Goal: Task Accomplishment & Management: Complete application form

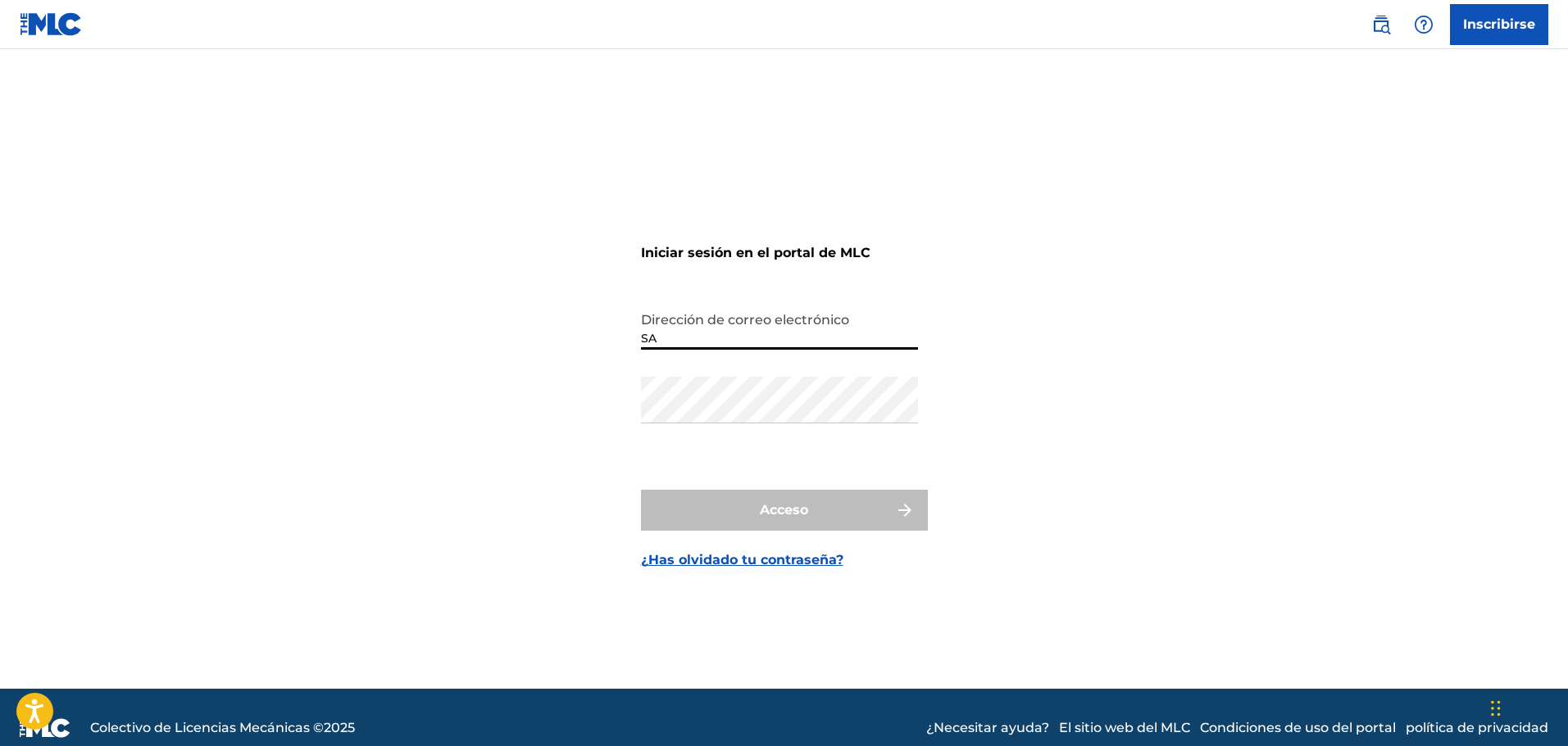
type input "S"
type input "[EMAIL_ADDRESS][DOMAIN_NAME]"
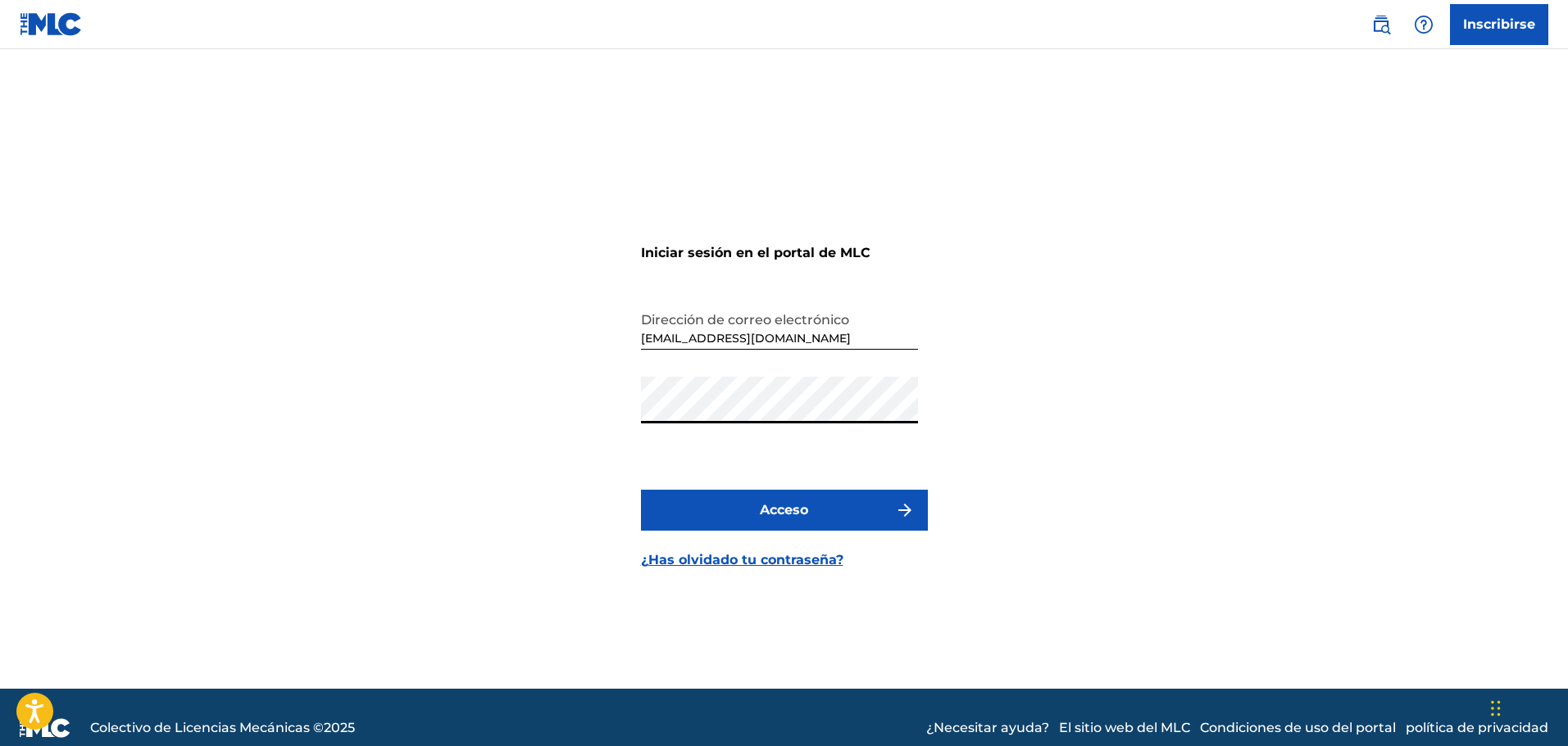
click at [641, 490] on button "Acceso" at bounding box center [784, 510] width 287 height 41
click at [752, 565] on font "¿Has olvidado tu contraseña?" at bounding box center [742, 560] width 202 height 15
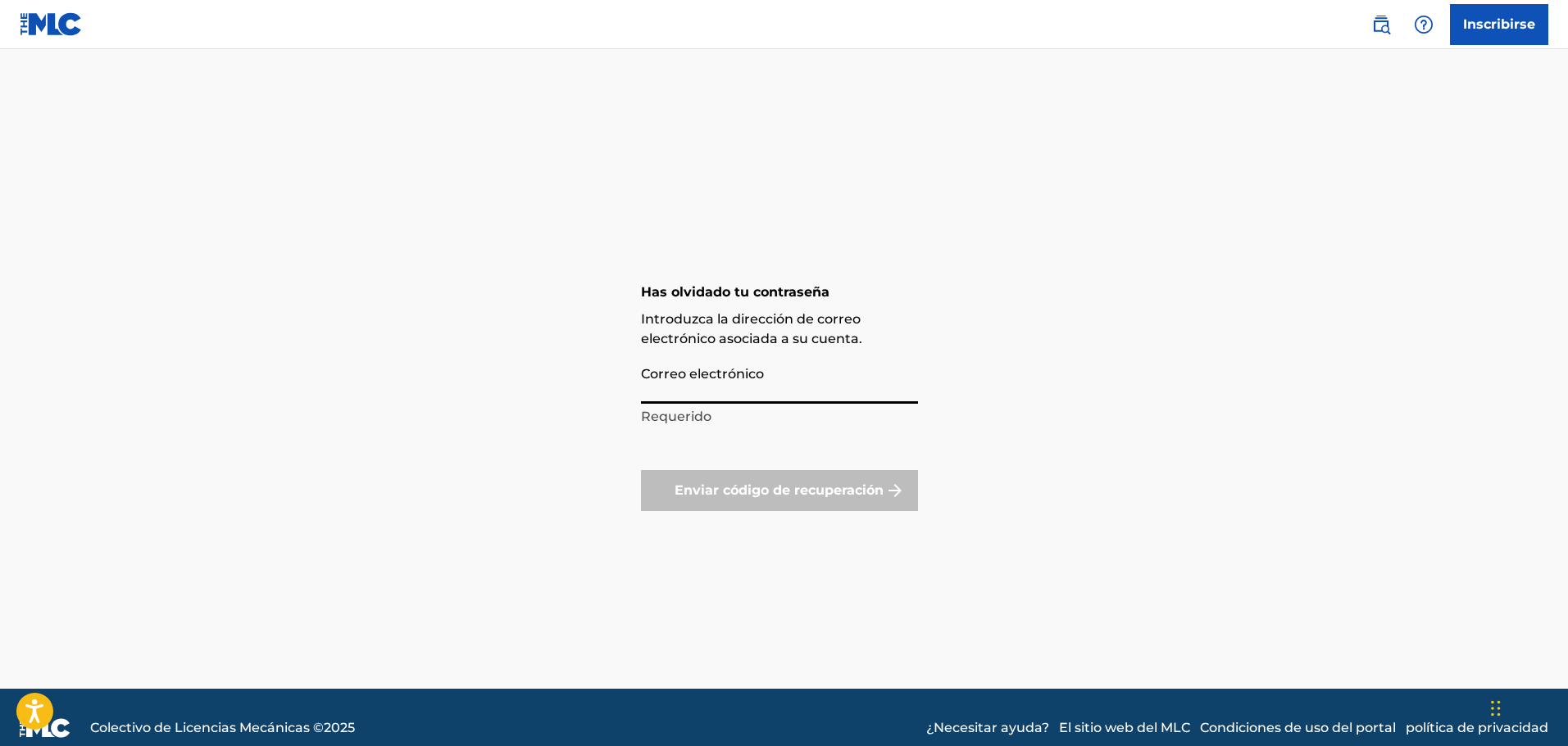
click at [742, 387] on input "Correo electrónico" at bounding box center [780, 380] width 277 height 47
type input "[EMAIL_ADDRESS][DOMAIN_NAME]"
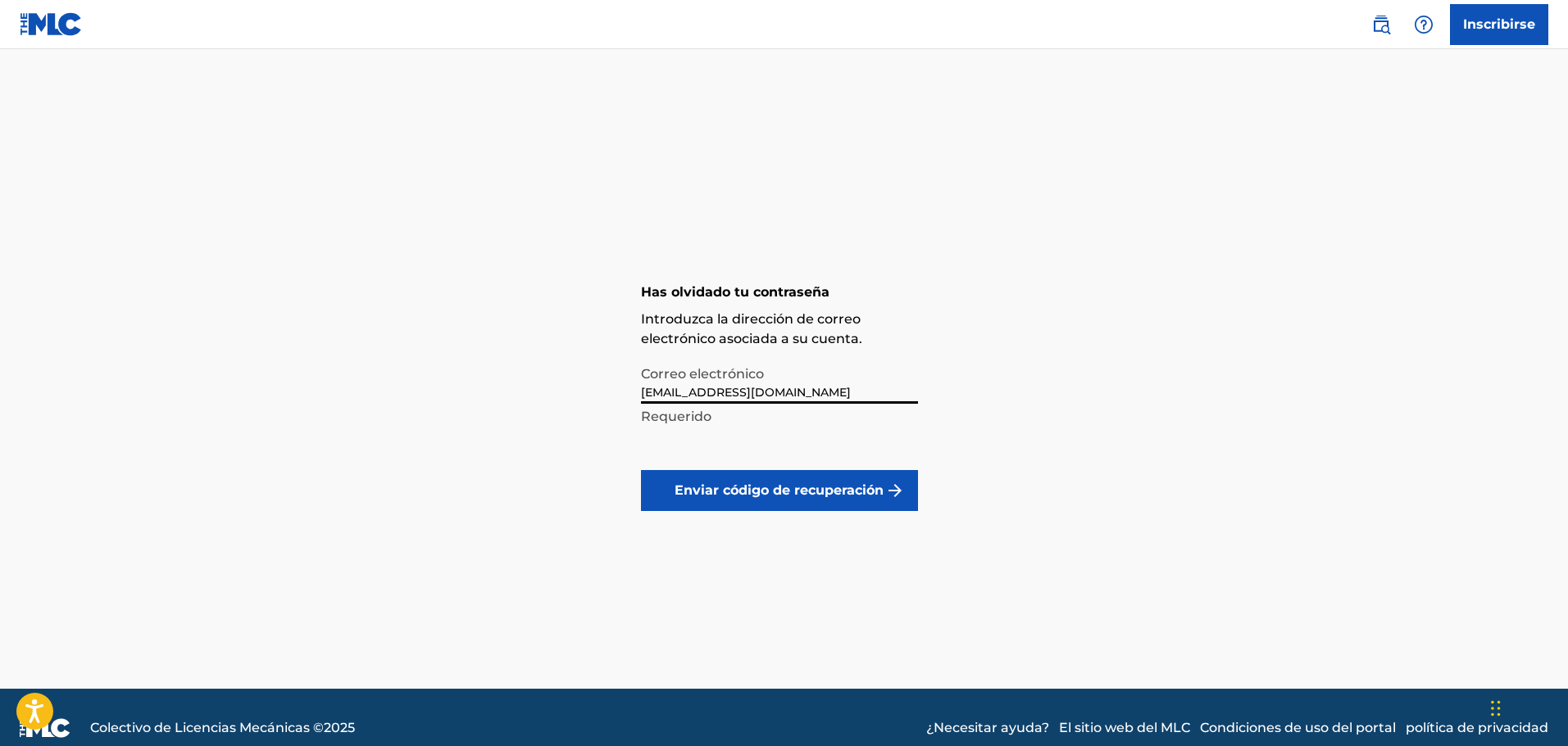
click button "Enviar código de recuperación" at bounding box center [780, 490] width 277 height 41
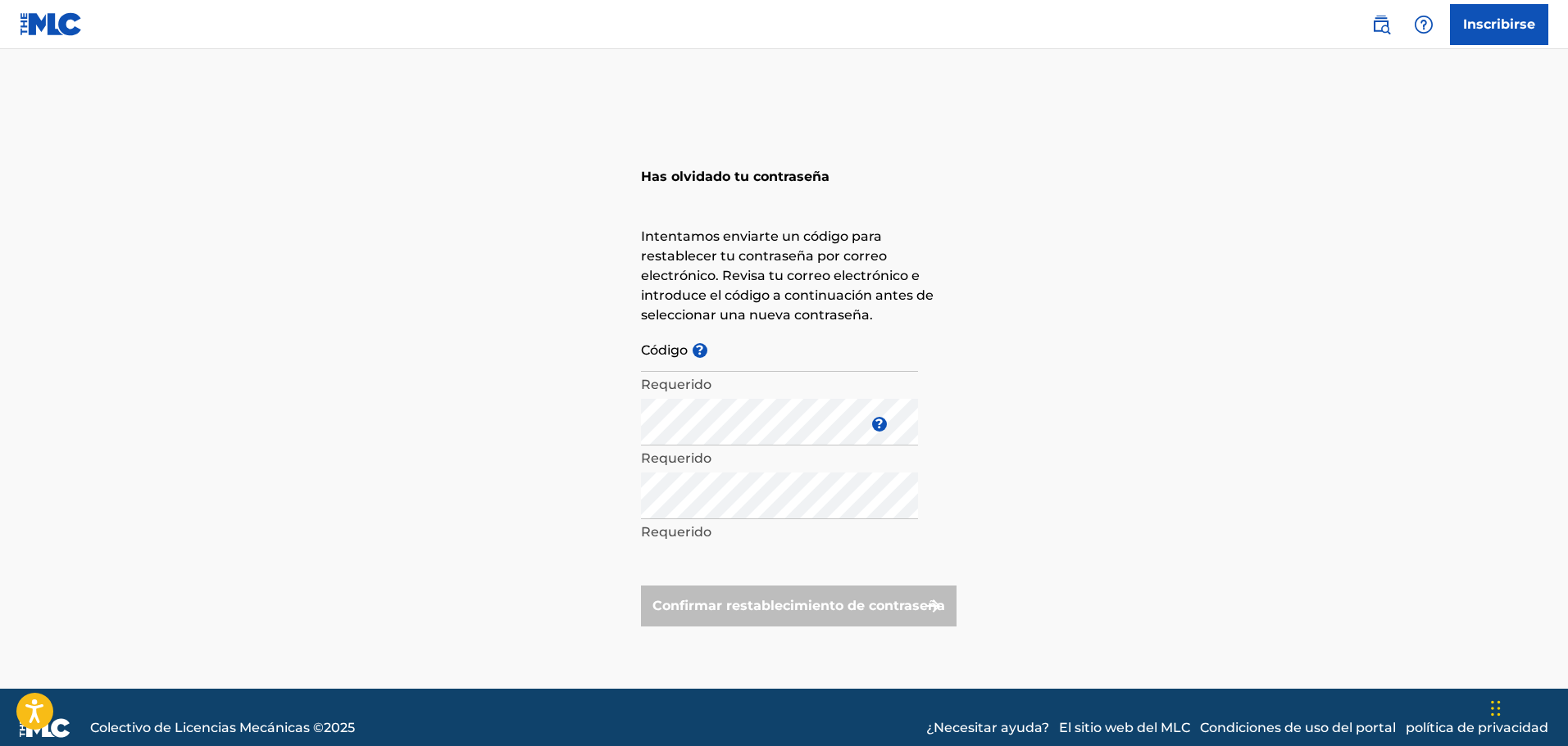
click at [724, 360] on input "Código ?" at bounding box center [780, 348] width 277 height 47
paste input "FP_65c540faa987ba23905a08cf110e"
type input "FP_65c540faa987ba23905a08cf110e"
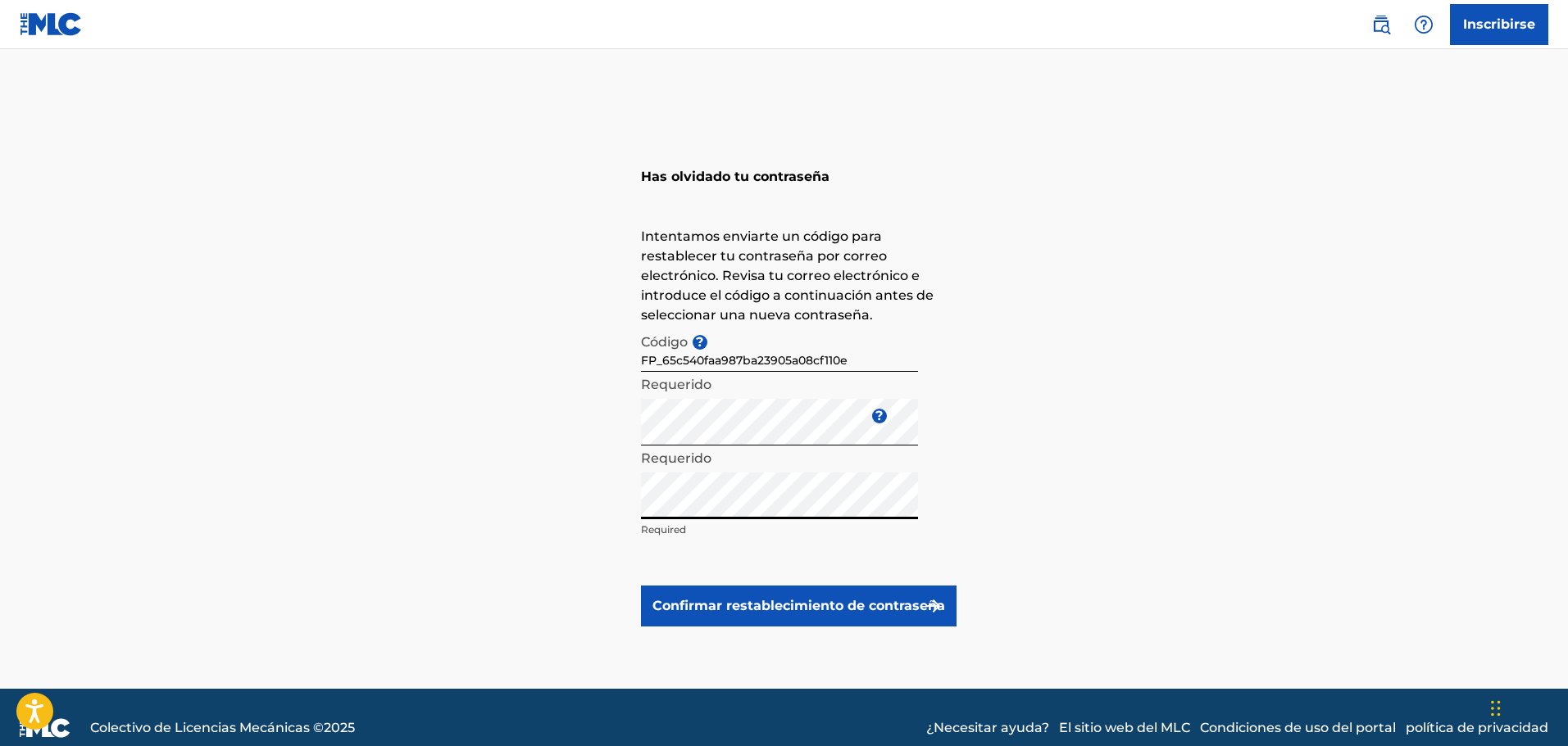
click at [641, 586] on button "Confirmar restablecimiento de contraseña" at bounding box center [799, 606] width 315 height 41
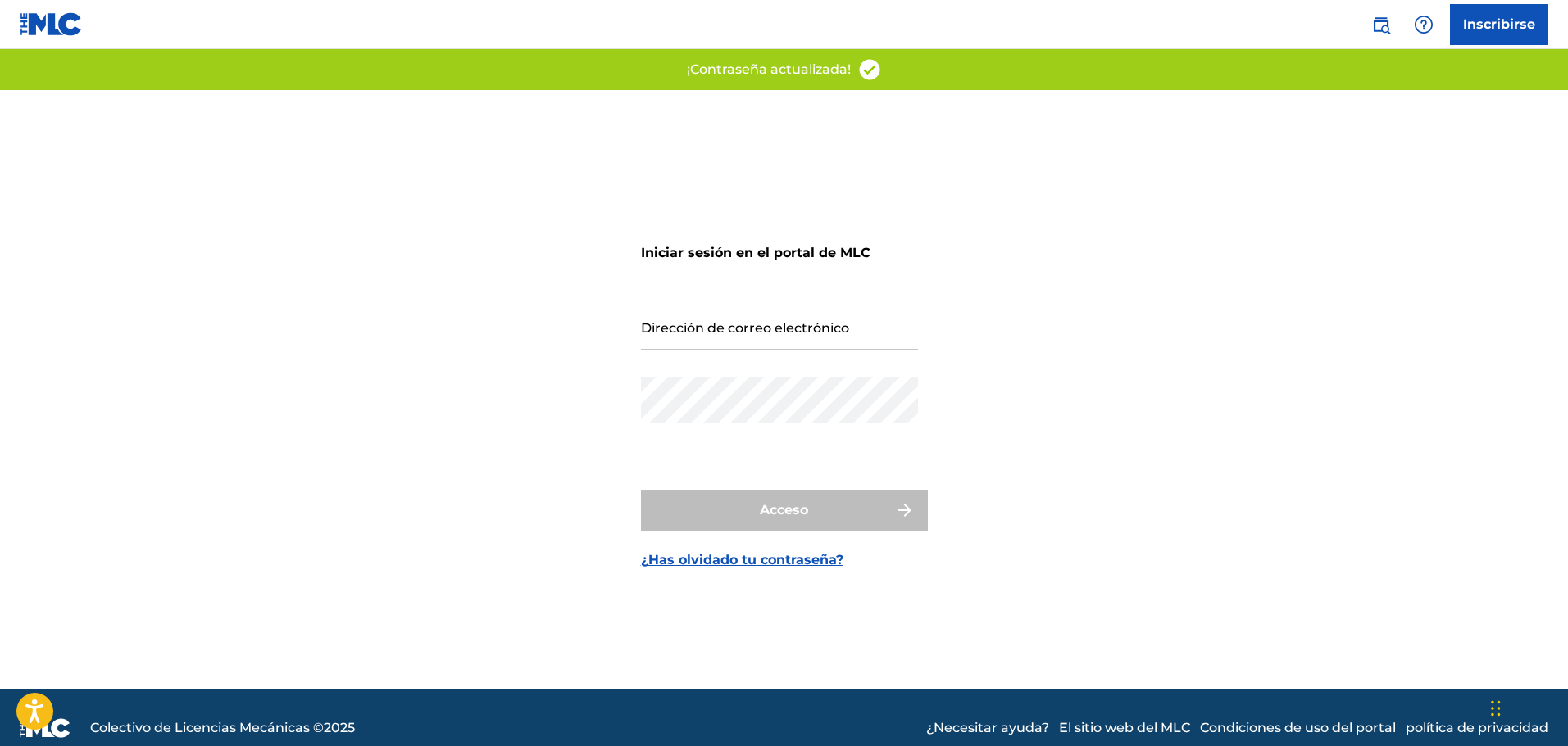
click at [720, 329] on input "Dirección de correo electrónico" at bounding box center [780, 326] width 277 height 47
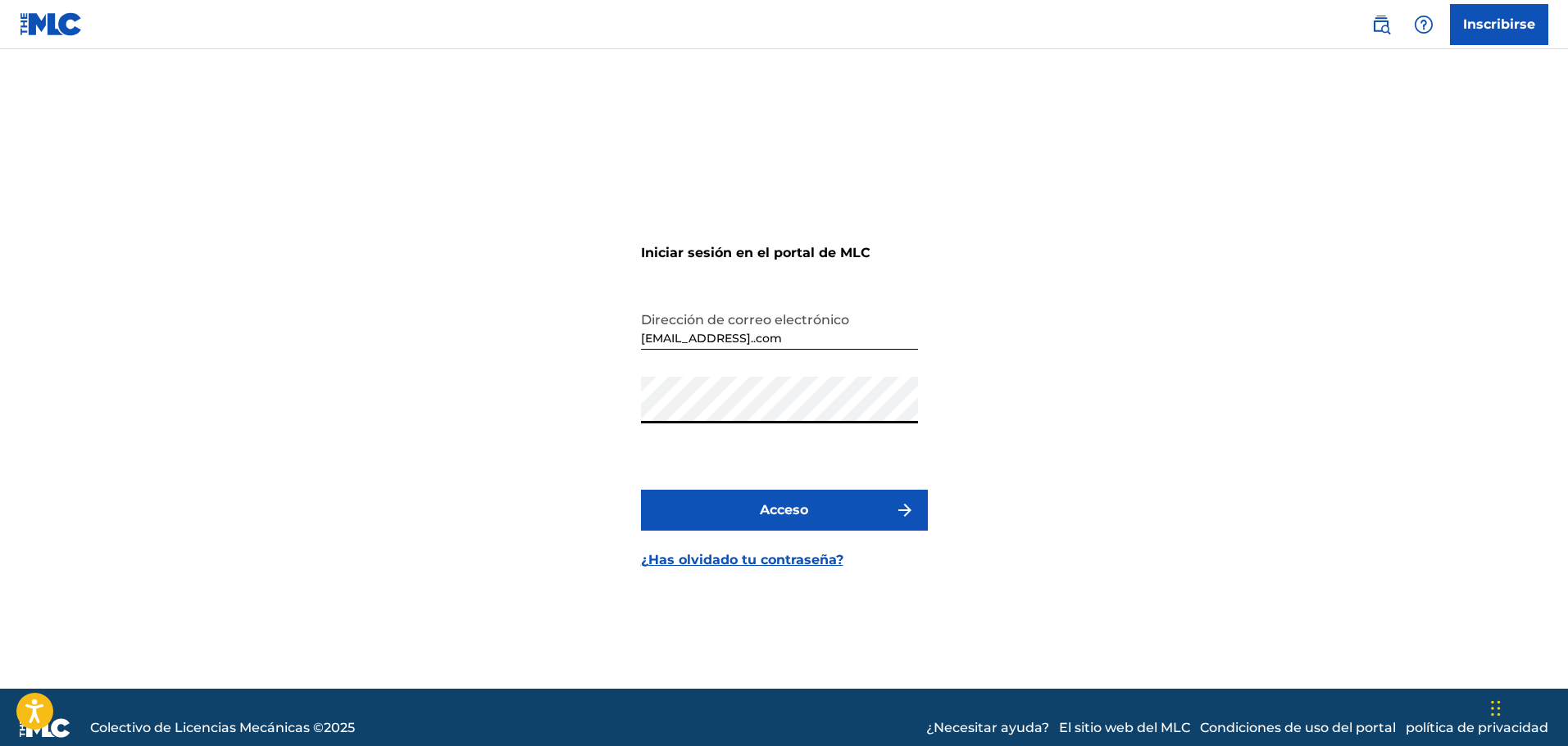
click at [641, 490] on button "Acceso" at bounding box center [784, 510] width 287 height 41
drag, startPoint x: 769, startPoint y: 338, endPoint x: 774, endPoint y: 346, distance: 9.4
click at [769, 339] on input "[EMAIL_ADDRESS]..com" at bounding box center [780, 326] width 277 height 47
click at [770, 336] on input "[EMAIL_ADDRESS]..com" at bounding box center [780, 326] width 277 height 47
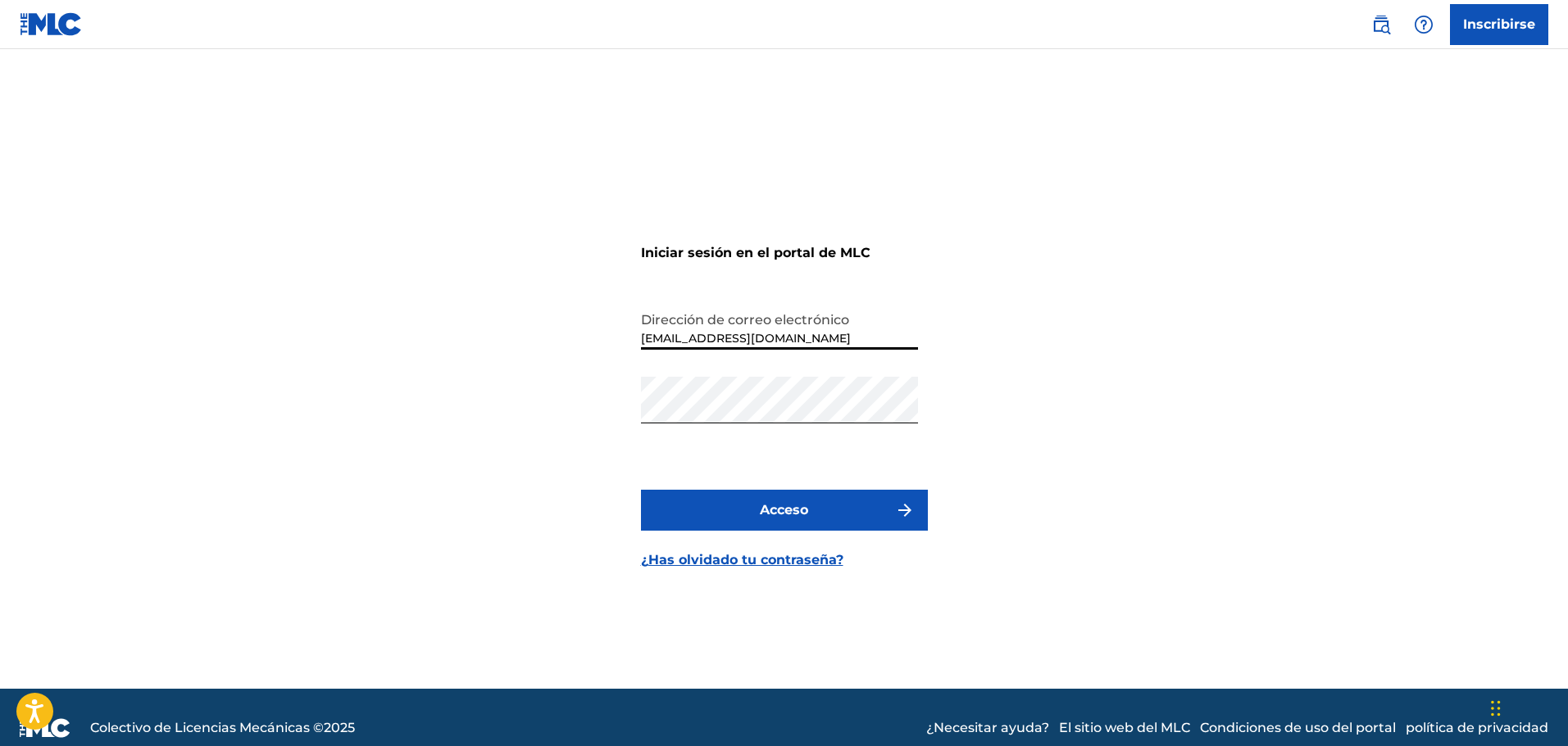
type input "[EMAIL_ADDRESS][DOMAIN_NAME]"
click at [641, 490] on button "Acceso" at bounding box center [784, 510] width 287 height 41
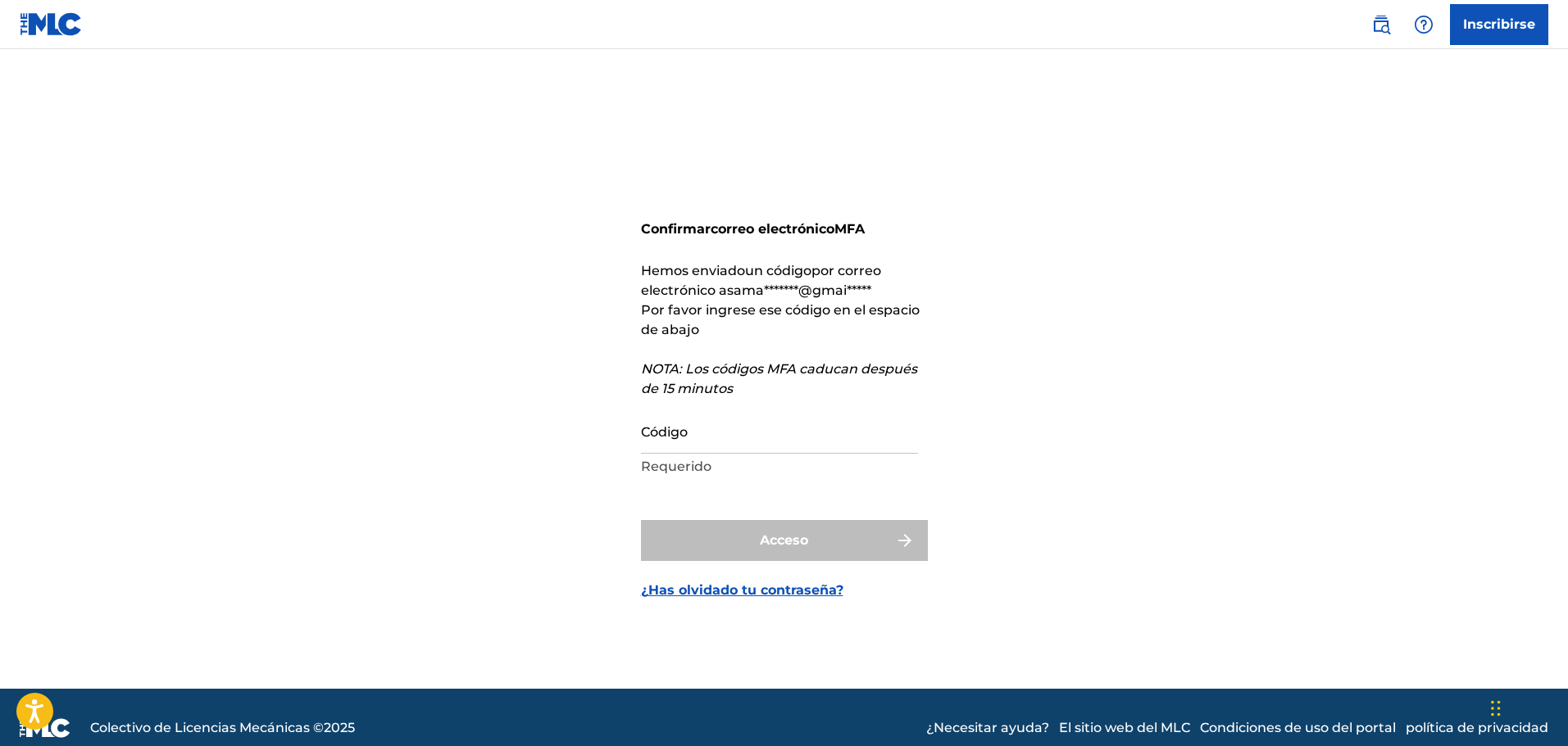
drag, startPoint x: 758, startPoint y: 440, endPoint x: 767, endPoint y: 345, distance: 95.4
click at [758, 440] on input "Código" at bounding box center [780, 430] width 277 height 47
paste input "217827"
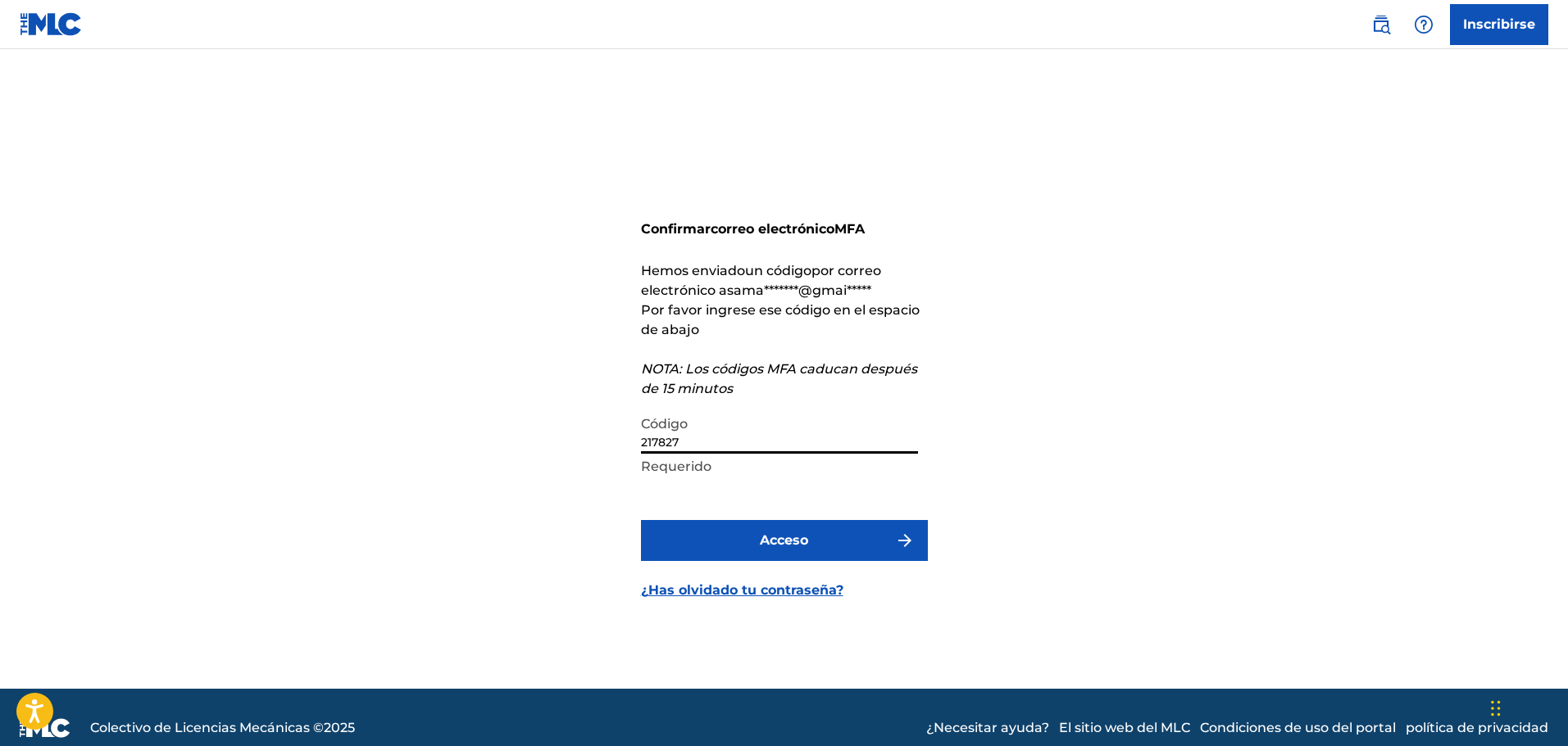
type input "217827"
click at [641, 520] on button "Acceso" at bounding box center [784, 540] width 287 height 41
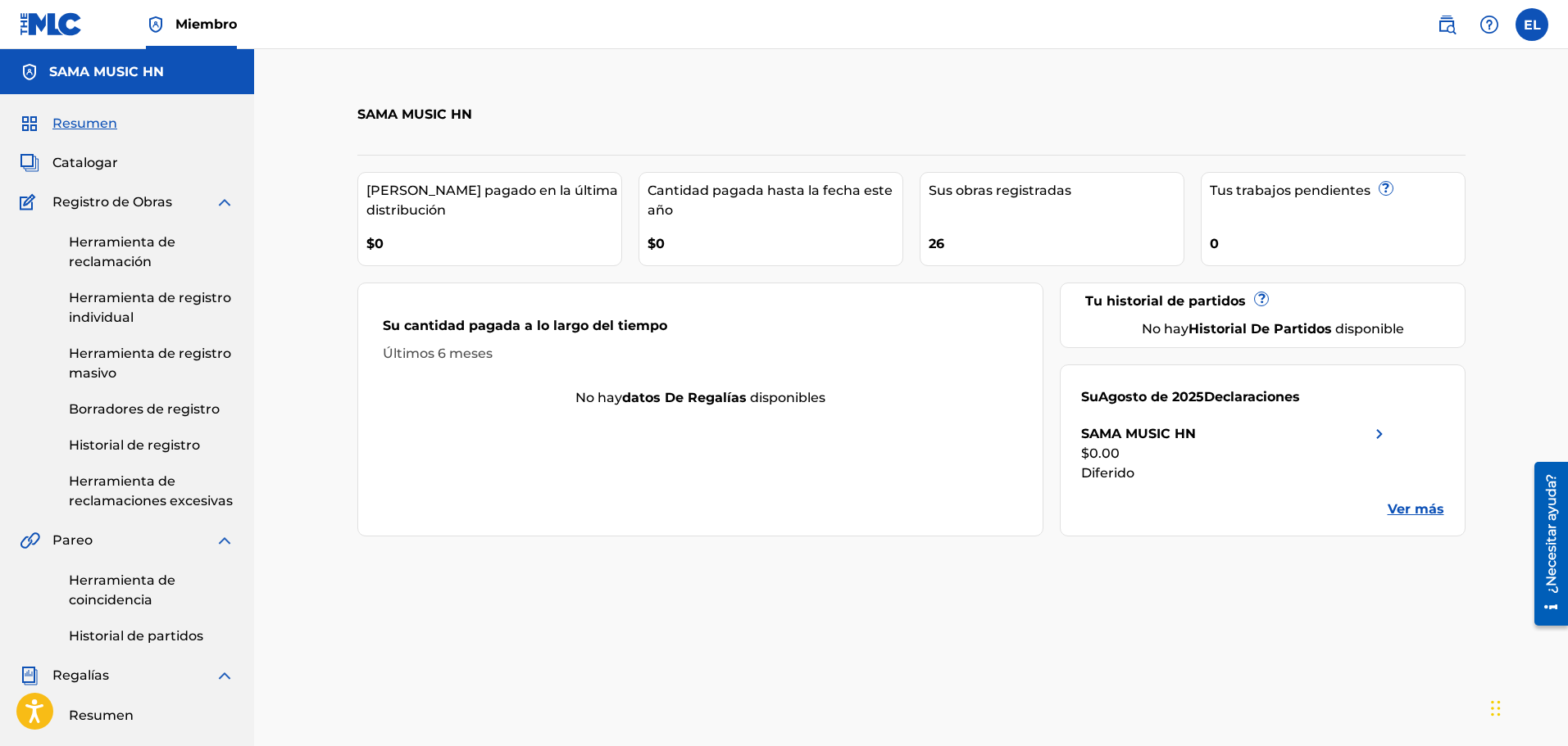
click at [1460, 28] on link at bounding box center [1446, 25] width 33 height 33
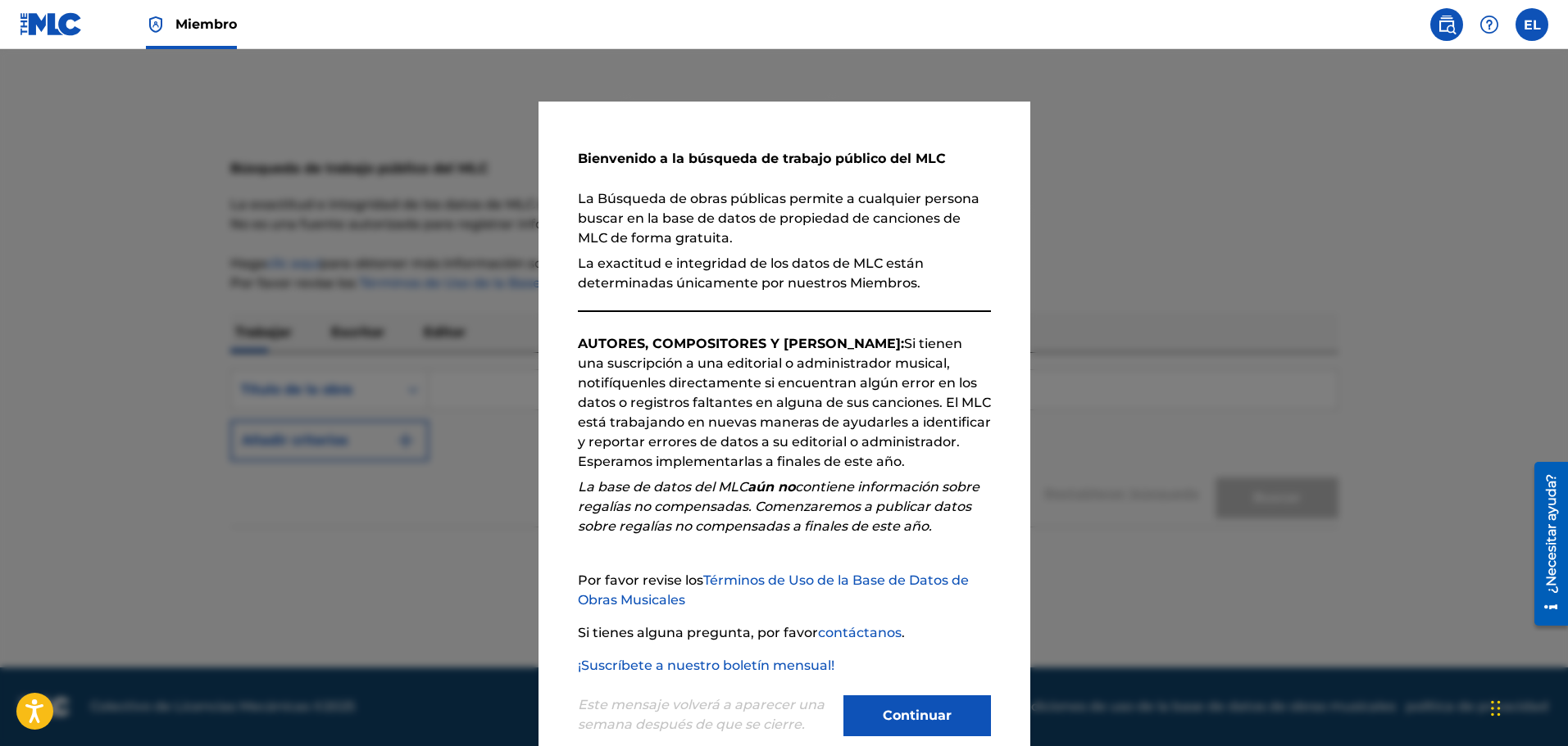
click at [890, 743] on div "Bienvenido a la búsqueda de trabajo público del MLC La Búsqueda de obras públic…" at bounding box center [784, 440] width 492 height 679
click at [904, 716] on font "Continuar" at bounding box center [917, 716] width 69 height 15
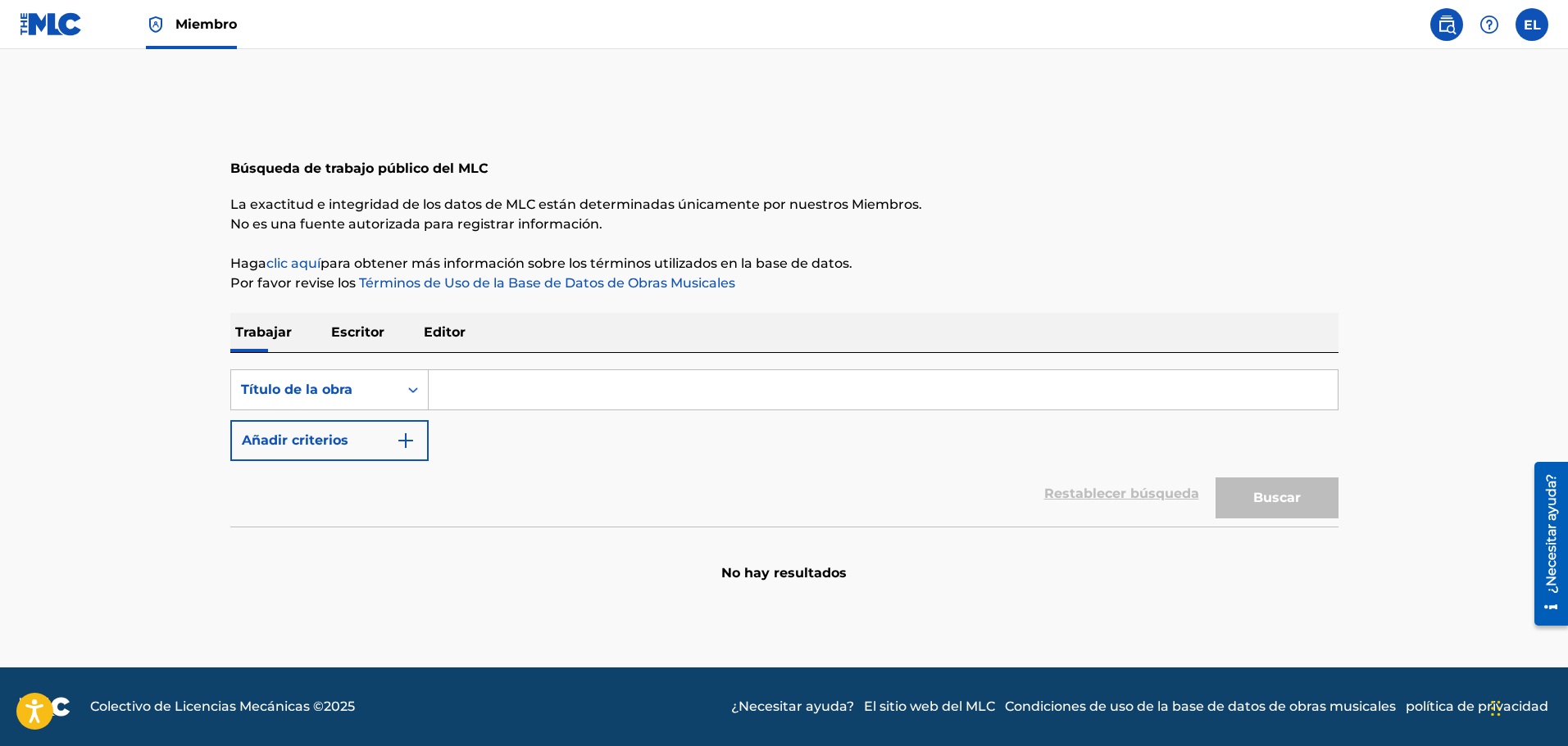
click at [1544, 20] on label at bounding box center [1532, 25] width 33 height 33
click at [1532, 25] on input "EL Sama Music HN [EMAIL_ADDRESS][DOMAIN_NAME] Preferencias de notificación Perf…" at bounding box center [1532, 25] width 0 height 0
click at [506, 457] on div "Buscar con criteriosc87758cf-b4ca-4d96-a9de-7808487bbb7f Título de la obra Añad…" at bounding box center [784, 415] width 1108 height 92
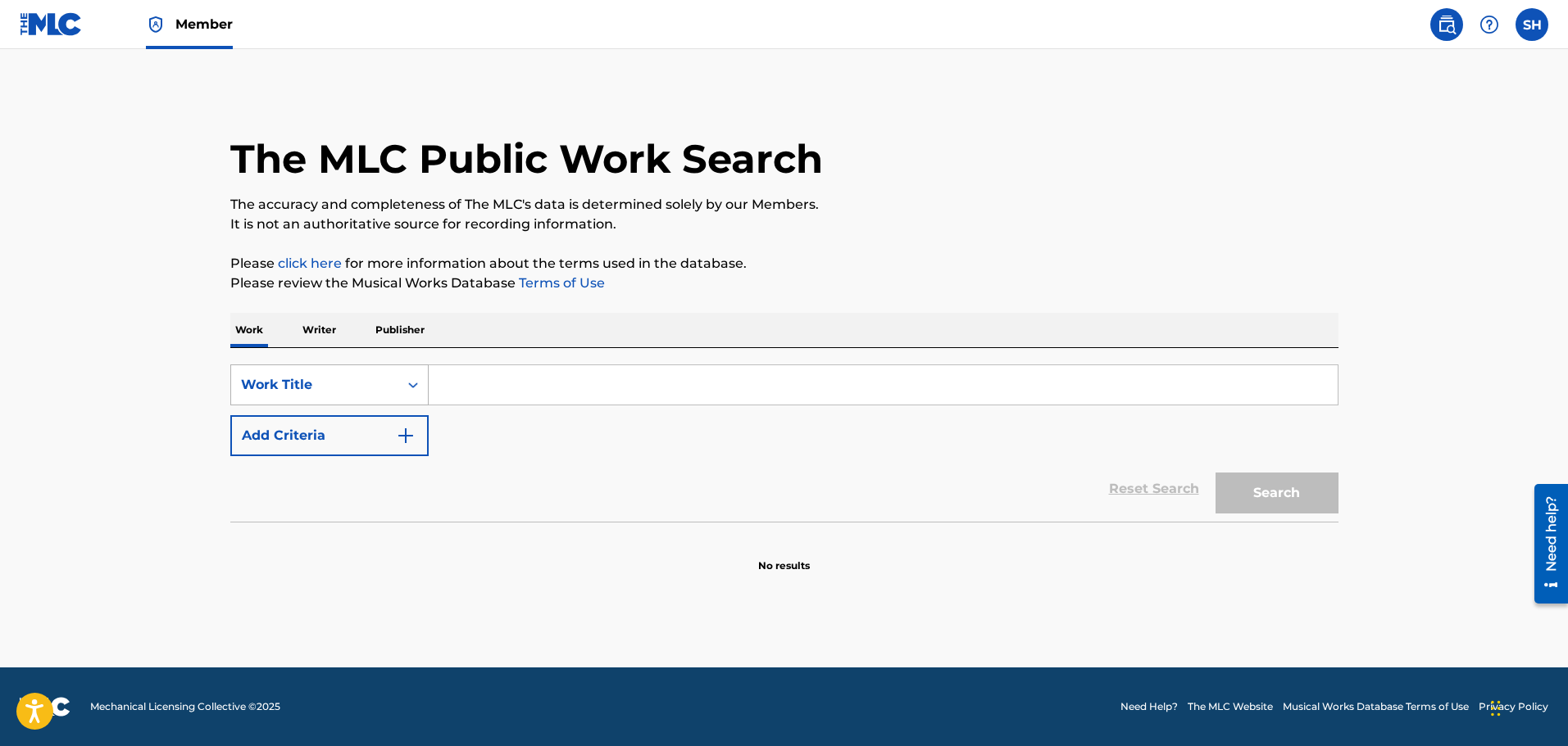
click at [316, 385] on div "Work Title" at bounding box center [314, 384] width 147 height 20
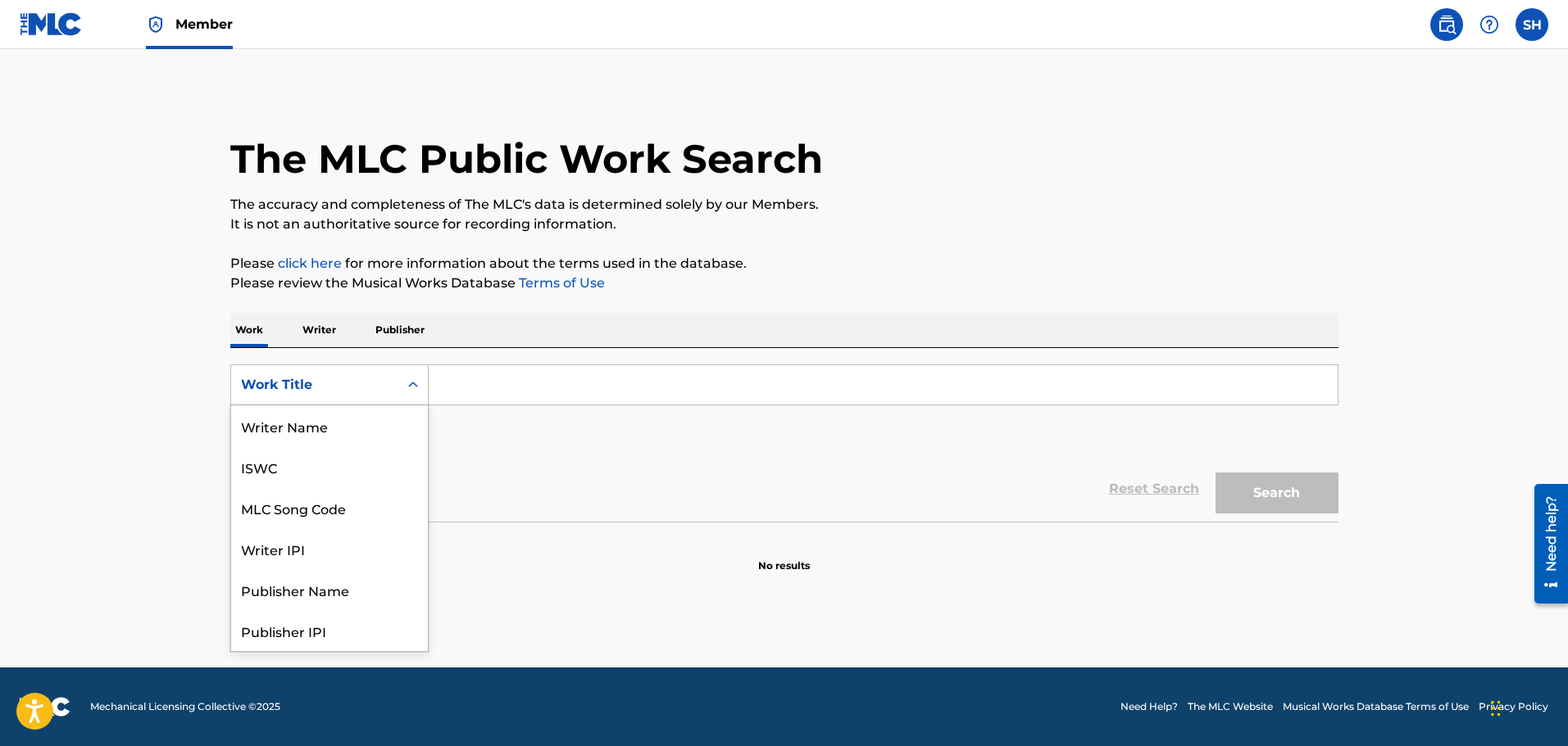
scroll to position [82, 0]
click at [332, 518] on div "Publisher Name" at bounding box center [329, 508] width 197 height 41
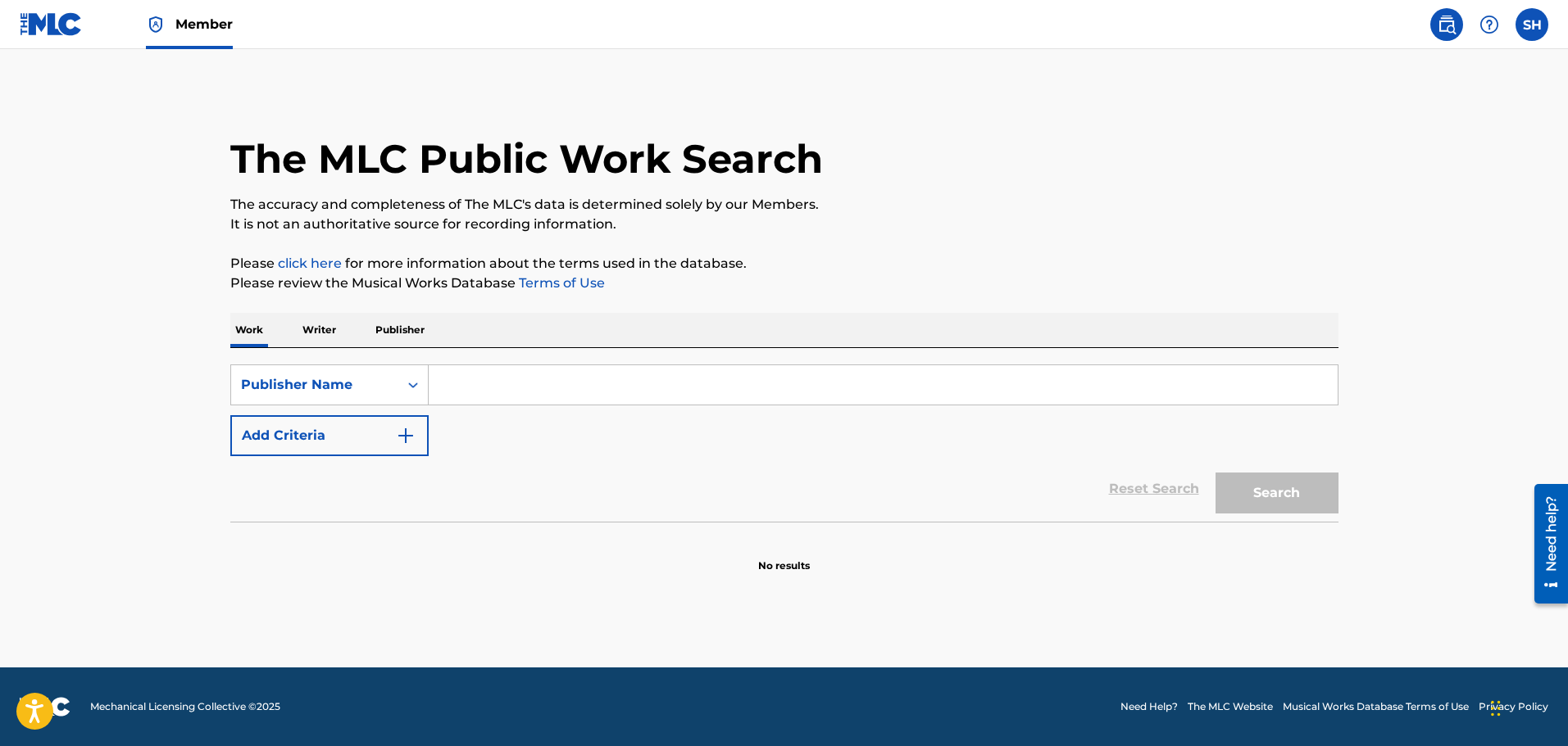
click at [471, 385] on input "Search Form" at bounding box center [882, 384] width 909 height 39
type input "[PERSON_NAME]"
click at [1216, 473] on button "Search" at bounding box center [1276, 493] width 123 height 41
click at [302, 320] on p "Writer" at bounding box center [319, 330] width 44 height 34
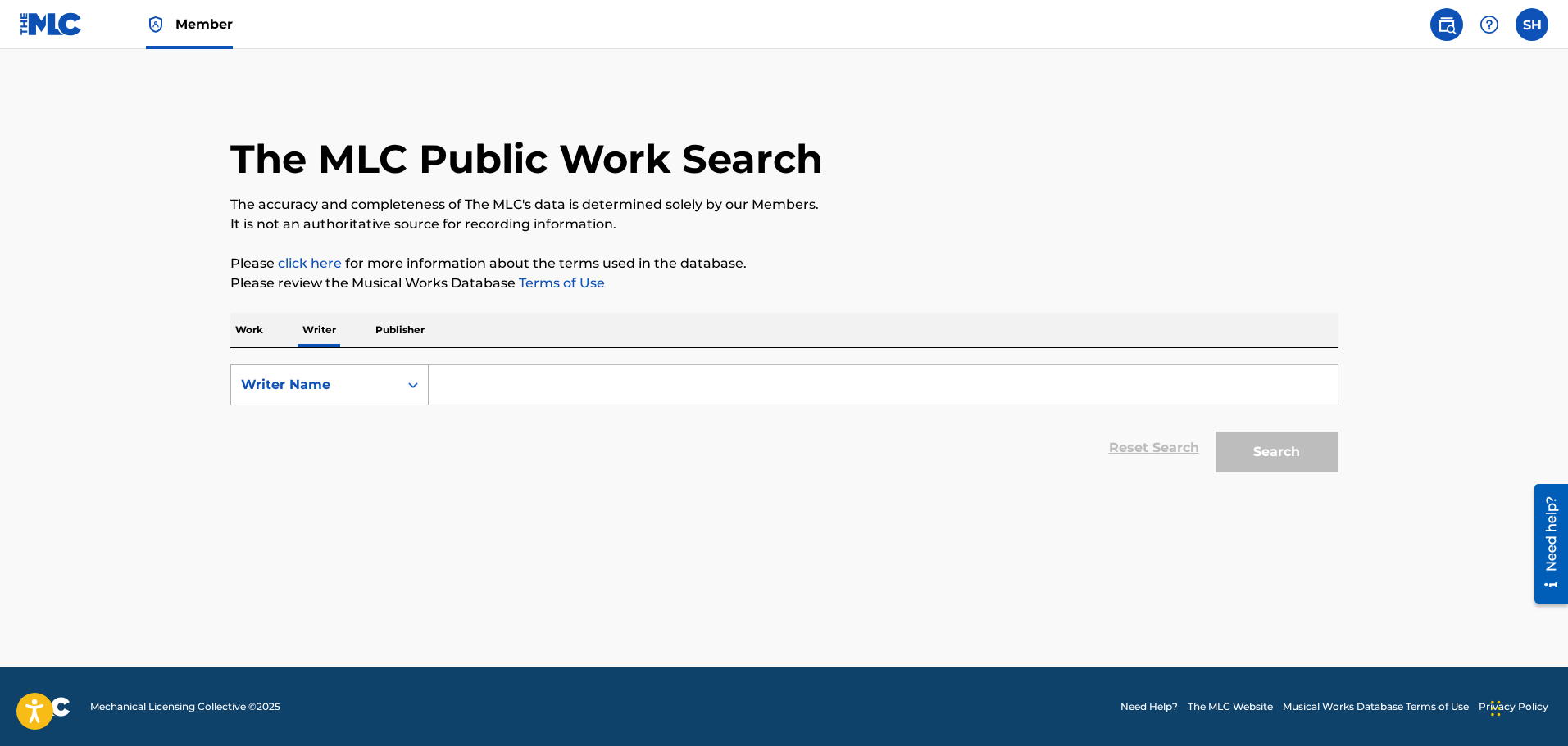
click at [387, 394] on div "Writer Name" at bounding box center [314, 384] width 147 height 20
click at [331, 456] on div "Writer Name" at bounding box center [329, 466] width 197 height 41
click at [453, 374] on input "Search Form" at bounding box center [882, 384] width 909 height 39
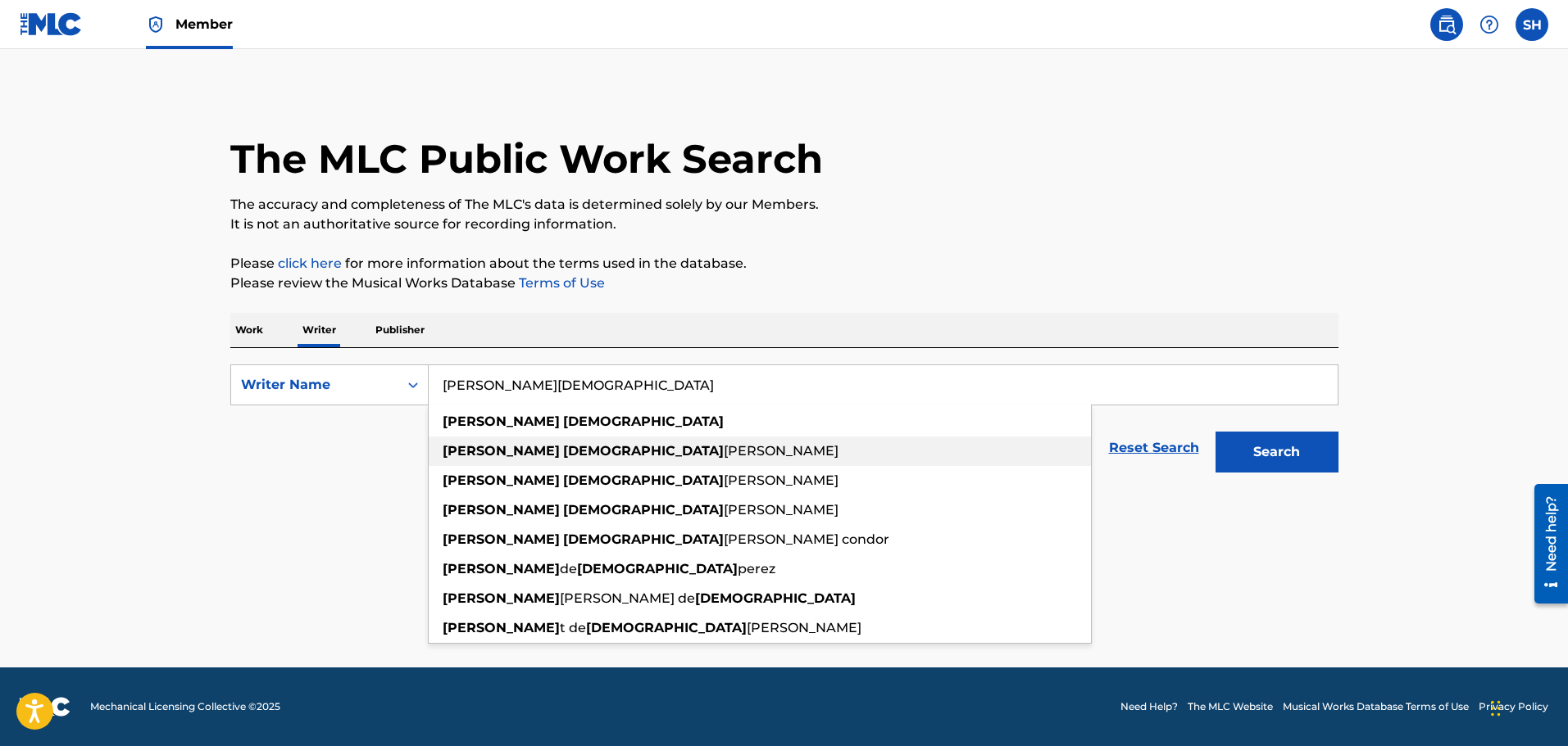
click at [563, 457] on strong "[DEMOGRAPHIC_DATA]" at bounding box center [643, 451] width 161 height 15
type input "[PERSON_NAME] [PERSON_NAME]"
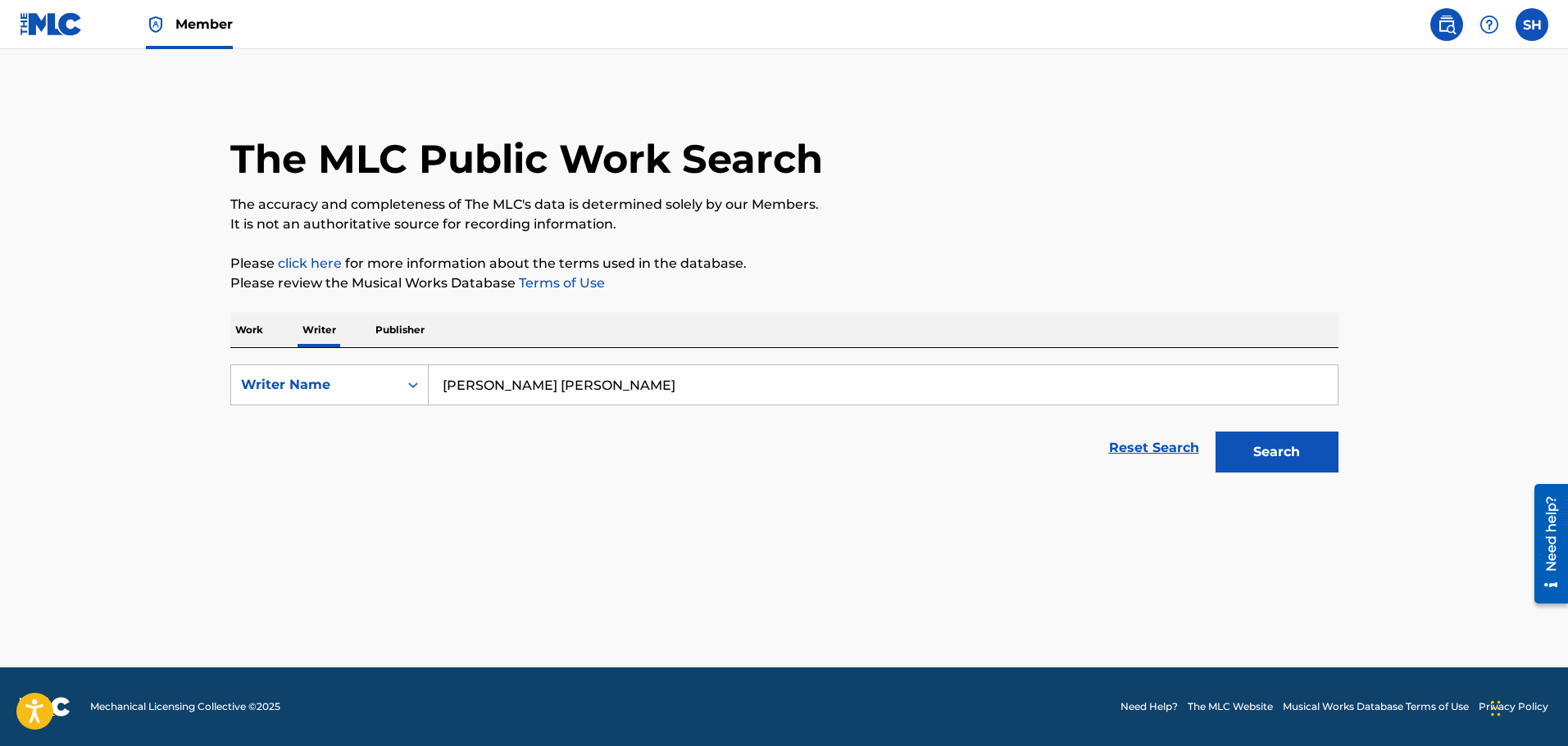
click at [1288, 435] on button "Search" at bounding box center [1276, 452] width 123 height 41
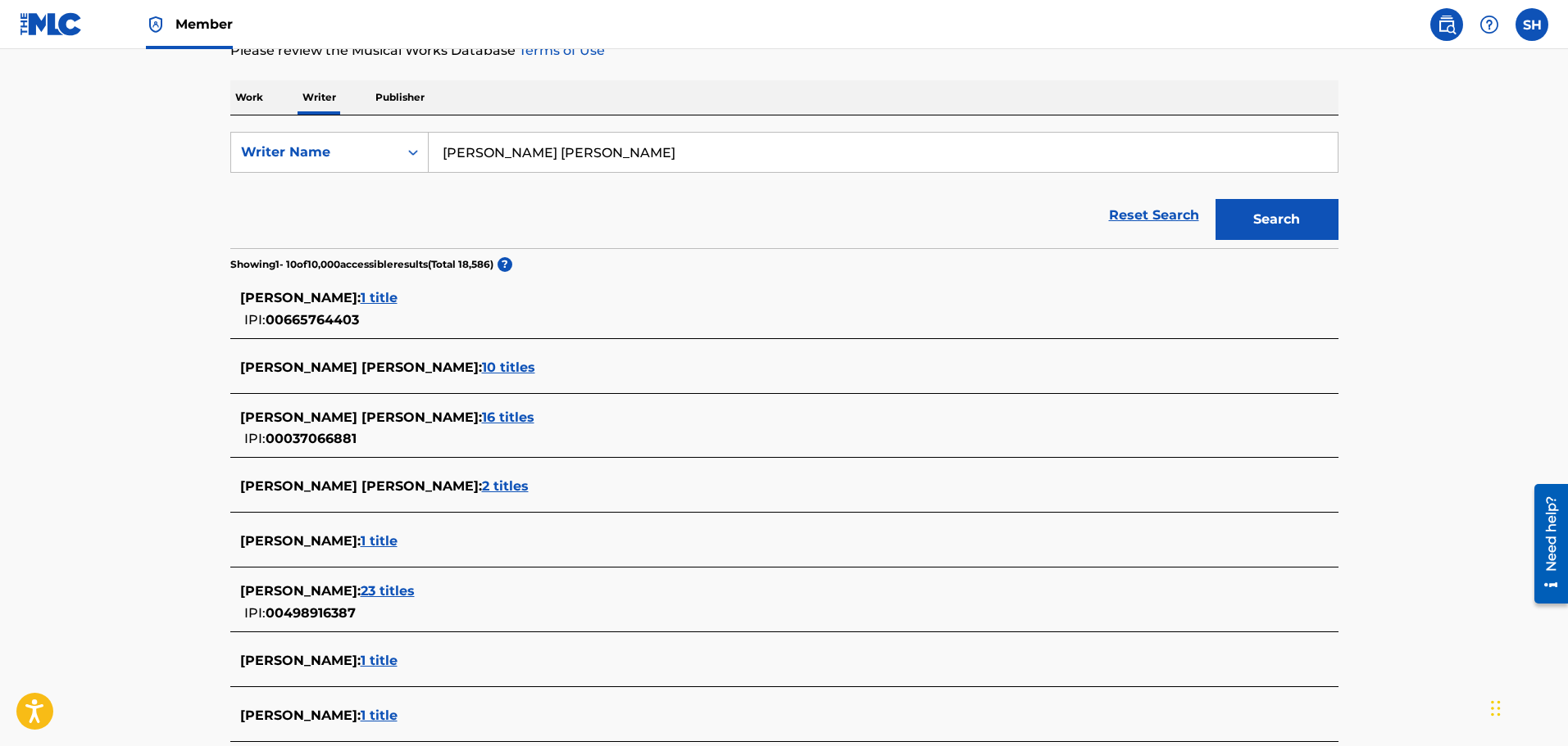
scroll to position [246, 0]
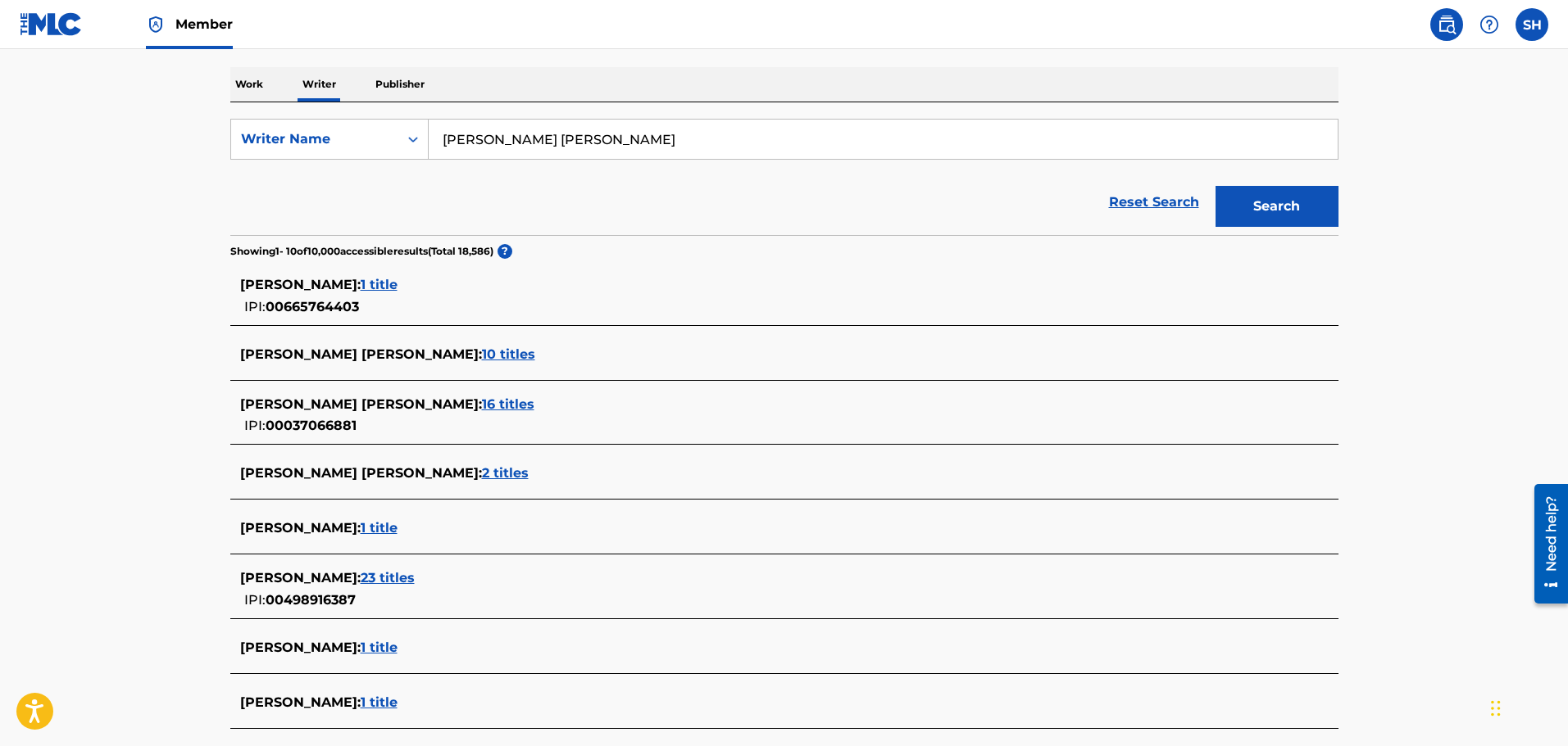
click at [398, 285] on span "1 title" at bounding box center [379, 285] width 37 height 15
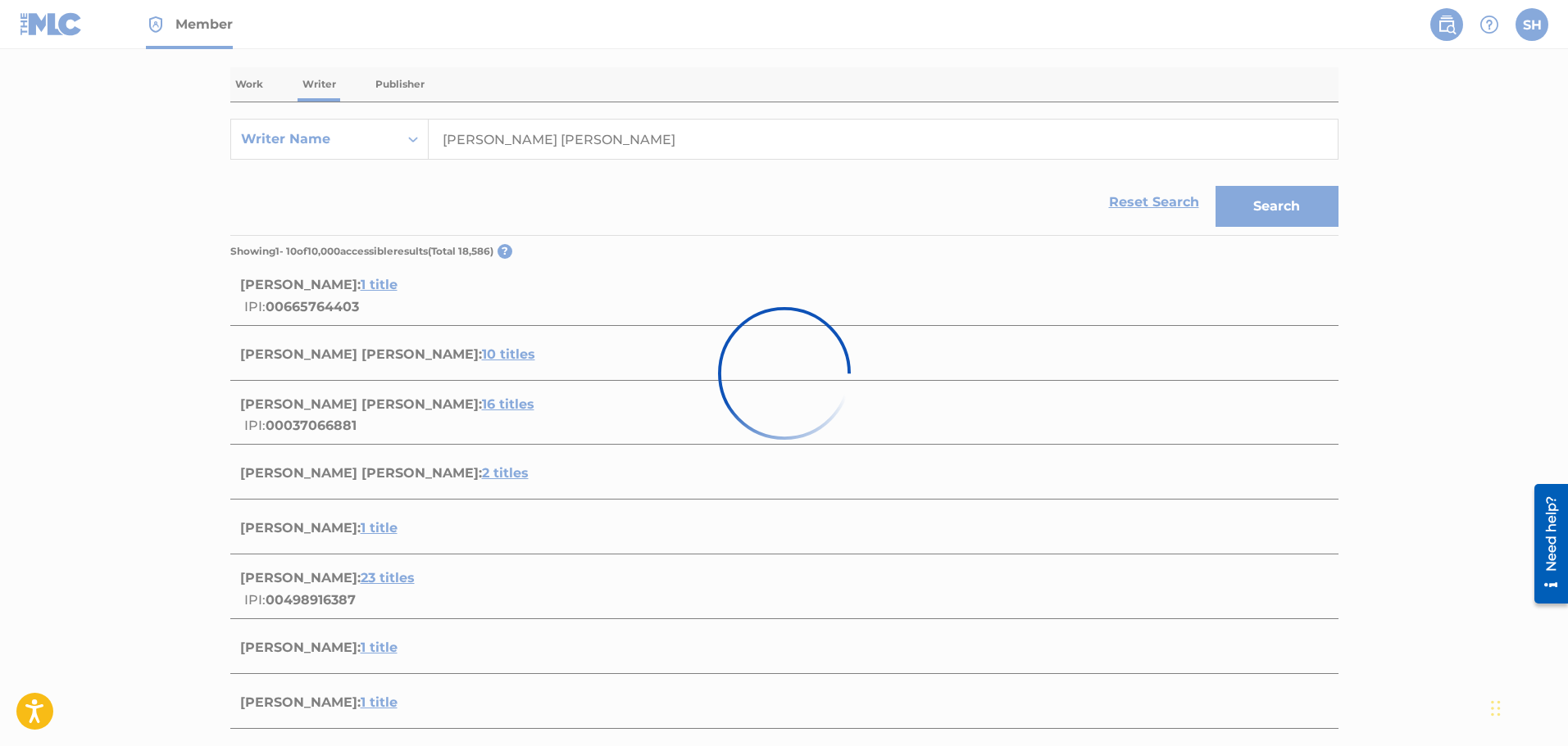
scroll to position [94, 0]
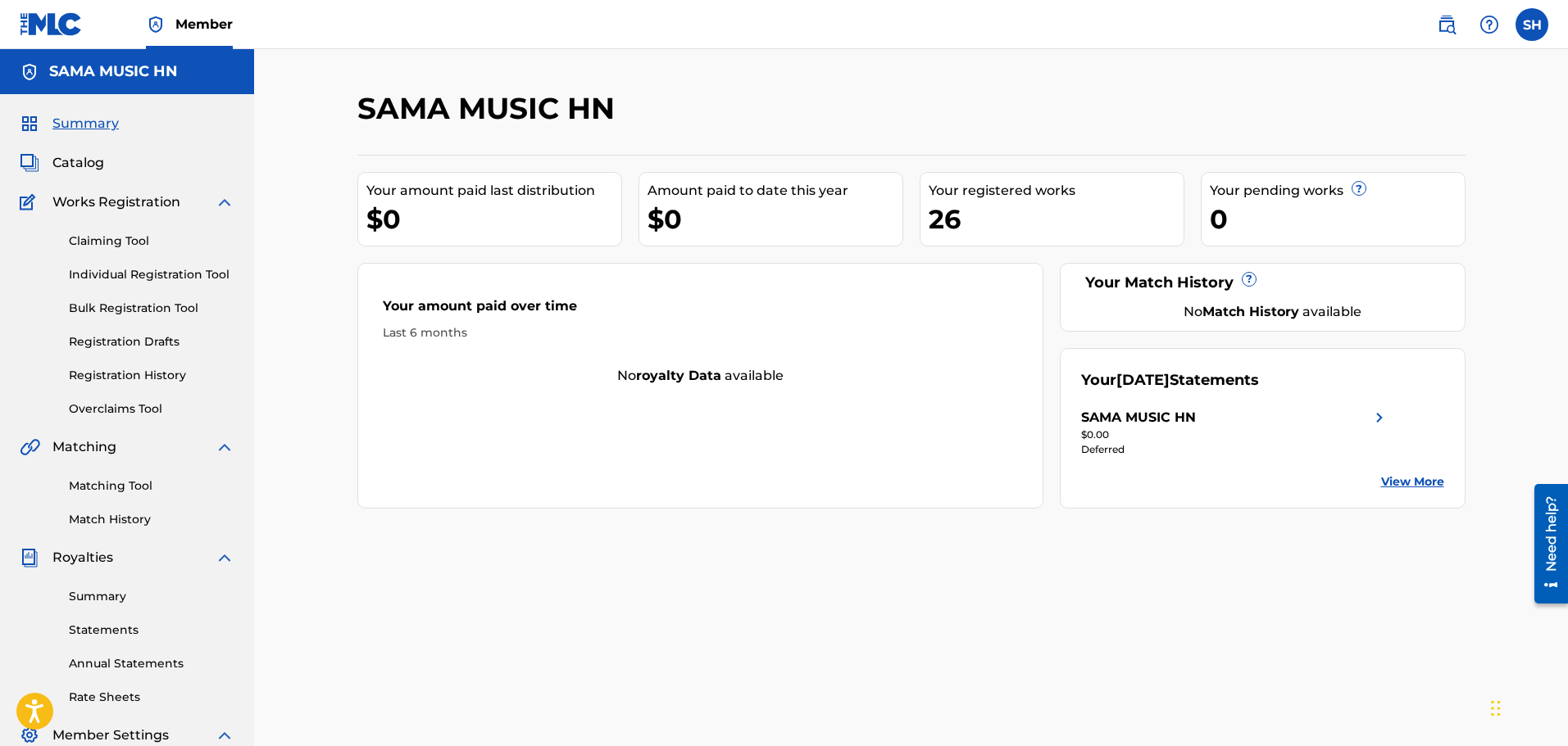
click at [75, 165] on span "Catalog" at bounding box center [78, 162] width 51 height 20
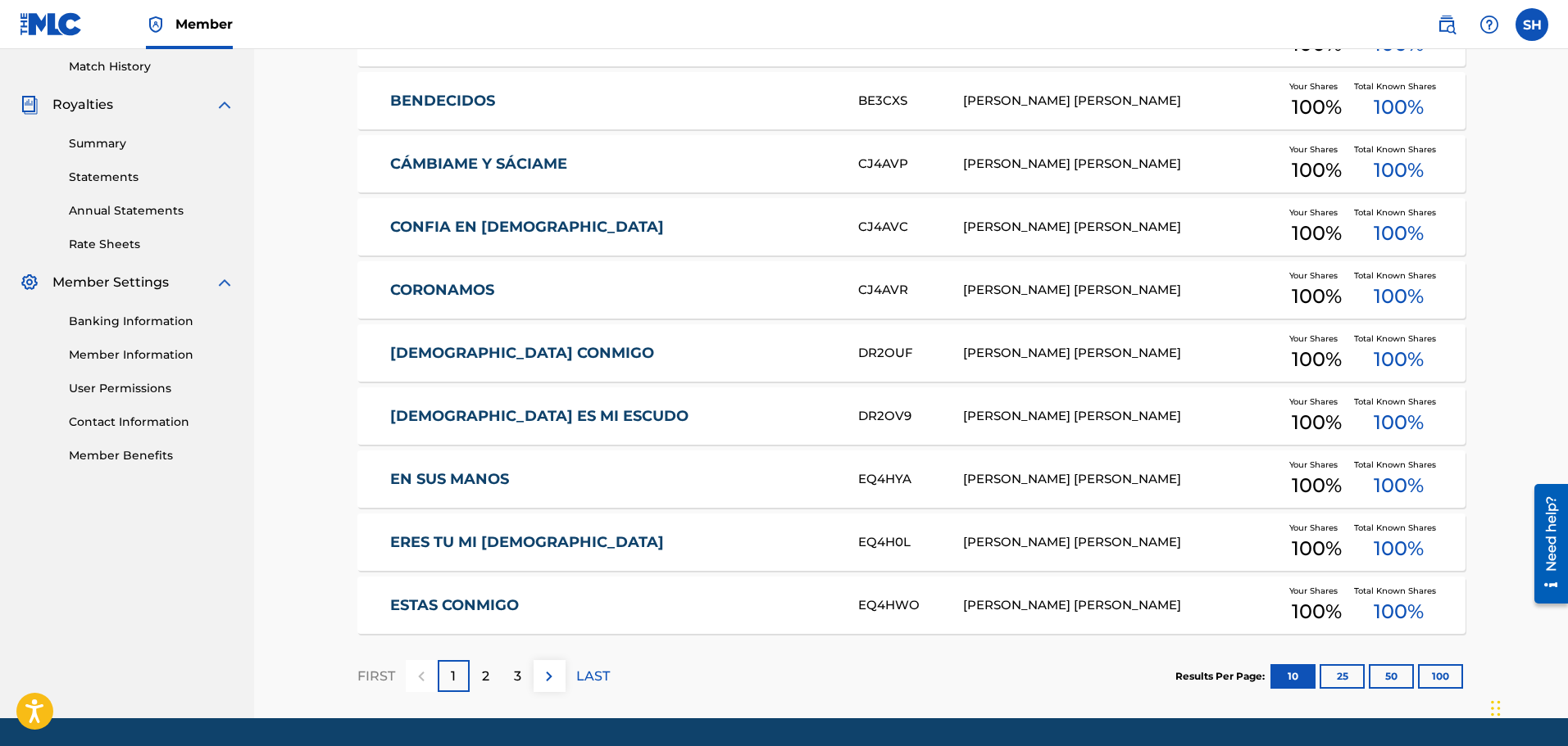
scroll to position [504, 0]
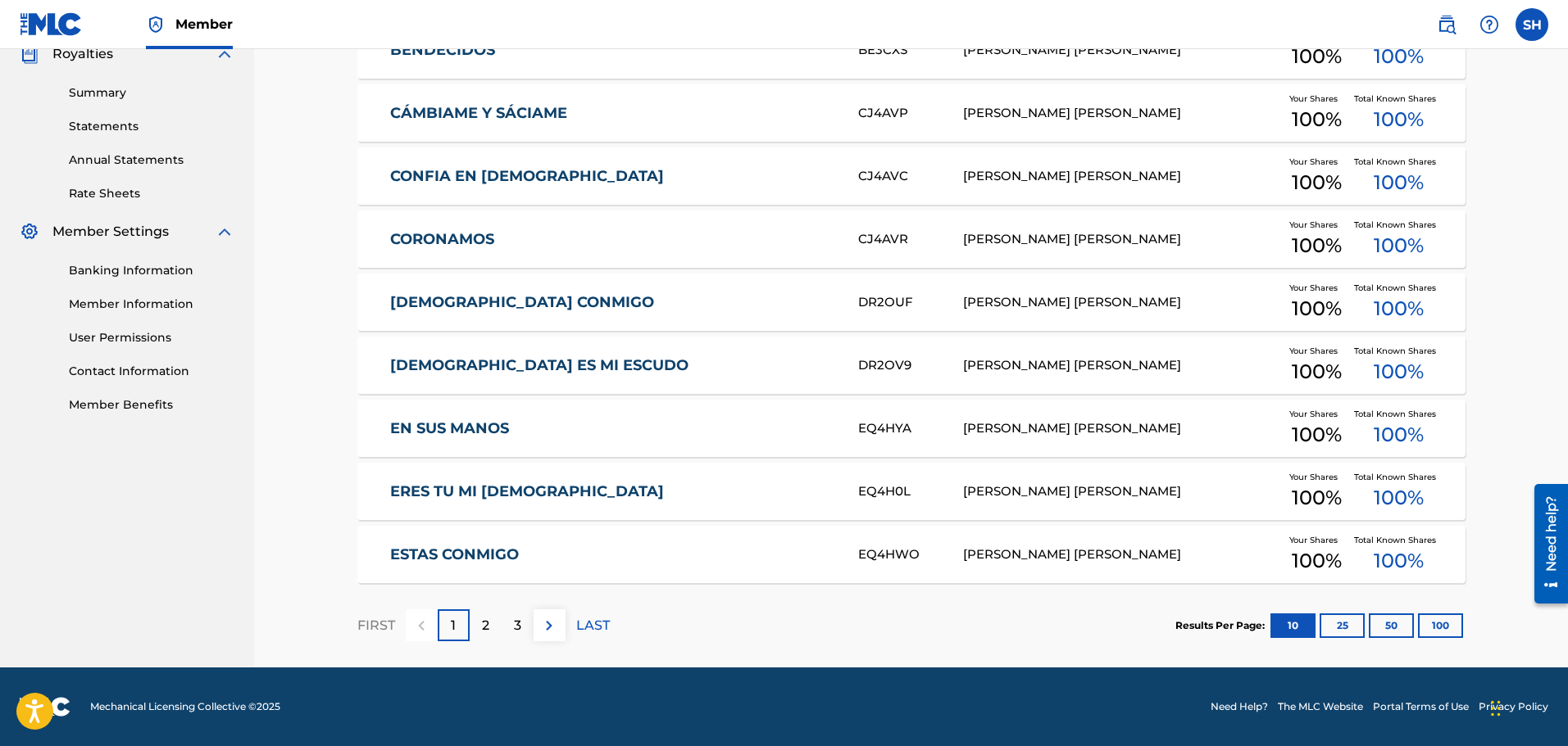
click at [545, 621] on img at bounding box center [549, 625] width 20 height 20
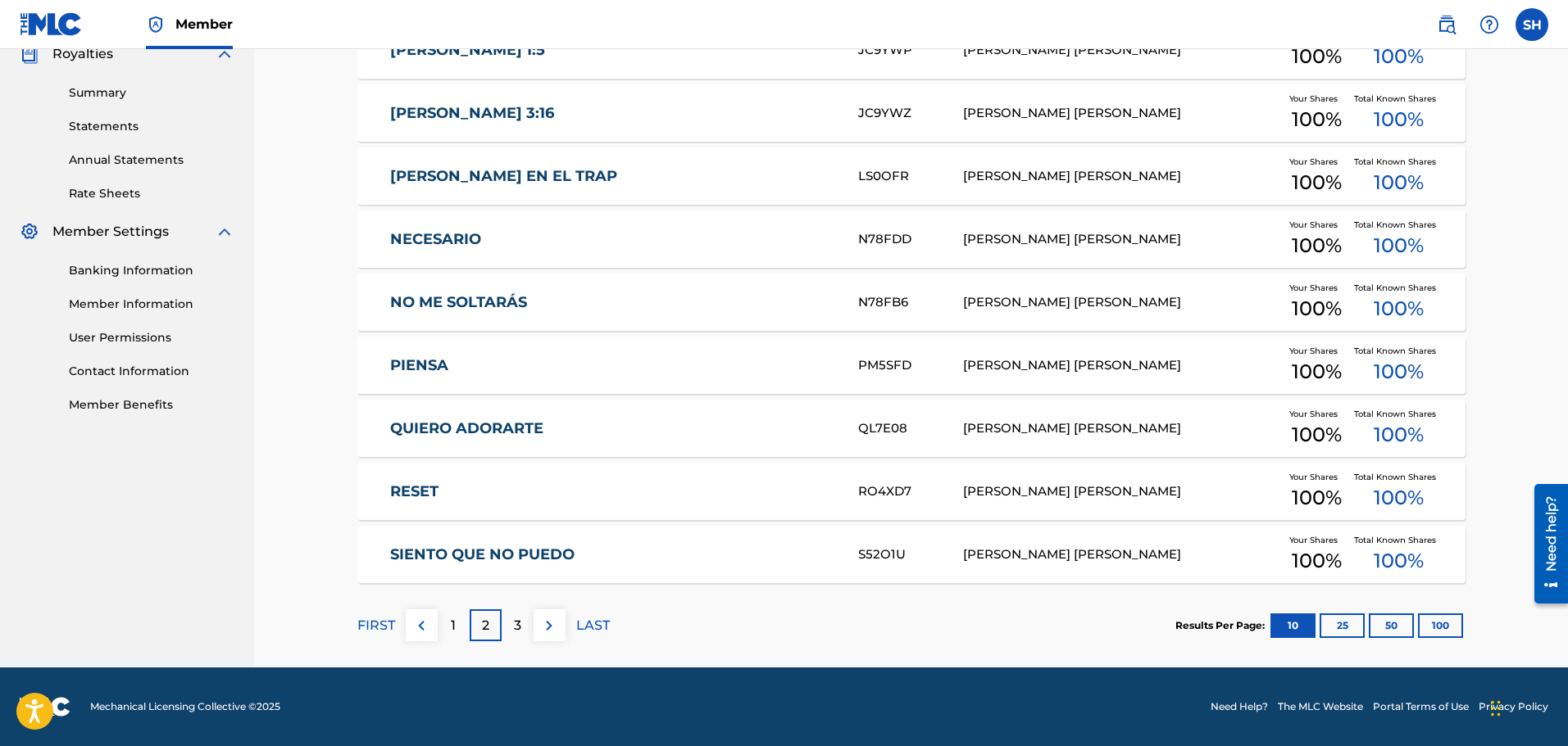
click at [545, 632] on img at bounding box center [549, 625] width 20 height 20
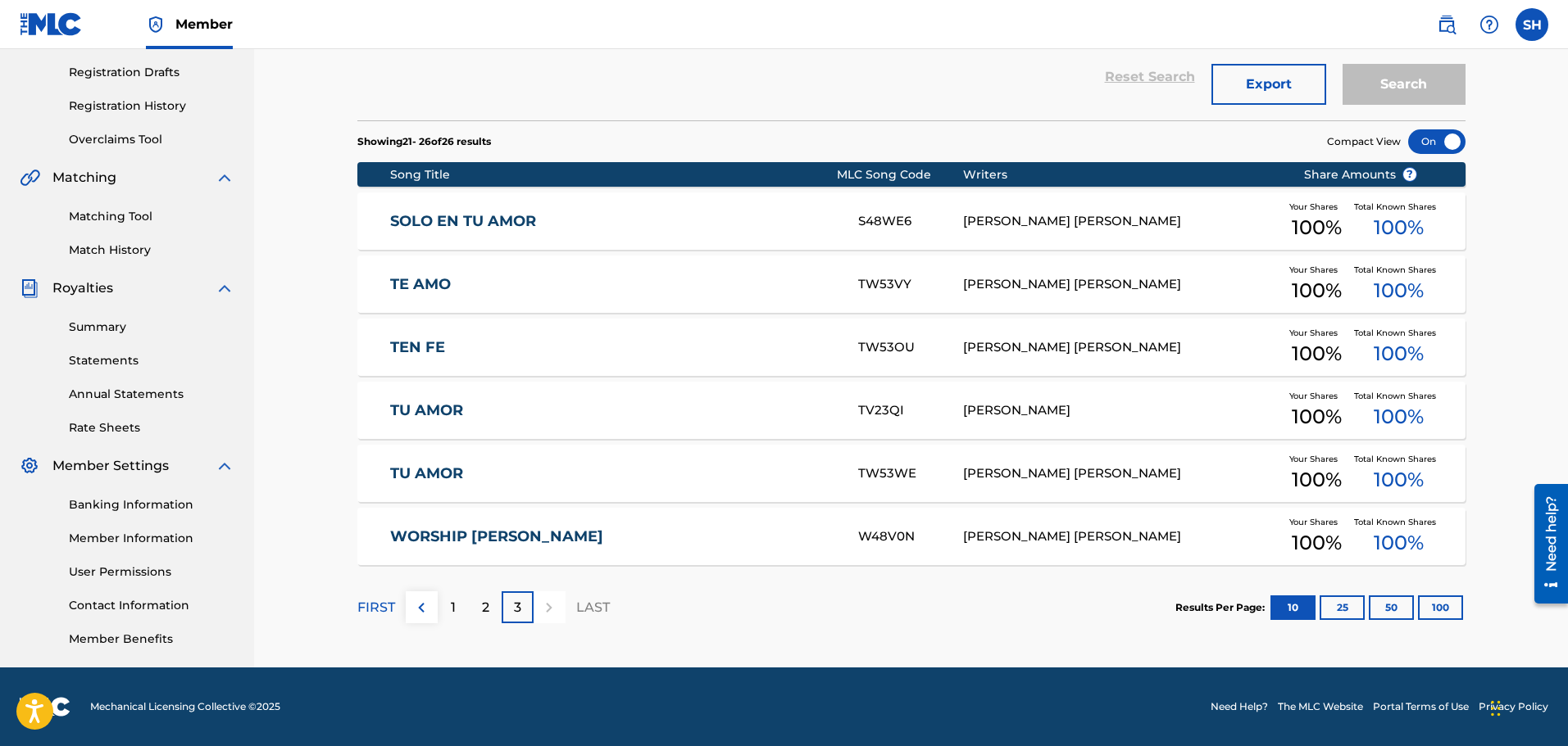
click at [421, 614] on img at bounding box center [421, 607] width 20 height 20
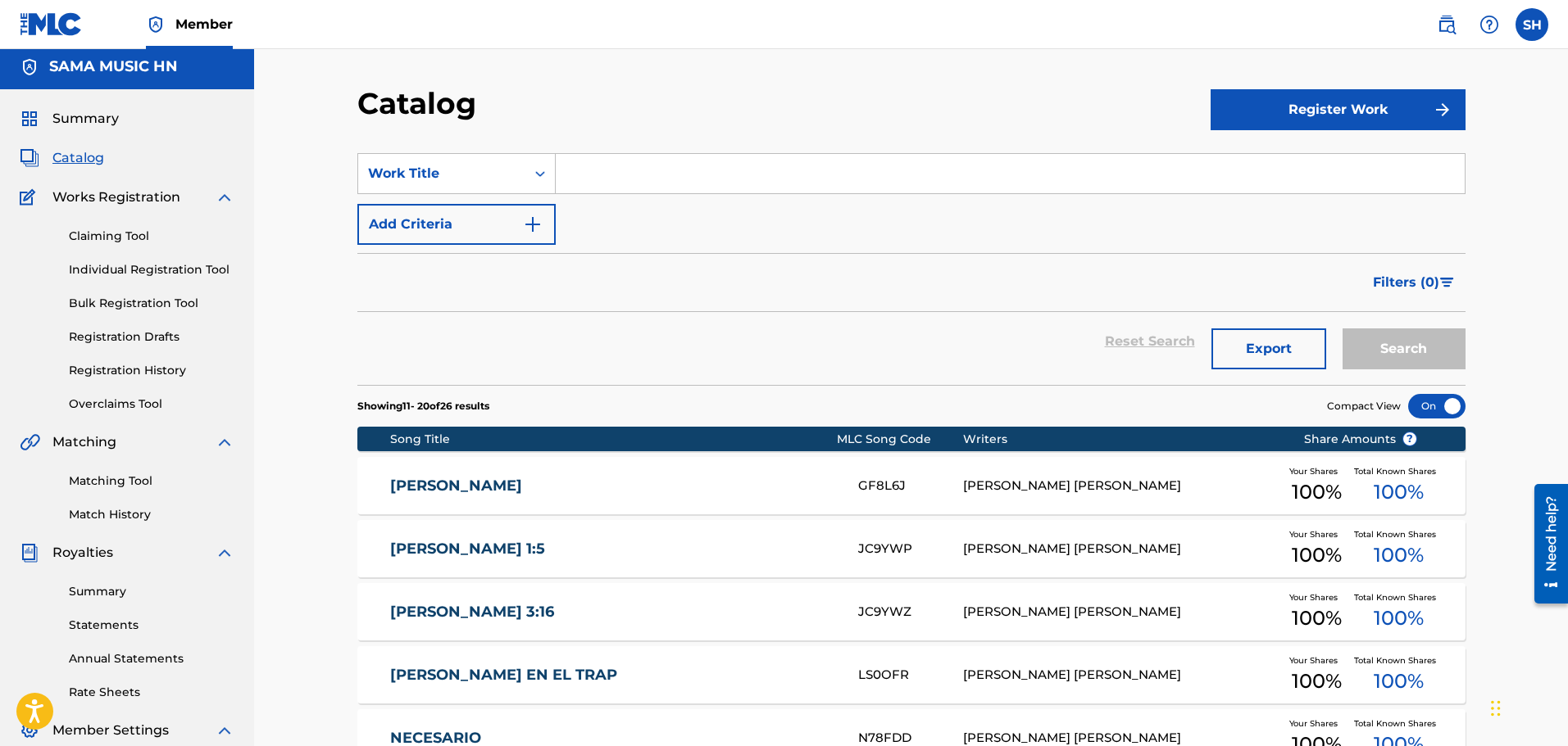
scroll to position [0, 0]
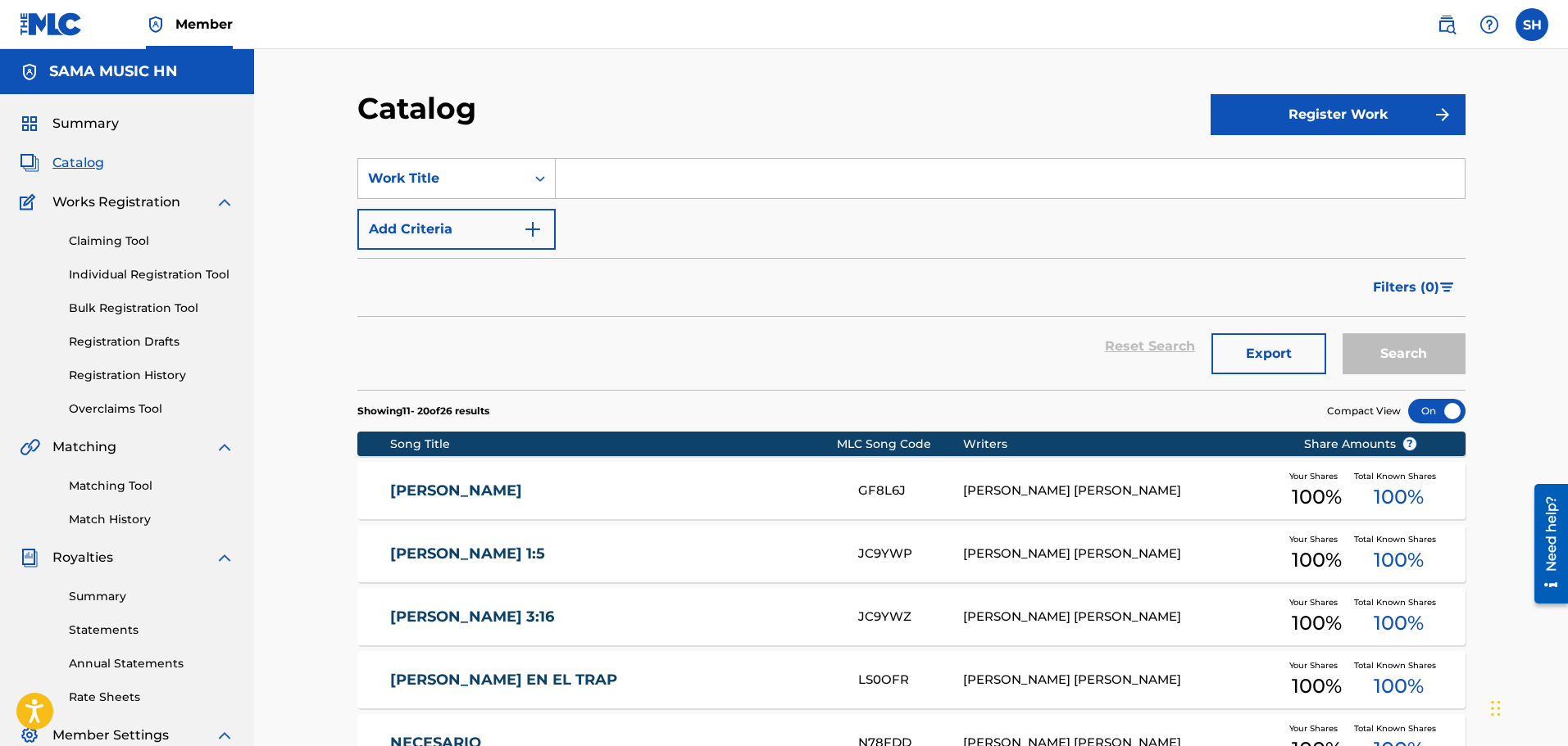
click at [1314, 98] on button "Register Work" at bounding box center [1338, 114] width 255 height 41
click at [1265, 217] on link "By File Upload" at bounding box center [1338, 207] width 255 height 39
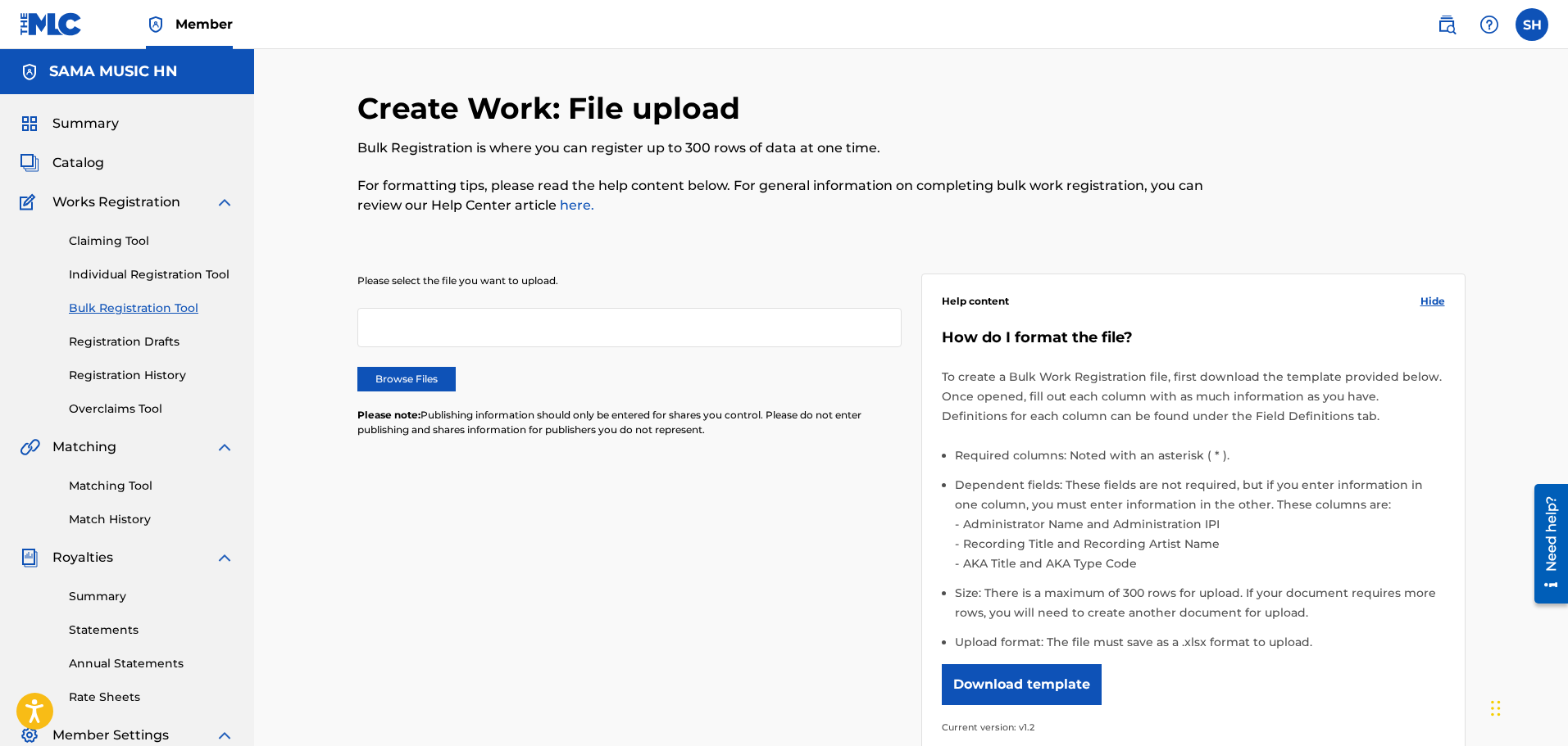
click at [487, 338] on div at bounding box center [629, 327] width 544 height 39
click at [435, 326] on div at bounding box center [629, 327] width 544 height 39
click at [1032, 673] on button "Download template" at bounding box center [1022, 684] width 160 height 41
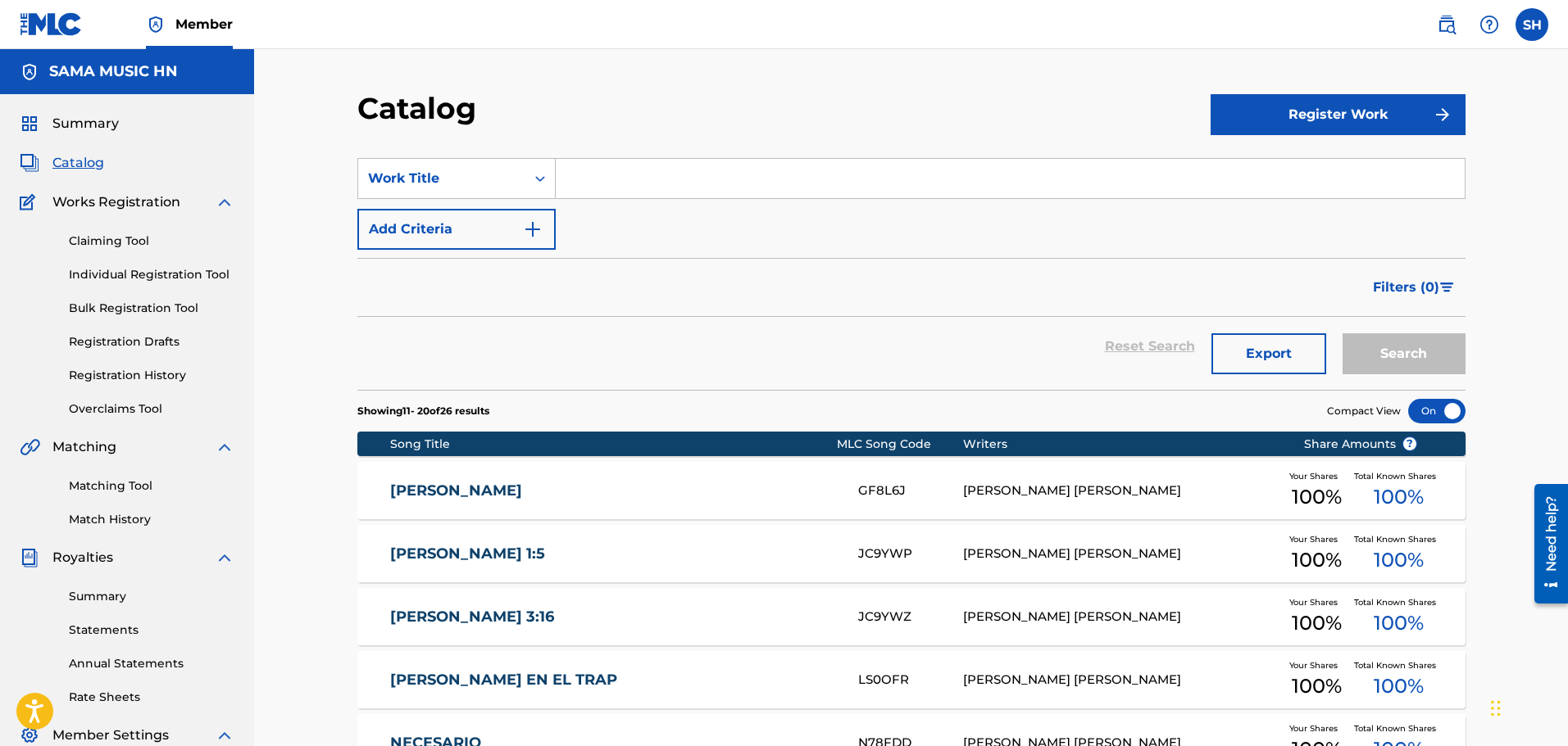
click at [1376, 122] on button "Register Work" at bounding box center [1338, 114] width 255 height 41
click at [1268, 171] on link "Individual" at bounding box center [1338, 167] width 255 height 39
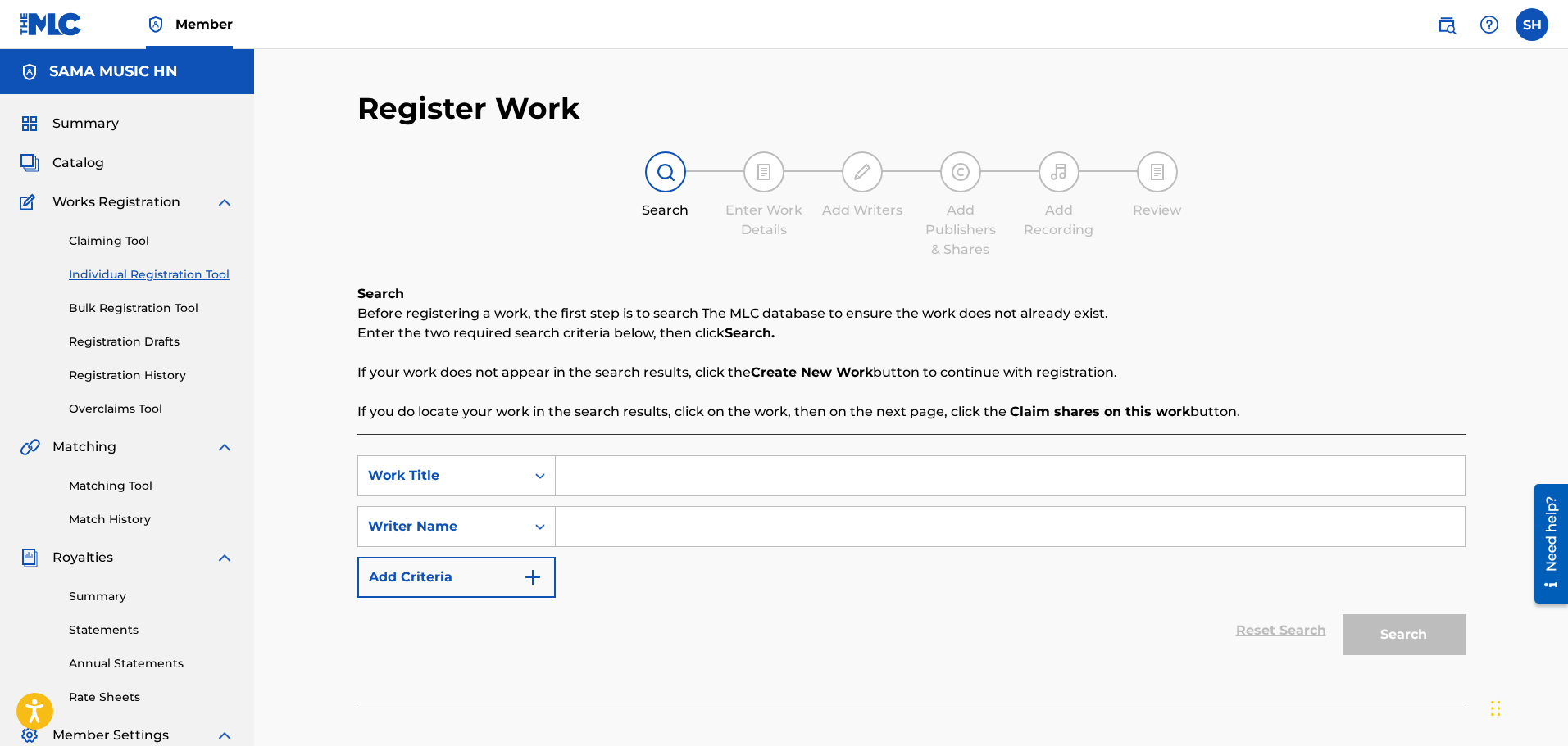
click at [638, 482] on input "Search Form" at bounding box center [1010, 476] width 909 height 39
type input "[PERSON_NAME] en medio de las tinieblas"
click at [651, 526] on input "Search Form" at bounding box center [1010, 526] width 909 height 39
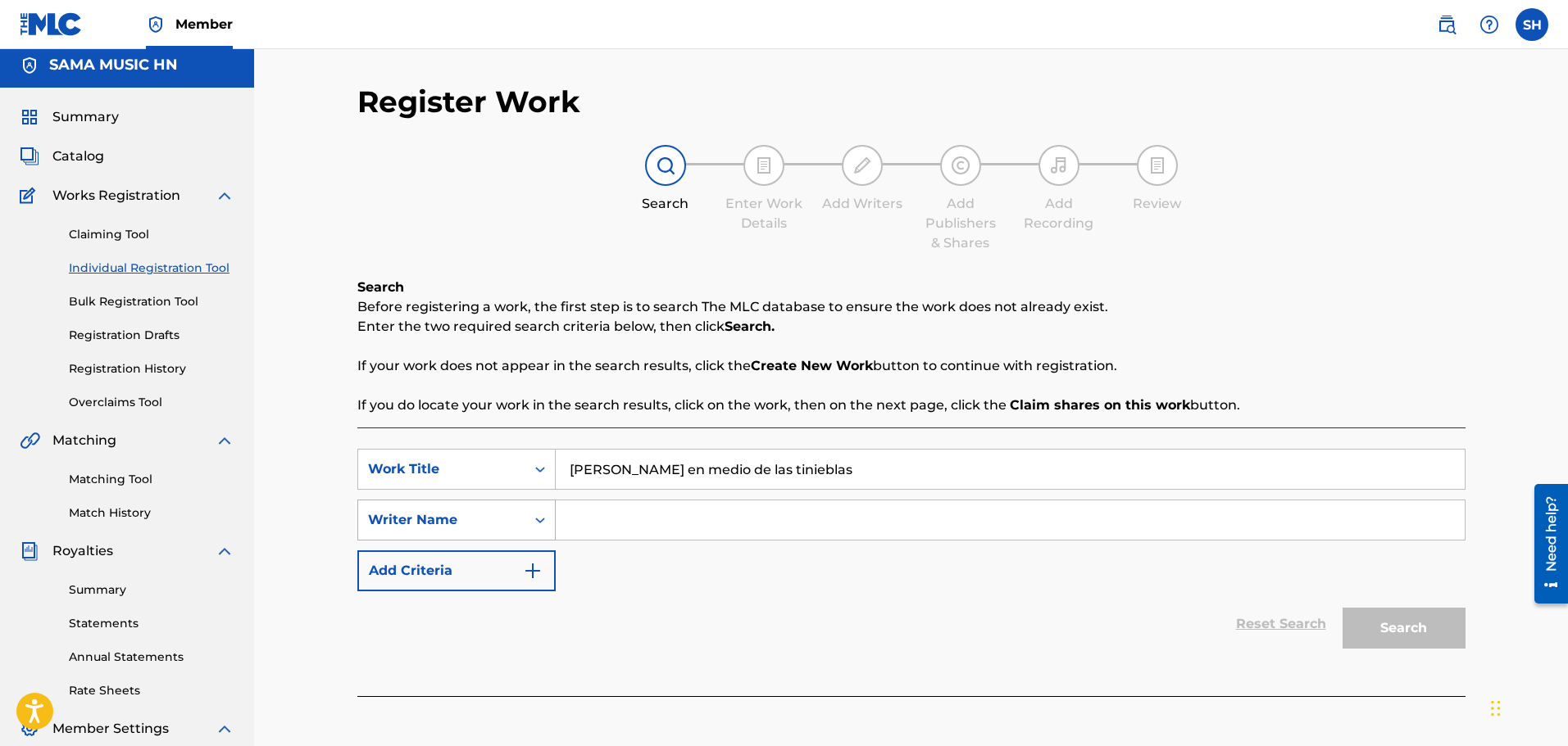
click at [517, 531] on div "Writer Name" at bounding box center [442, 520] width 167 height 31
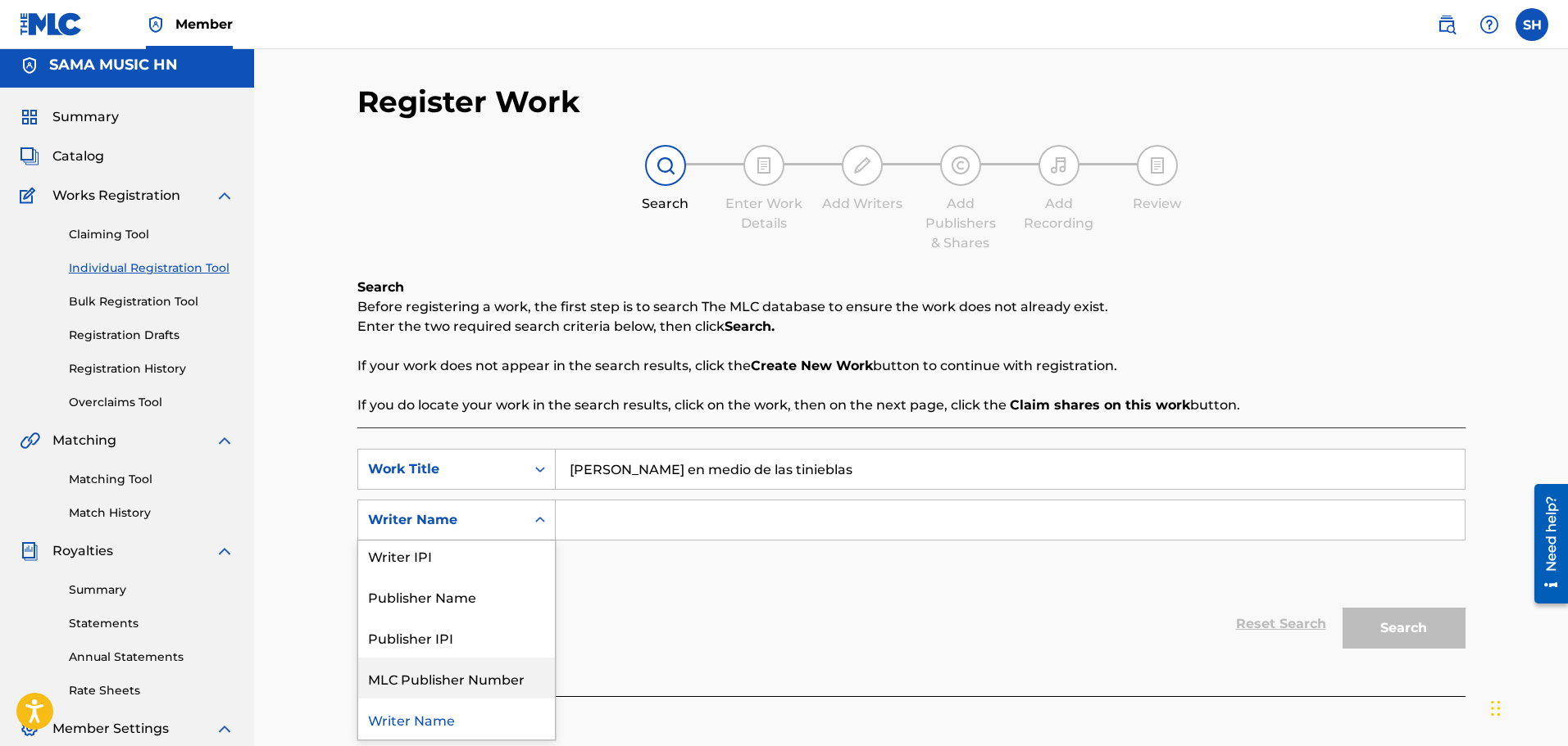
scroll to position [0, 0]
click at [384, 567] on div "Writer IPI" at bounding box center [456, 561] width 197 height 41
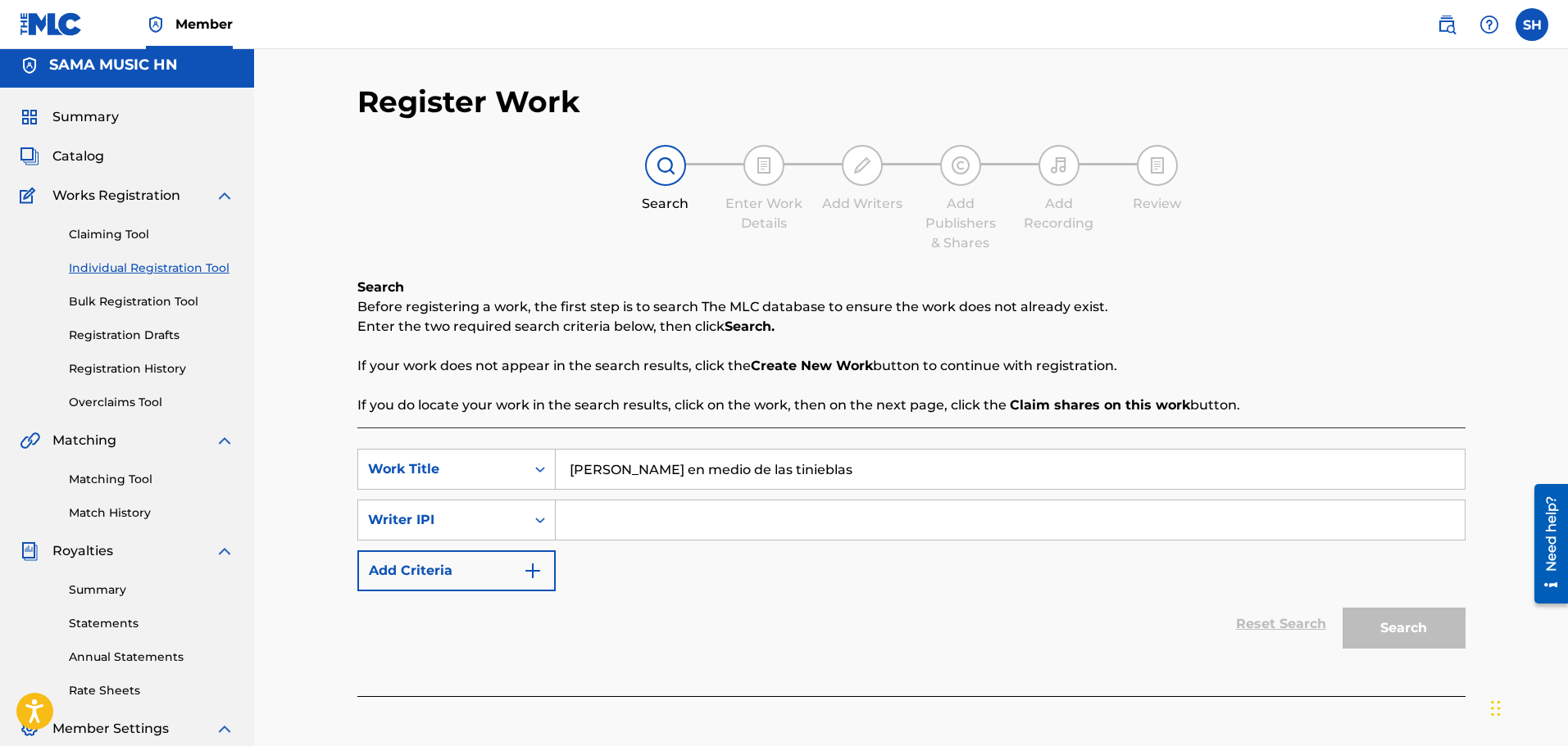
click at [723, 531] on input "Search Form" at bounding box center [1010, 519] width 909 height 39
paste input "01054647753"
click at [599, 521] on input "01054647753" at bounding box center [1010, 519] width 909 height 39
type input "01054647753"
click at [1425, 617] on button "Search" at bounding box center [1404, 628] width 123 height 41
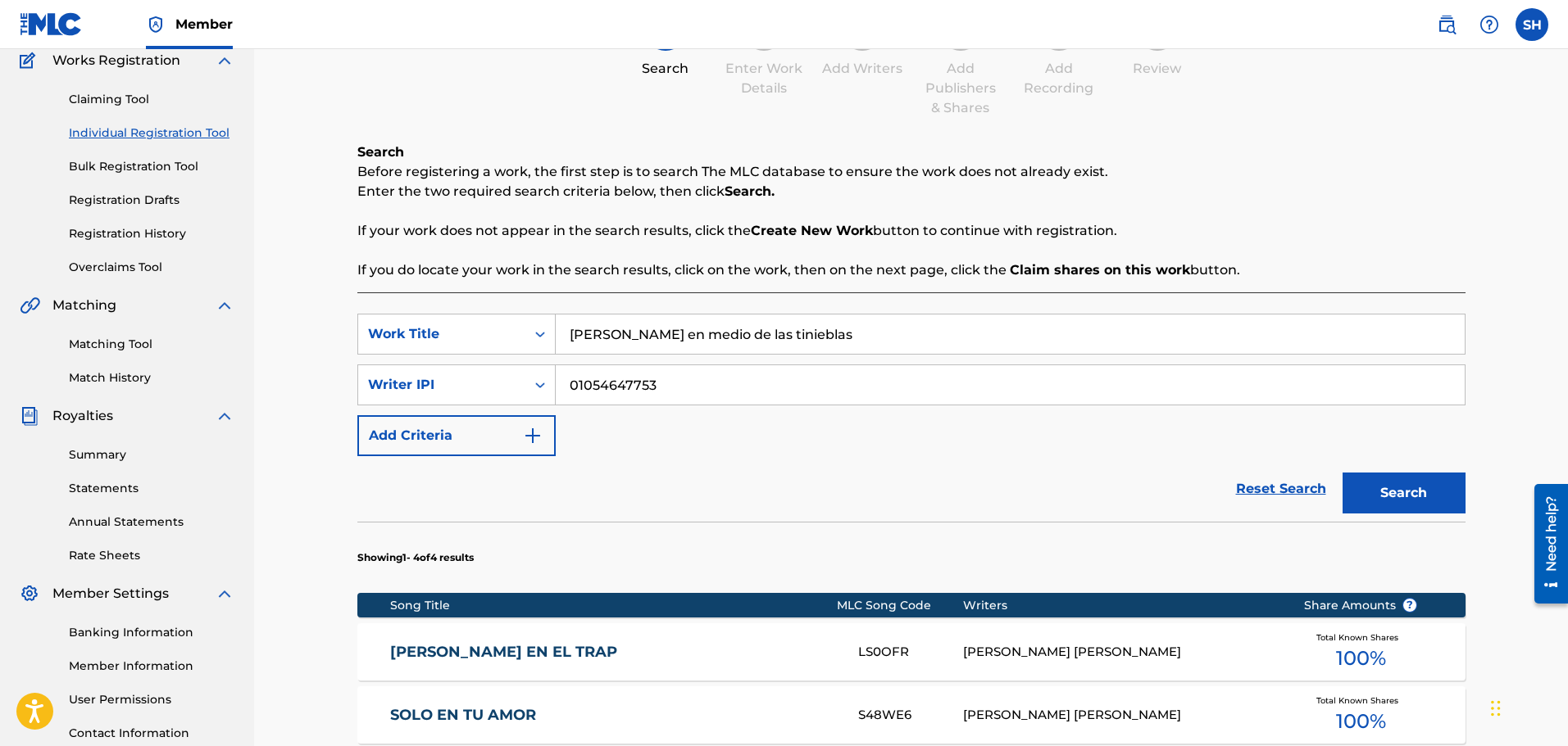
scroll to position [164, 0]
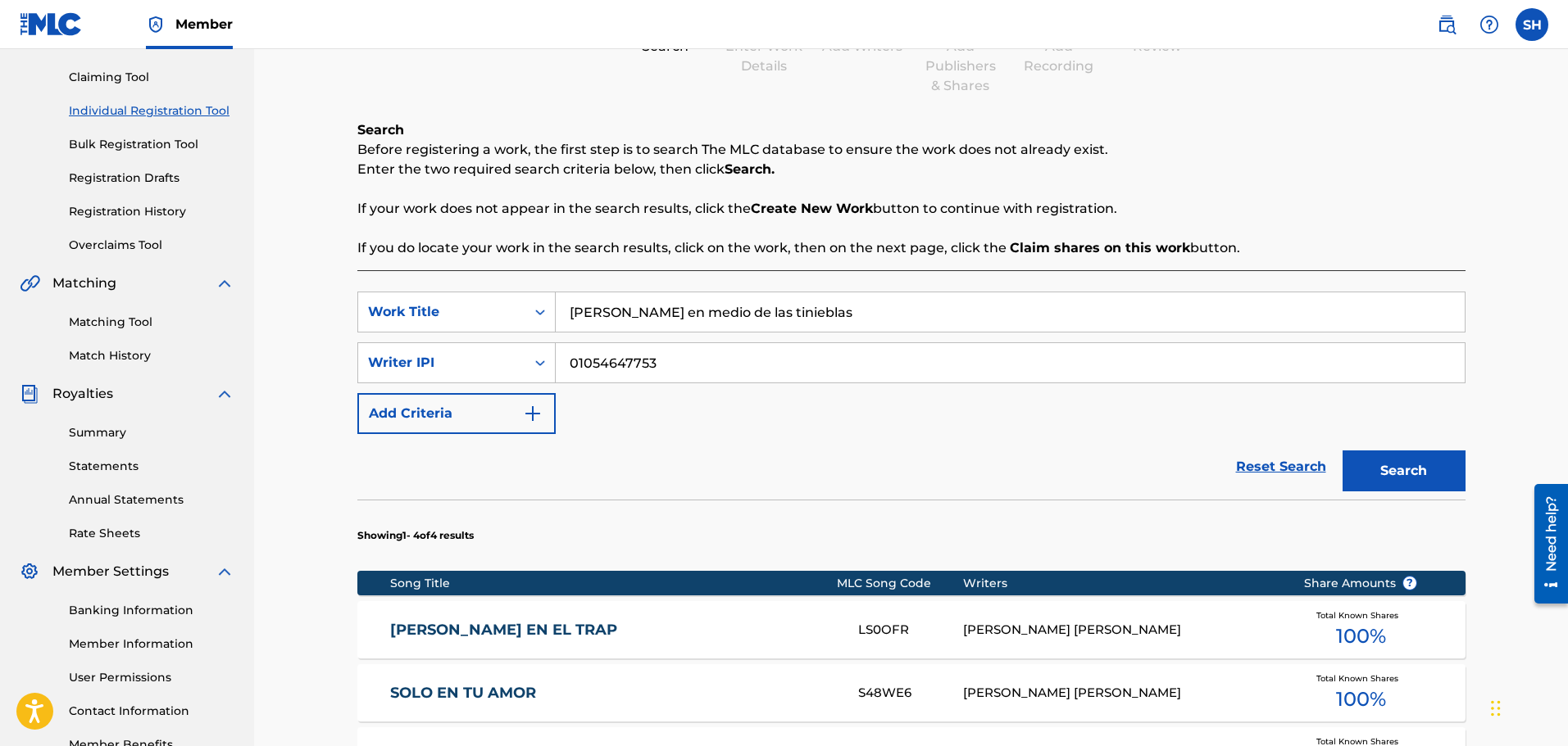
drag, startPoint x: 569, startPoint y: 308, endPoint x: 1109, endPoint y: 342, distance: 541.1
click at [1109, 342] on div "SearchWithCriteriac87758cf-b4ca-4d96-a9de-7808487bbb7f Work Title [PERSON_NAME]…" at bounding box center [911, 363] width 1108 height 142
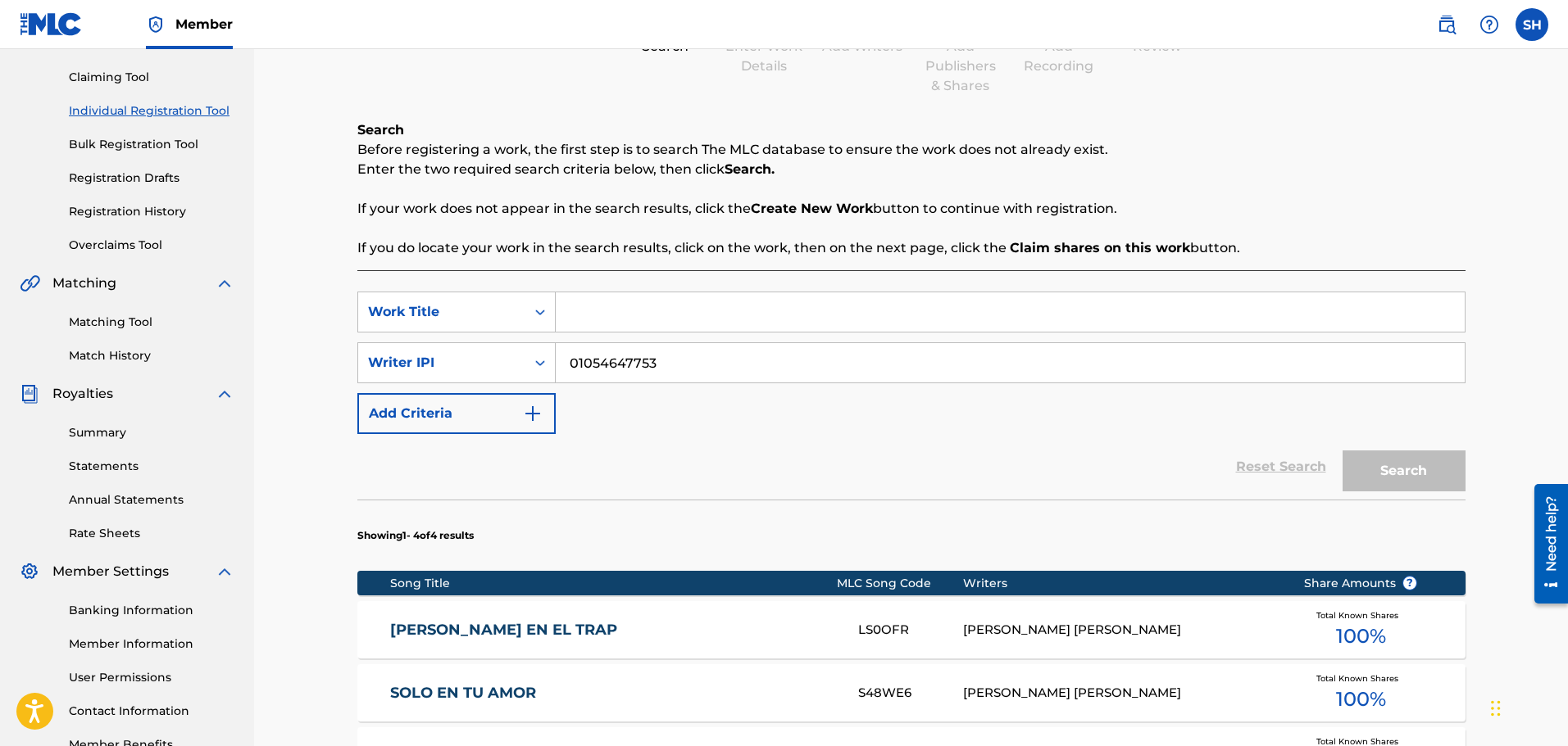
drag, startPoint x: 935, startPoint y: 363, endPoint x: 358, endPoint y: 407, distance: 578.7
click at [358, 407] on div "SearchWithCriteriac87758cf-b4ca-4d96-a9de-7808487bbb7f Work Title SearchWithCri…" at bounding box center [911, 363] width 1108 height 142
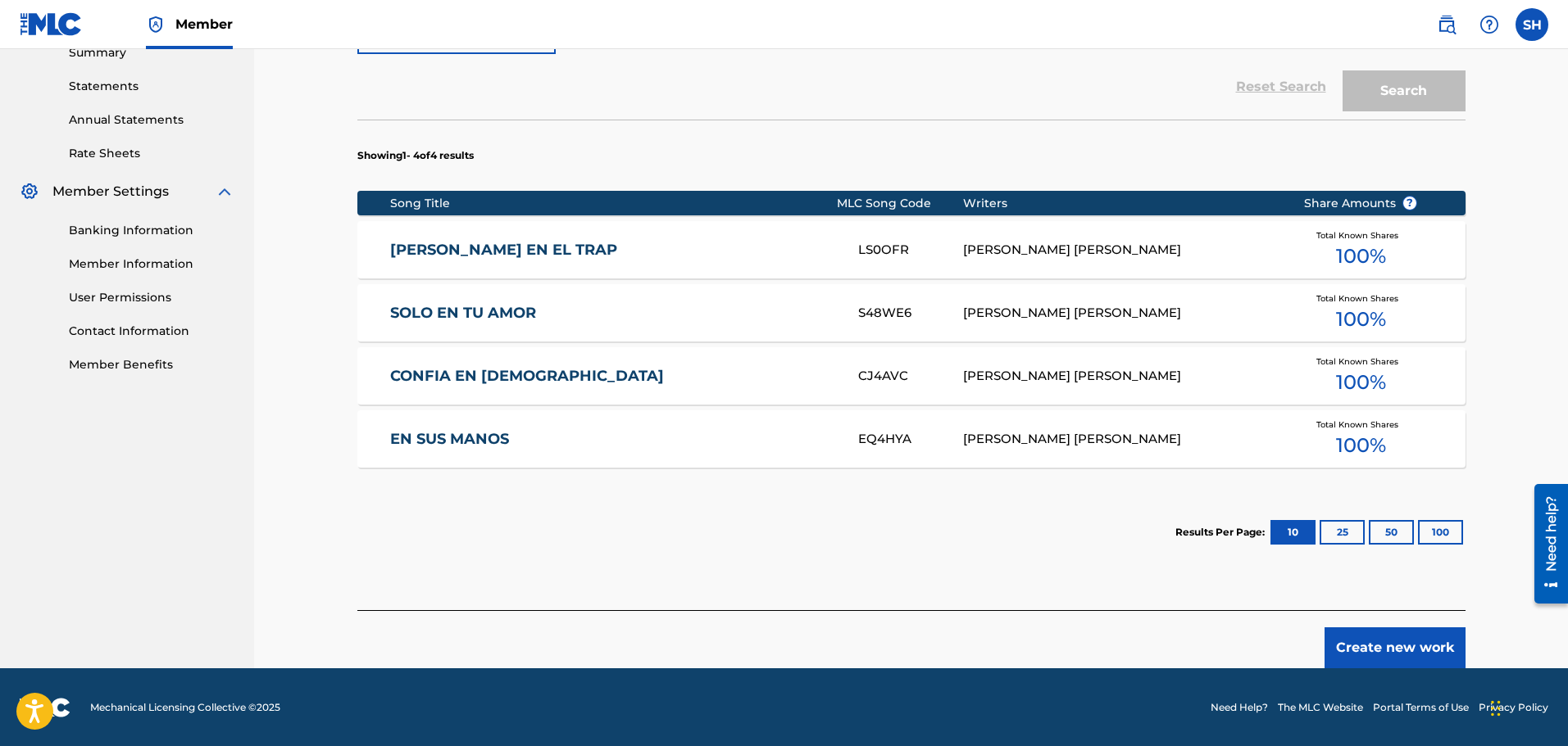
scroll to position [545, 0]
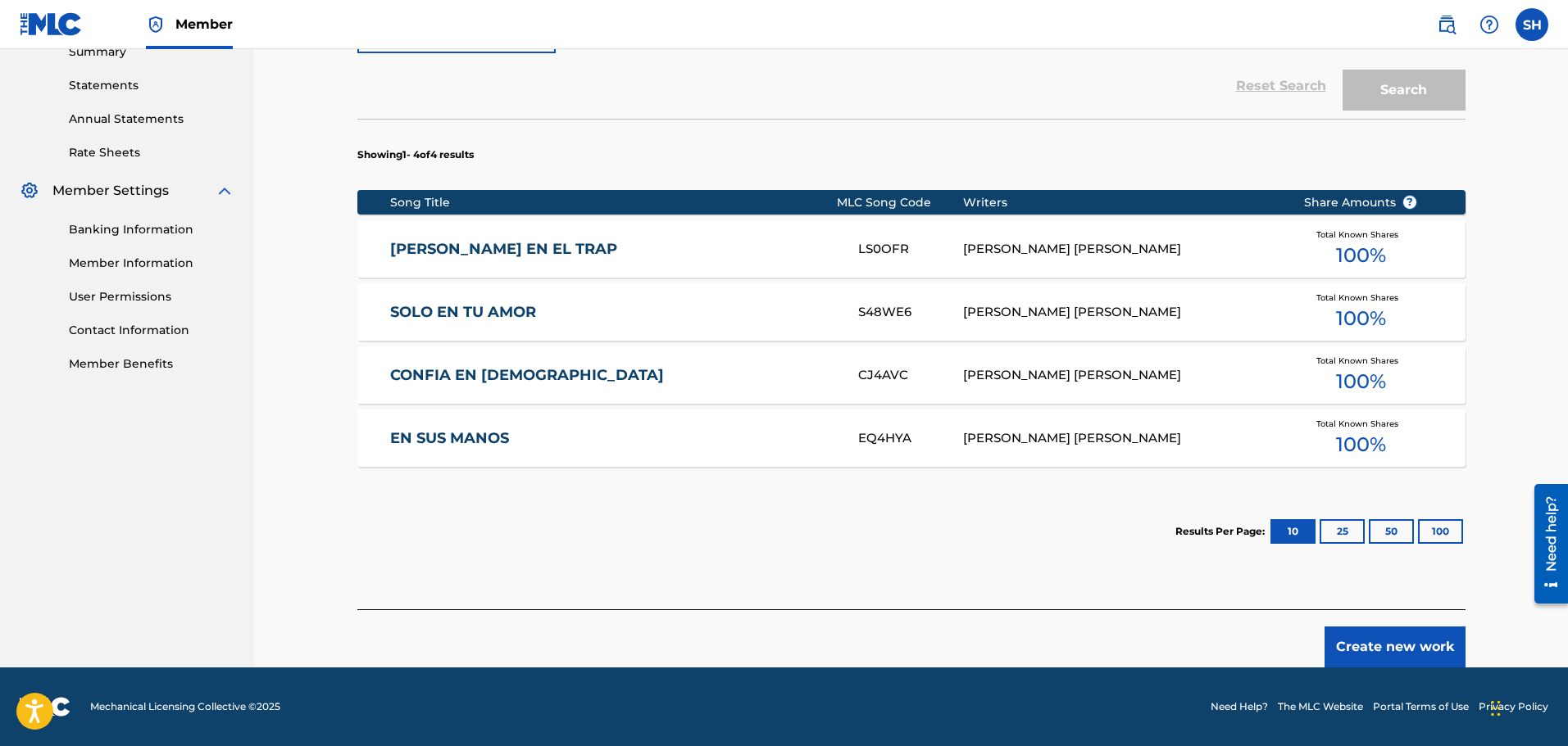
click at [1394, 642] on button "Create new work" at bounding box center [1395, 646] width 141 height 41
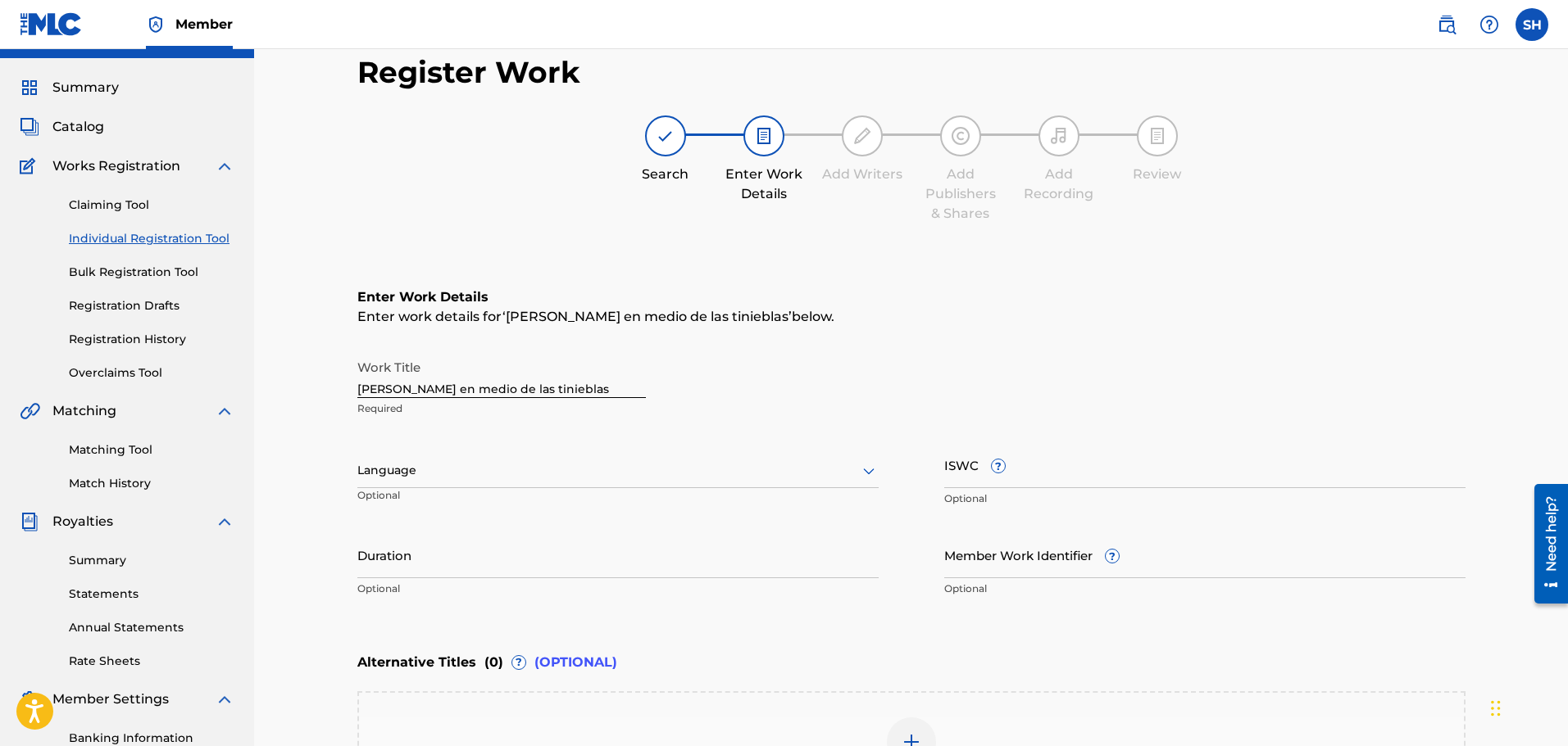
scroll to position [34, 0]
click at [468, 375] on input "[PERSON_NAME] en medio de las tinieblas" at bounding box center [501, 376] width 289 height 47
click at [568, 399] on input "[PERSON_NAME] en medio de las tinieblas" at bounding box center [501, 376] width 289 height 47
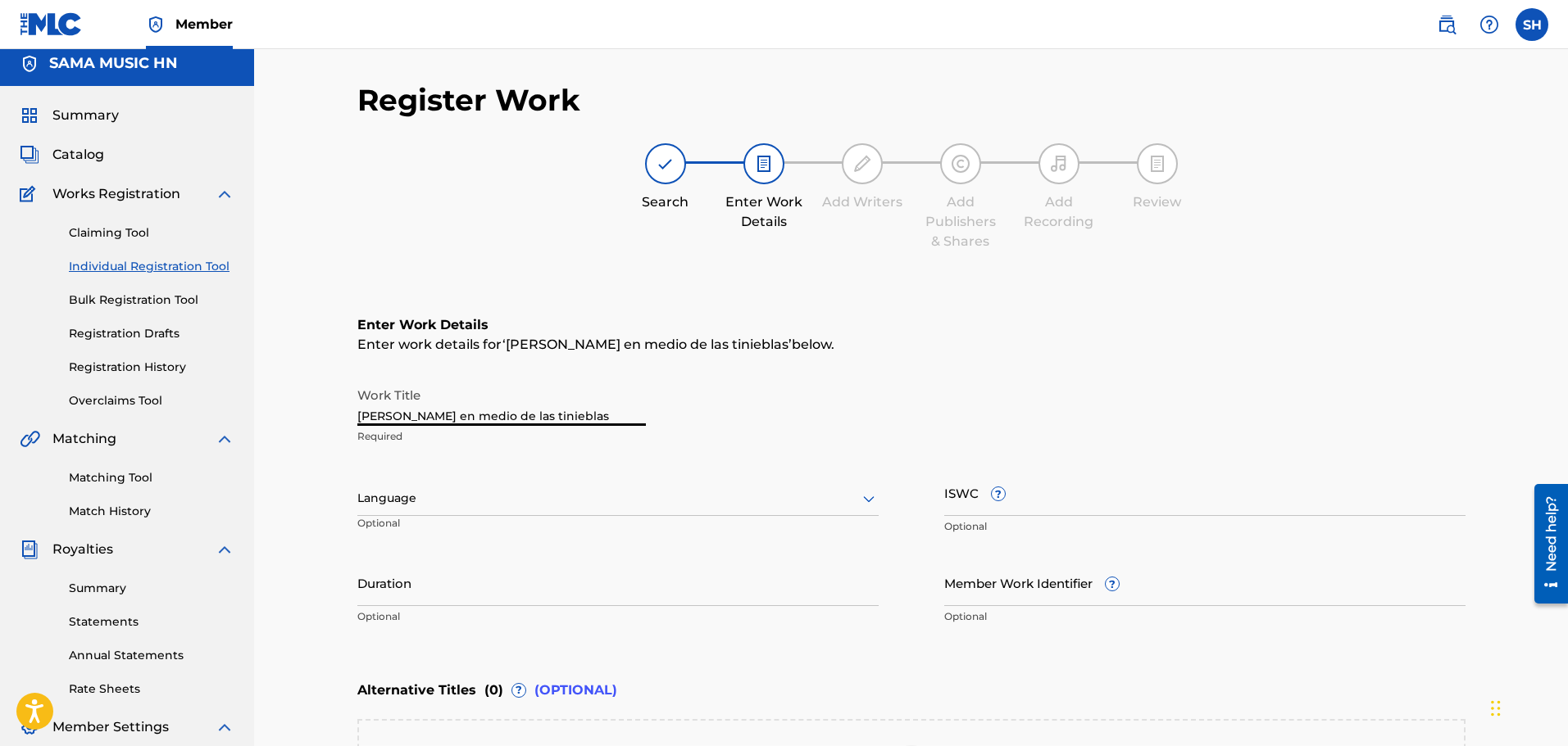
scroll to position [0, 0]
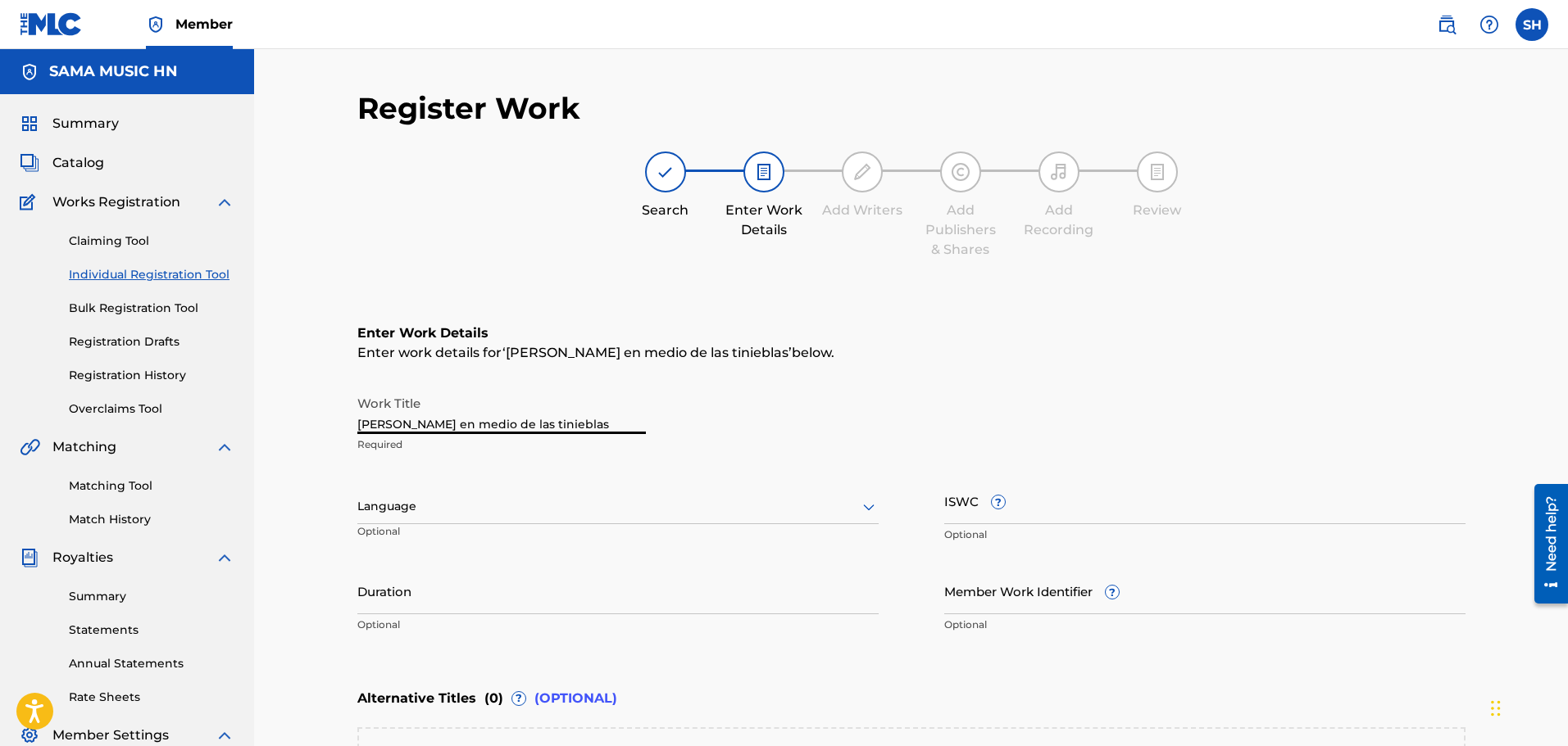
drag, startPoint x: 562, startPoint y: 421, endPoint x: 279, endPoint y: 377, distance: 286.4
click at [279, 375] on div "Register Work Search Enter Work Details Add Writers Add Publishers & Shares Add…" at bounding box center [912, 498] width 1314 height 899
type input "Absurdo"
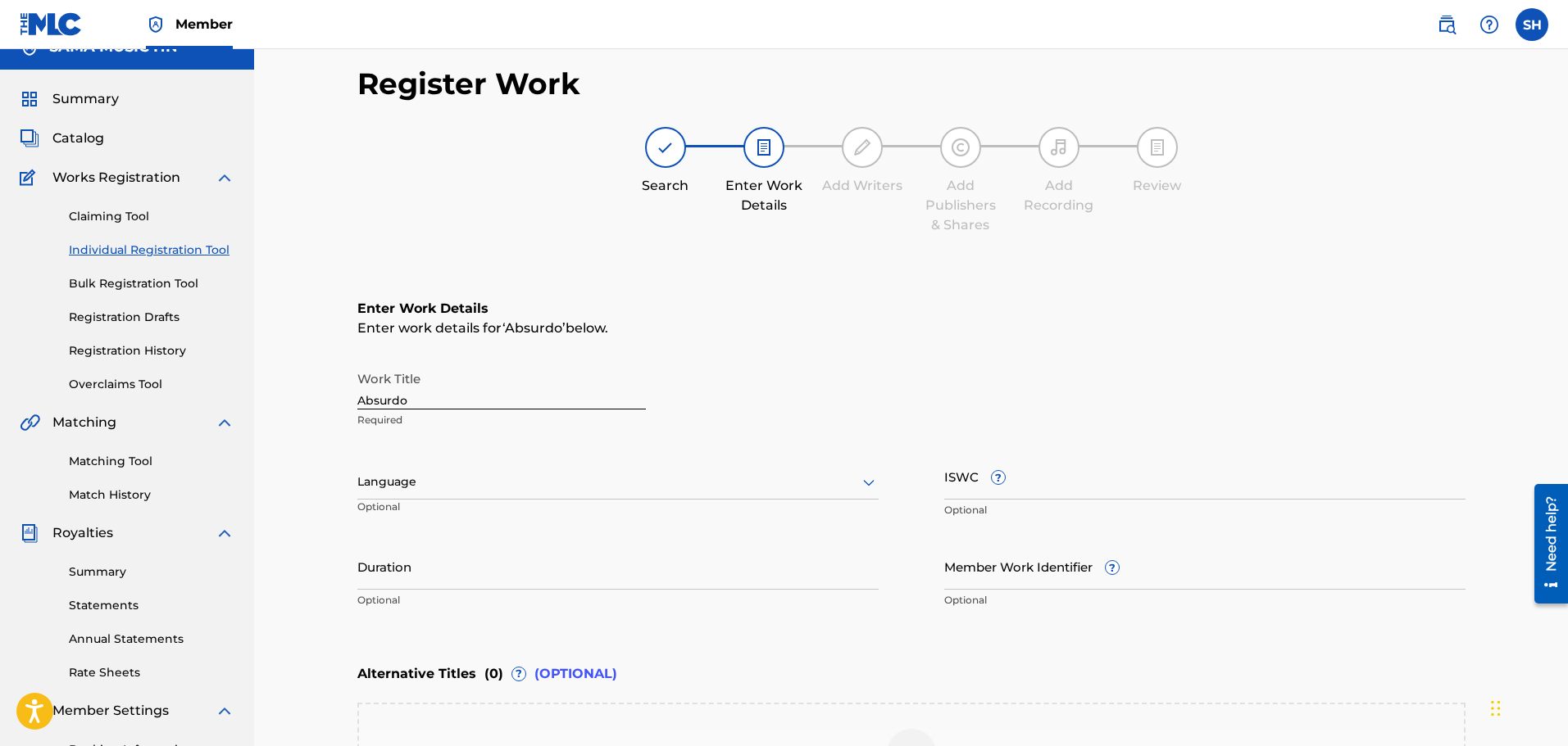
click at [472, 500] on div "option , selected. Select is focused ,type to refine list, press Down to open t…" at bounding box center [617, 482] width 521 height 34
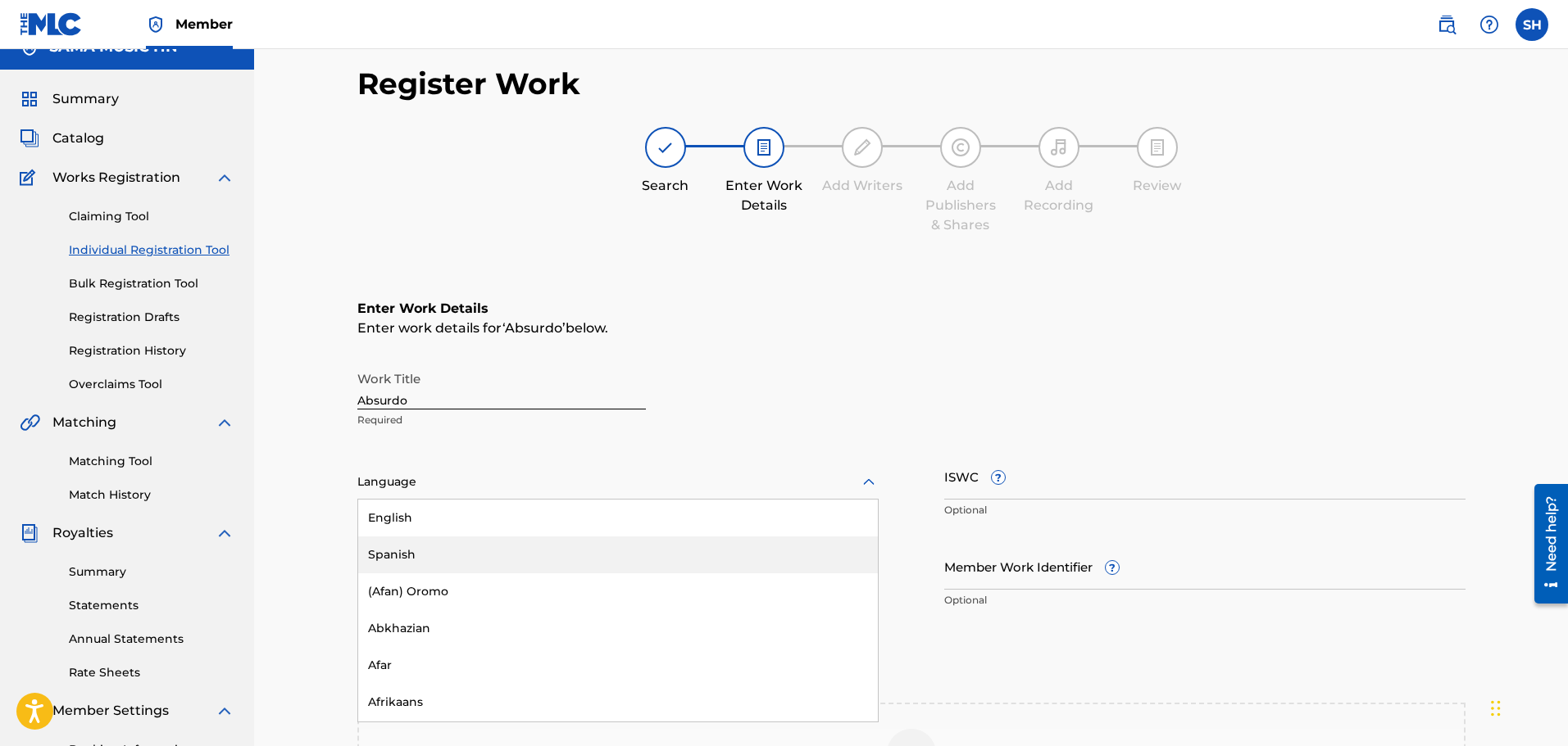
click at [452, 568] on div "Spanish" at bounding box center [617, 554] width 520 height 37
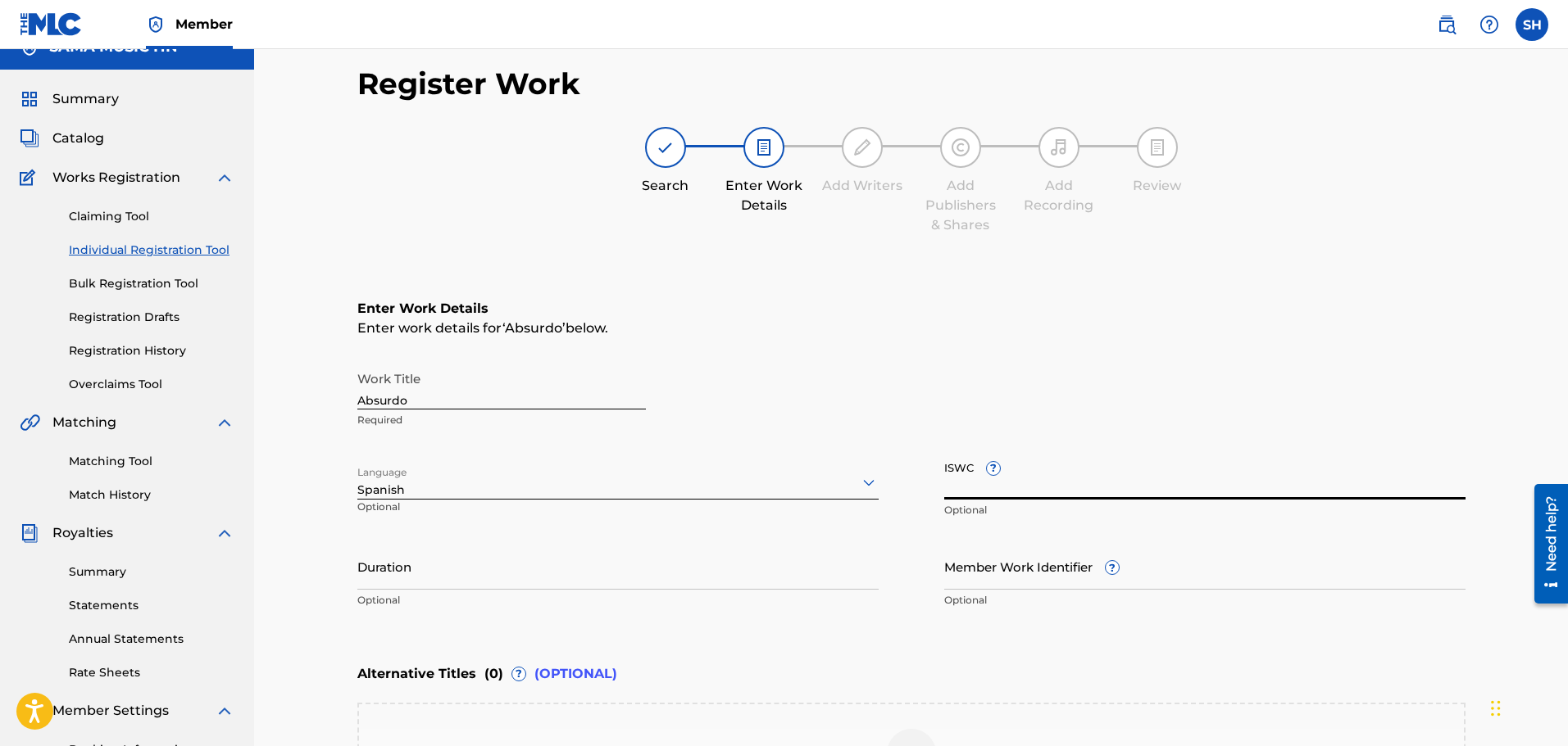
click at [1064, 482] on input "ISWC ?" at bounding box center [1204, 476] width 521 height 47
paste input "T-332.996.542-2"
type input "T-332.996.542-2"
click at [668, 550] on input "Duration" at bounding box center [617, 566] width 521 height 47
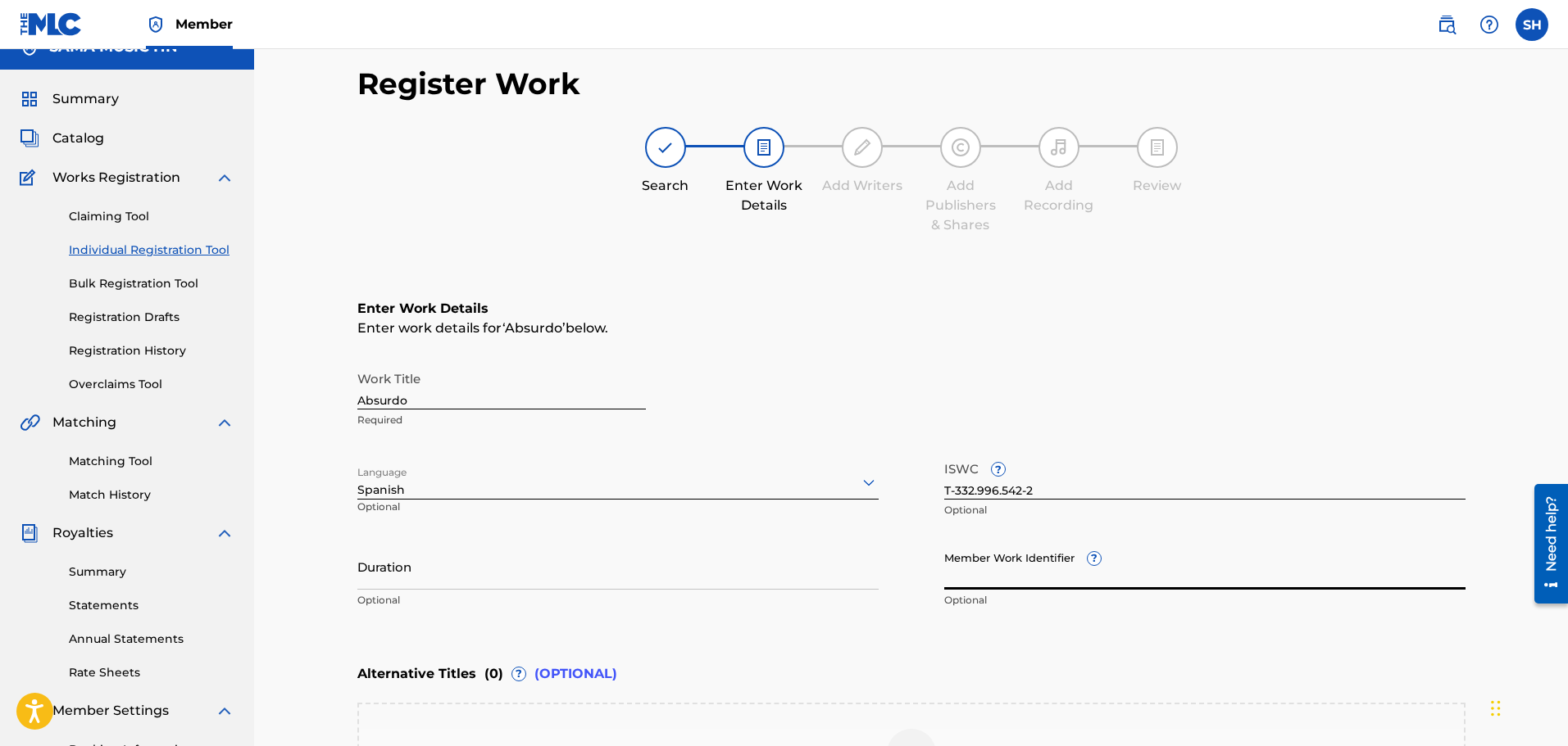
click at [1037, 569] on input "Member Work Identifier ?" at bounding box center [1204, 566] width 521 height 47
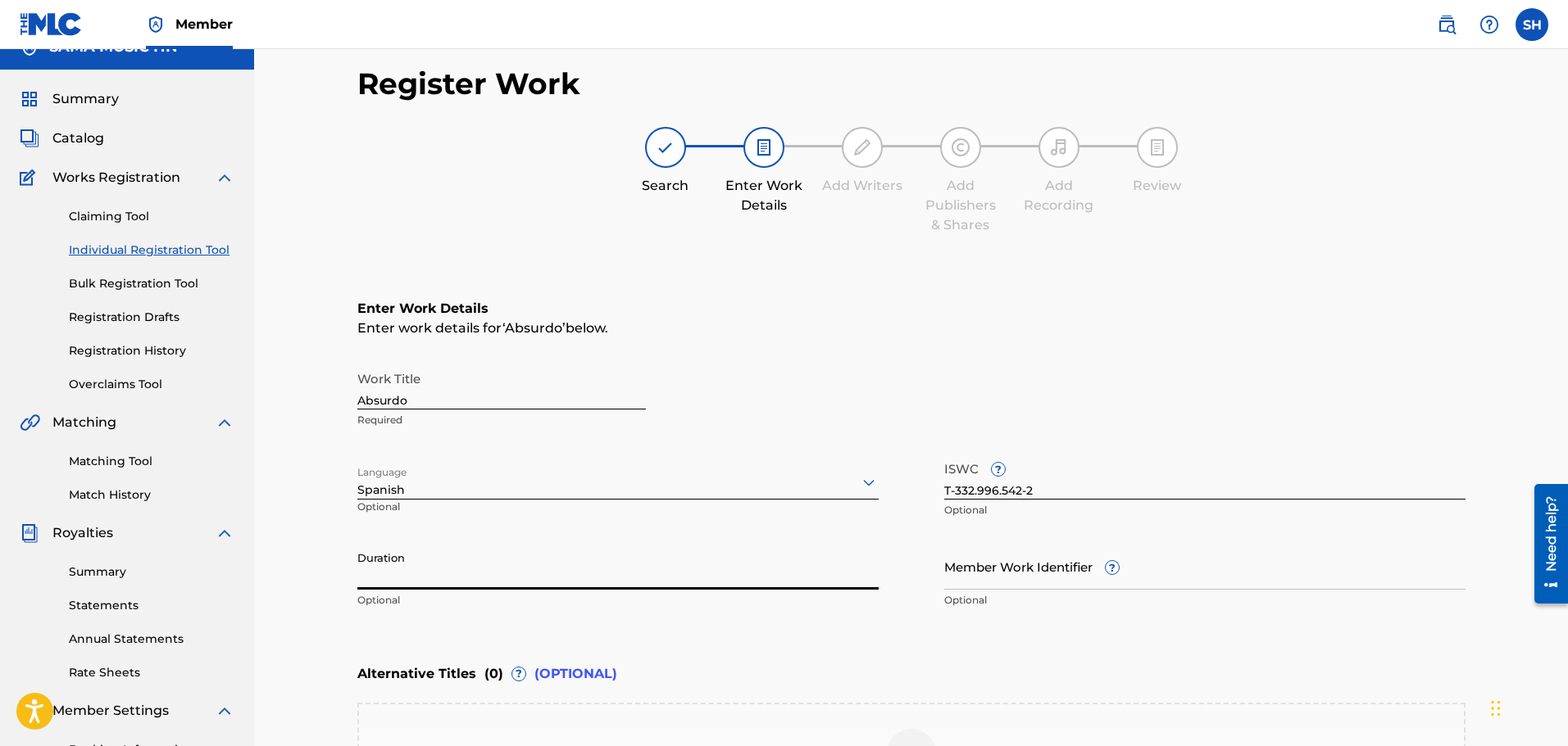
click at [459, 562] on input "Duration" at bounding box center [617, 566] width 521 height 47
type input "02:48"
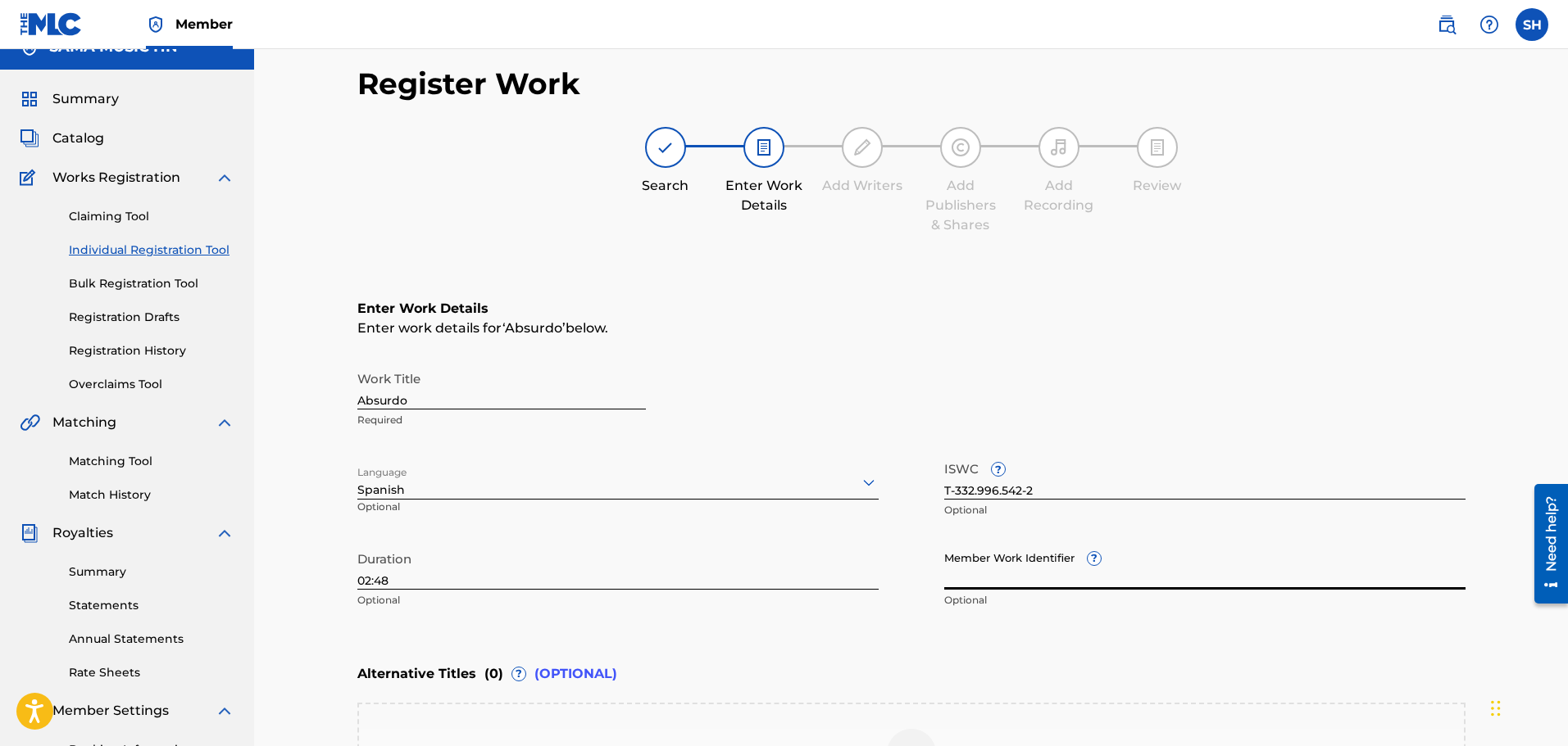
click at [995, 582] on input "Member Work Identifier ?" at bounding box center [1204, 566] width 521 height 47
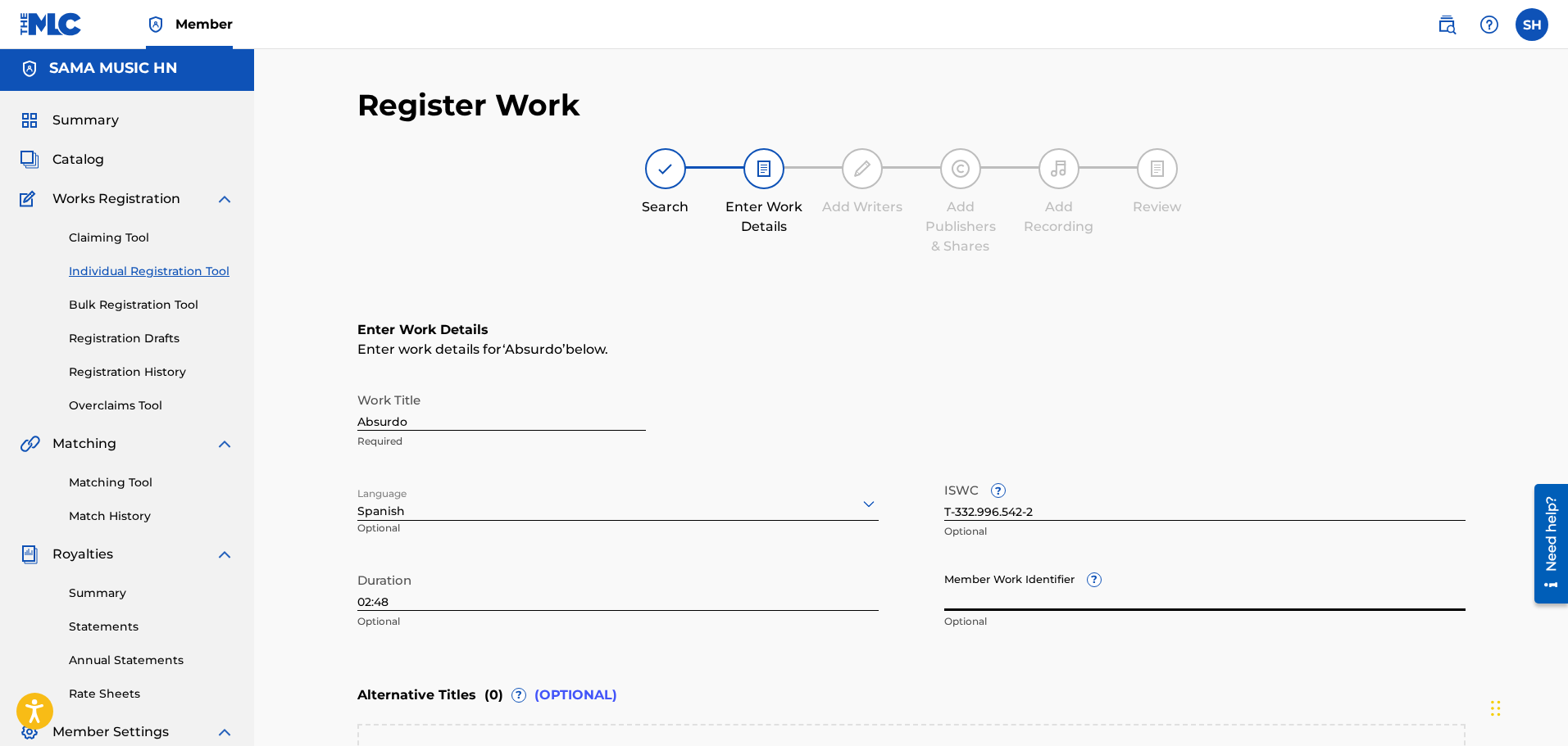
scroll to position [0, 0]
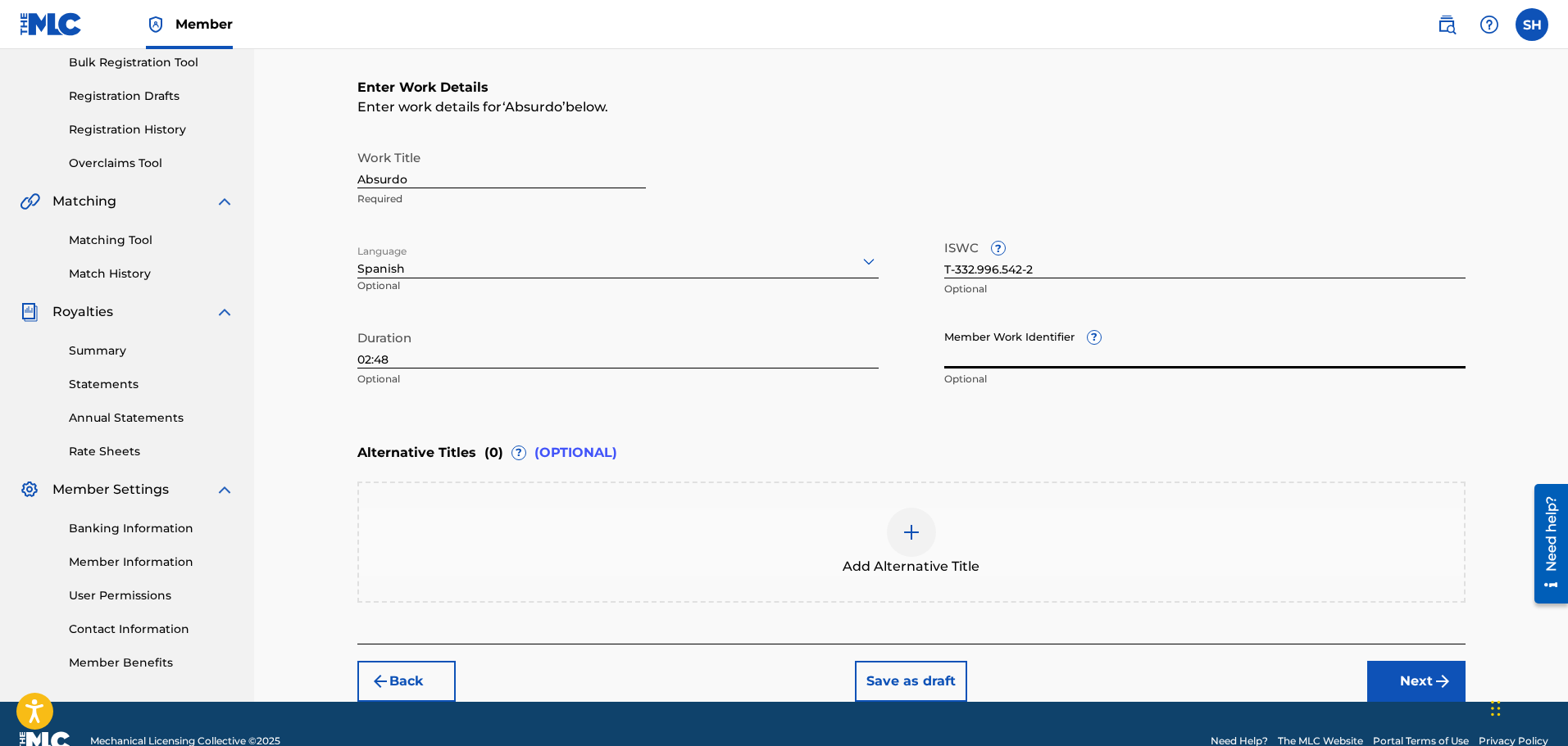
click at [1376, 671] on button "Next" at bounding box center [1417, 681] width 99 height 41
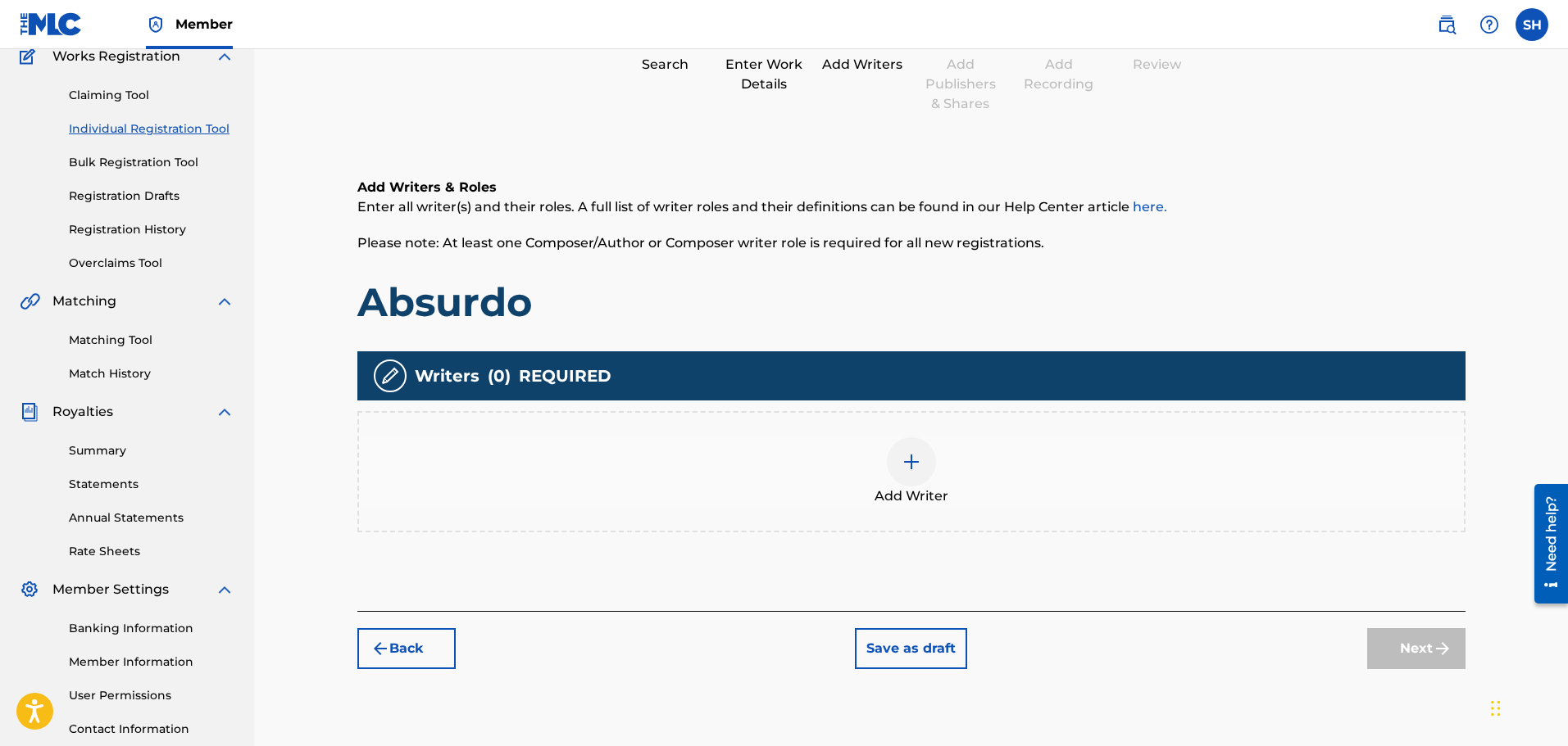
scroll to position [156, 0]
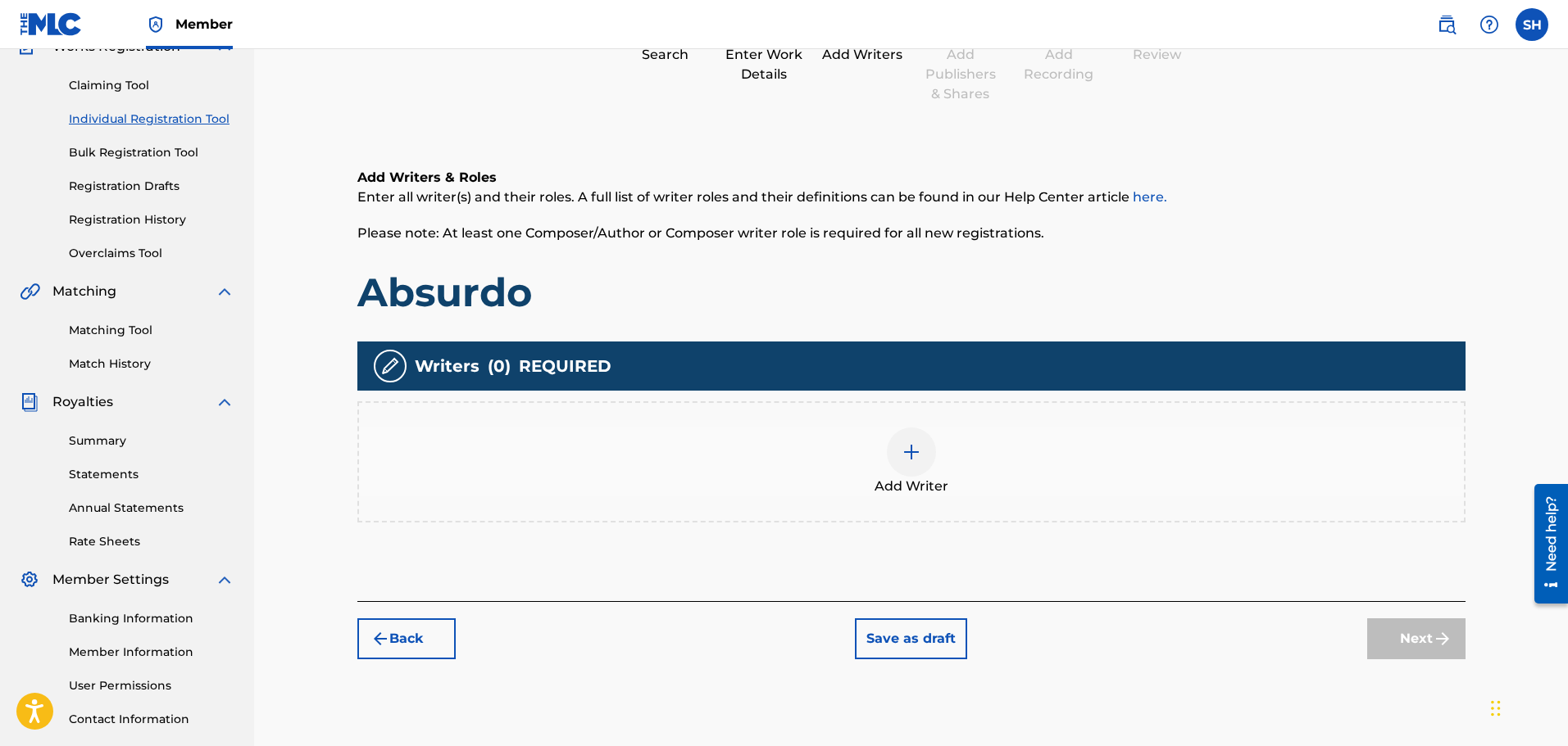
click at [902, 452] on img at bounding box center [912, 452] width 20 height 20
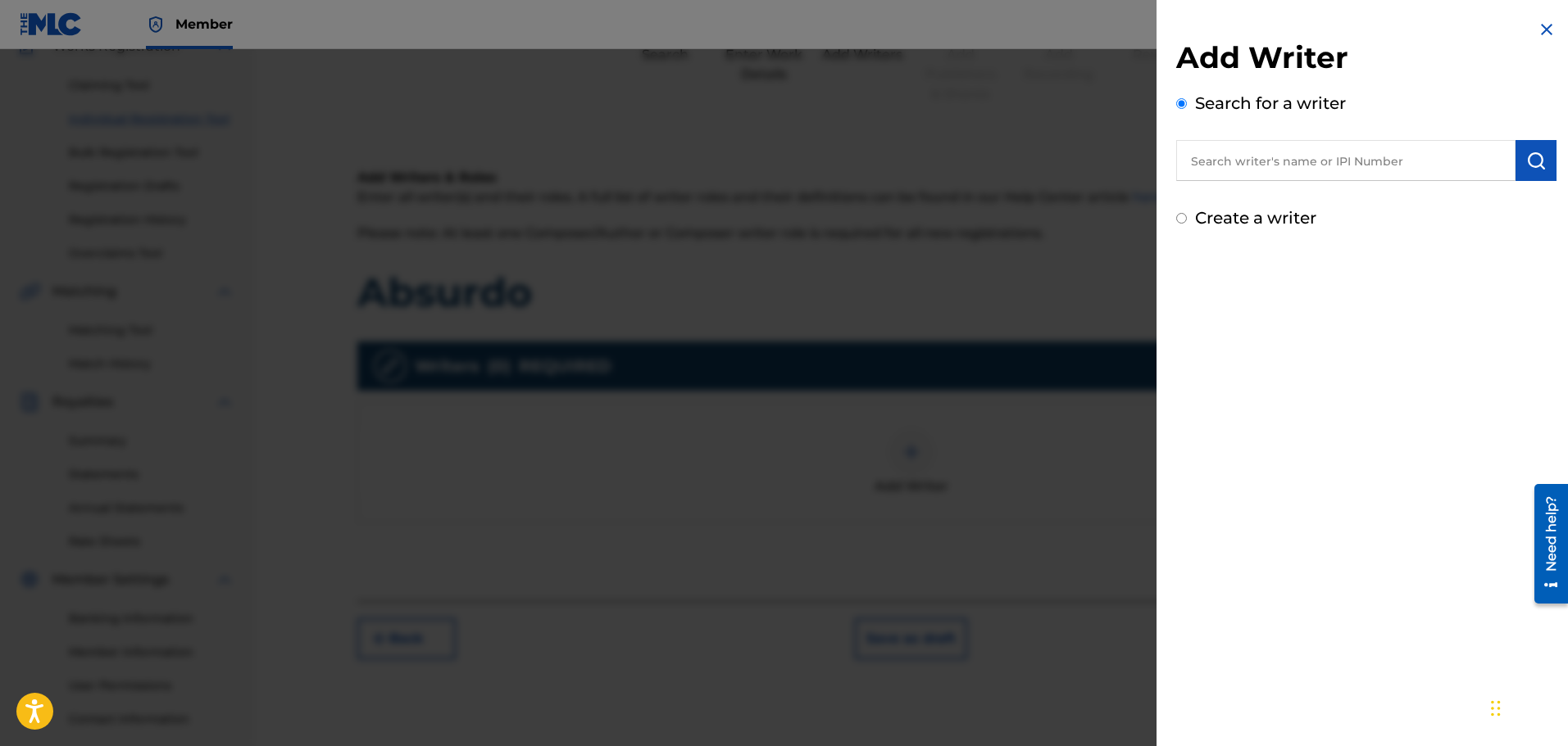
click at [1226, 159] on input "text" at bounding box center [1346, 160] width 339 height 41
type input "b"
click at [1206, 213] on label "Create a writer" at bounding box center [1256, 217] width 122 height 20
radio input "true"
click at [1187, 213] on input "Create a writer" at bounding box center [1181, 217] width 10 height 10
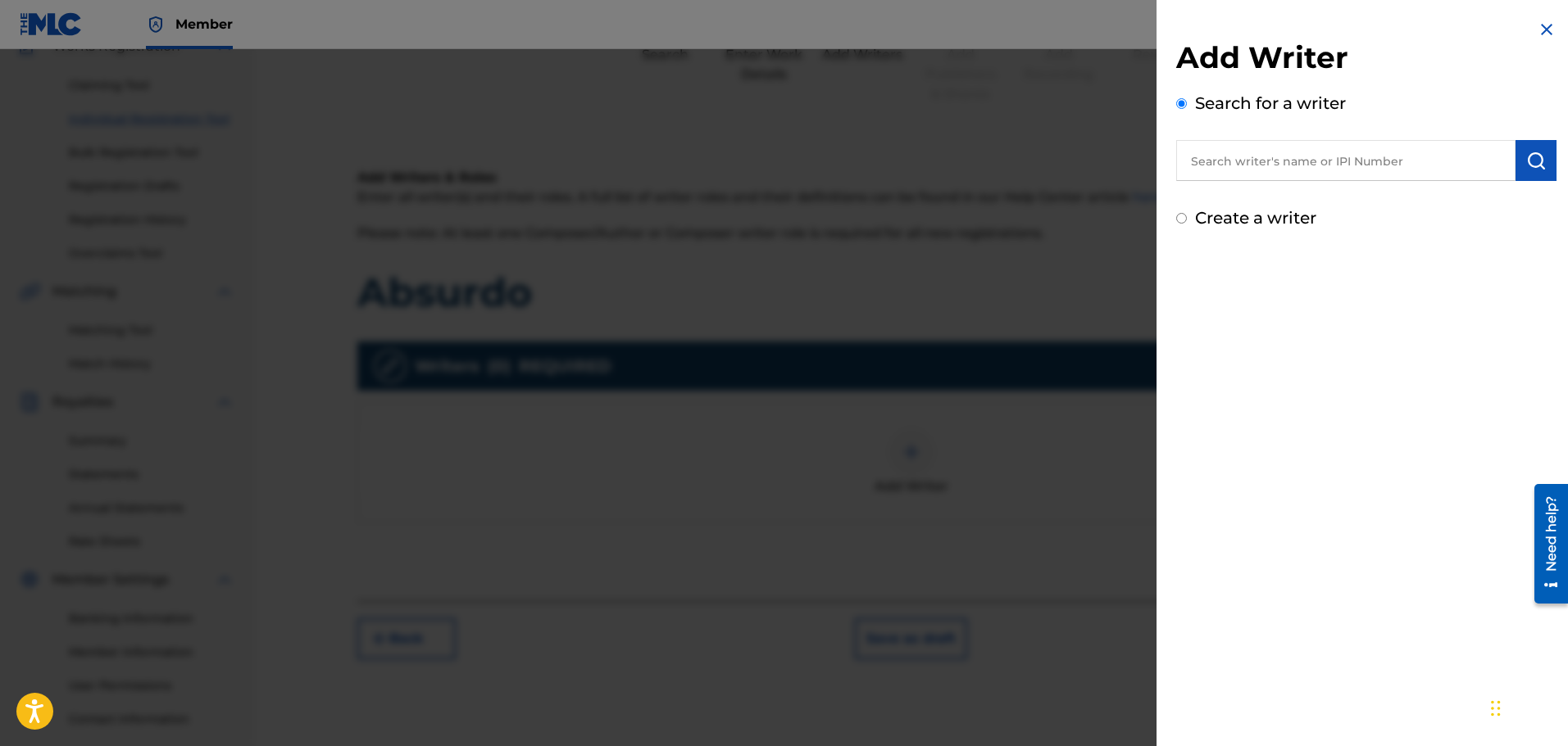
radio input "false"
radio input "true"
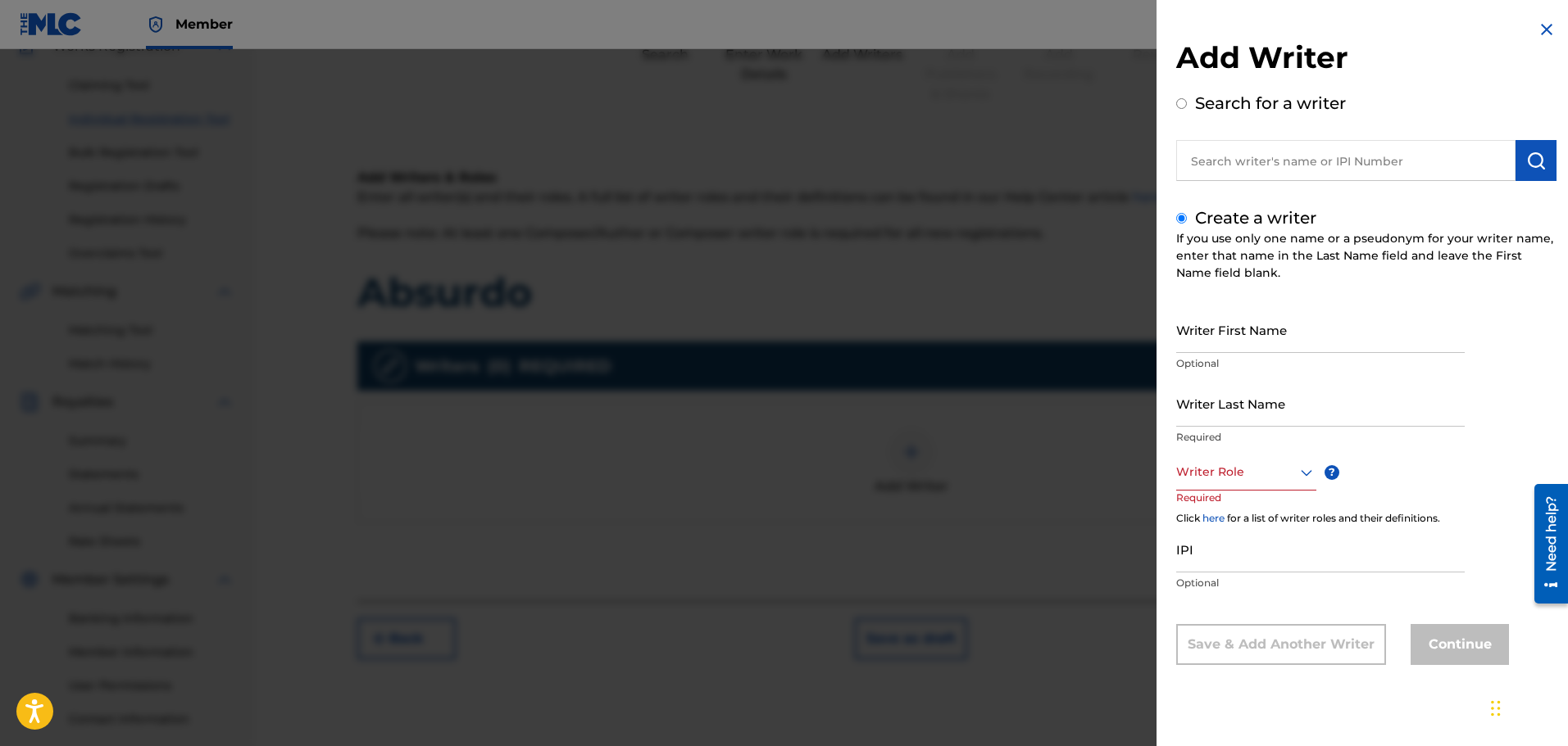
click at [1190, 219] on div "Create a writer If you use only one name or a pseudonym for your writer name, e…" at bounding box center [1367, 436] width 381 height 459
click at [1185, 214] on input "Create a writer" at bounding box center [1181, 217] width 10 height 10
click at [1186, 103] on input "Search for a writer" at bounding box center [1181, 103] width 10 height 10
radio input "true"
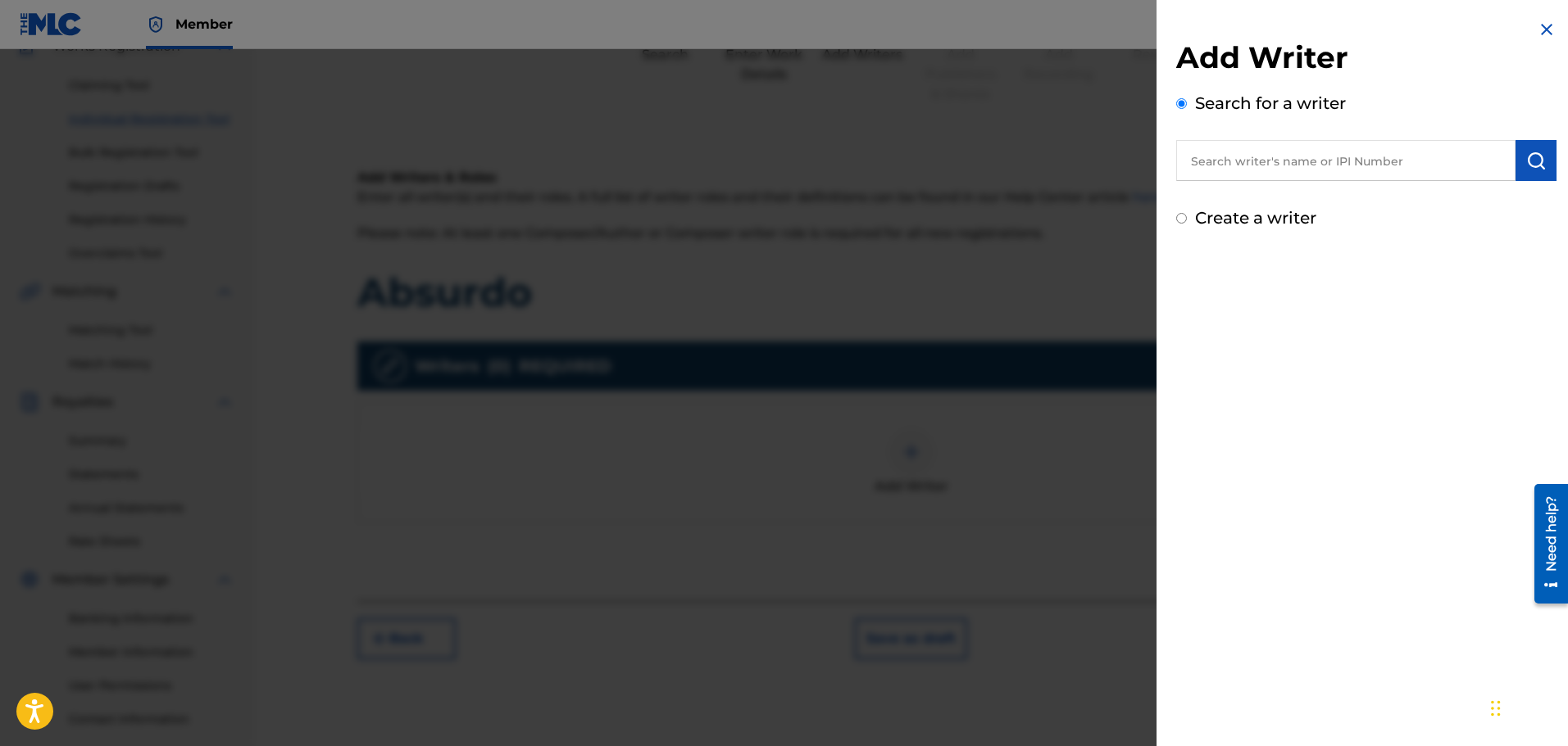
click at [1221, 155] on input "text" at bounding box center [1346, 160] width 339 height 41
drag, startPoint x: 1329, startPoint y: 167, endPoint x: 1007, endPoint y: 154, distance: 322.3
click at [1007, 154] on div "Add Writer Search for a writer 5508 Create a writer" at bounding box center [784, 398] width 1568 height 698
paste input "40744"
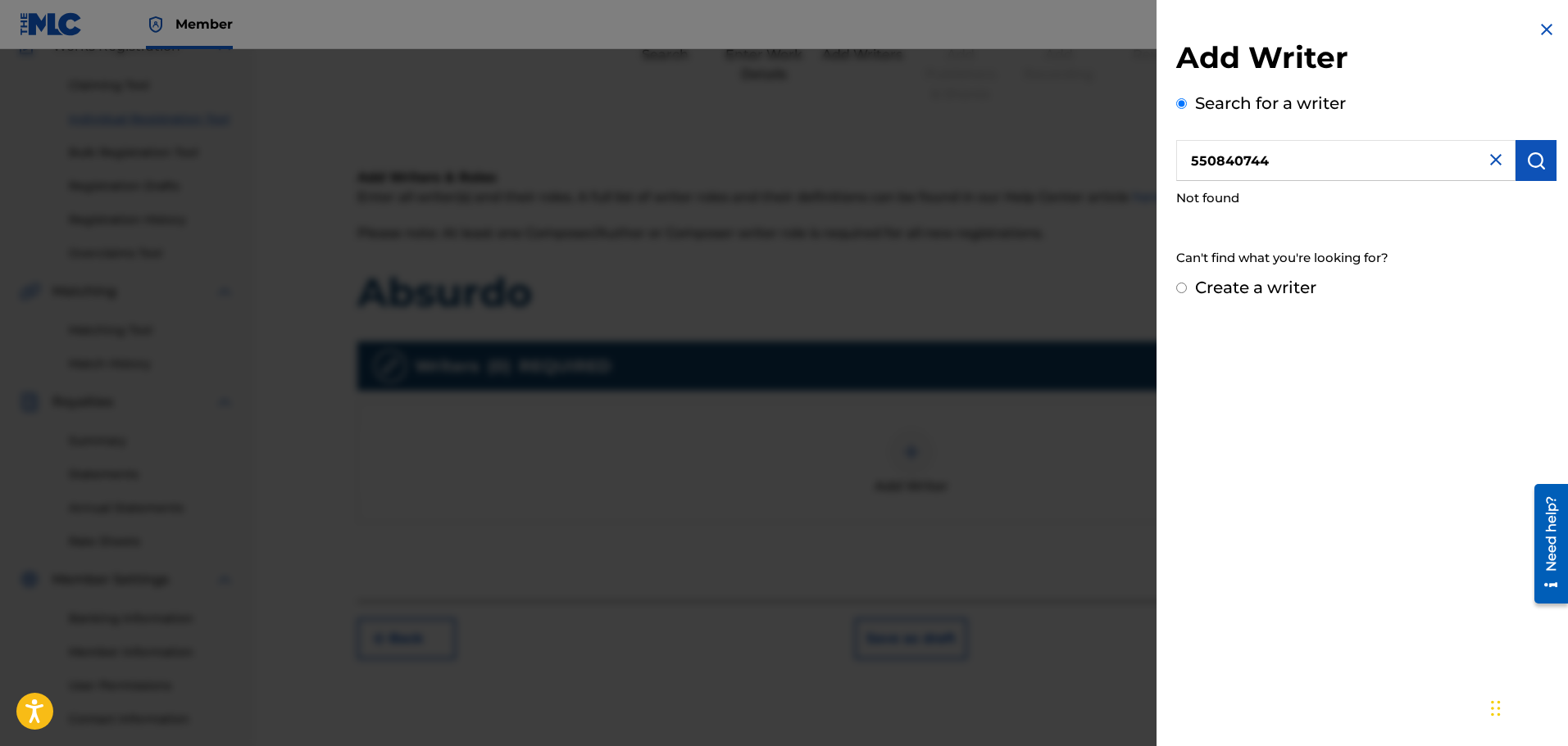
click at [1191, 157] on input "550840744" at bounding box center [1346, 160] width 339 height 41
drag, startPoint x: 1314, startPoint y: 173, endPoint x: 996, endPoint y: 161, distance: 318.2
click at [996, 161] on div "Add Writer Search for a writer 550840744 Not found Can't find what you're looki…" at bounding box center [784, 398] width 1568 height 698
paste input "01054647753"
type input "01054647753"
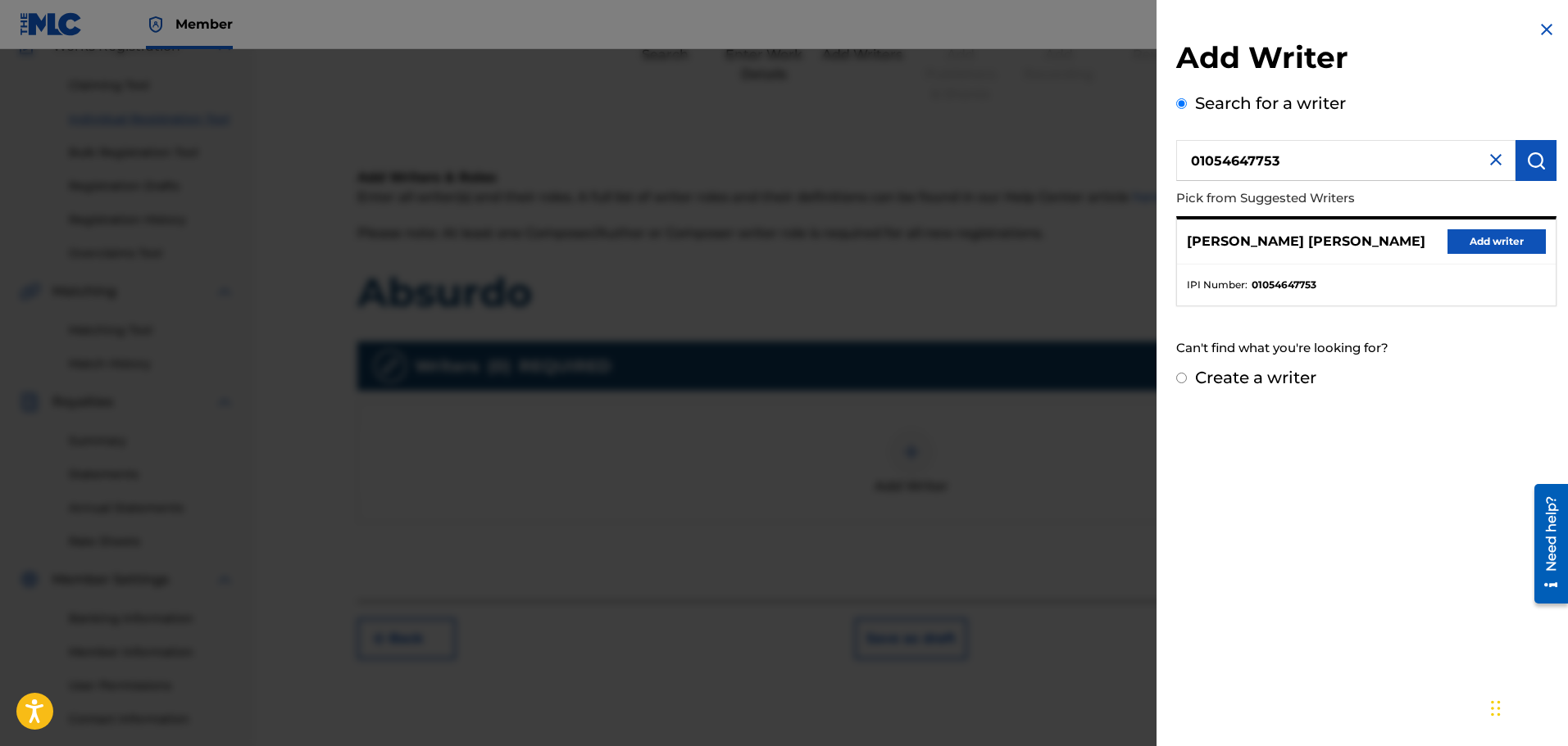
click at [1483, 234] on button "Add writer" at bounding box center [1497, 242] width 99 height 25
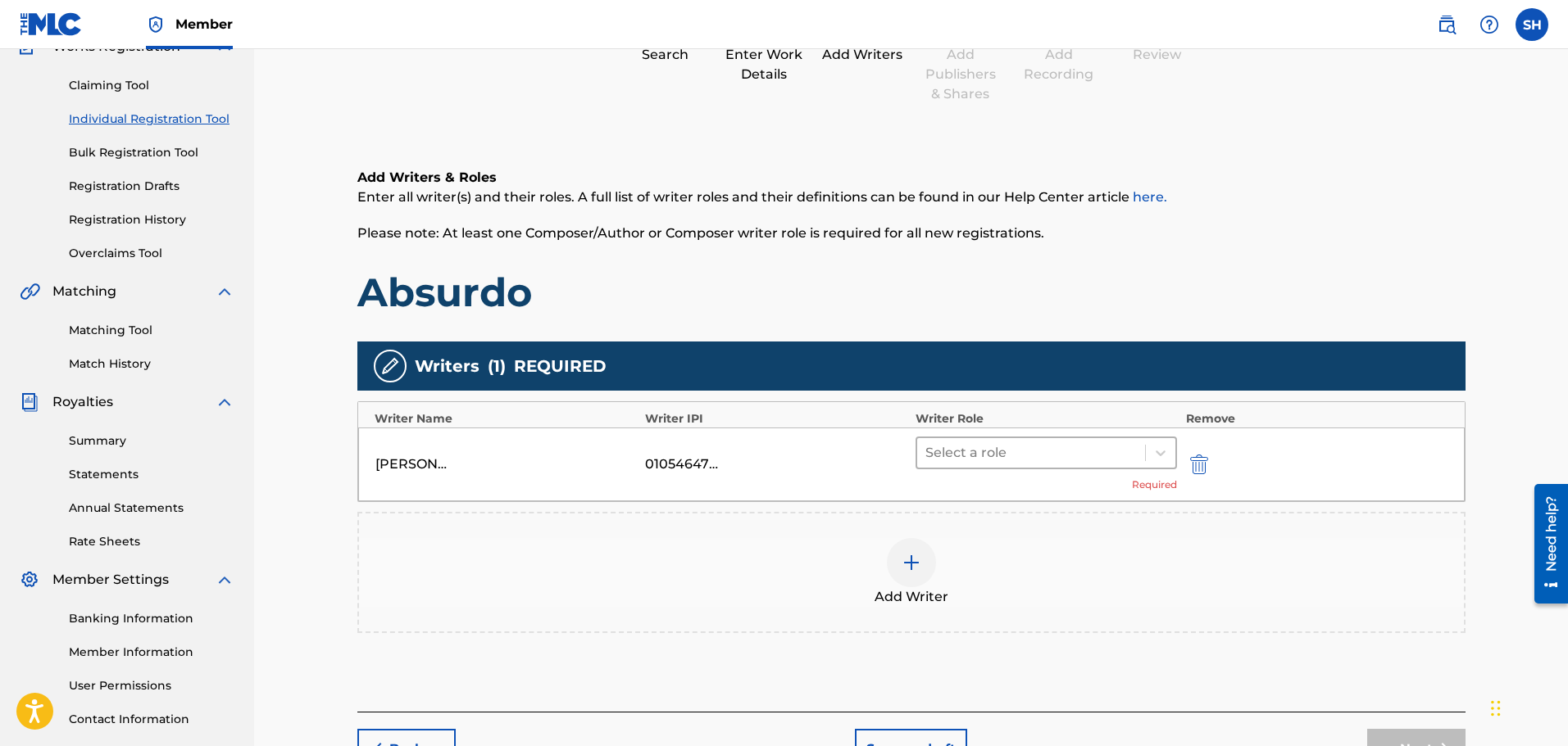
click at [1042, 443] on div at bounding box center [1032, 453] width 213 height 23
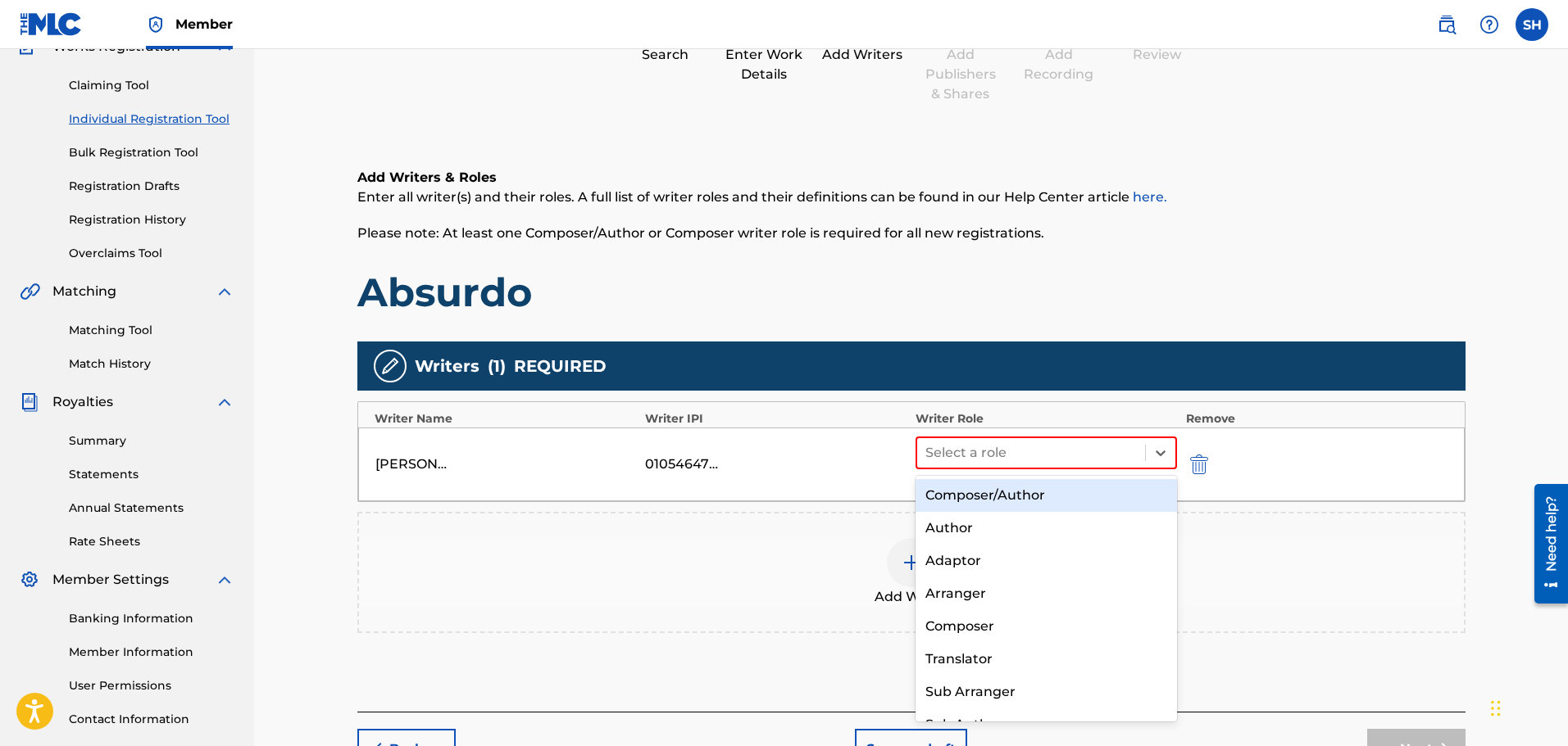
click at [1004, 494] on div "Composer/Author" at bounding box center [1047, 495] width 262 height 33
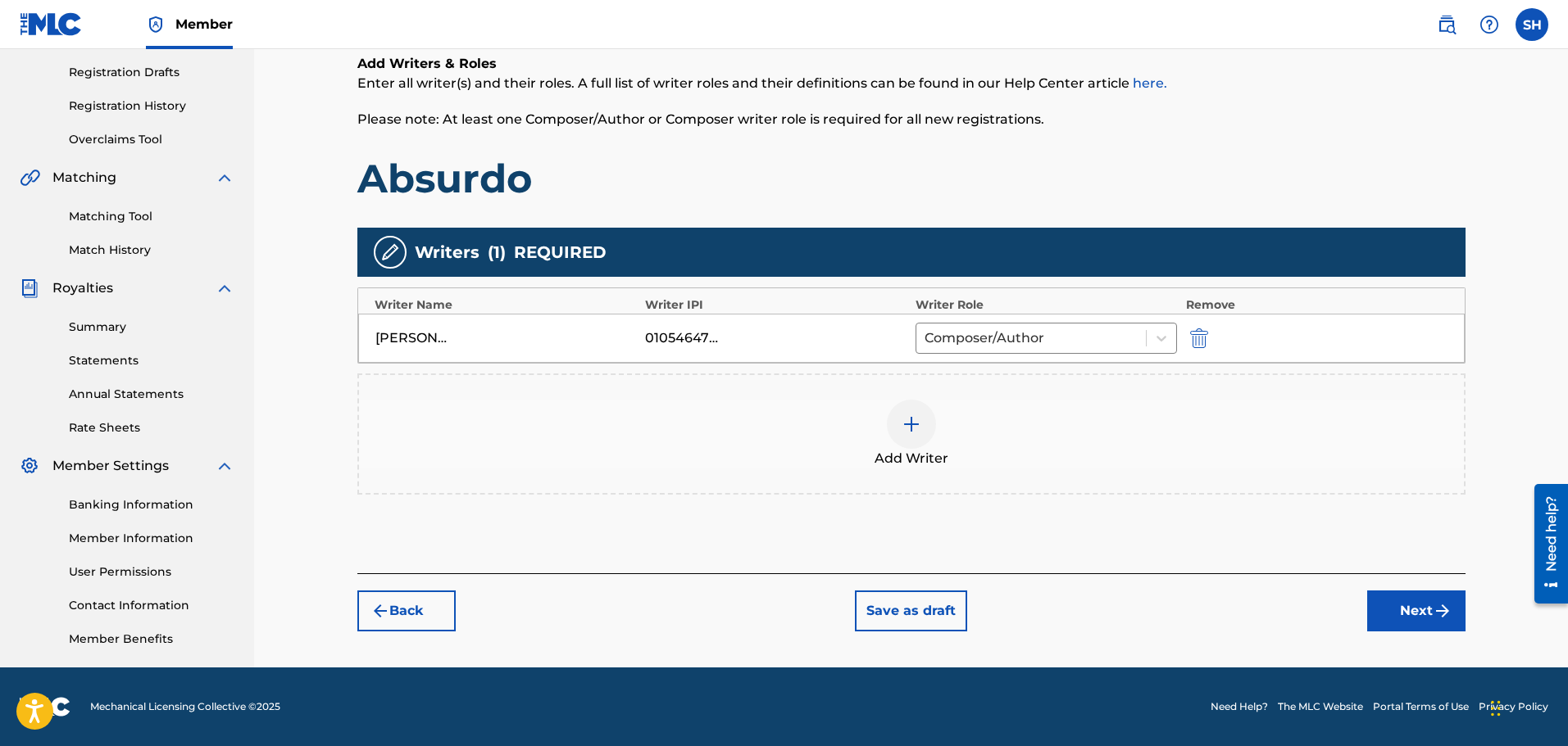
click at [1401, 602] on button "Next" at bounding box center [1417, 610] width 99 height 41
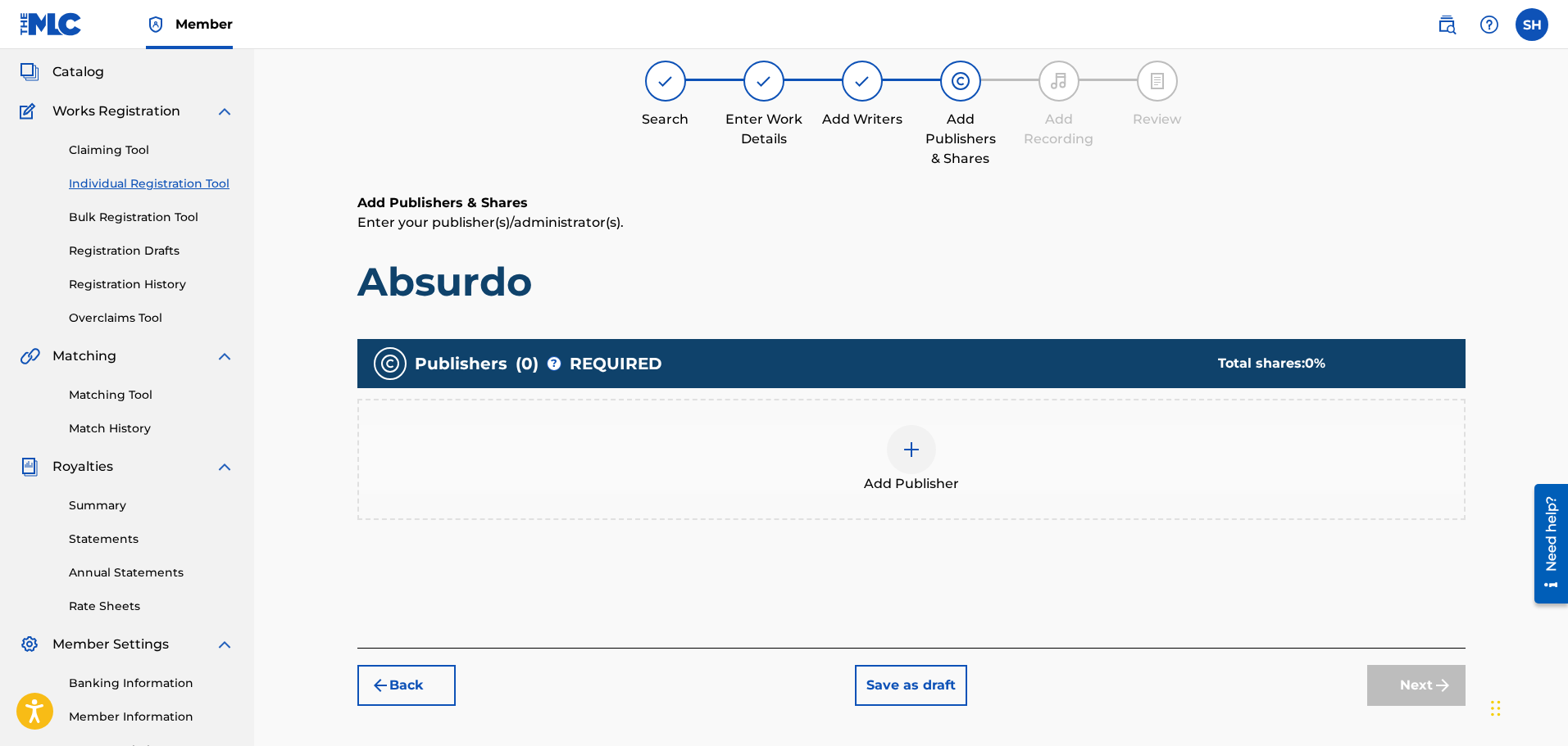
scroll to position [74, 0]
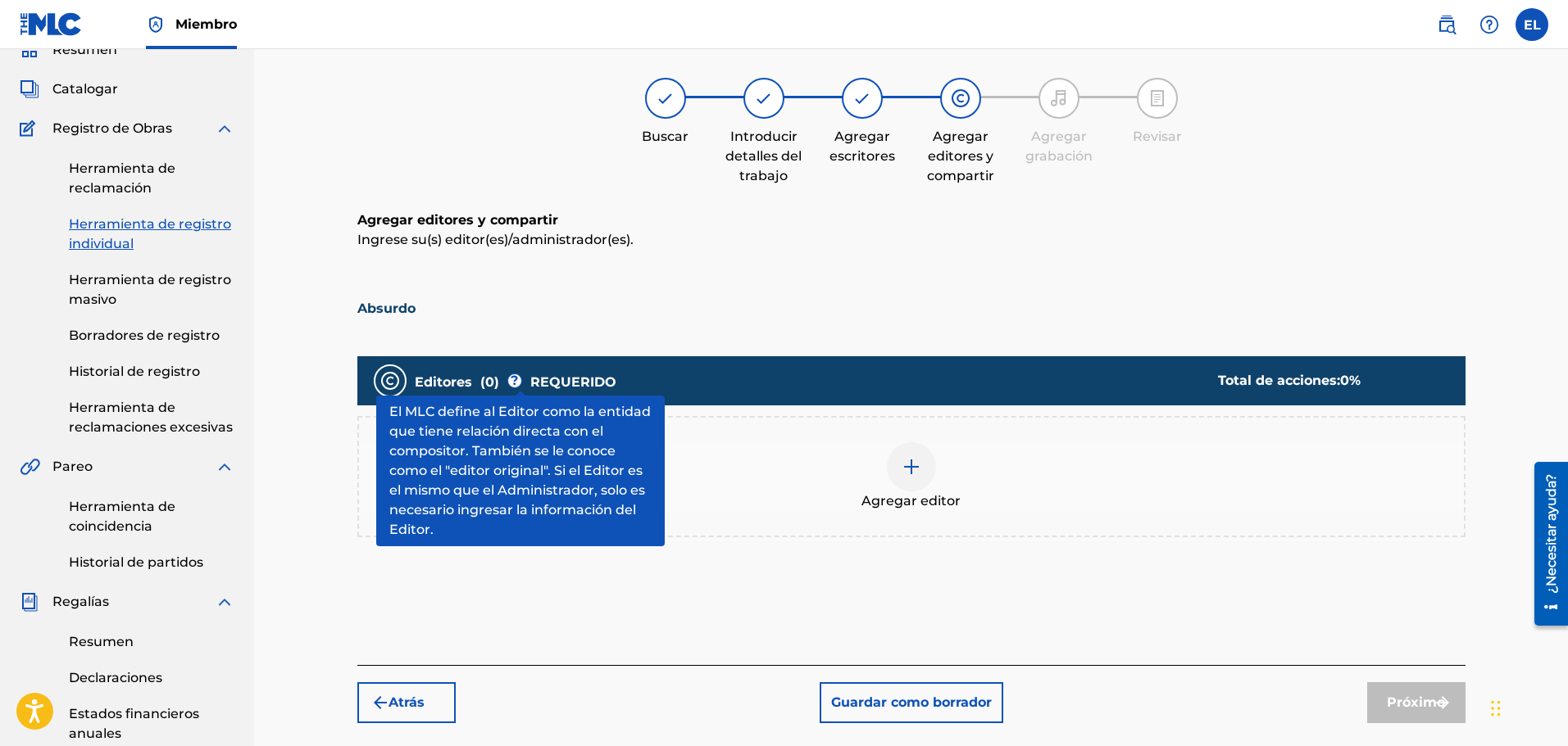
click at [519, 377] on font "?" at bounding box center [515, 381] width 8 height 15
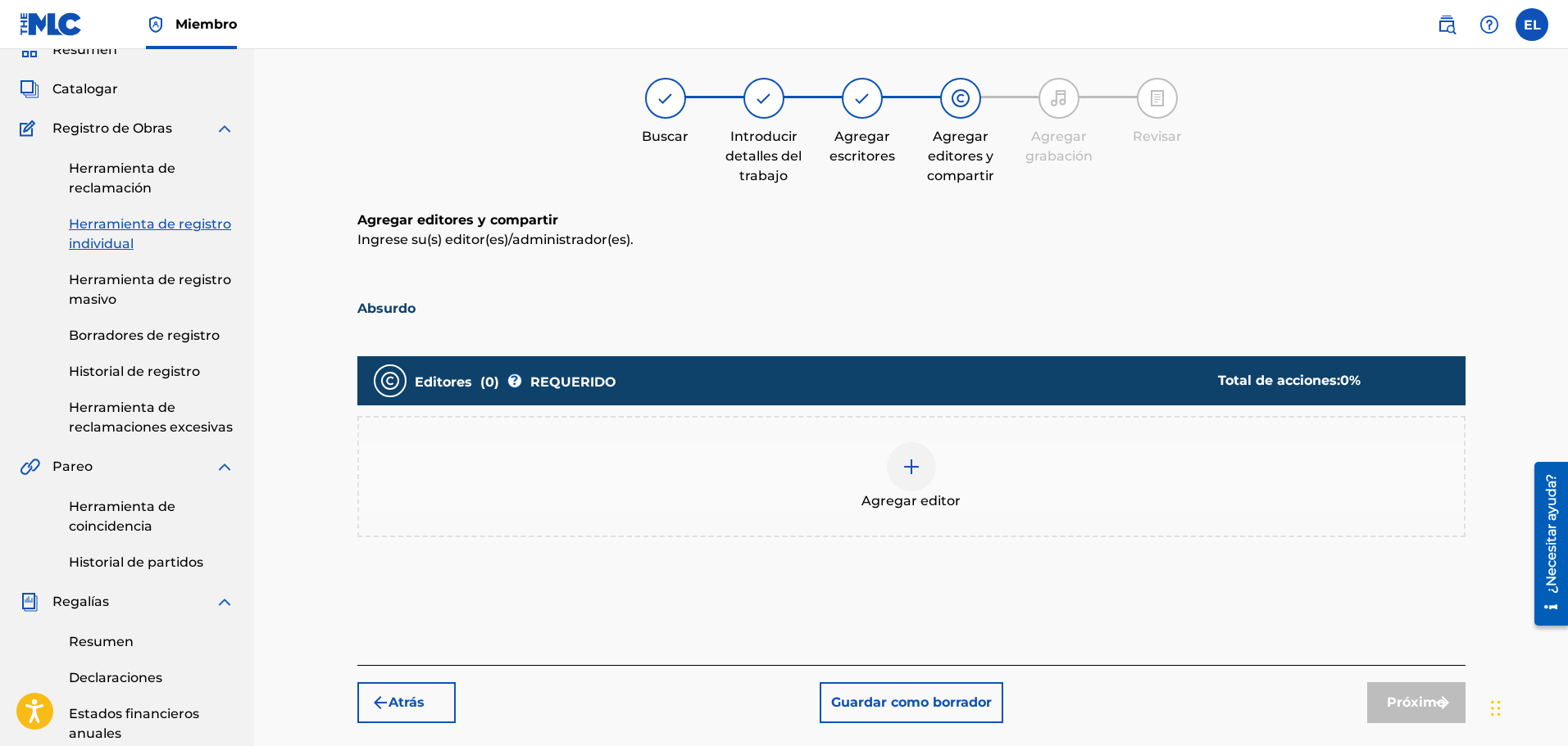
click at [960, 487] on div "Agregar editor" at bounding box center [912, 476] width 1105 height 69
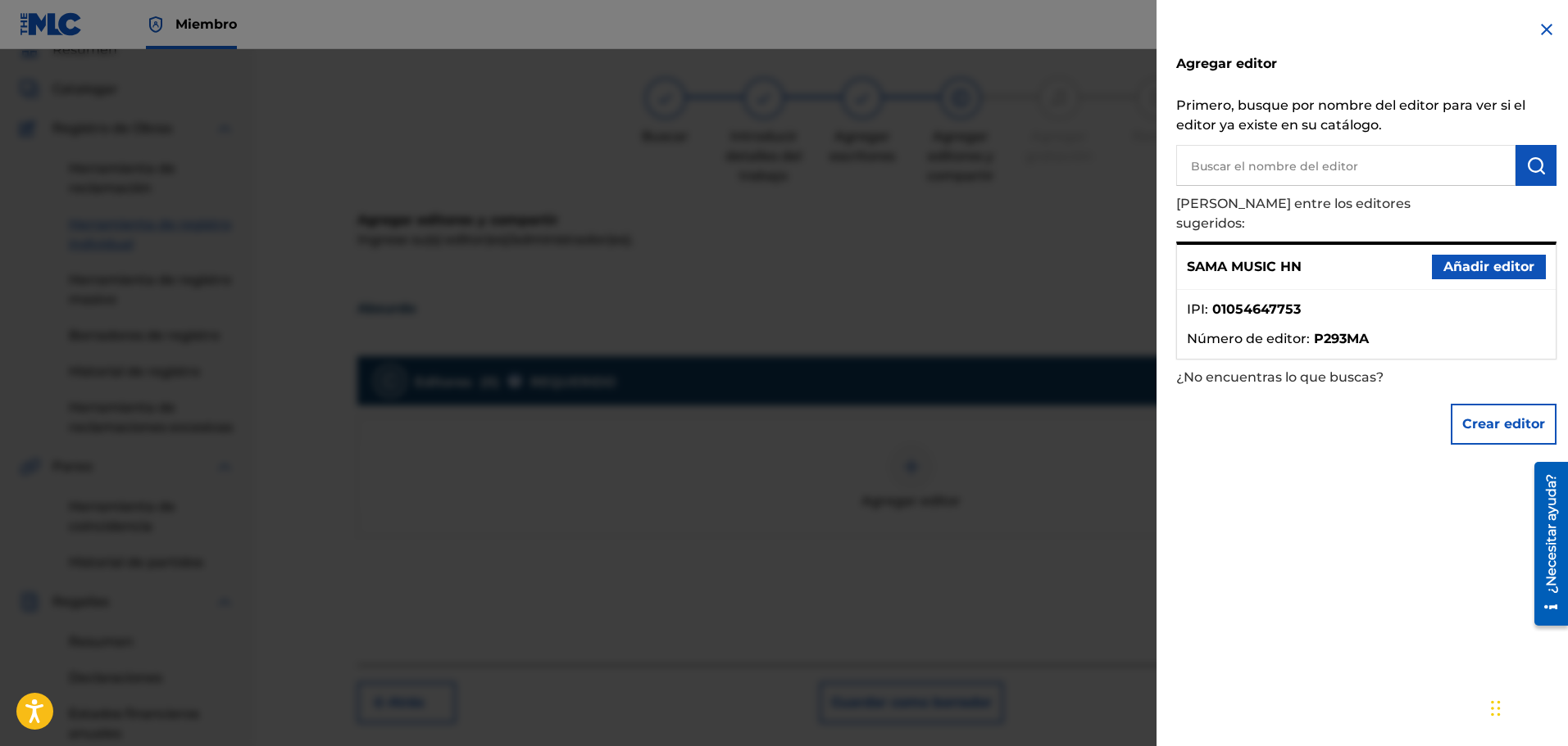
click at [1465, 259] on font "Añadir editor" at bounding box center [1489, 267] width 91 height 15
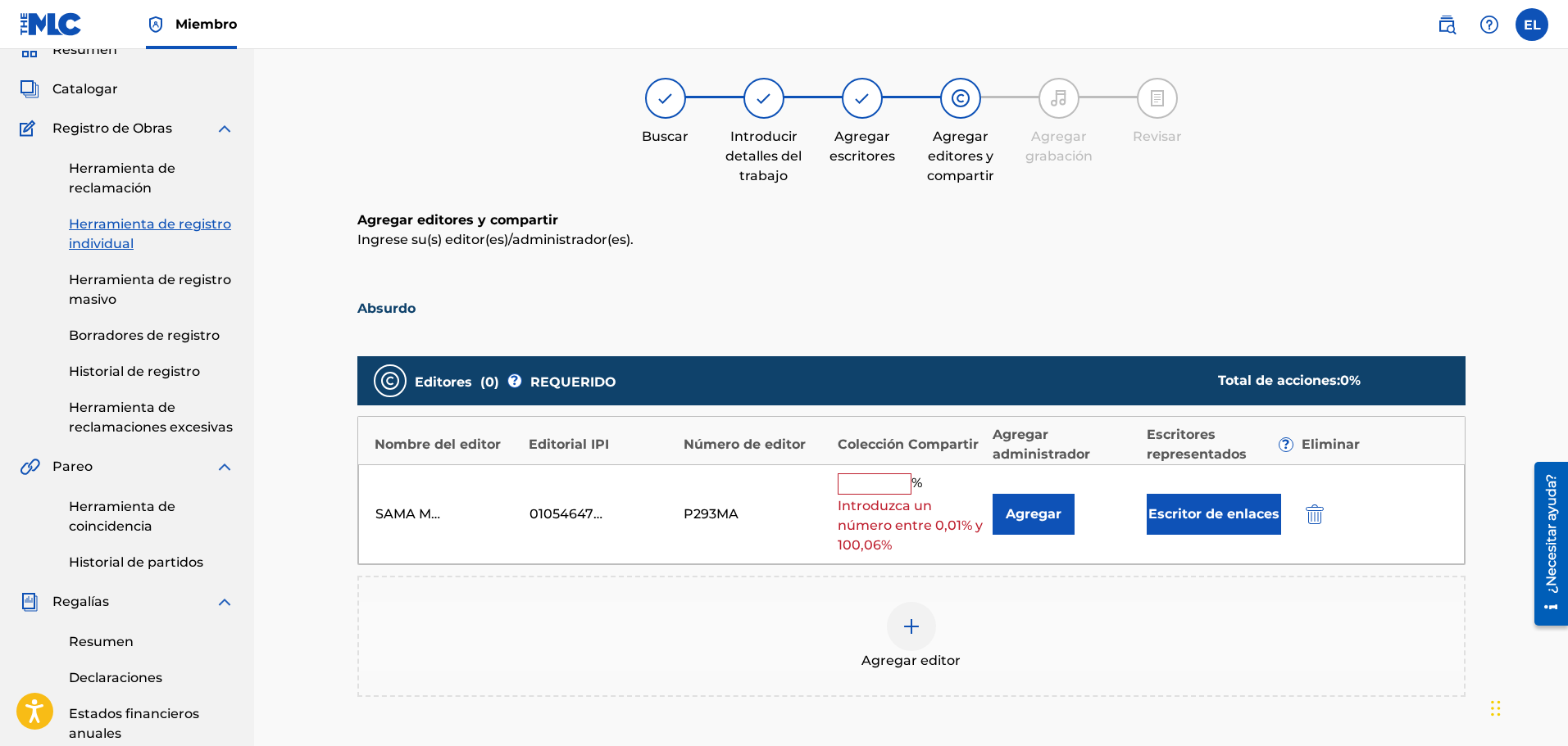
click at [868, 494] on input "text" at bounding box center [875, 484] width 74 height 21
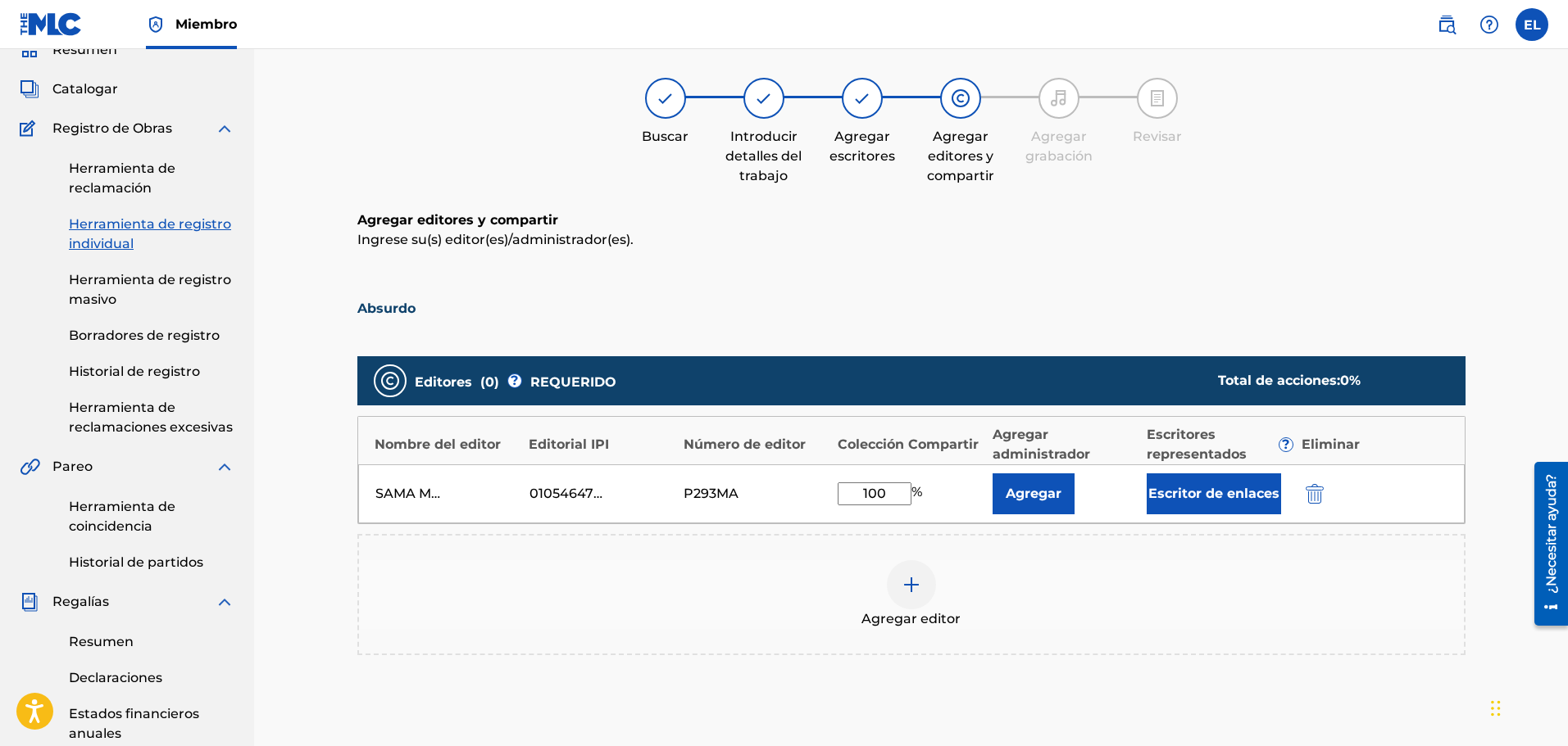
type input "100"
click at [1105, 533] on div "Editores ( 0 ) ? REQUERIDO Total de acciones: 0 % Nombre del editor Editorial I…" at bounding box center [911, 506] width 1108 height 299
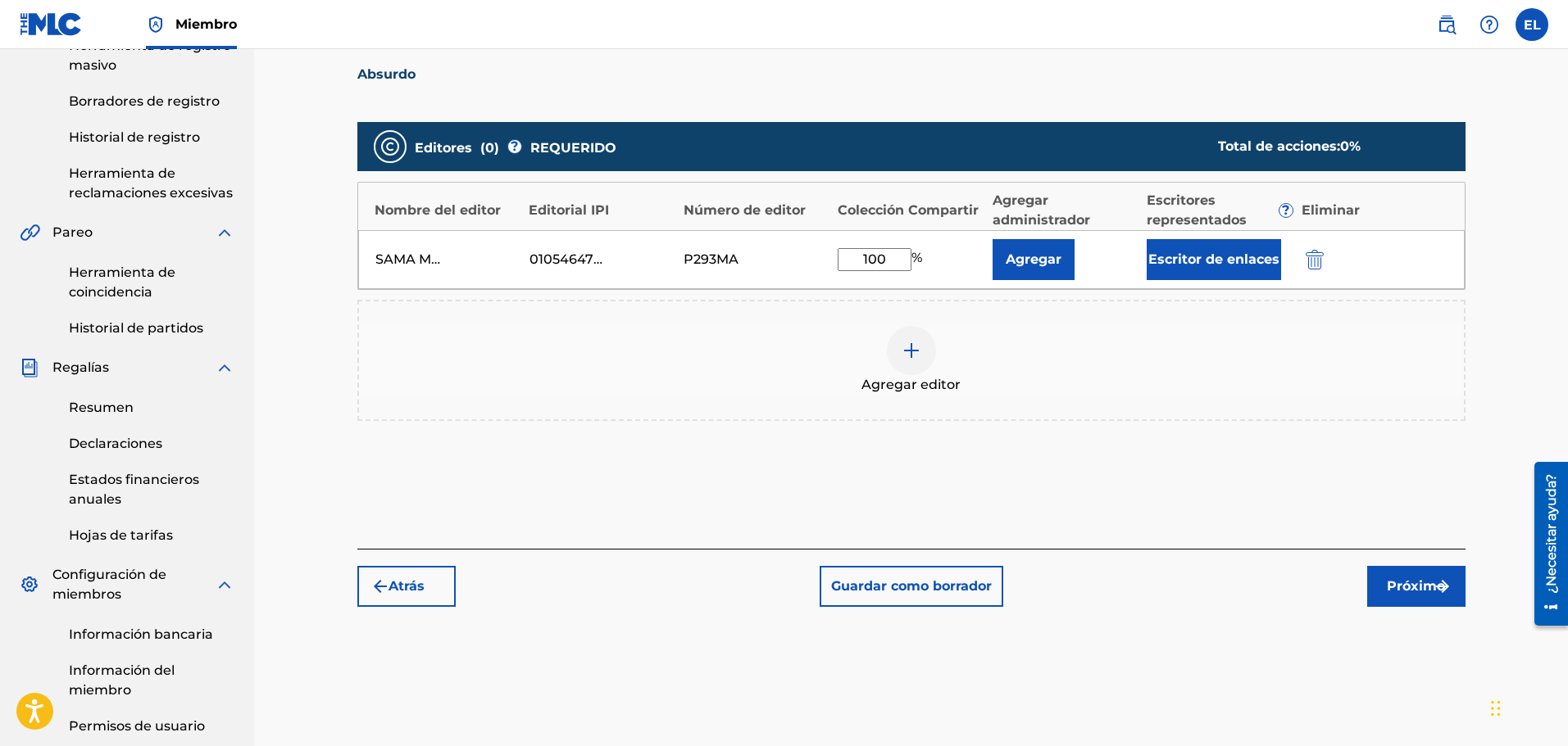
scroll to position [320, 0]
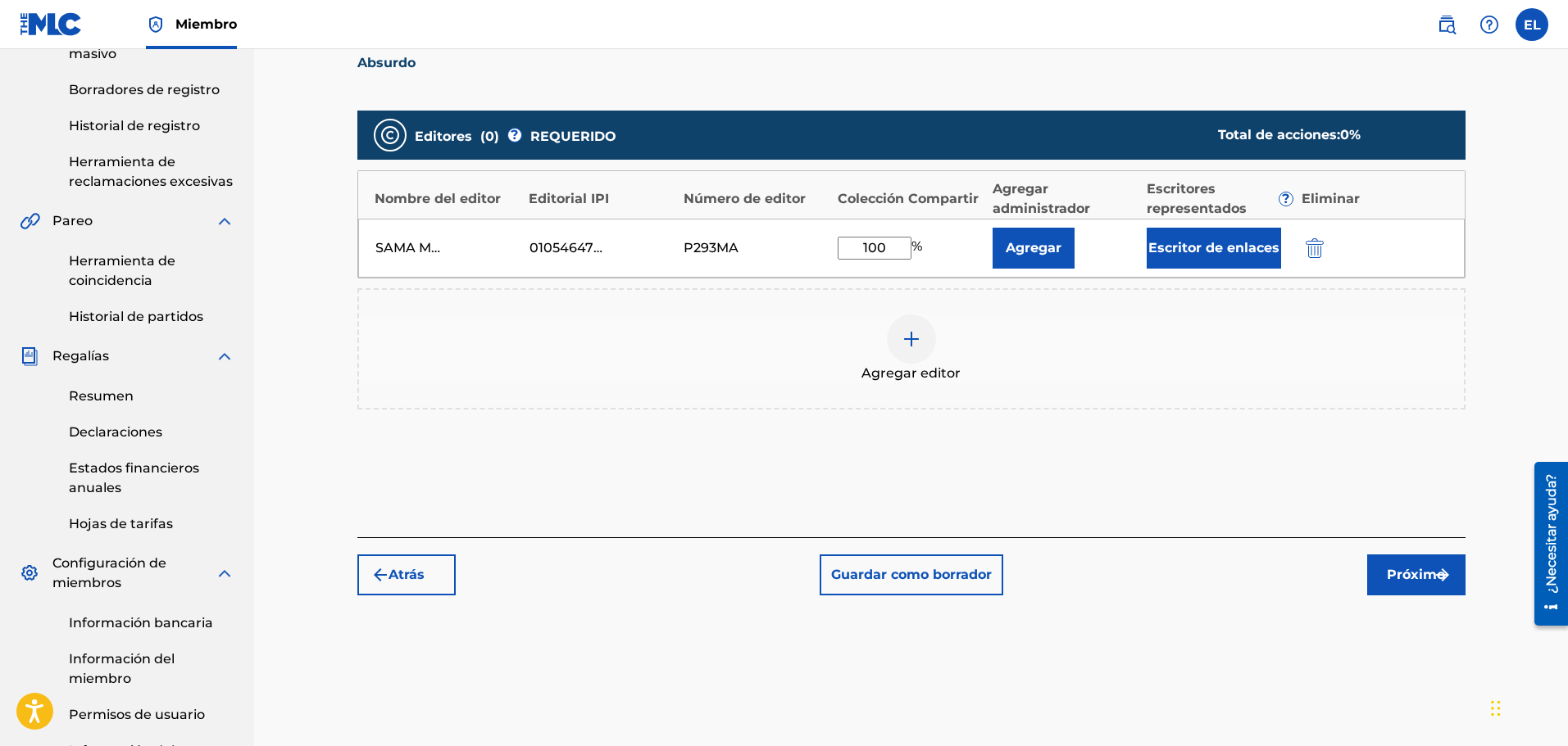
click at [1419, 581] on font "Próximo" at bounding box center [1416, 574] width 58 height 15
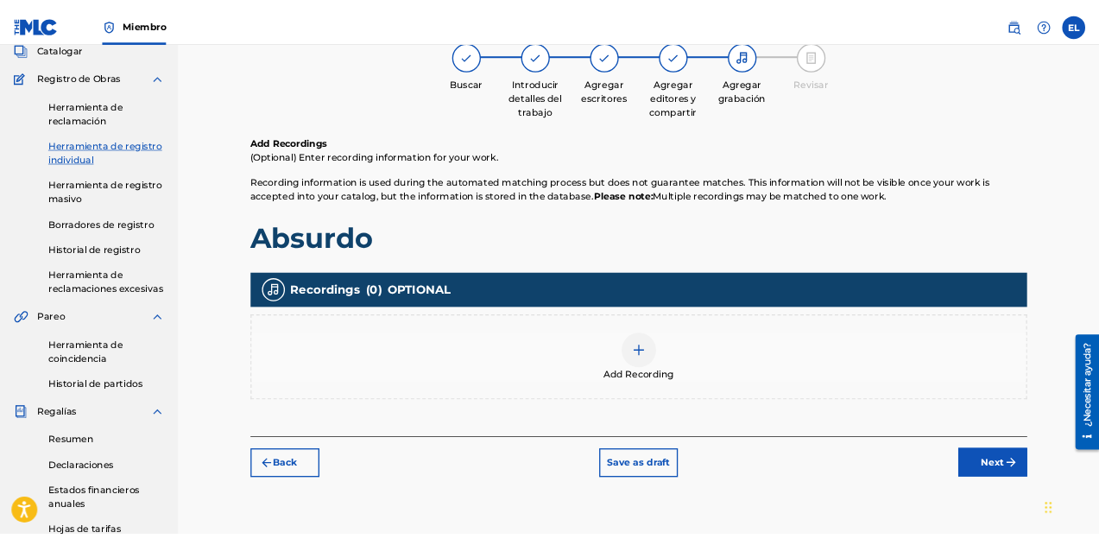
scroll to position [78, 0]
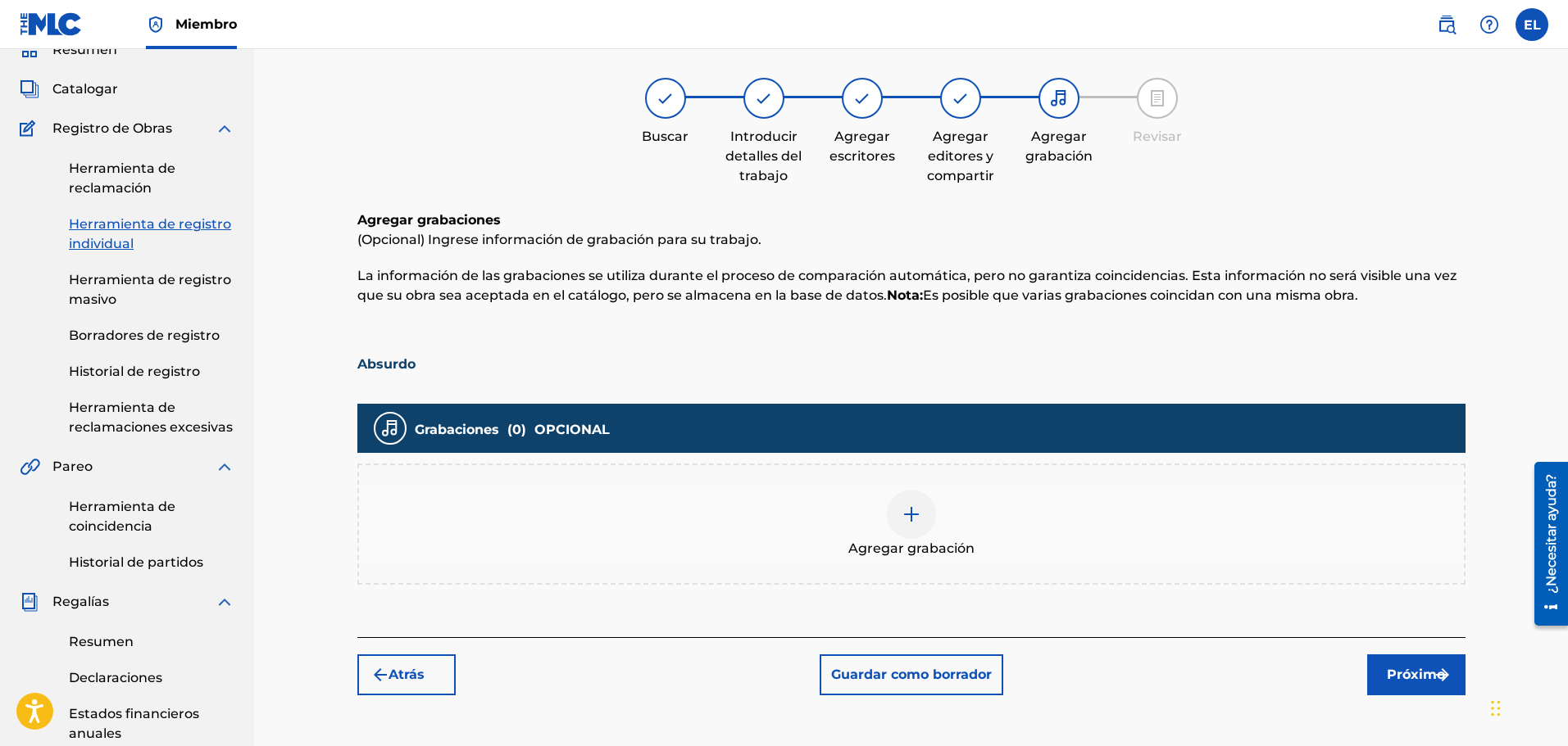
click at [974, 546] on div "Agregar grabación" at bounding box center [912, 524] width 1105 height 69
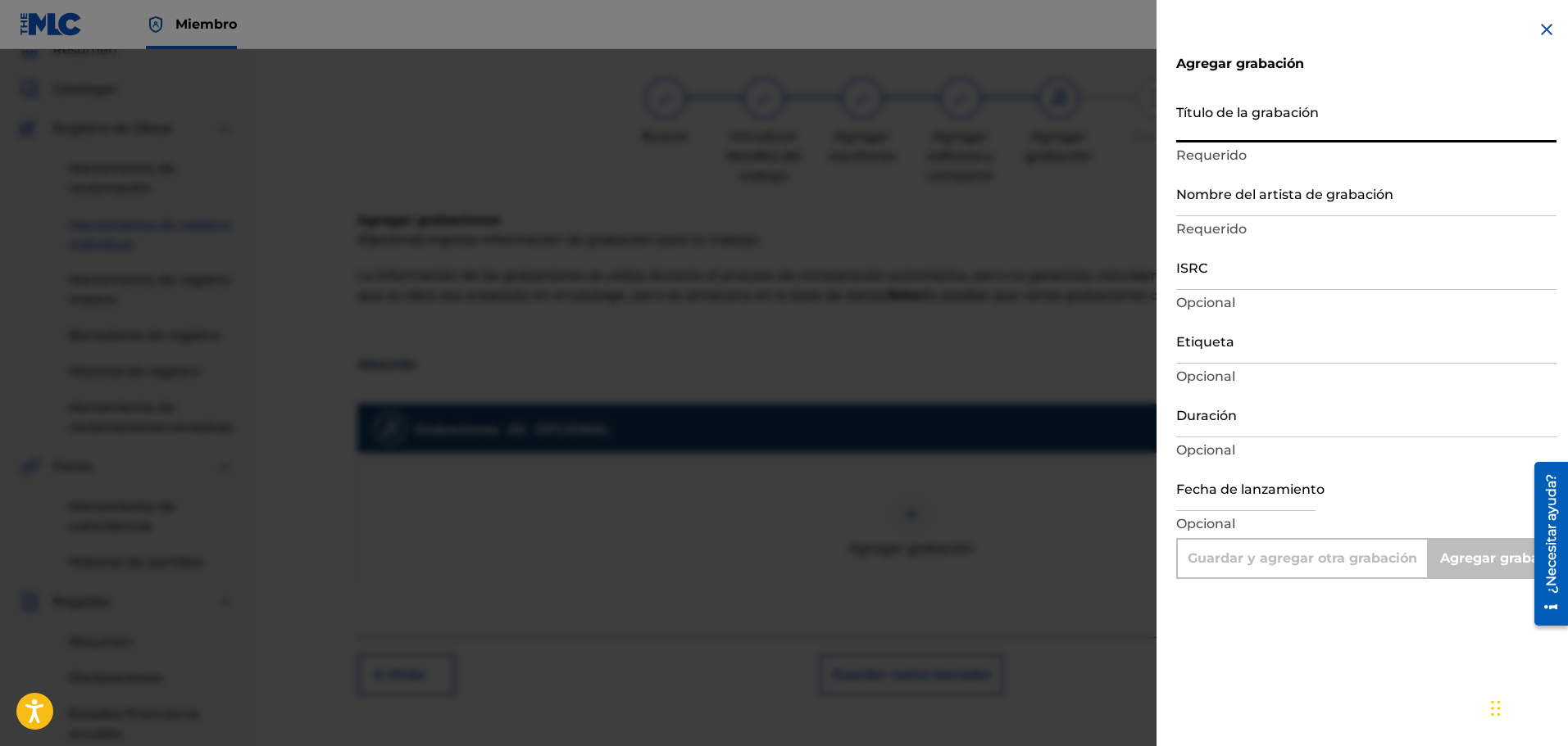
click at [1206, 130] on input "Título de la grabación" at bounding box center [1367, 119] width 381 height 47
type input "A"
type input "Add Recording"
type input "Absurdo"
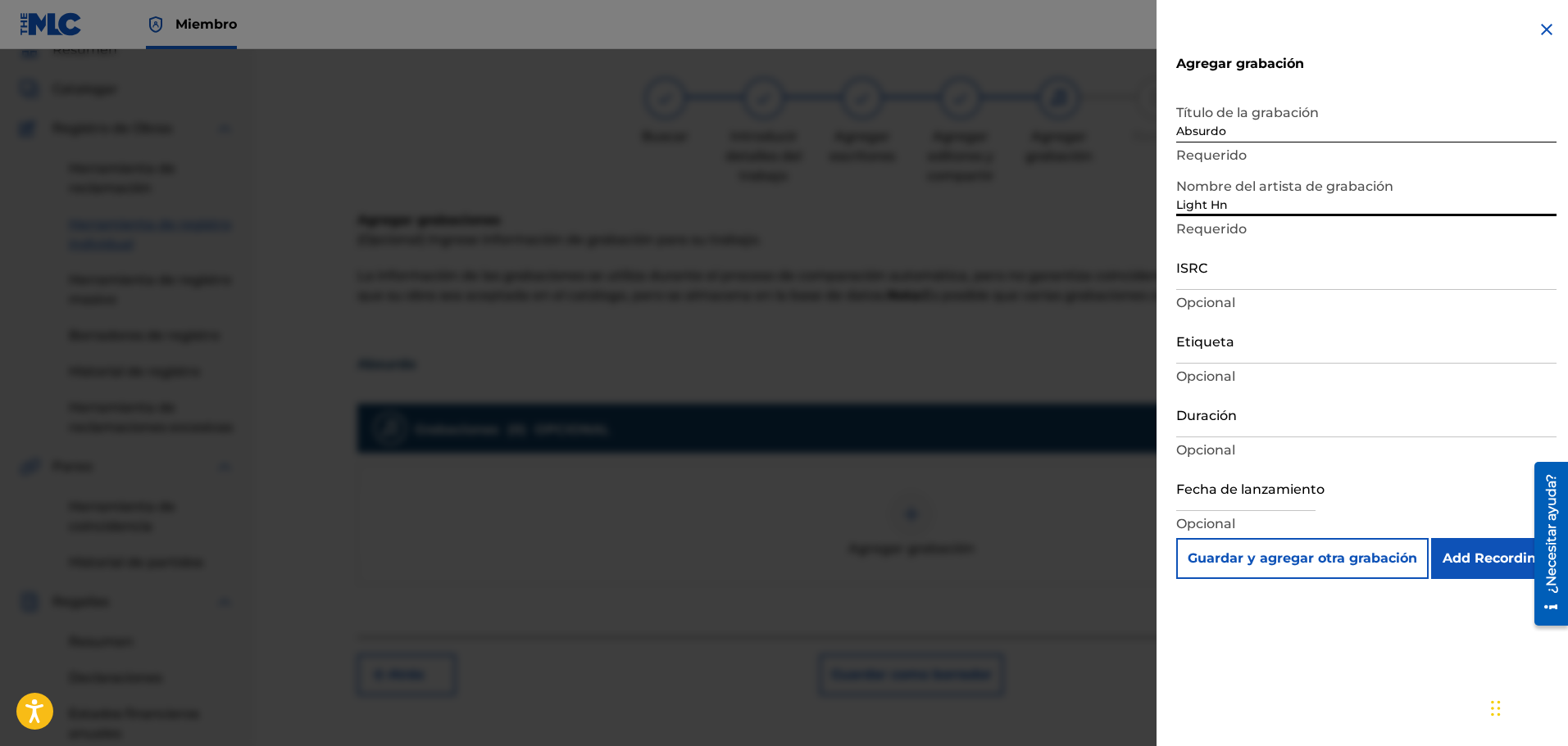
type input "Light Hn"
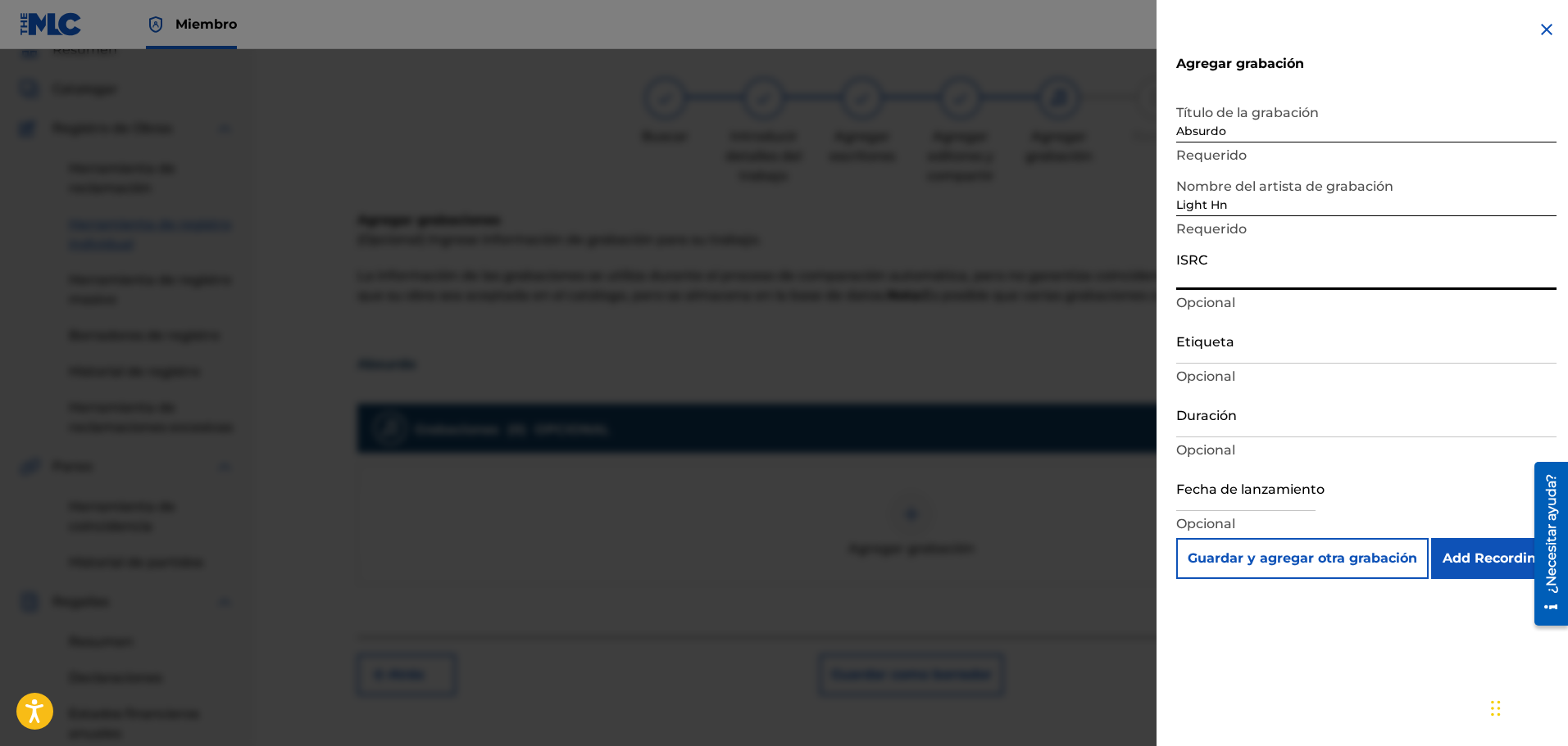
select select "7"
select select "2025"
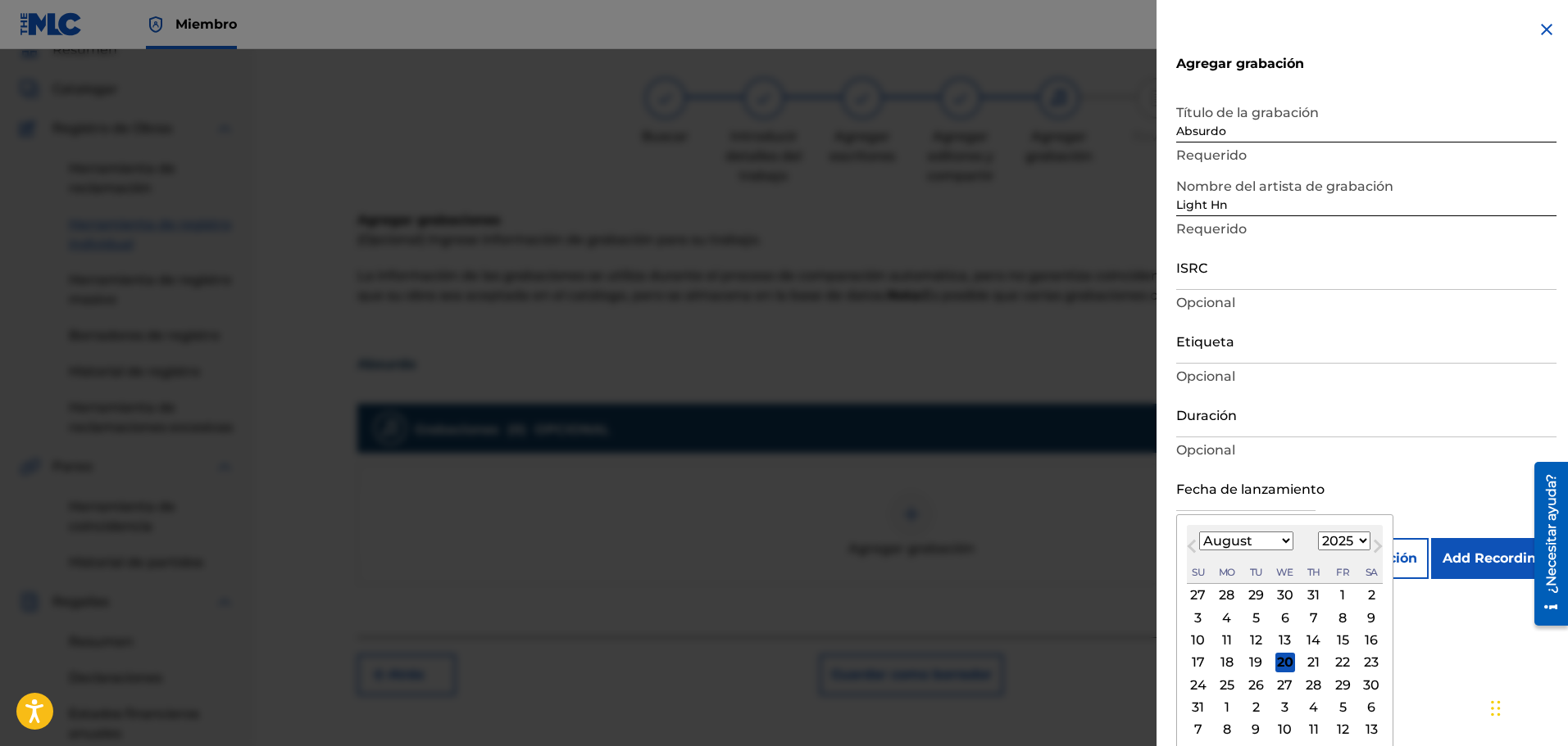
click at [1239, 488] on input "text" at bounding box center [1246, 487] width 140 height 47
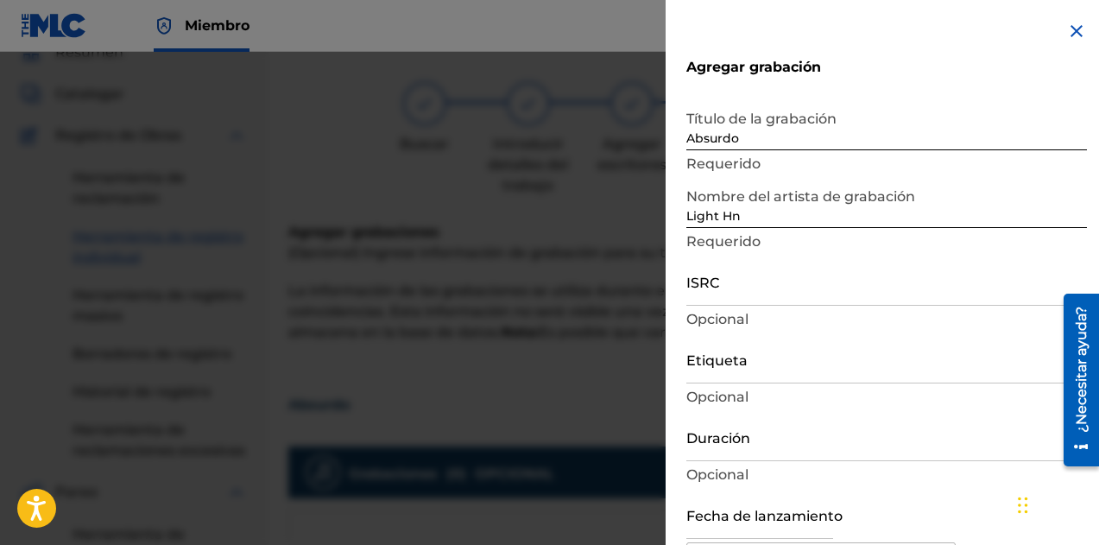
click at [730, 448] on input "Duración" at bounding box center [886, 436] width 401 height 49
type input "02:48"
click at [724, 288] on input "ISRC" at bounding box center [886, 280] width 401 height 49
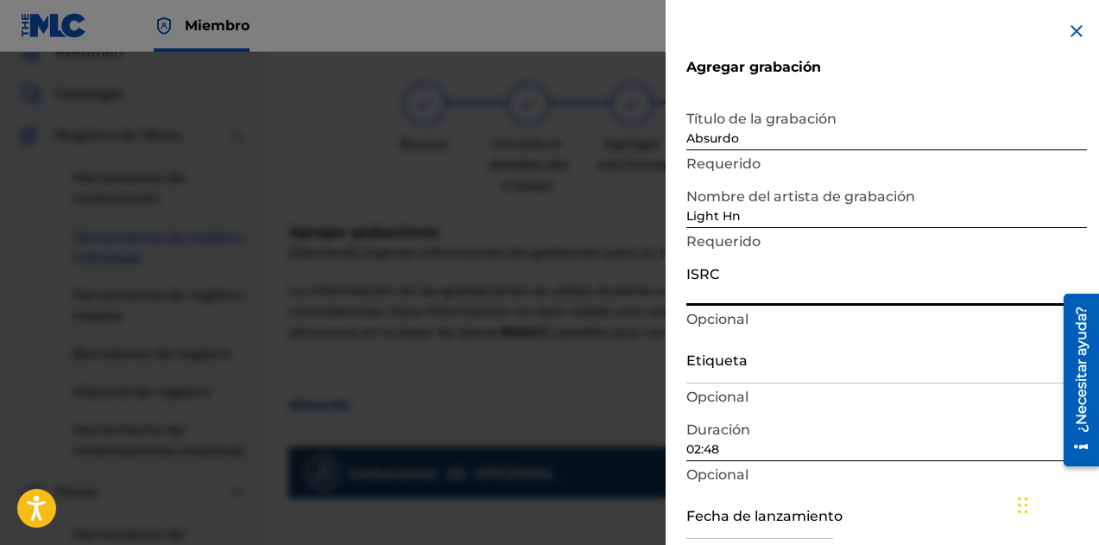
click at [715, 292] on input "ISRC" at bounding box center [886, 280] width 401 height 49
paste input "T-332.996.542-2"
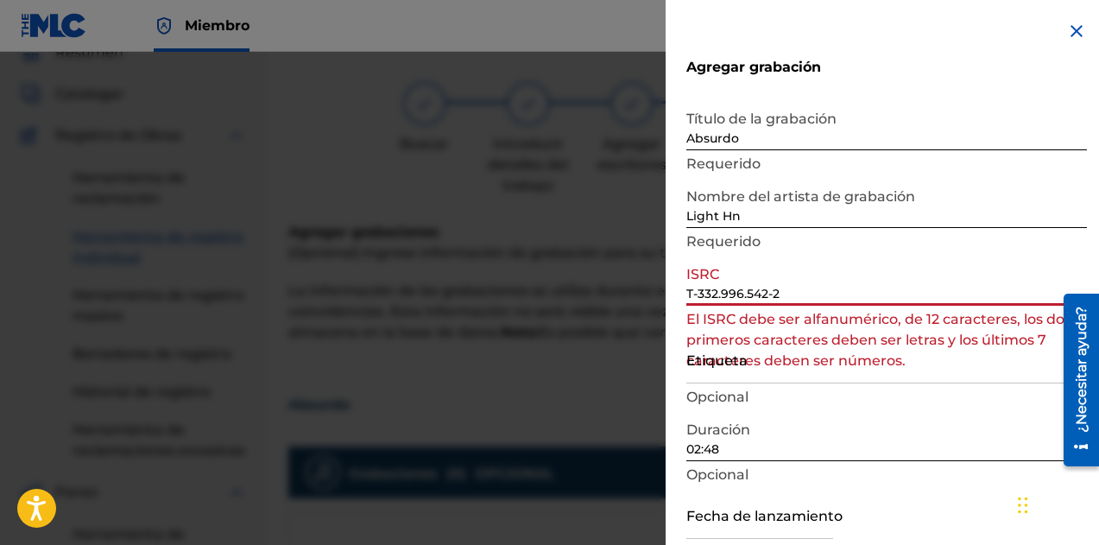
drag, startPoint x: 815, startPoint y: 294, endPoint x: 390, endPoint y: 306, distance: 424.9
click at [388, 309] on div "Agregar grabación Título de la grabación Absurdo Requerido Nombre del artista d…" at bounding box center [549, 298] width 1099 height 493
paste input "ushm22513830"
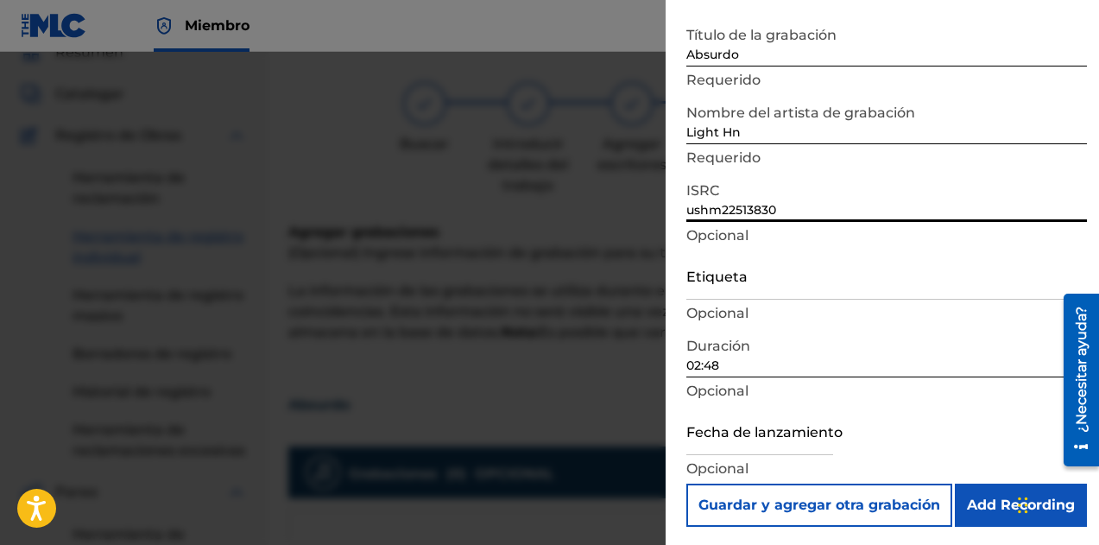
scroll to position [86, 0]
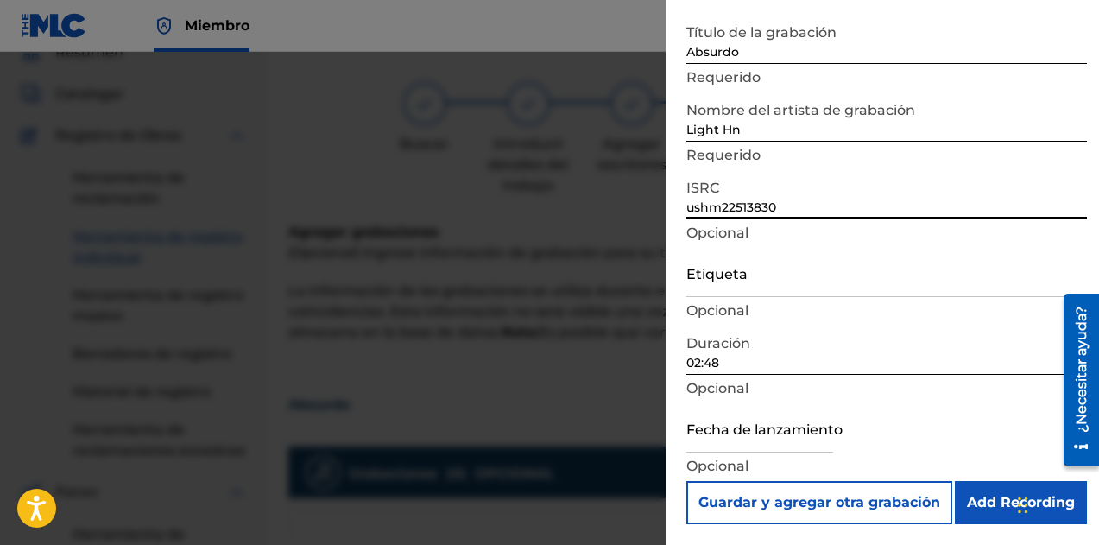
type input "ushm22513830"
click at [758, 430] on input "text" at bounding box center [759, 427] width 147 height 49
select select "7"
select select "2025"
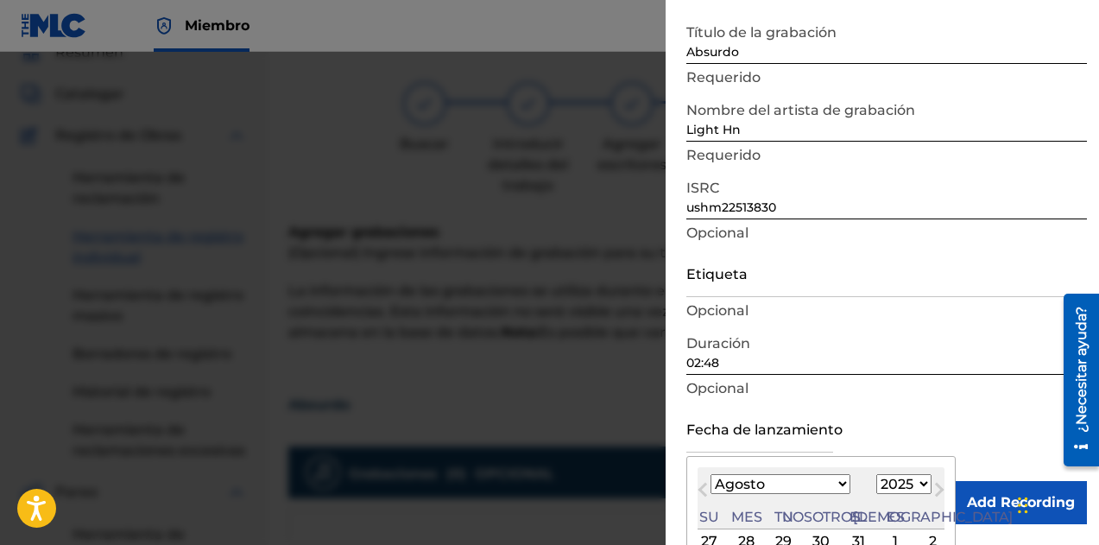
click at [735, 485] on select "Enero Febrero Marzo Abril Puede Junio [PERSON_NAME] Septiembre Octubre Noviembr…" at bounding box center [780, 484] width 140 height 20
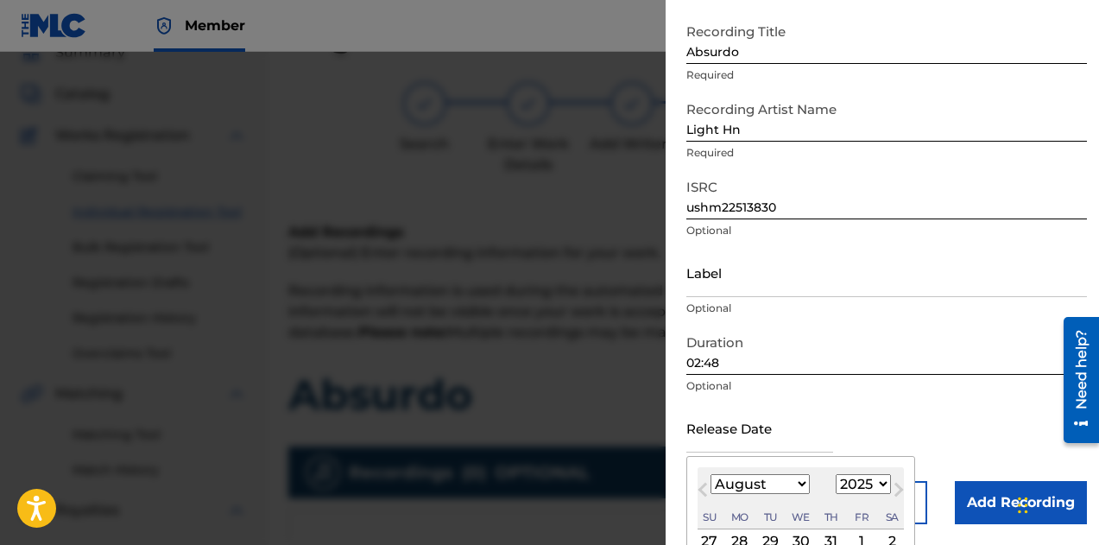
click at [759, 479] on select "January February March April May June July August September October November De…" at bounding box center [759, 484] width 99 height 20
select select "4"
click at [710, 474] on select "January February March April May June July August September October November De…" at bounding box center [759, 484] width 99 height 20
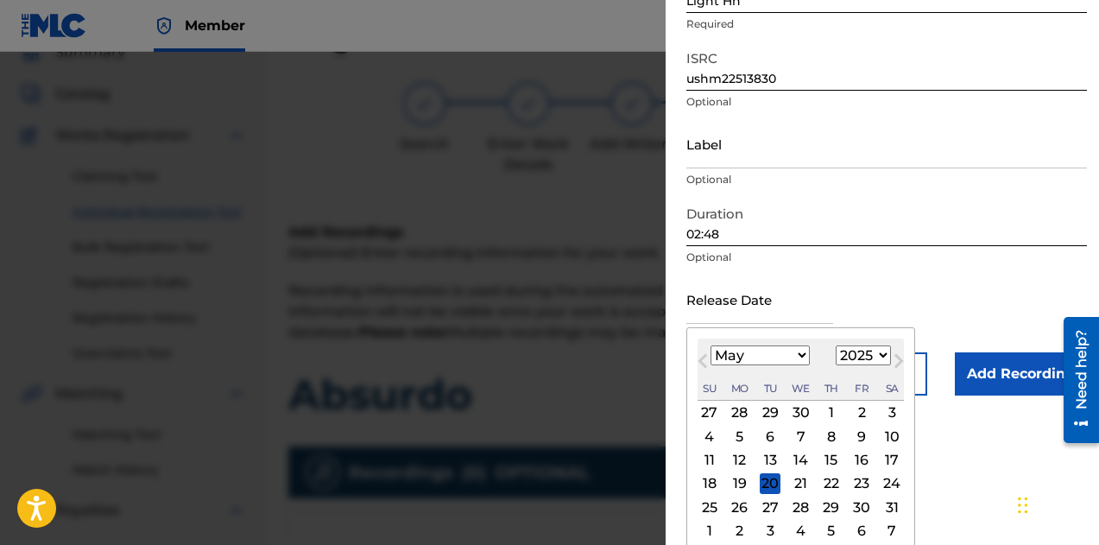
scroll to position [224, 0]
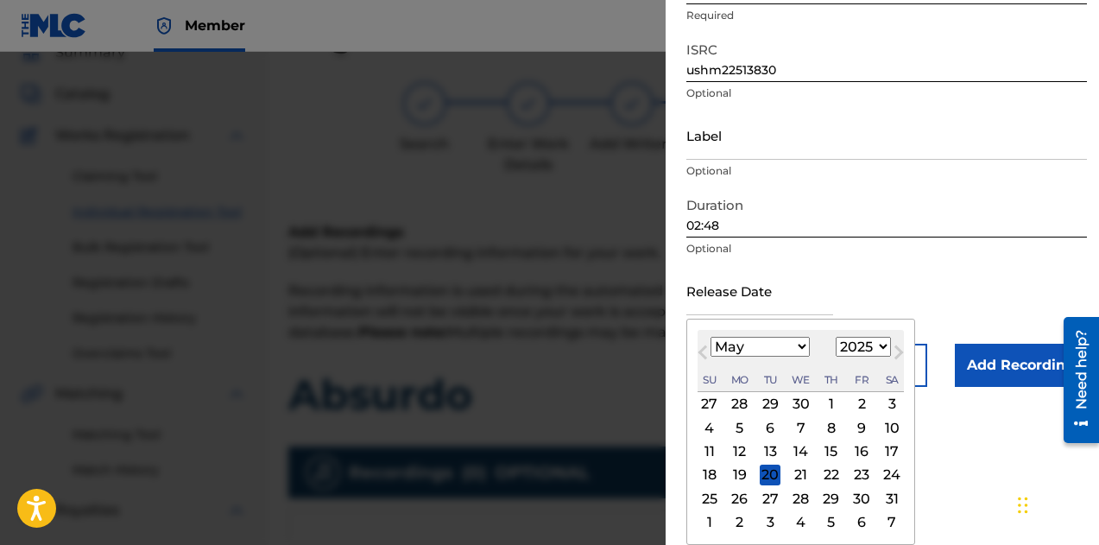
click at [887, 398] on div "3" at bounding box center [891, 404] width 21 height 21
type input "[DATE]"
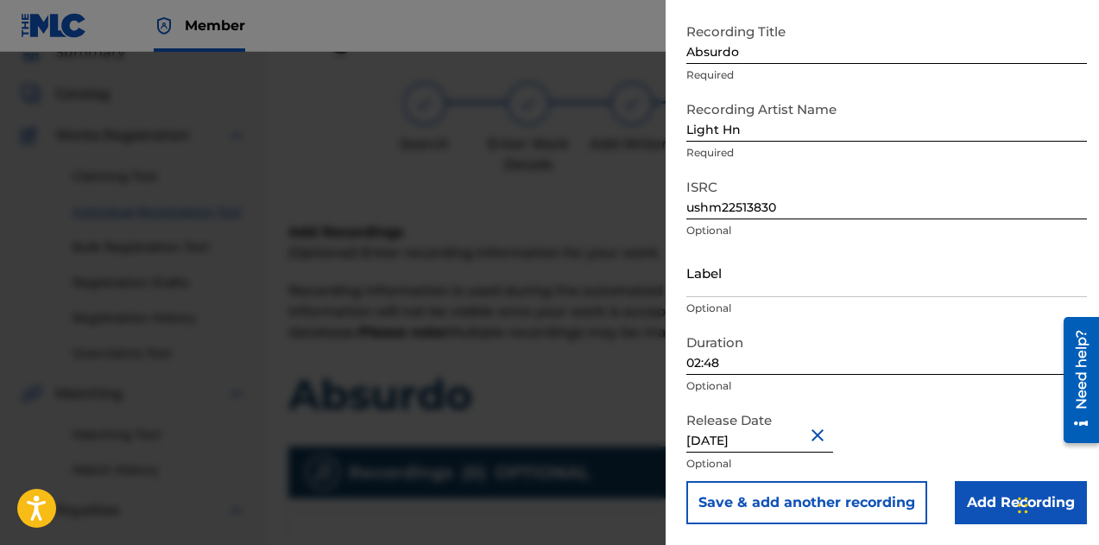
scroll to position [86, 0]
click at [985, 512] on input "Add Recording" at bounding box center [1021, 502] width 132 height 43
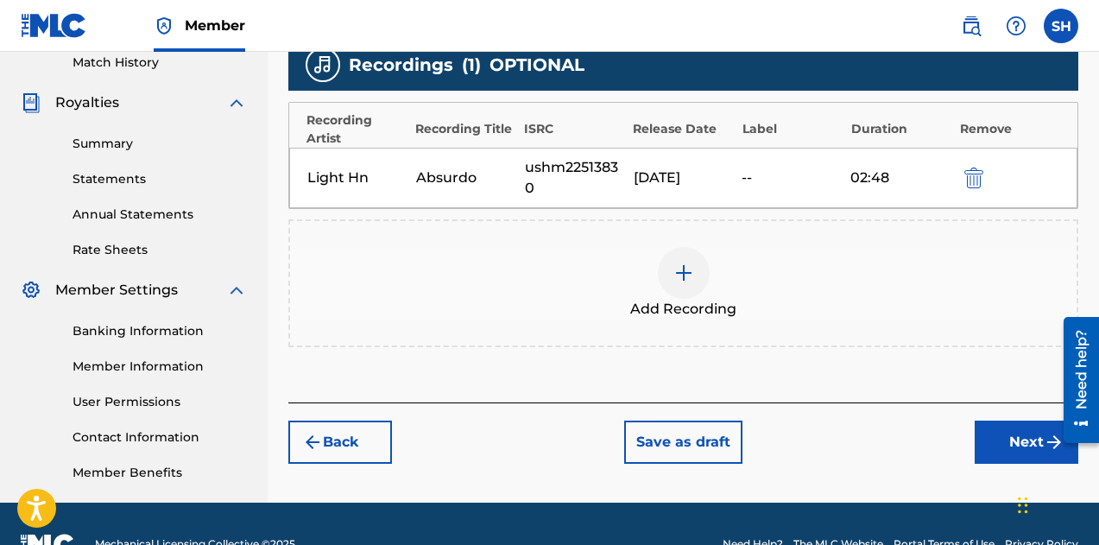
scroll to position [526, 0]
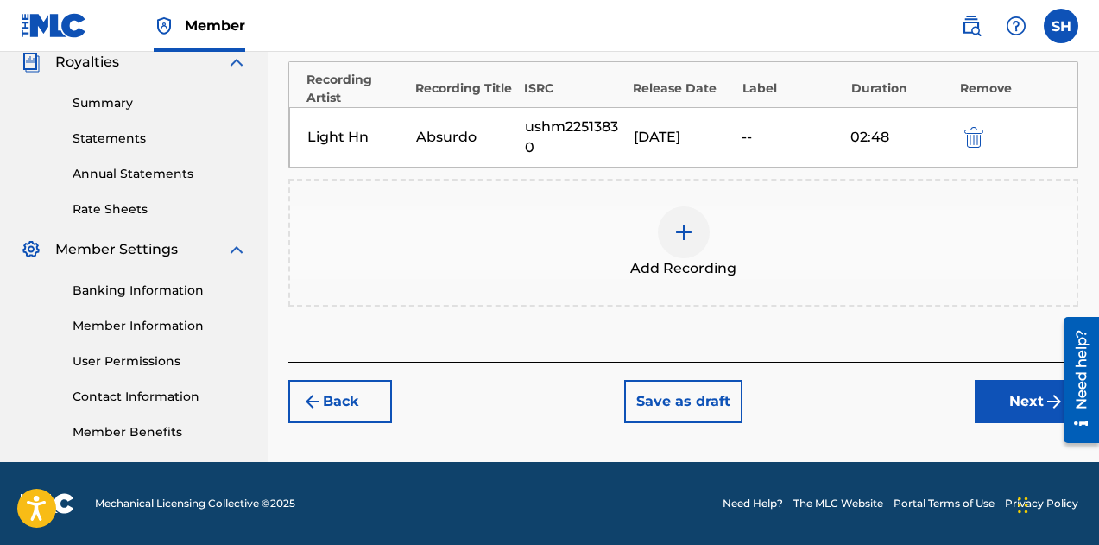
drag, startPoint x: 975, startPoint y: 376, endPoint x: 985, endPoint y: 390, distance: 18.0
click at [975, 377] on div "Back Save as draft Next" at bounding box center [683, 392] width 790 height 61
click at [987, 392] on button "Next" at bounding box center [1027, 401] width 104 height 43
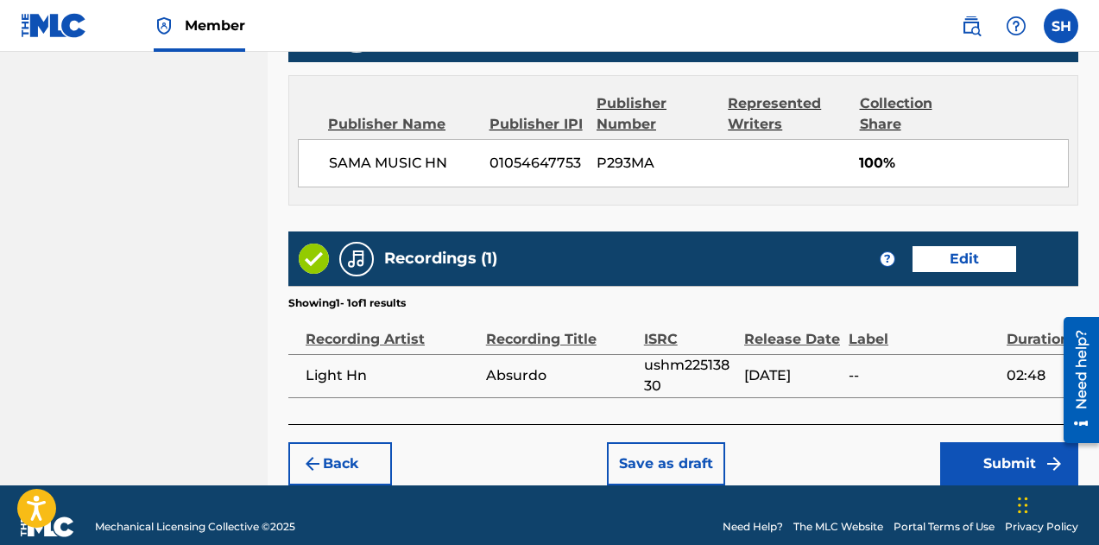
scroll to position [934, 0]
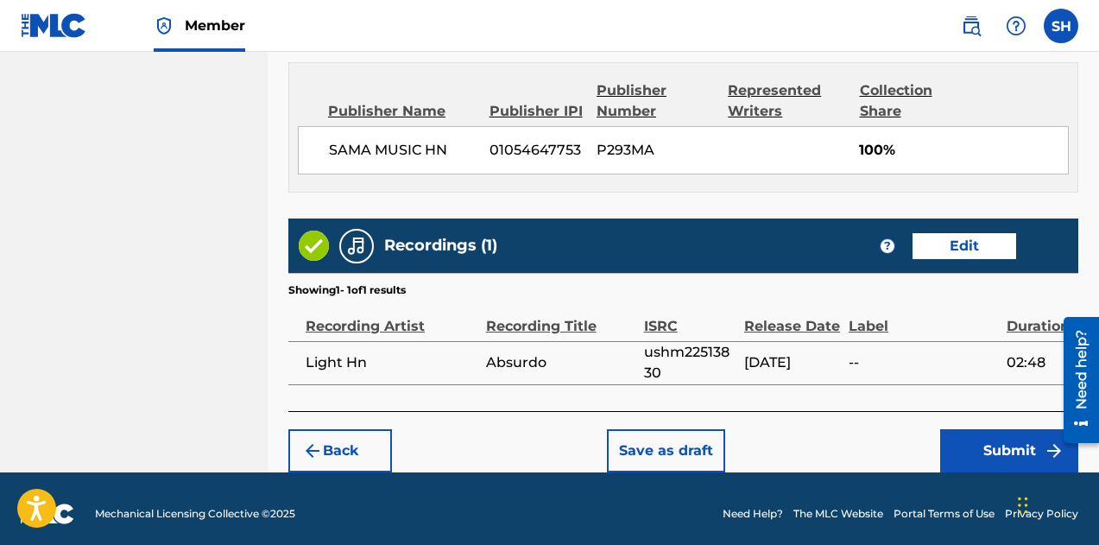
click at [959, 429] on button "Submit" at bounding box center [1009, 450] width 138 height 43
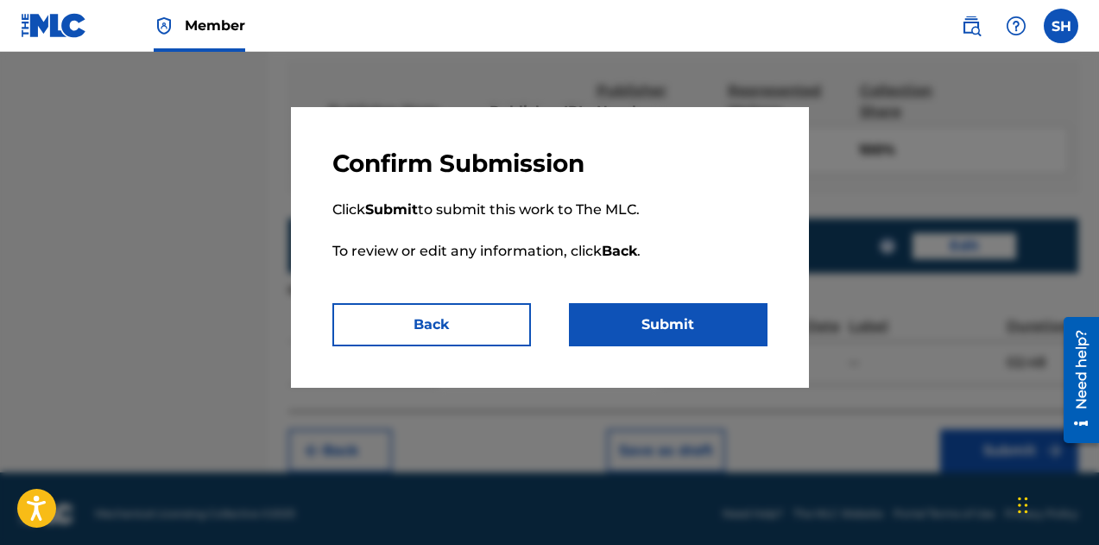
click at [426, 325] on button "Back" at bounding box center [431, 324] width 199 height 43
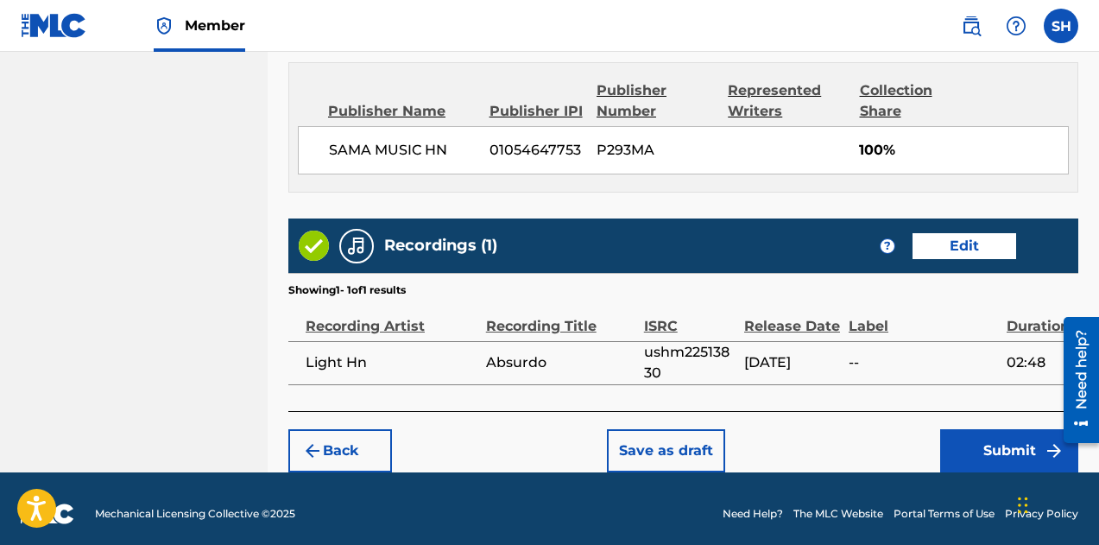
click at [1006, 440] on button "Submit" at bounding box center [1009, 450] width 138 height 43
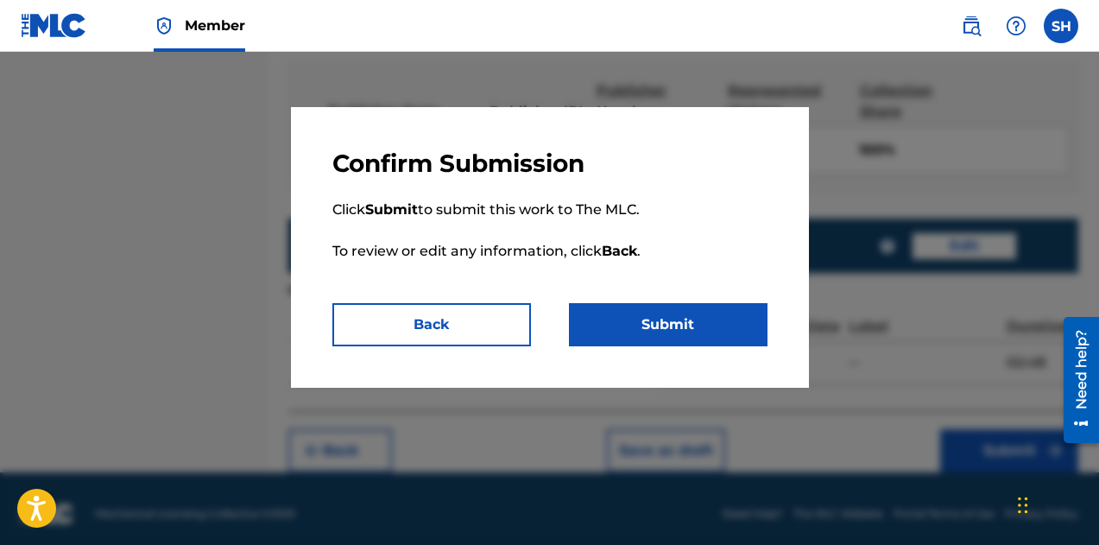
click at [687, 329] on button "Submit" at bounding box center [668, 324] width 199 height 43
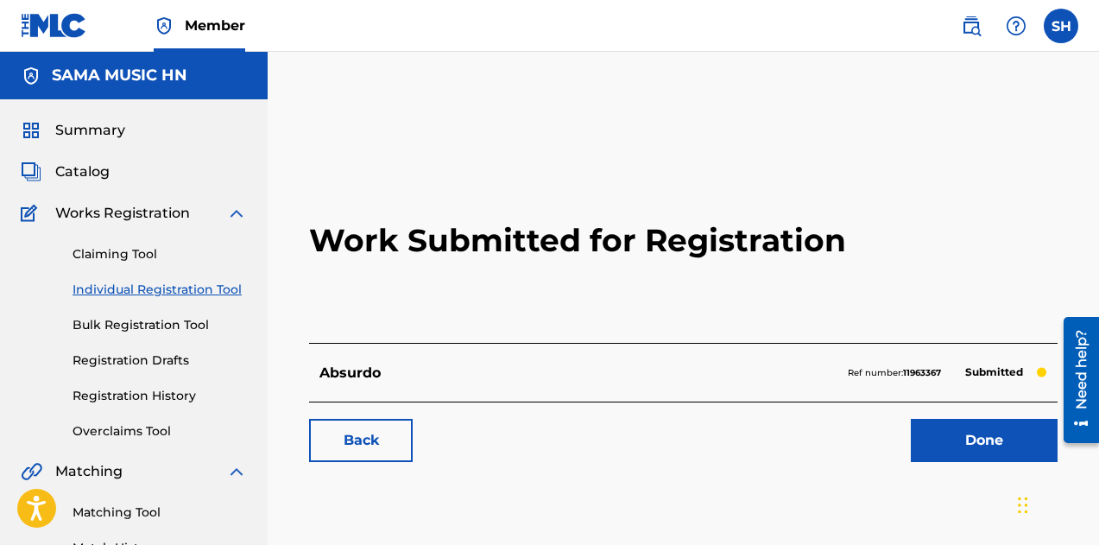
click at [978, 445] on link "Done" at bounding box center [984, 440] width 147 height 43
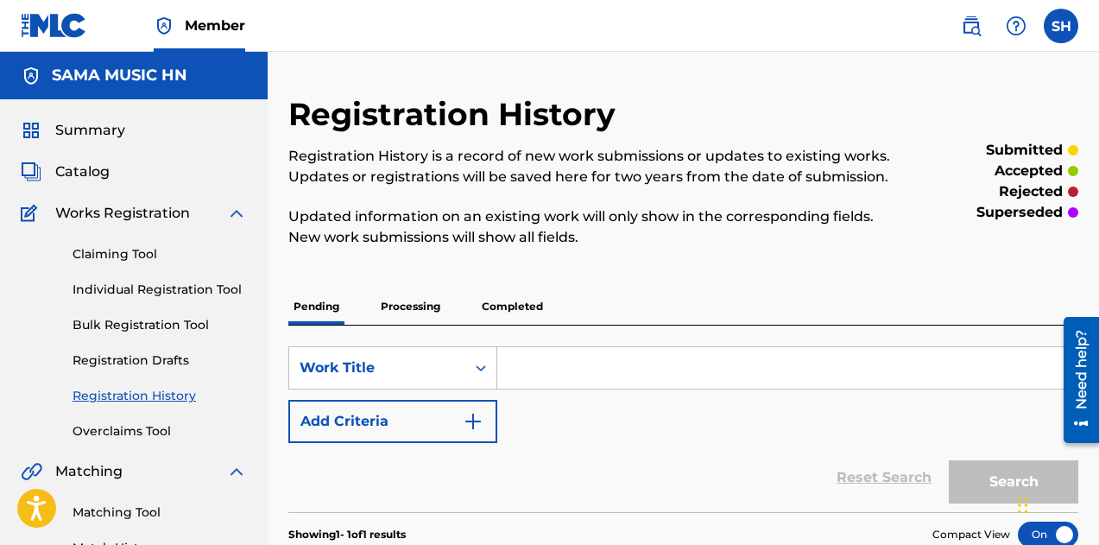
click at [981, 22] on link at bounding box center [971, 26] width 35 height 35
click at [110, 256] on link "Claiming Tool" at bounding box center [160, 254] width 174 height 18
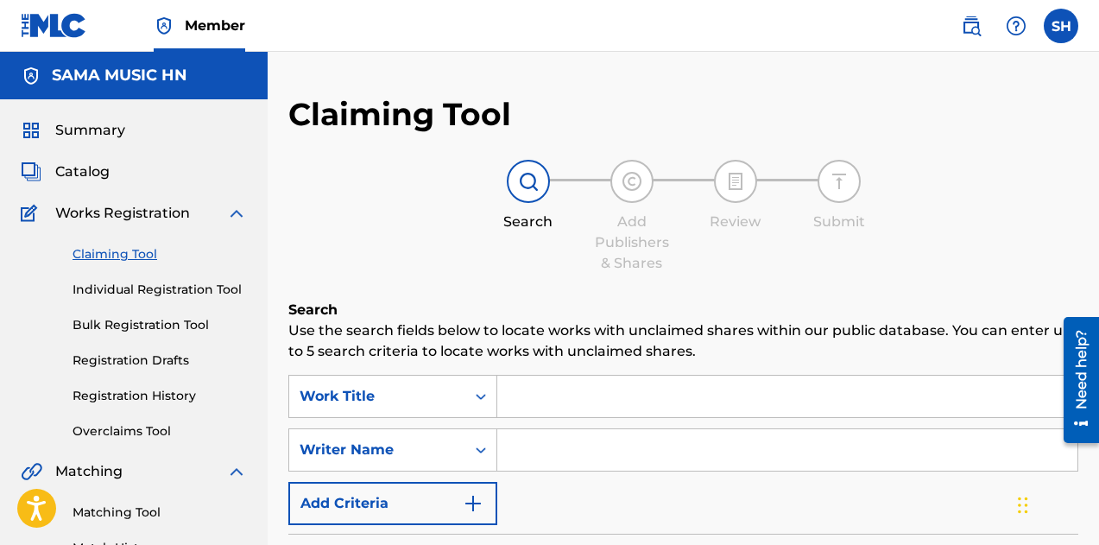
click at [128, 299] on div "Claiming Tool Individual Registration Tool Bulk Registration Tool Registration …" at bounding box center [134, 332] width 226 height 217
click at [129, 287] on link "Individual Registration Tool" at bounding box center [160, 290] width 174 height 18
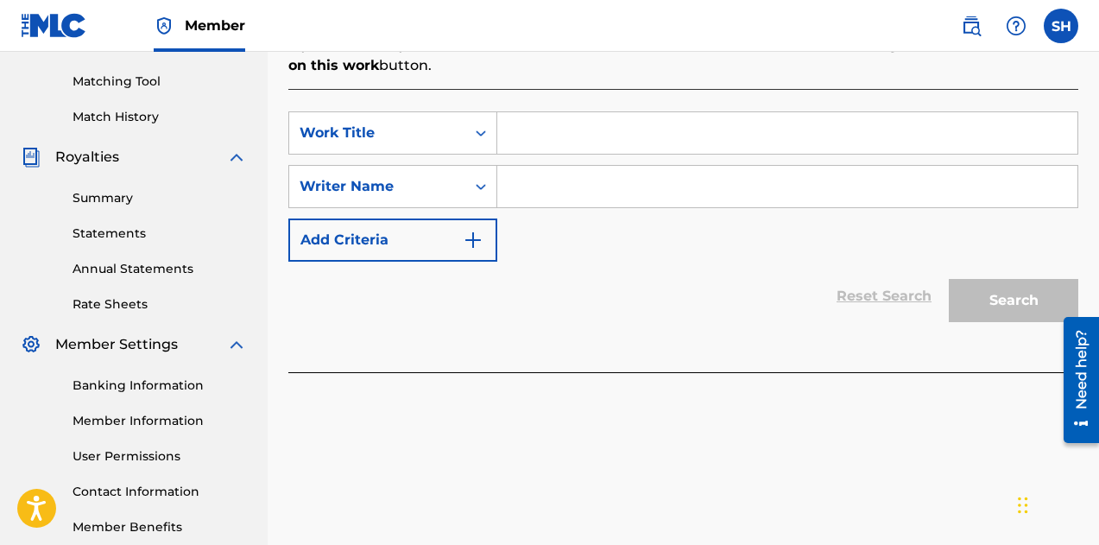
scroll to position [432, 0]
click at [592, 112] on input "Search Form" at bounding box center [787, 131] width 580 height 41
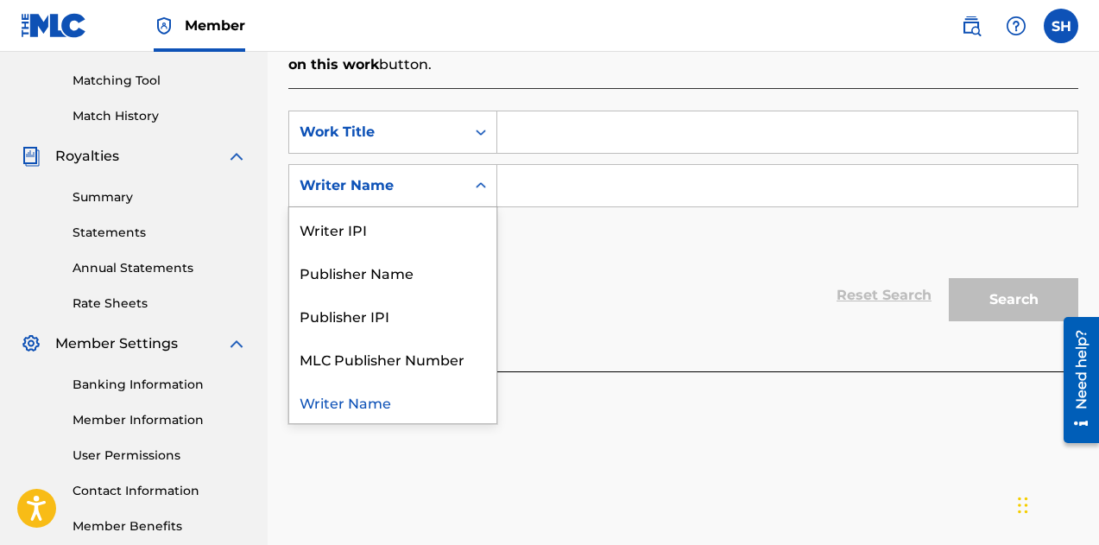
click at [429, 175] on div "Writer Name" at bounding box center [377, 185] width 155 height 21
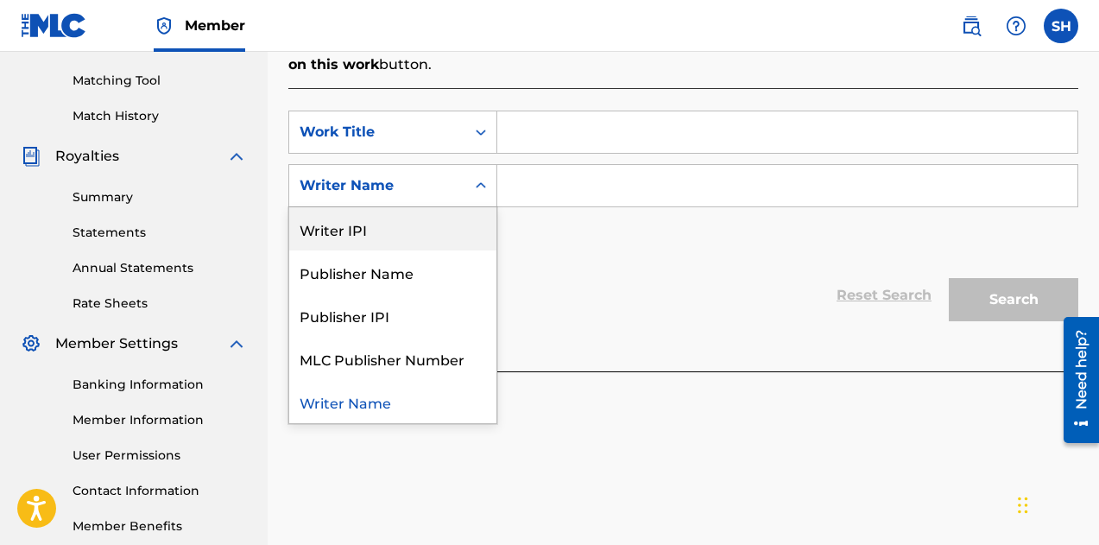
click at [397, 134] on div "SearchWithCriteriac87758cf-b4ca-4d96-a9de-7808487bbb7f Work Title SearchWithCri…" at bounding box center [683, 185] width 790 height 150
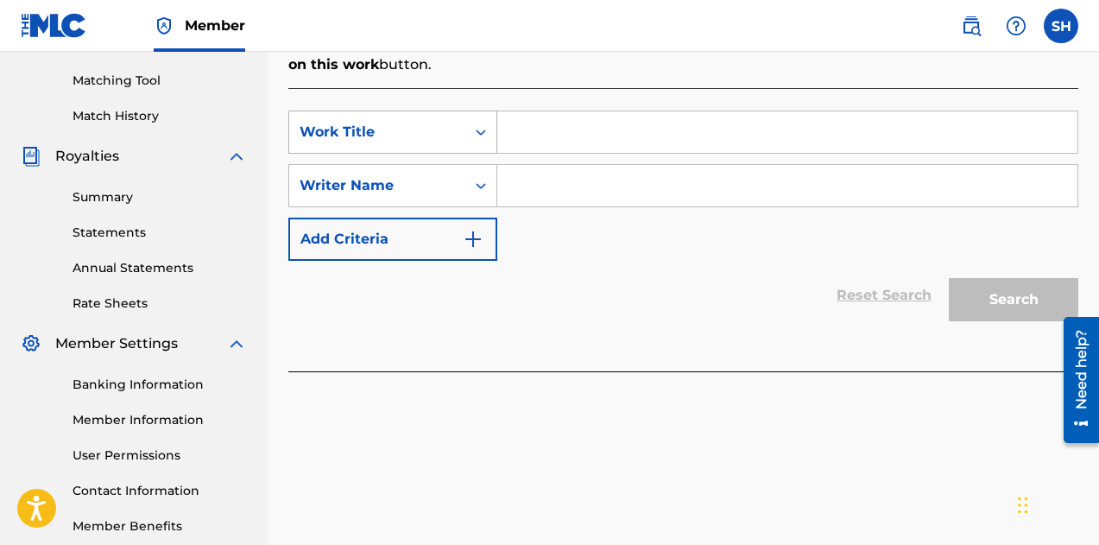
click at [395, 122] on div "Work Title" at bounding box center [377, 132] width 155 height 21
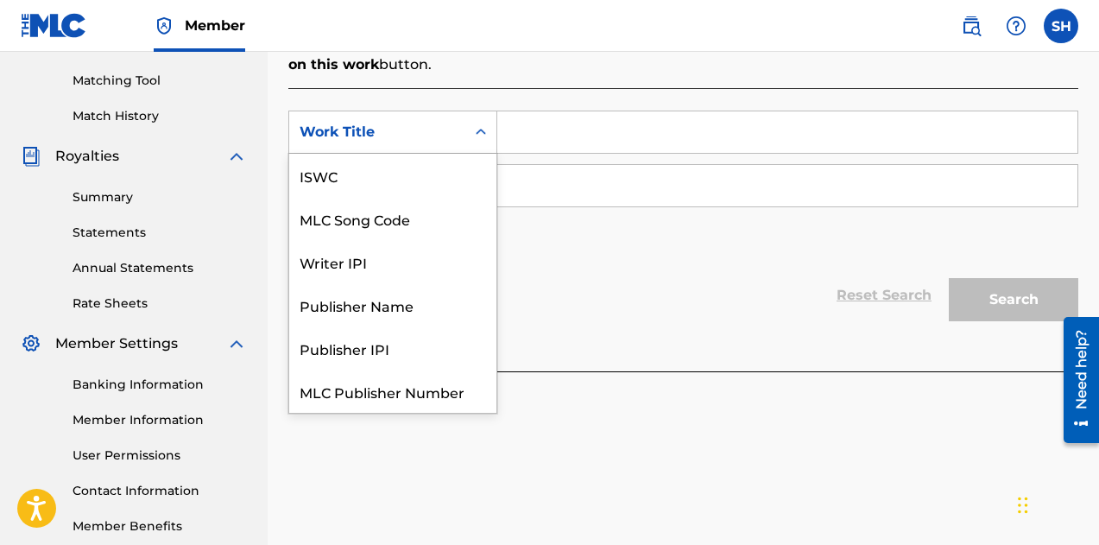
scroll to position [43, 0]
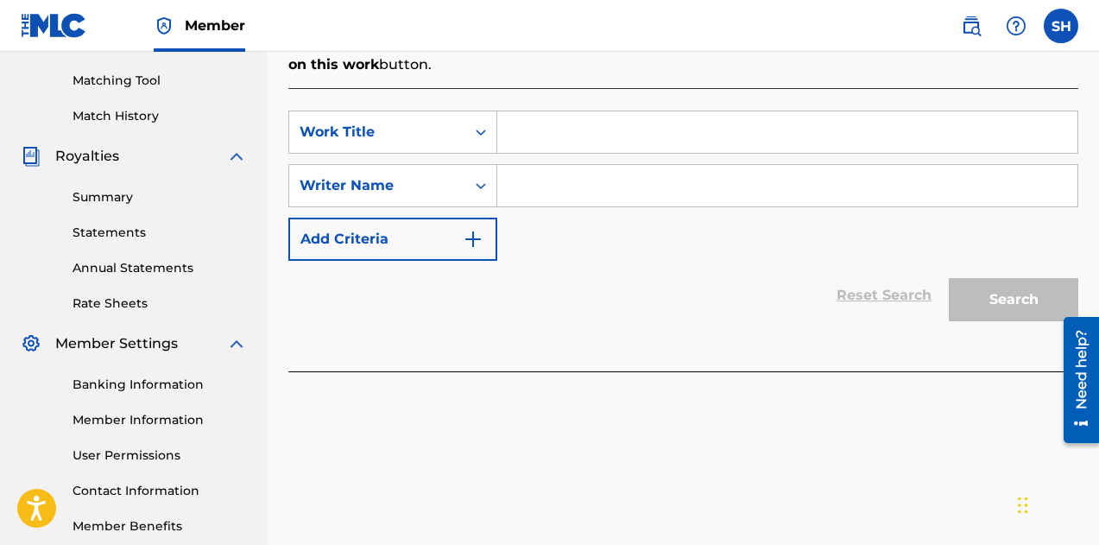
click at [394, 122] on div "Work Title" at bounding box center [377, 132] width 155 height 21
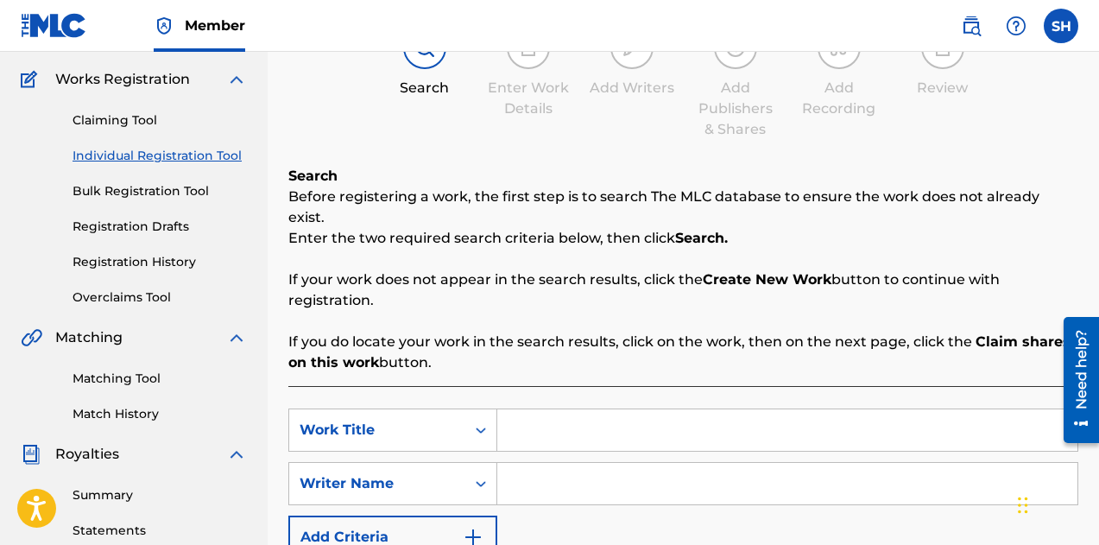
scroll to position [0, 0]
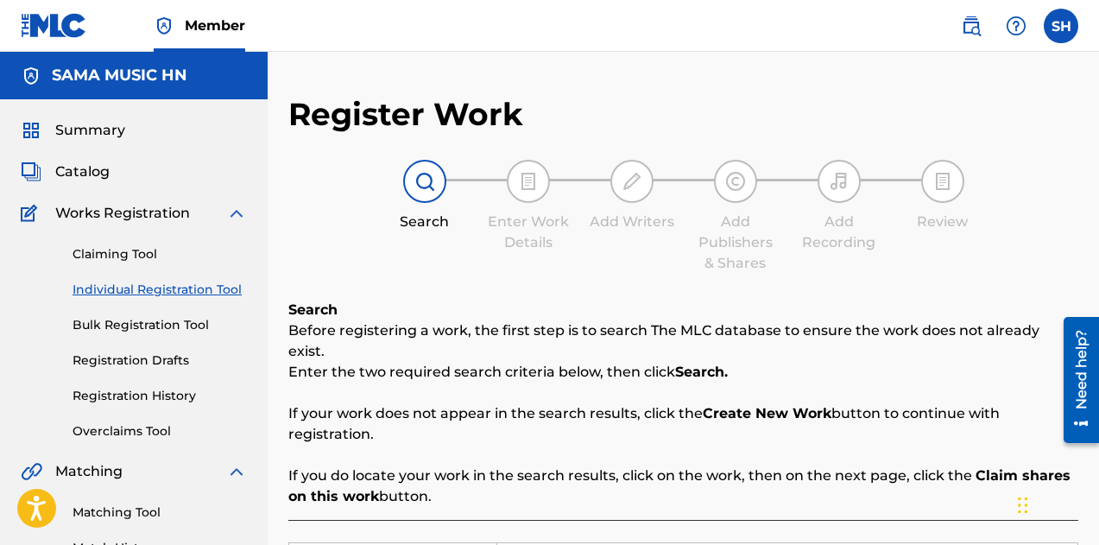
click at [160, 359] on link "Registration Drafts" at bounding box center [160, 360] width 174 height 18
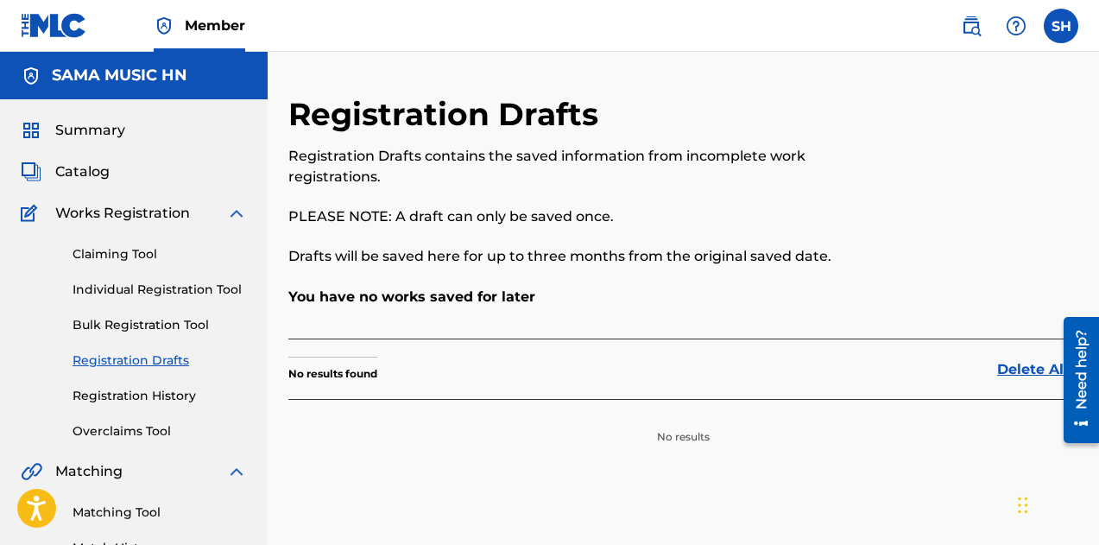
click at [120, 249] on link "Claiming Tool" at bounding box center [160, 254] width 174 height 18
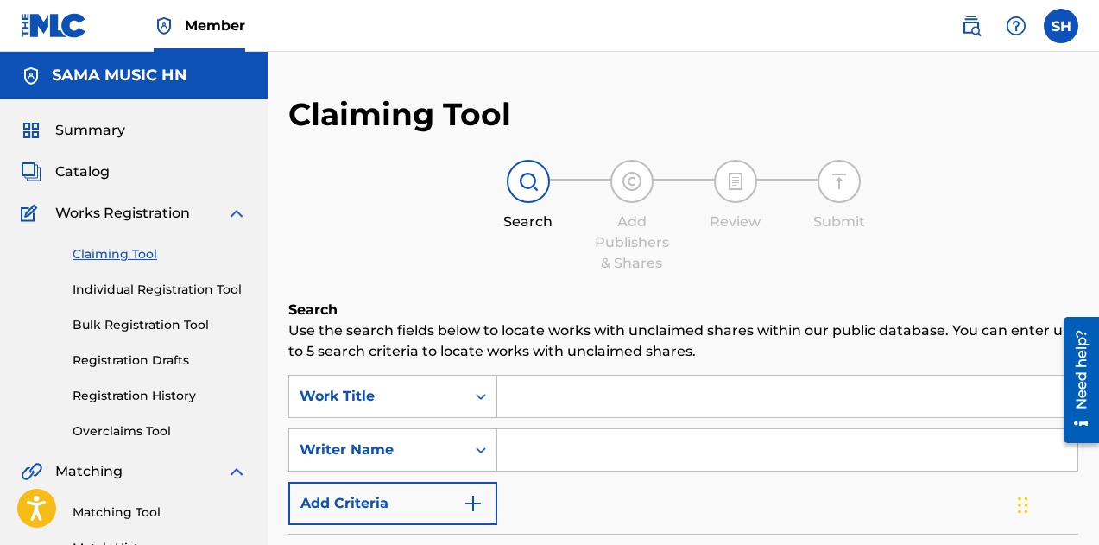
click at [128, 232] on div "Claiming Tool Individual Registration Tool Bulk Registration Tool Registration …" at bounding box center [134, 332] width 226 height 217
click at [90, 175] on span "Catalog" at bounding box center [82, 171] width 54 height 21
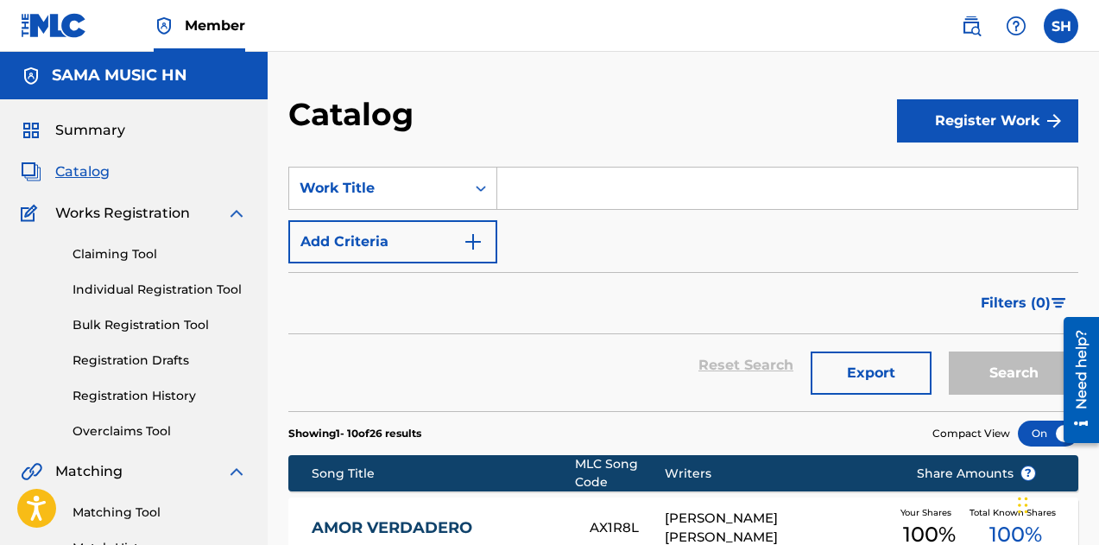
click at [1037, 116] on button "Register Work" at bounding box center [987, 120] width 181 height 43
click at [1000, 174] on link "Individual" at bounding box center [987, 176] width 181 height 41
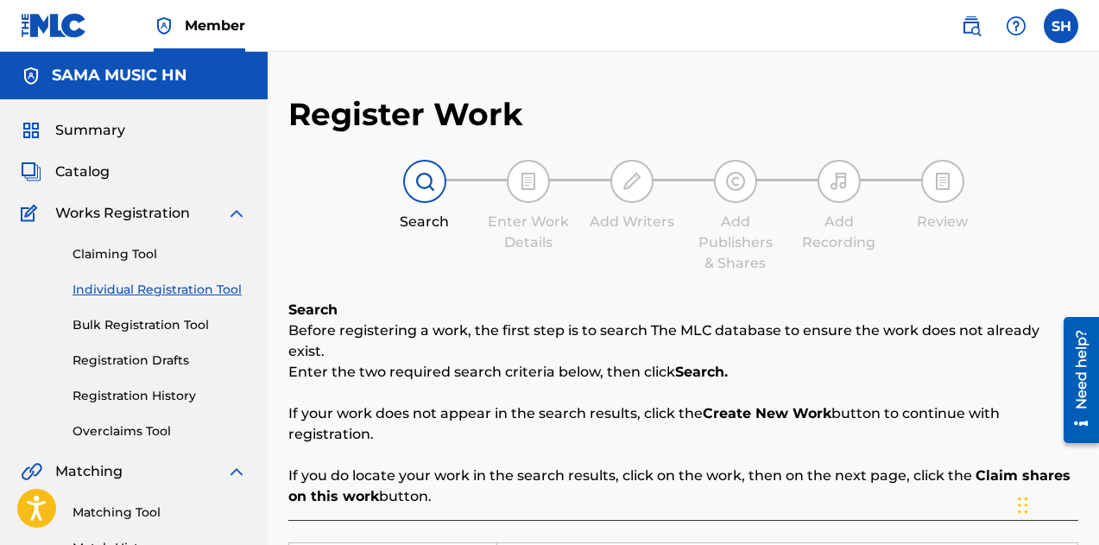
click at [439, 175] on div at bounding box center [424, 181] width 43 height 43
click at [116, 248] on link "Claiming Tool" at bounding box center [160, 254] width 174 height 18
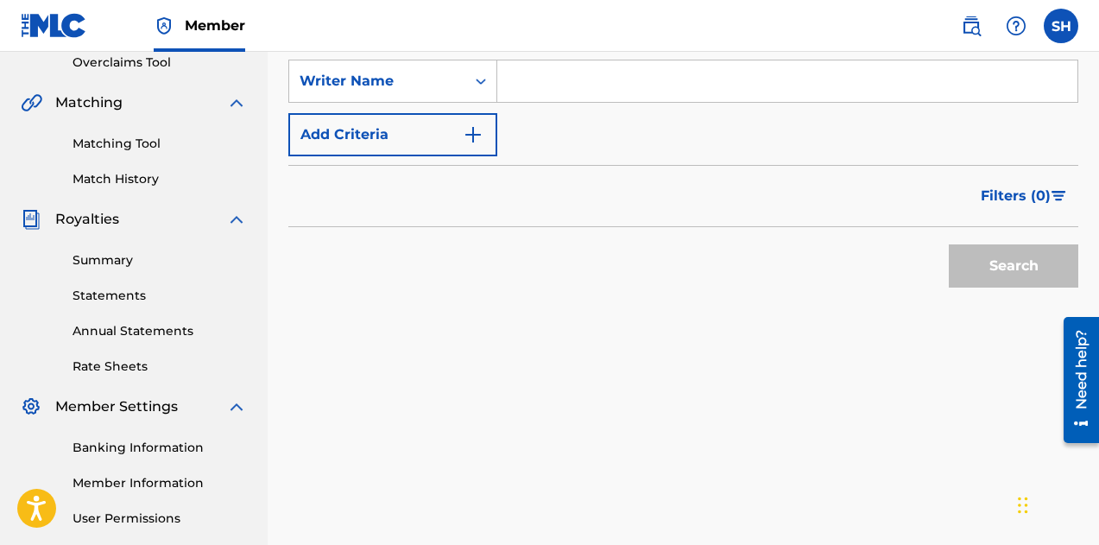
scroll to position [94, 0]
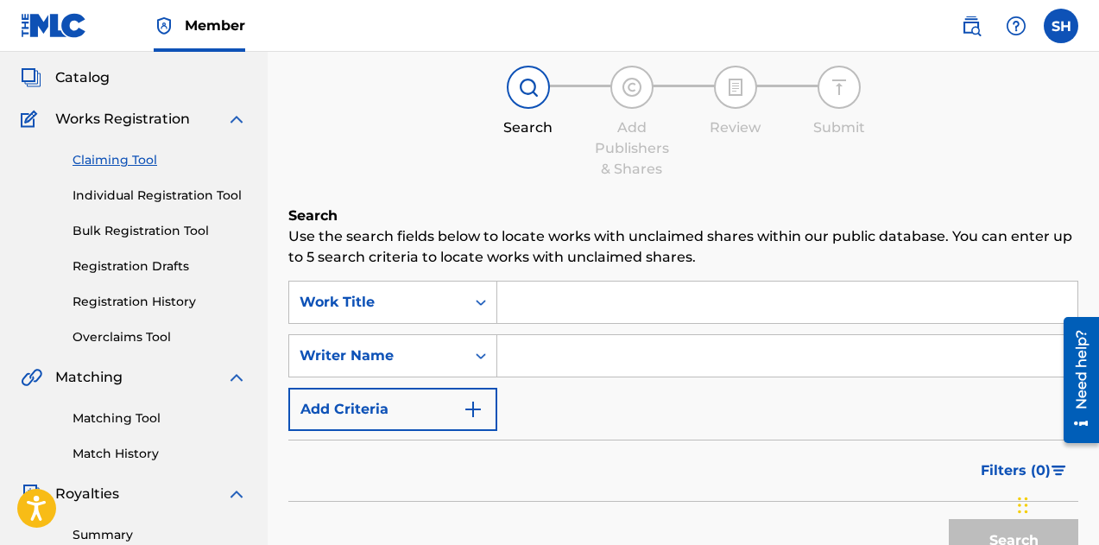
click at [961, 22] on img at bounding box center [971, 26] width 21 height 21
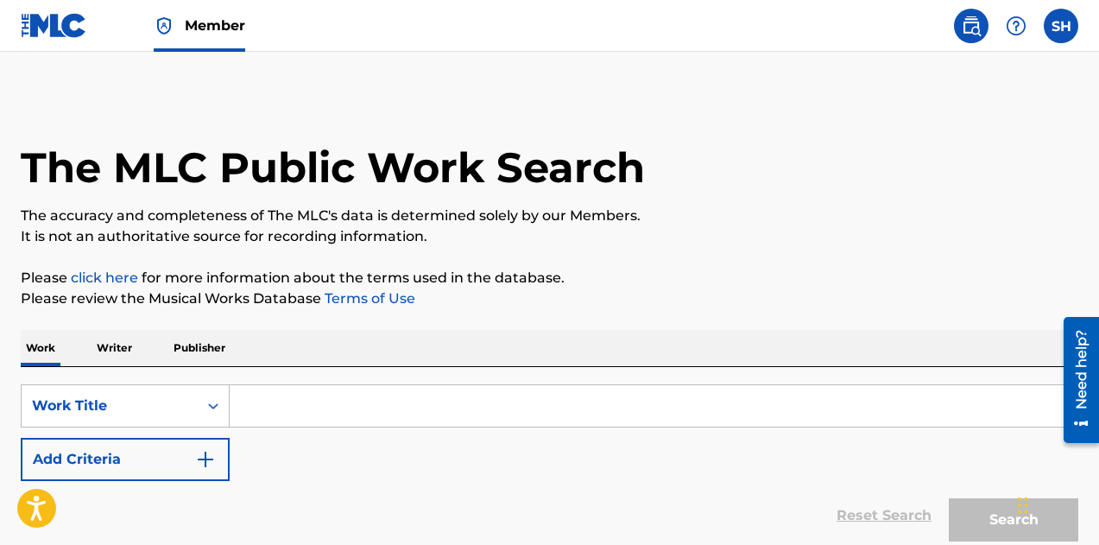
click at [104, 268] on p "Please click here for more information about the terms used in the database." at bounding box center [549, 278] width 1057 height 21
click at [105, 280] on link "click here" at bounding box center [104, 277] width 67 height 16
click at [43, 28] on img at bounding box center [54, 25] width 66 height 25
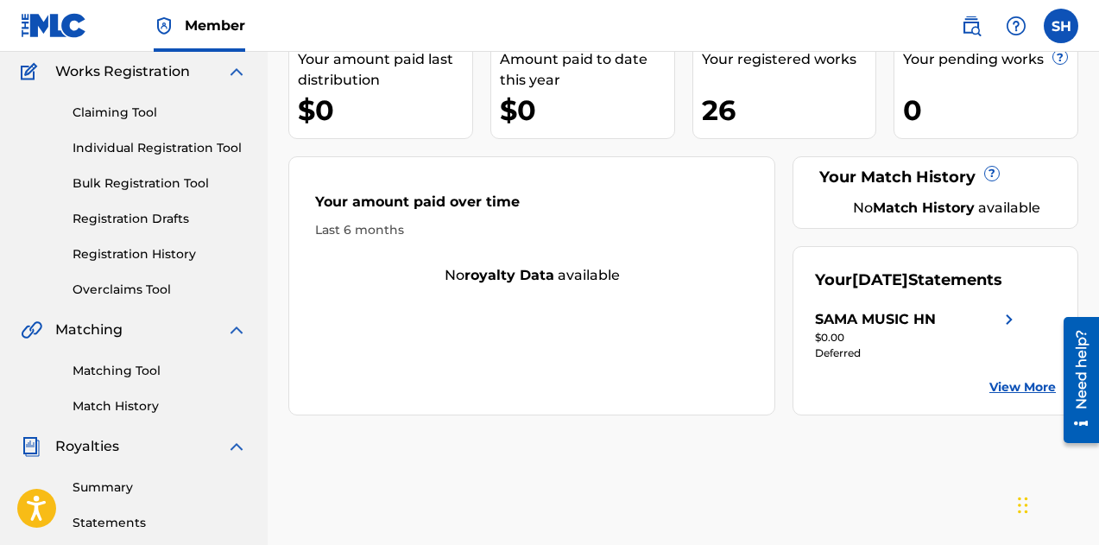
scroll to position [86, 0]
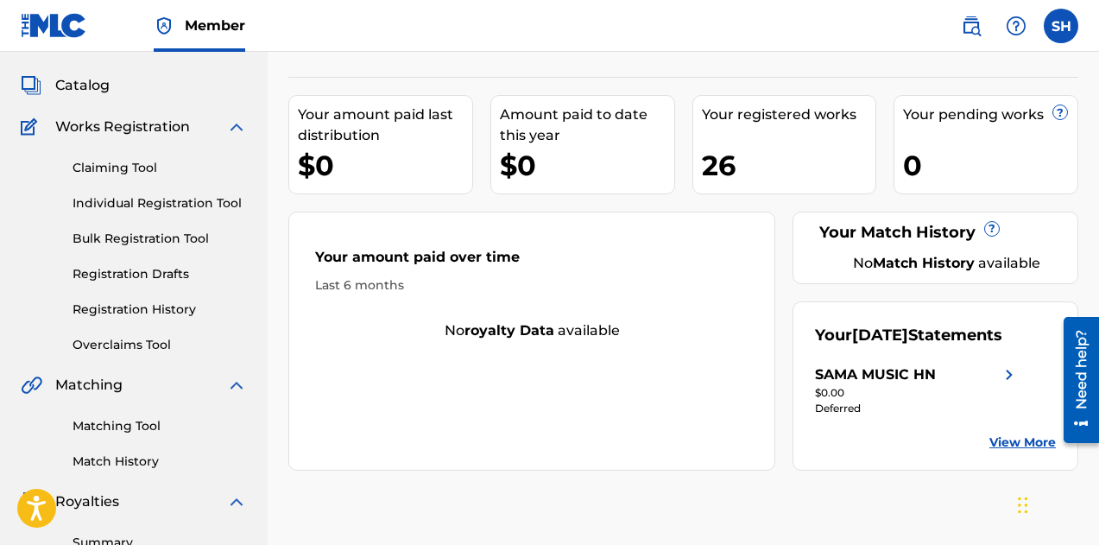
click at [69, 98] on div "Summary Catalog Works Registration Claiming Tool Individual Registration Tool B…" at bounding box center [134, 457] width 268 height 888
click at [67, 95] on span "Catalog" at bounding box center [82, 85] width 54 height 21
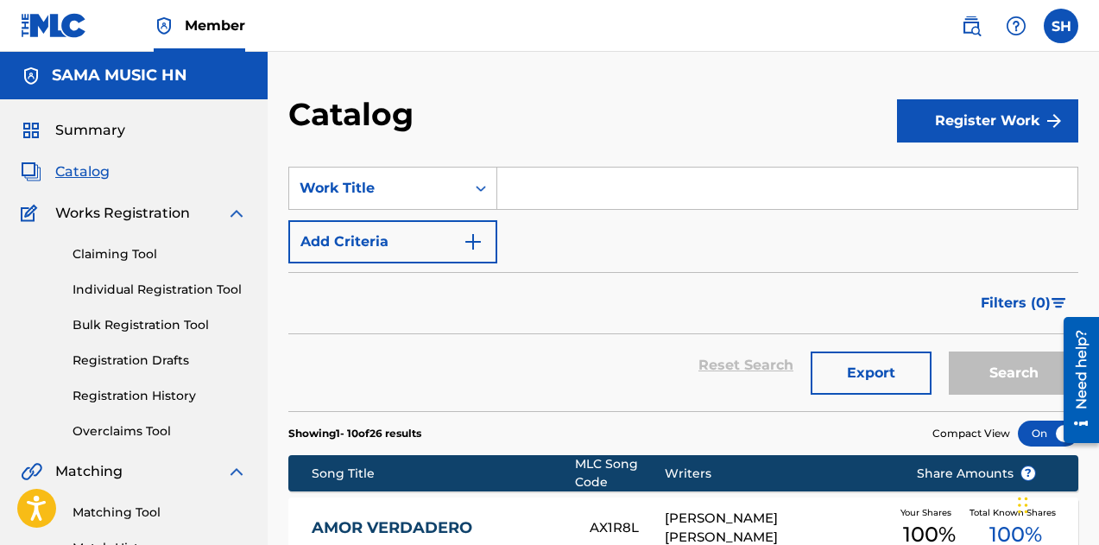
click at [955, 128] on button "Register Work" at bounding box center [987, 120] width 181 height 43
click at [951, 177] on link "Individual" at bounding box center [987, 176] width 181 height 41
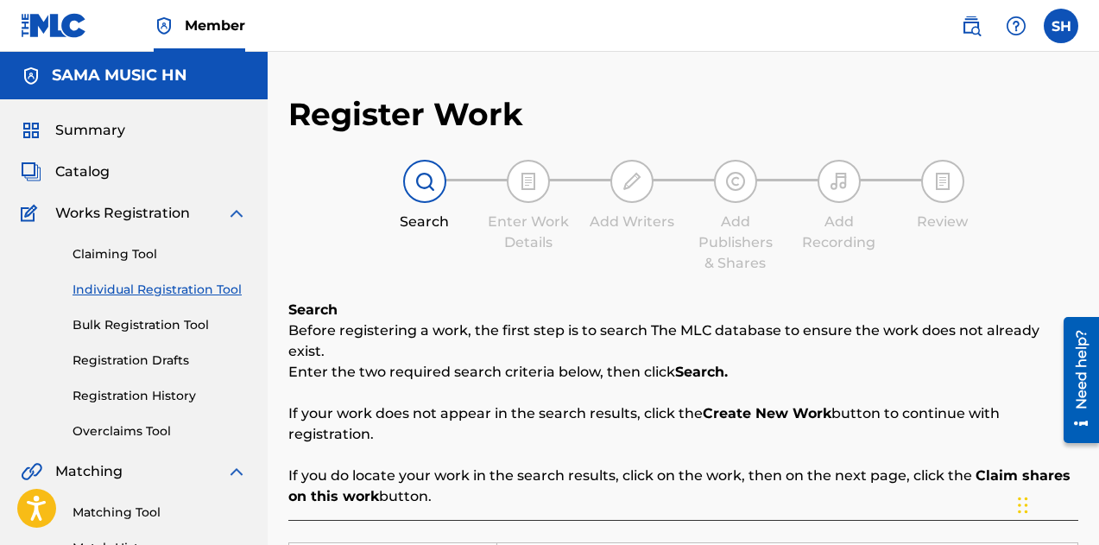
click at [420, 187] on img at bounding box center [424, 181] width 21 height 21
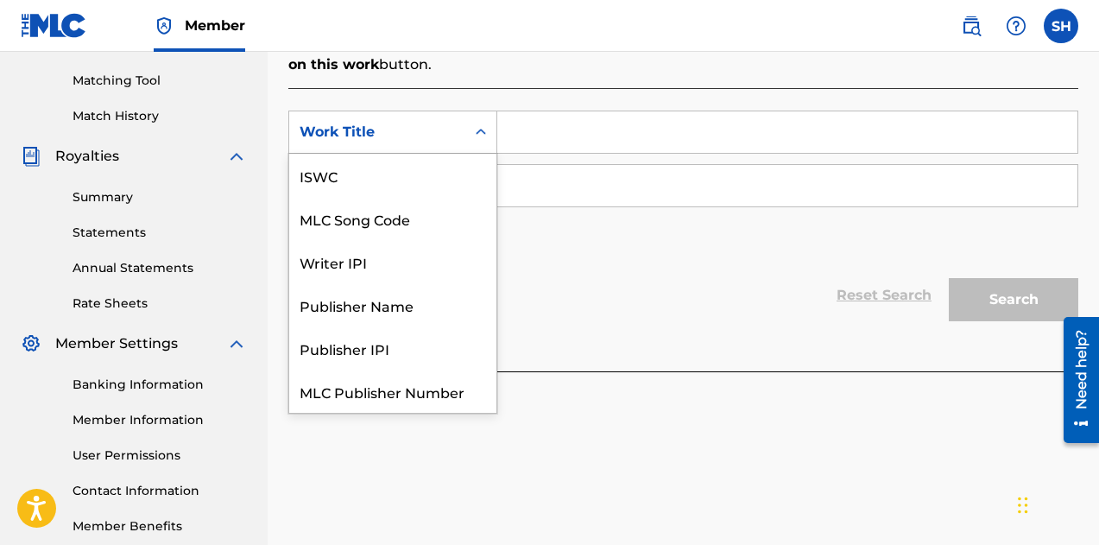
scroll to position [43, 0]
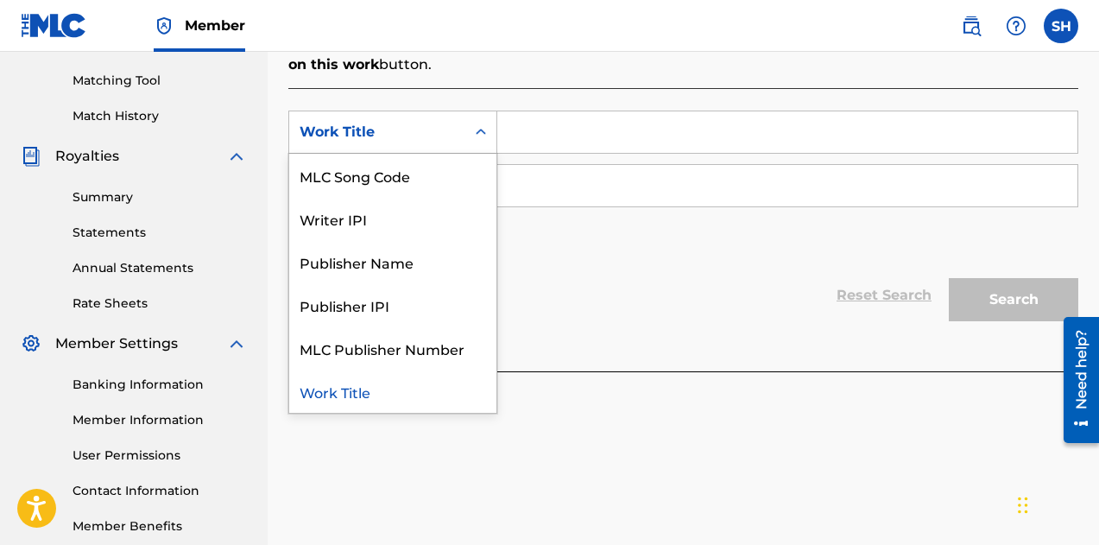
click at [434, 122] on div "Work Title" at bounding box center [377, 132] width 155 height 21
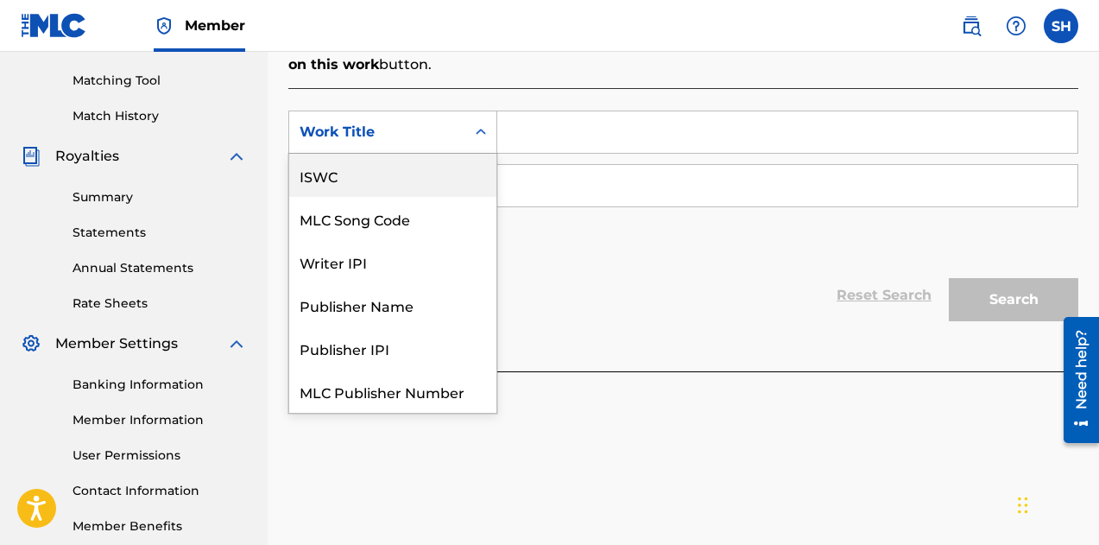
drag, startPoint x: 326, startPoint y: 167, endPoint x: 275, endPoint y: 205, distance: 64.7
click at [326, 167] on div "ISWC" at bounding box center [392, 175] width 207 height 43
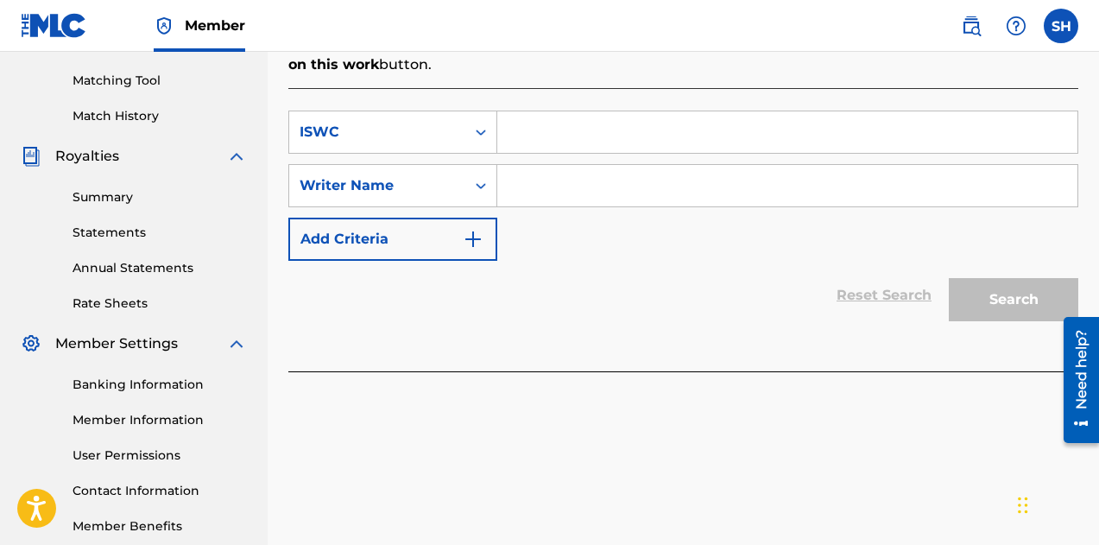
click at [662, 111] on input "Search Form" at bounding box center [787, 131] width 580 height 41
paste input "T-333.002.073-6"
type input "T-333.002.073-6"
click at [546, 165] on input "Search Form" at bounding box center [787, 185] width 580 height 41
click at [666, 174] on input "Search Form" at bounding box center [787, 185] width 580 height 41
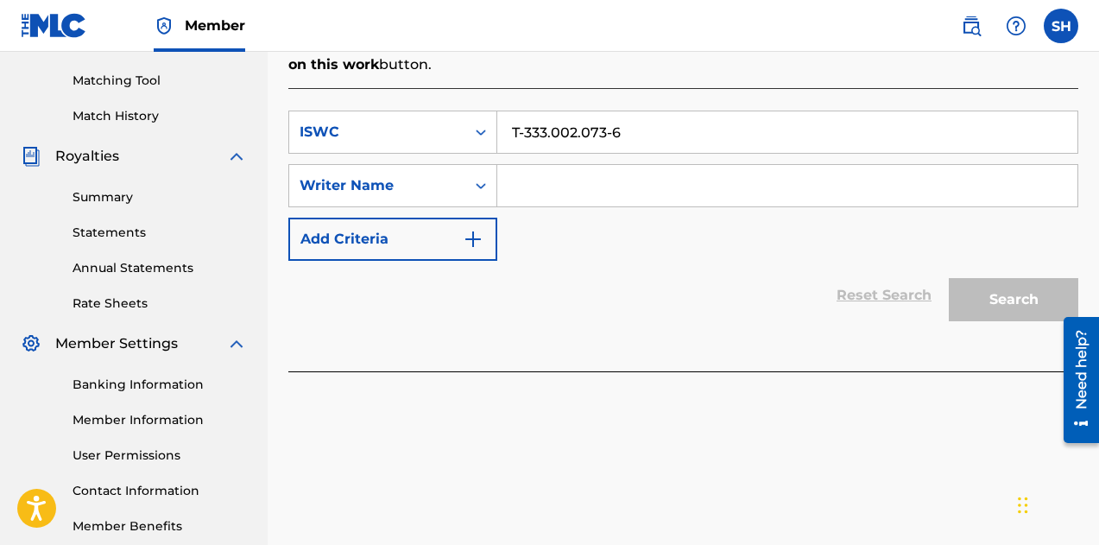
paste input "[PERSON_NAME] [PERSON_NAME]"
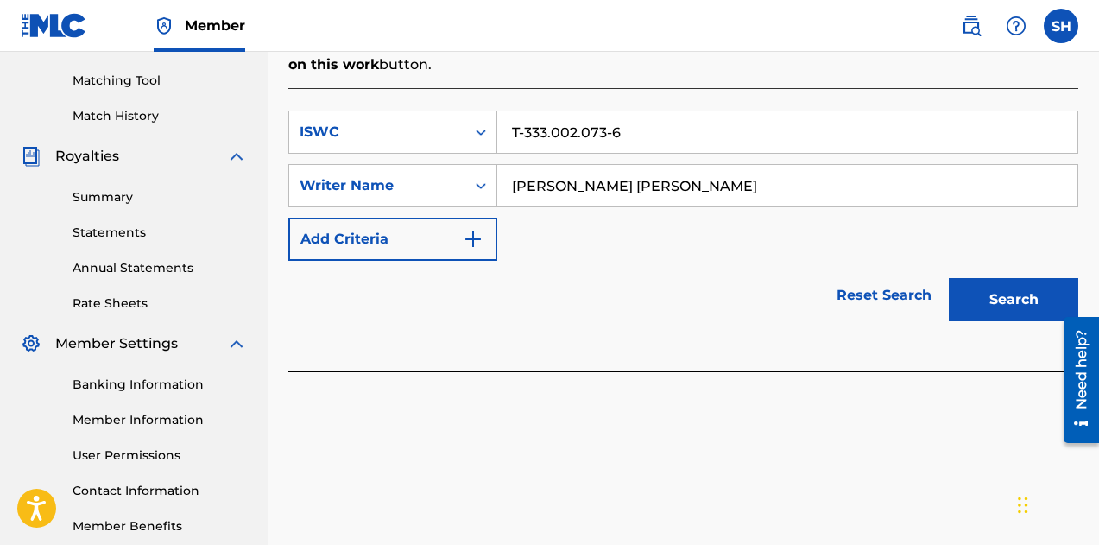
type input "[PERSON_NAME] [PERSON_NAME]"
click at [963, 278] on button "Search" at bounding box center [1013, 299] width 129 height 43
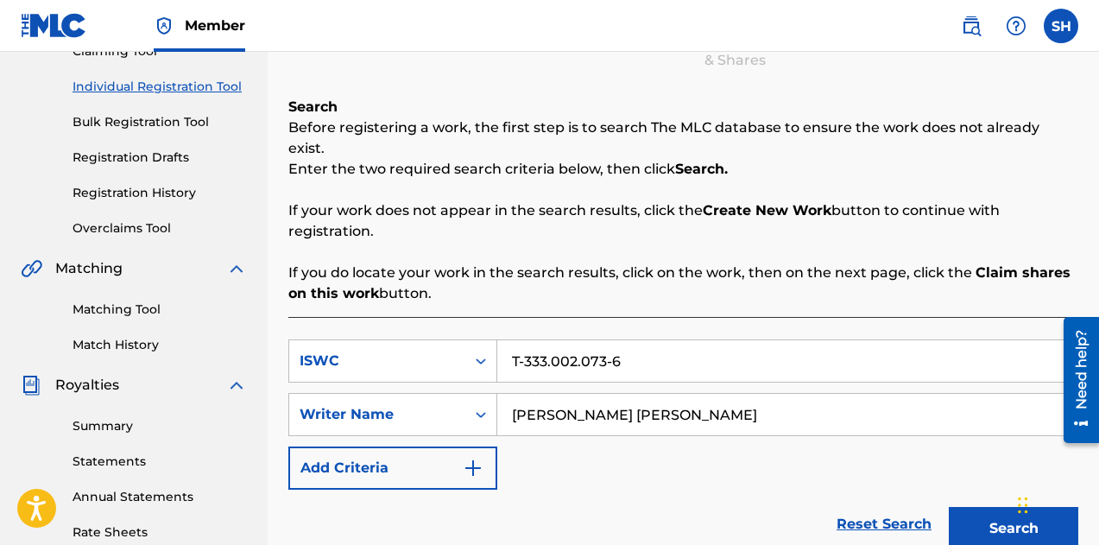
scroll to position [547, 0]
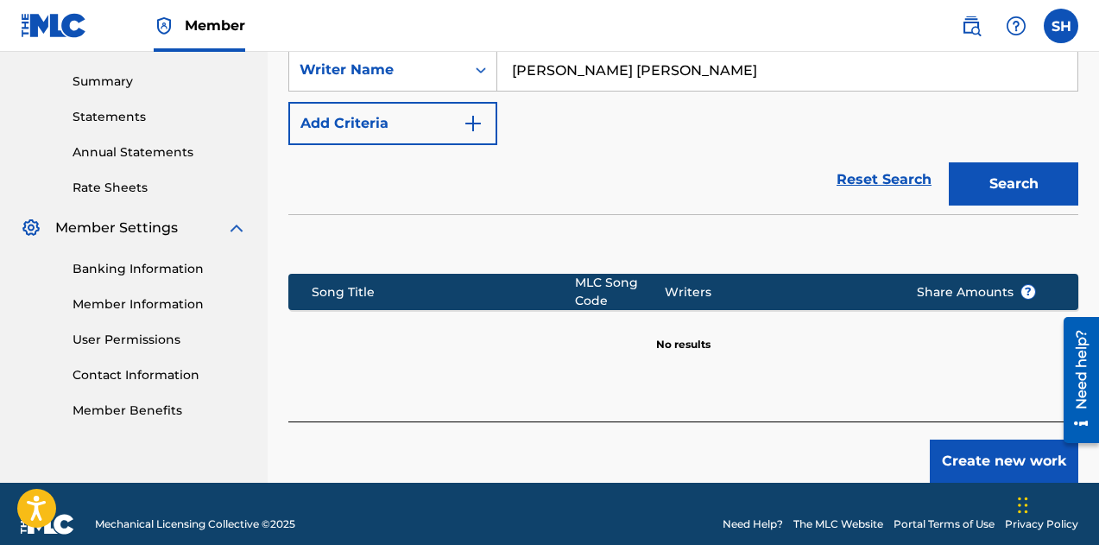
click at [972, 439] on button "Create new work" at bounding box center [1004, 460] width 148 height 43
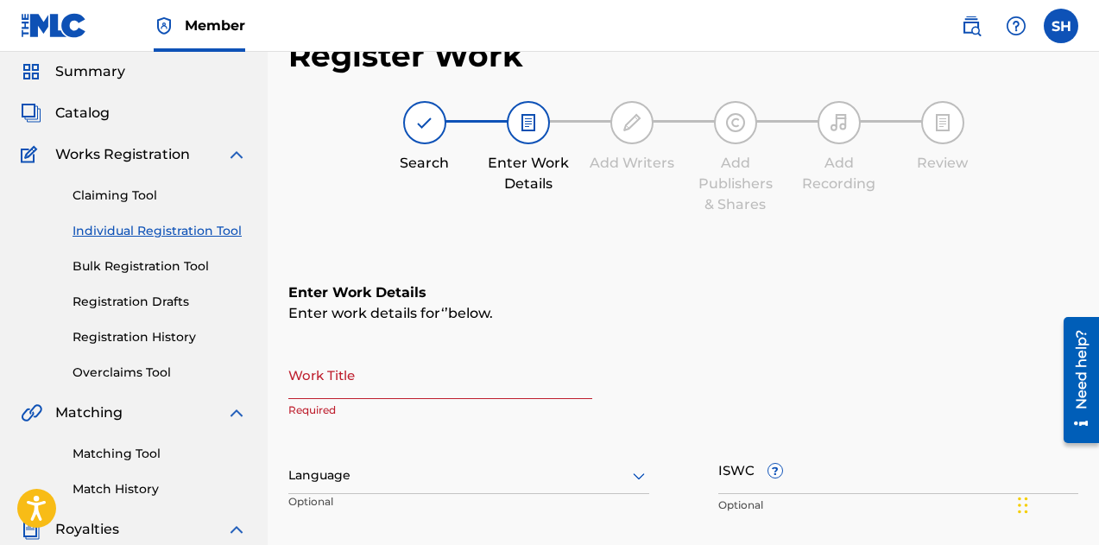
scroll to position [173, 0]
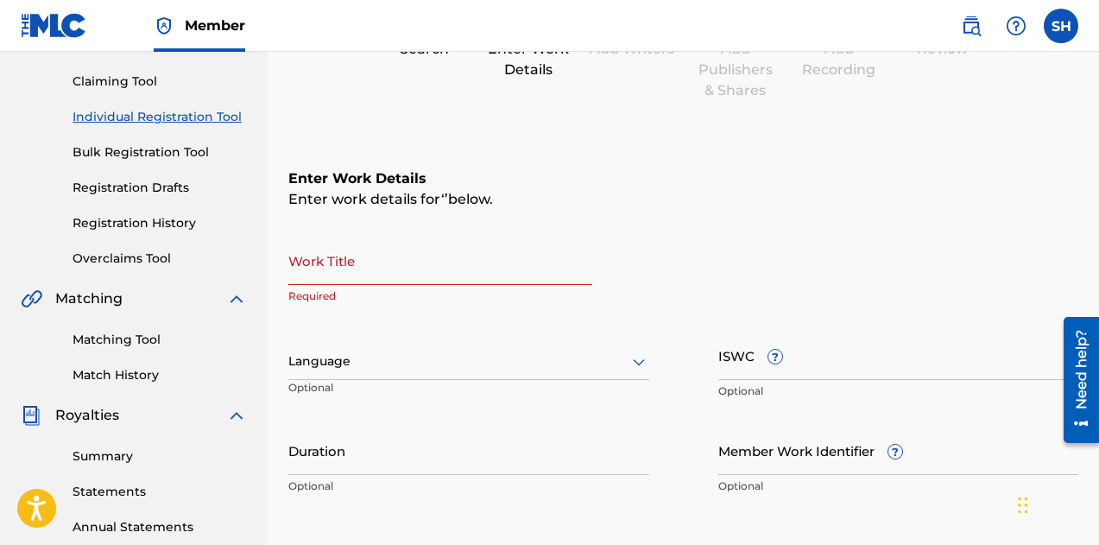
click at [403, 276] on input "Work Title" at bounding box center [440, 260] width 304 height 49
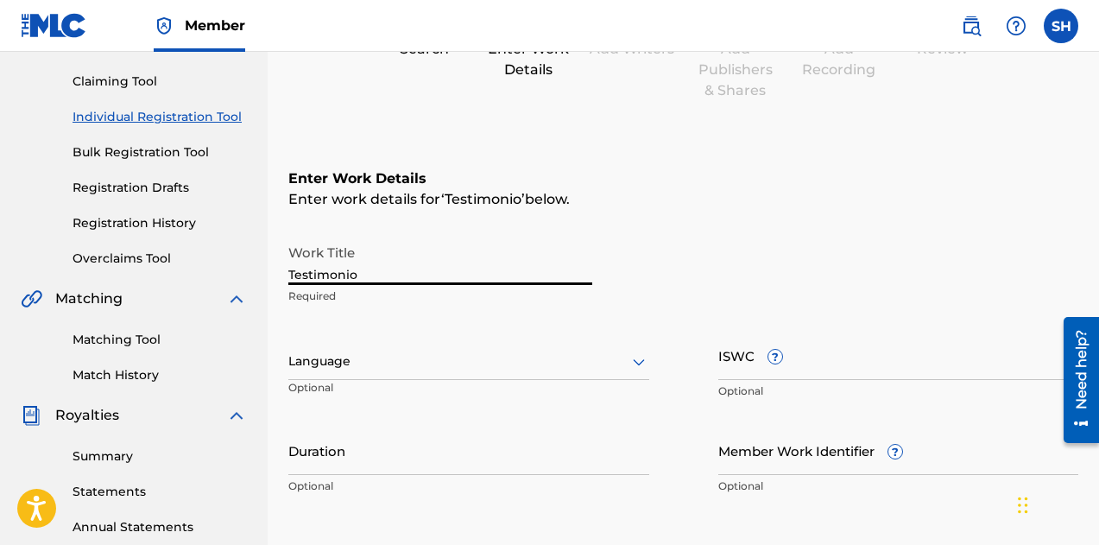
type input "Testimonio"
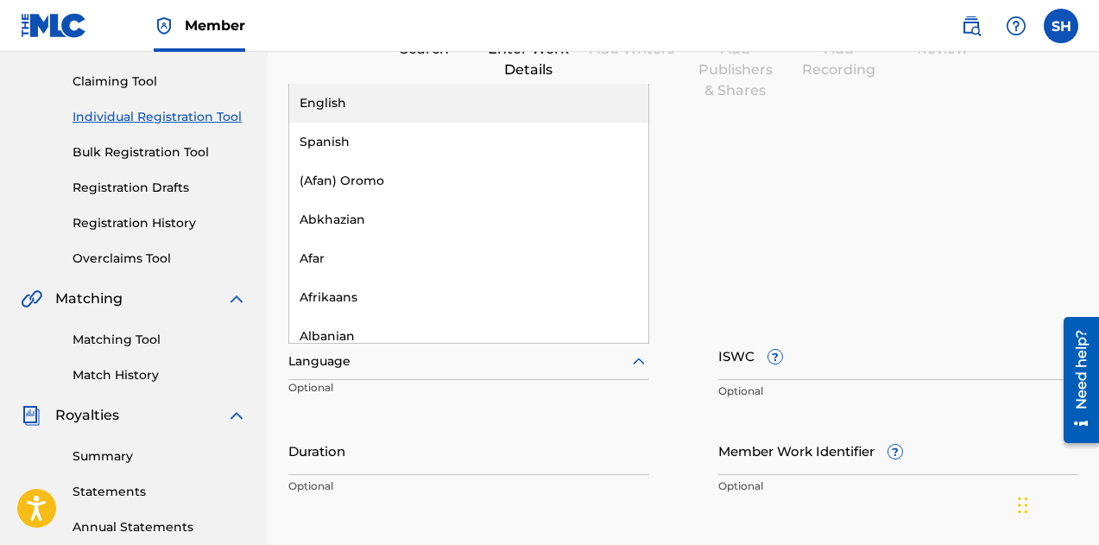
click at [464, 352] on div at bounding box center [468, 361] width 361 height 22
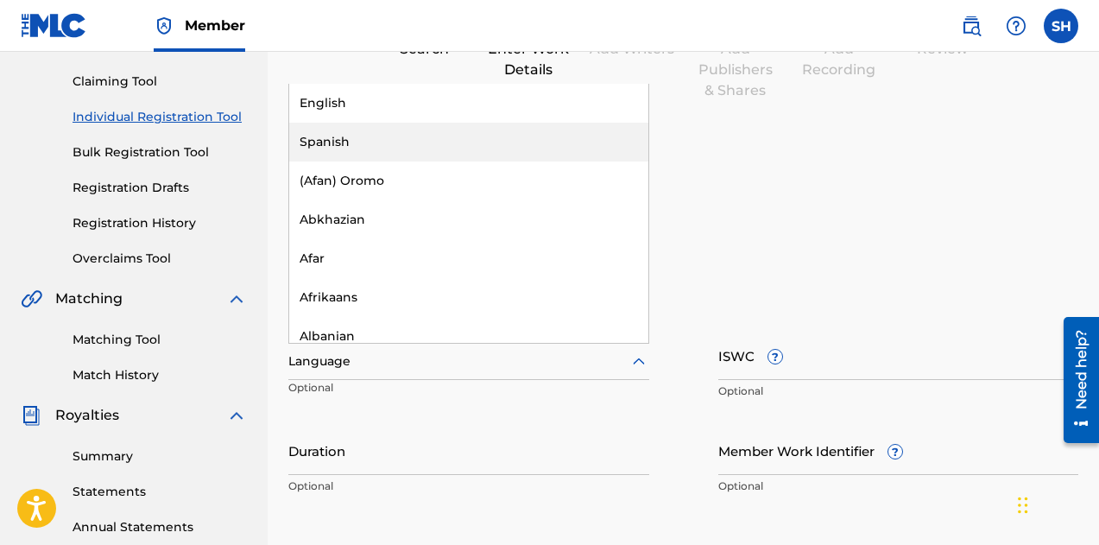
click at [350, 155] on div "Spanish" at bounding box center [468, 142] width 359 height 39
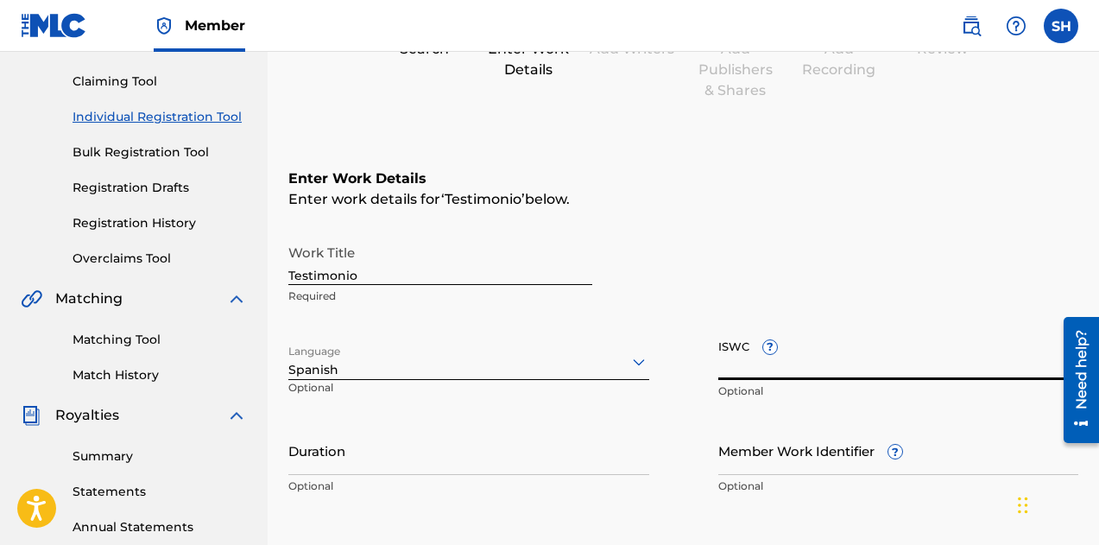
click at [817, 359] on input "ISWC ?" at bounding box center [898, 355] width 361 height 49
paste input "[PERSON_NAME] [PERSON_NAME]"
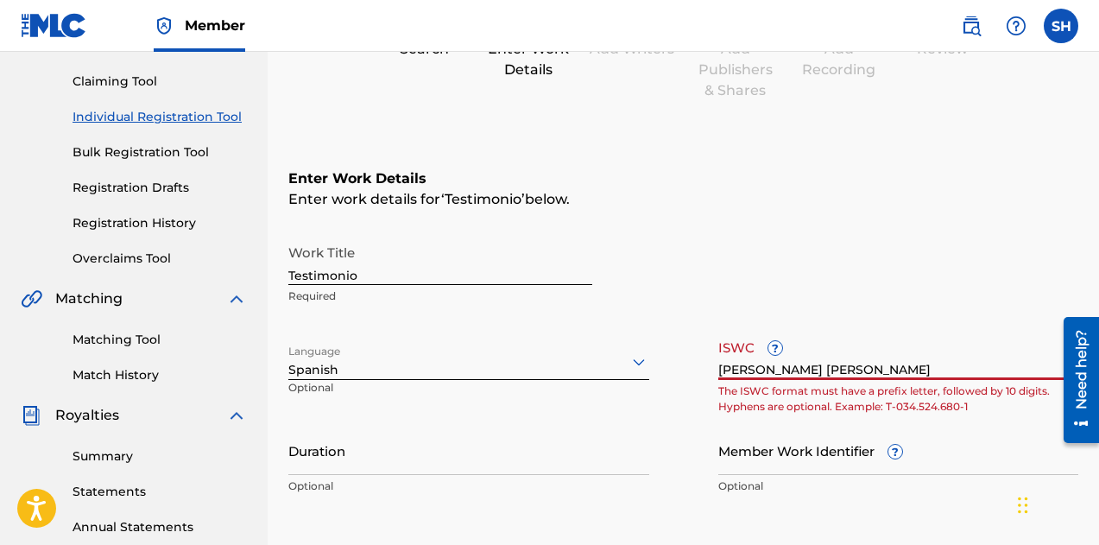
drag, startPoint x: 901, startPoint y: 364, endPoint x: 220, endPoint y: 318, distance: 682.7
click at [460, 376] on div "Work Title Testimonio Required Language Spanish Optional ISWC ? [PERSON_NAME] […" at bounding box center [683, 370] width 790 height 268
paste input "T-333.002.073-6"
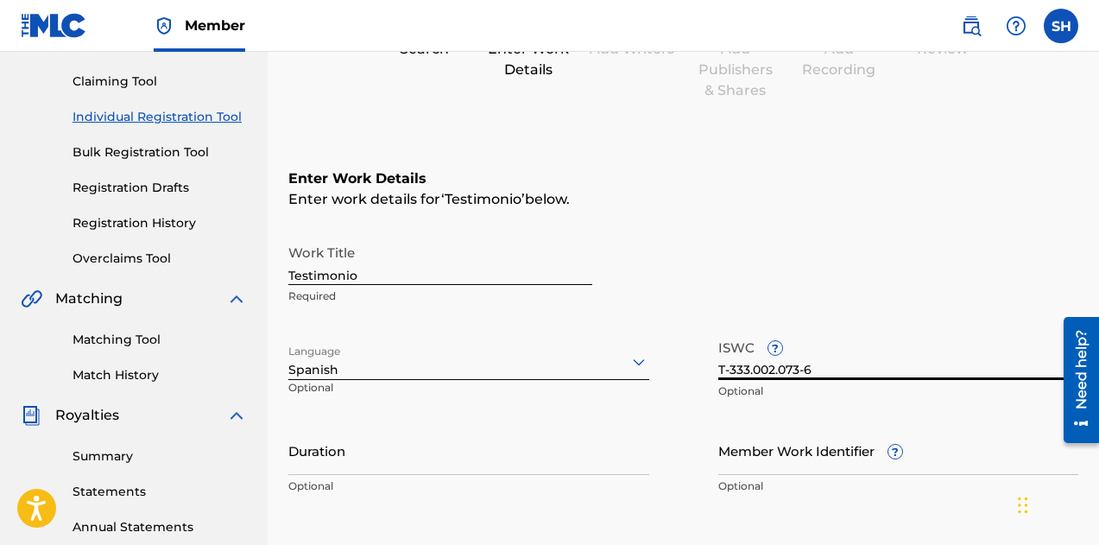
type input "T-333.002.073-6"
click at [419, 450] on input "Duration" at bounding box center [468, 450] width 361 height 49
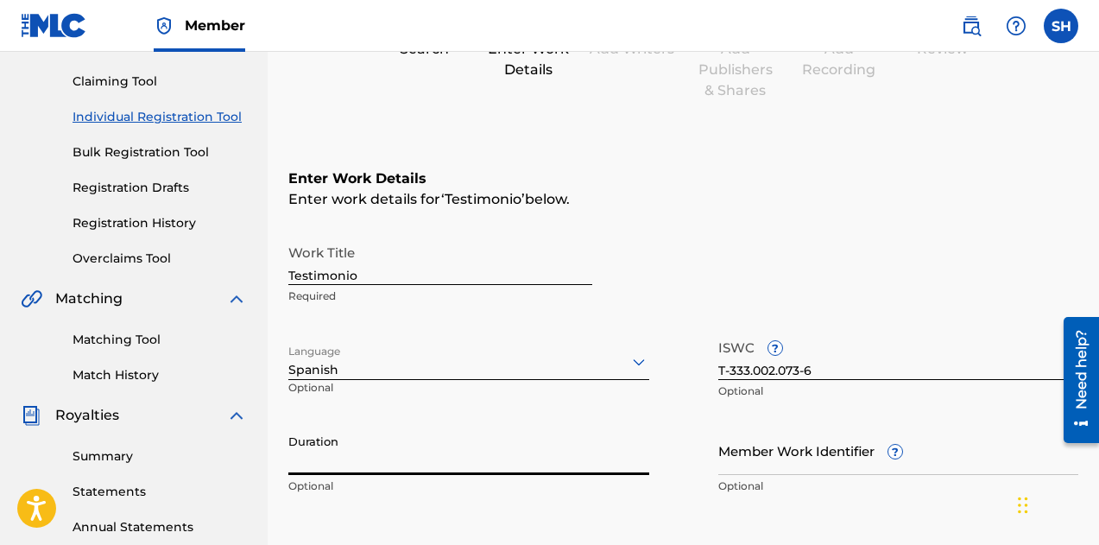
click at [412, 461] on input "Duration" at bounding box center [468, 450] width 361 height 49
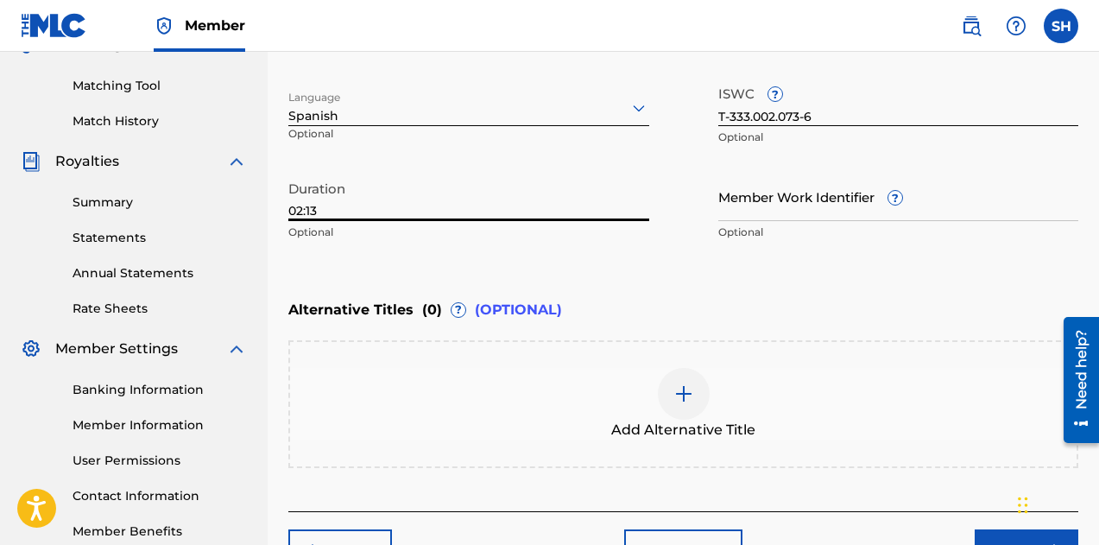
scroll to position [432, 0]
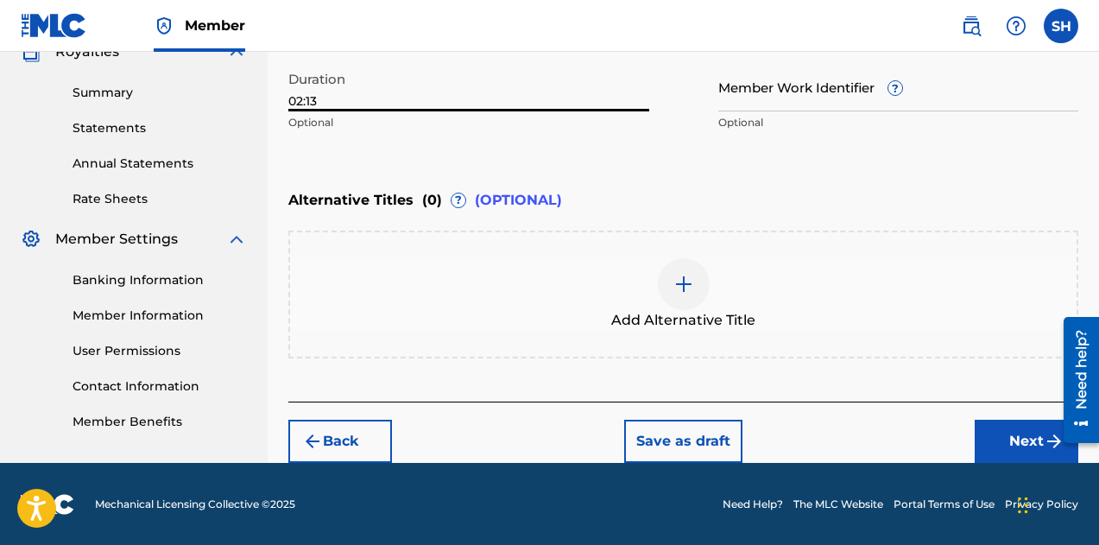
type input "02:13"
click at [1036, 430] on button "Next" at bounding box center [1027, 441] width 104 height 43
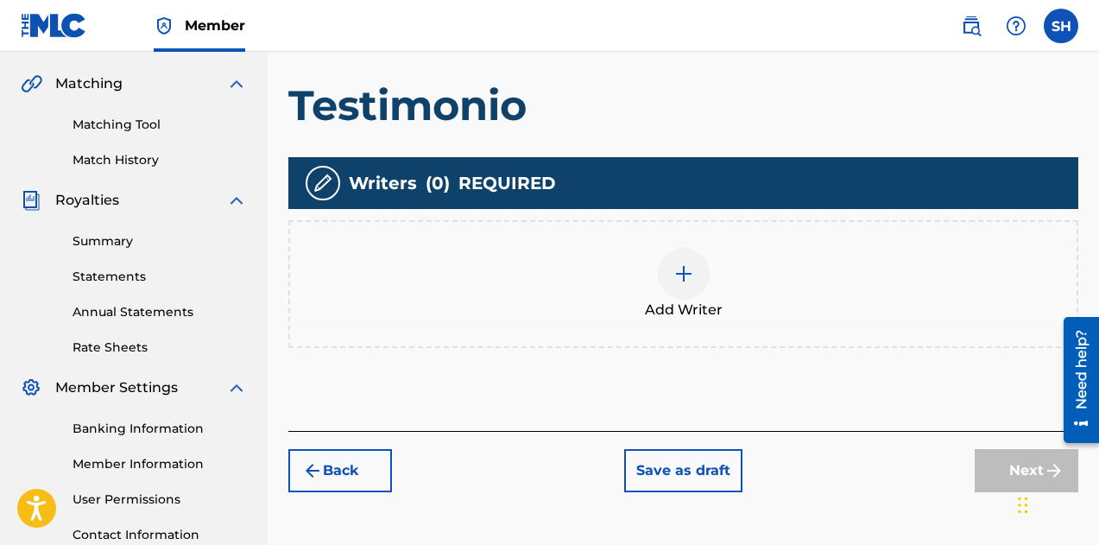
scroll to position [423, 0]
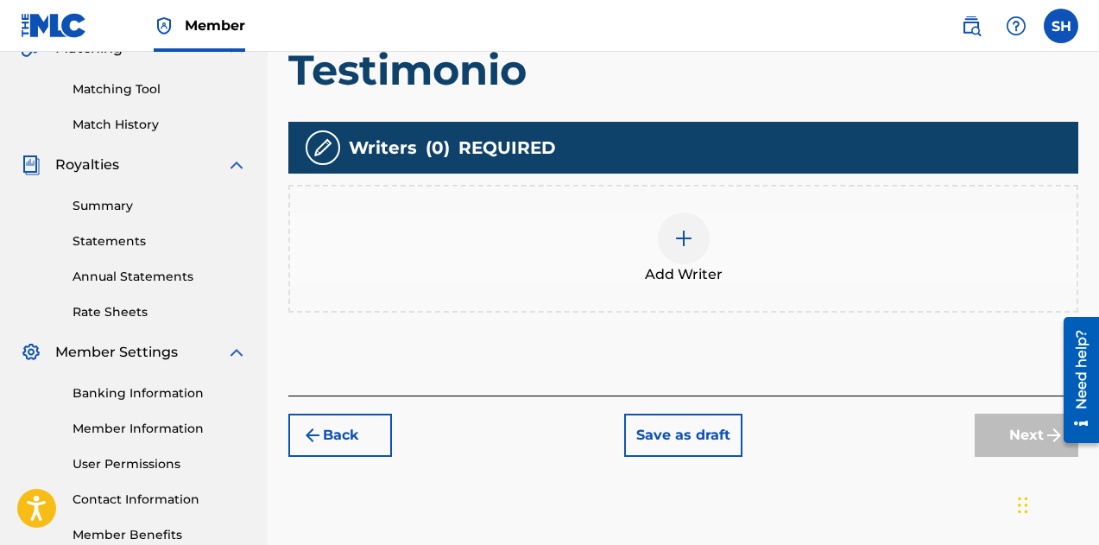
click at [685, 262] on div at bounding box center [684, 238] width 52 height 52
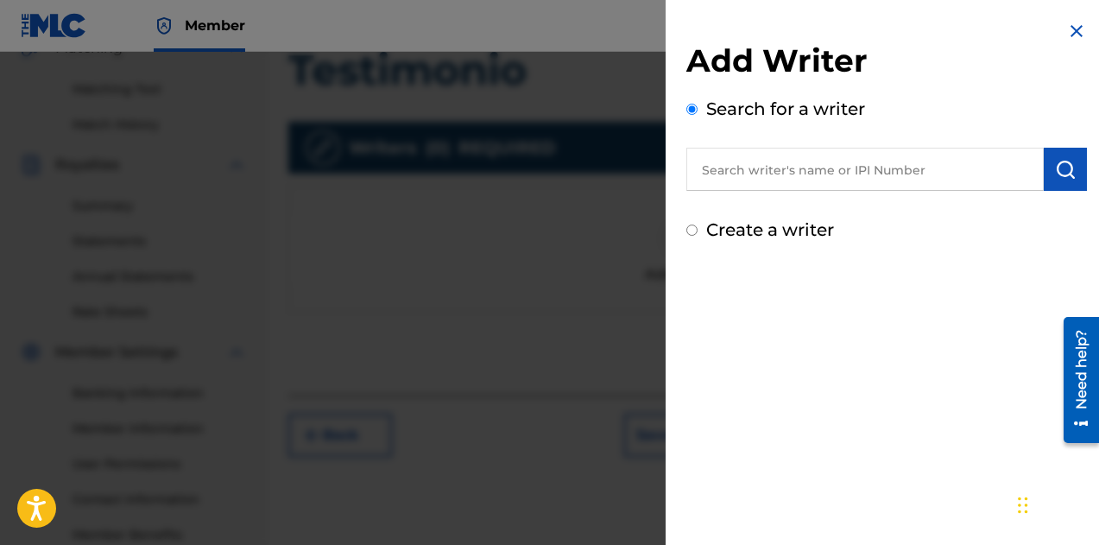
click at [738, 178] on input "text" at bounding box center [864, 169] width 357 height 43
click at [699, 170] on input "text" at bounding box center [864, 169] width 357 height 43
paste input "73569501"
click at [1070, 180] on button "submit" at bounding box center [1065, 169] width 43 height 43
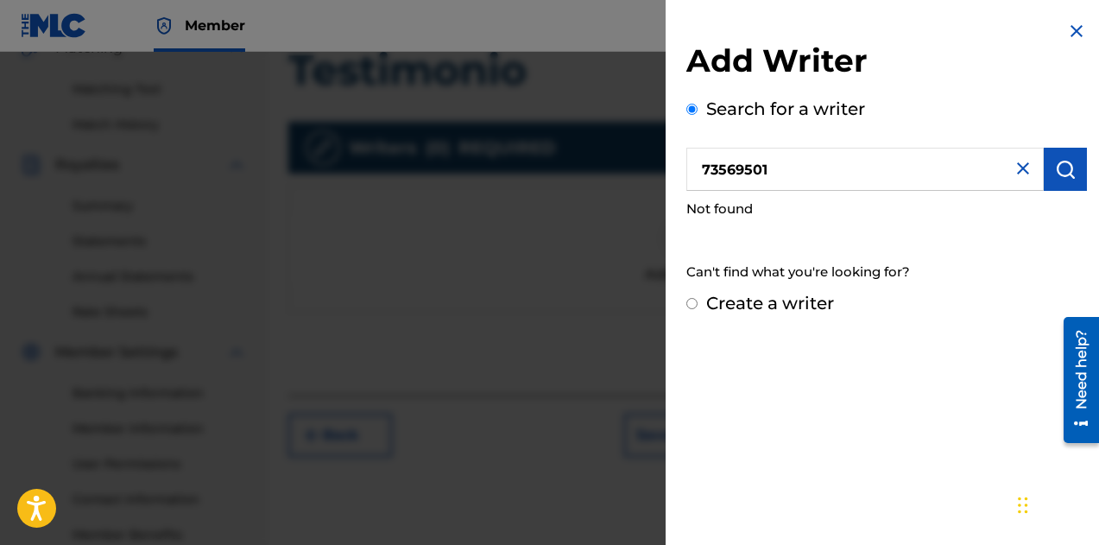
drag, startPoint x: 821, startPoint y: 170, endPoint x: 648, endPoint y: 180, distance: 173.0
click at [649, 180] on div "Add Writer Search for a writer 73569501 Not found Can't find what you're lookin…" at bounding box center [549, 298] width 1099 height 493
paste input "01054647753"
drag, startPoint x: 738, startPoint y: 163, endPoint x: 684, endPoint y: 161, distance: 54.4
click at [678, 161] on div "Add Writer Search for a writer 01054647753 Not found Can't find what you're loo…" at bounding box center [887, 168] width 442 height 337
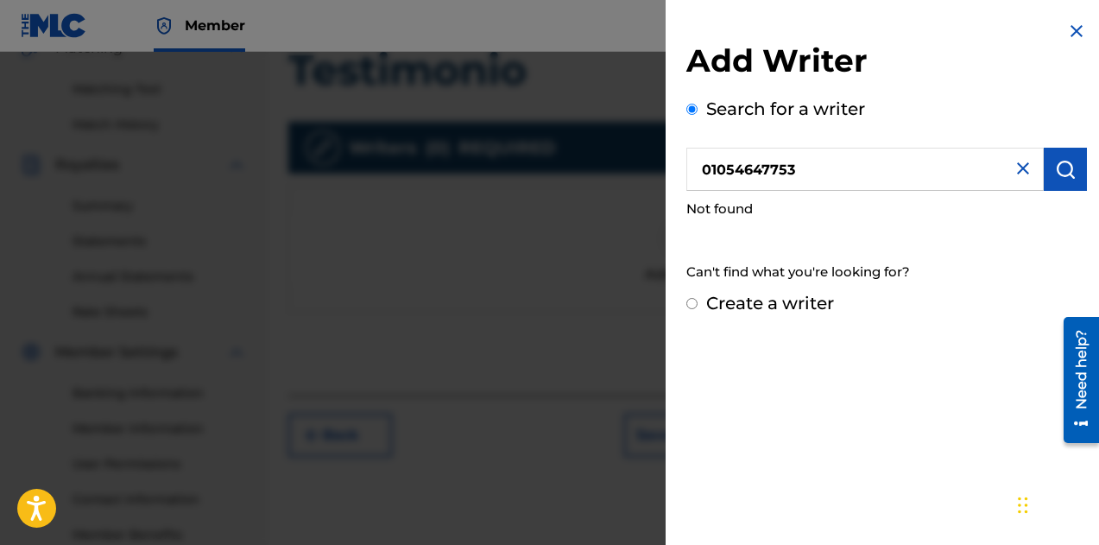
type input "01054647753"
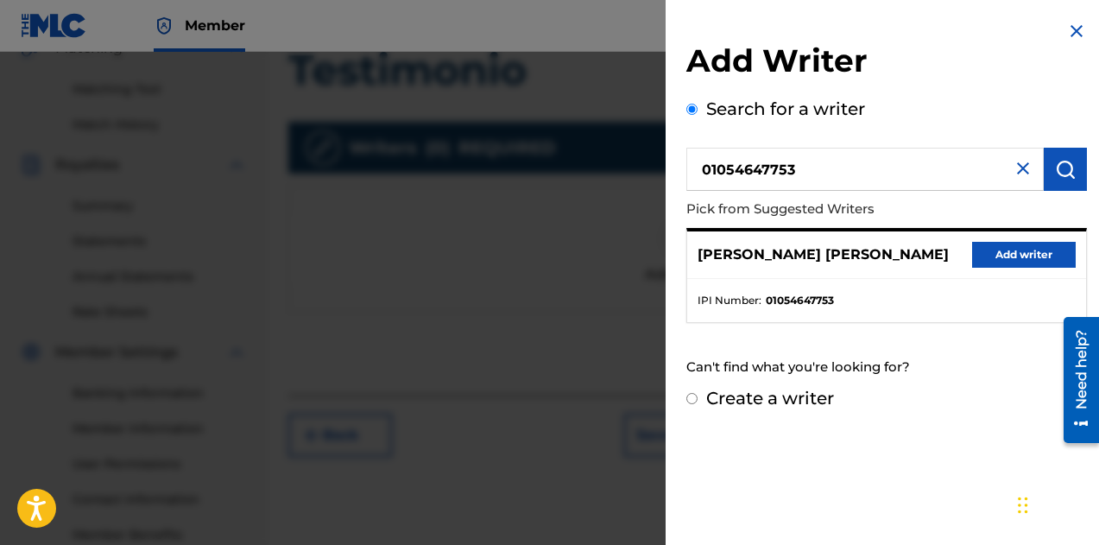
click at [1027, 255] on button "Add writer" at bounding box center [1024, 255] width 104 height 26
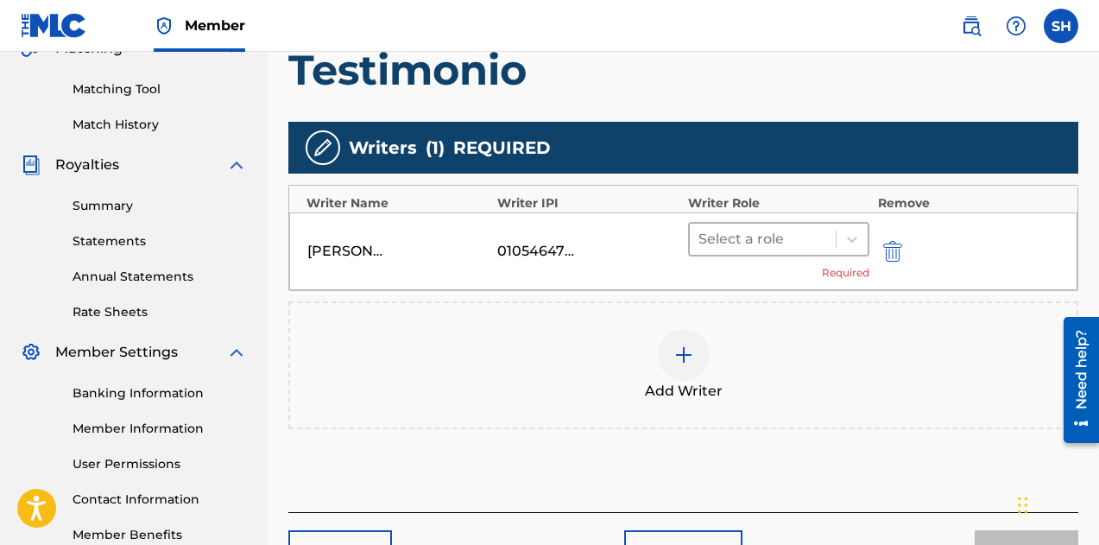
click at [773, 230] on div at bounding box center [762, 239] width 129 height 24
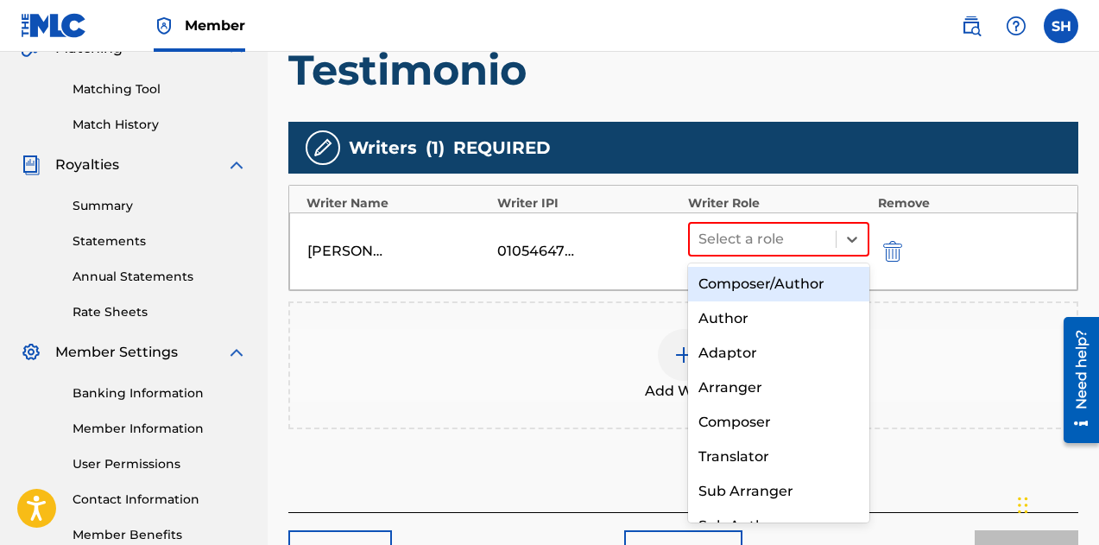
click at [770, 276] on div "Composer/Author" at bounding box center [778, 284] width 181 height 35
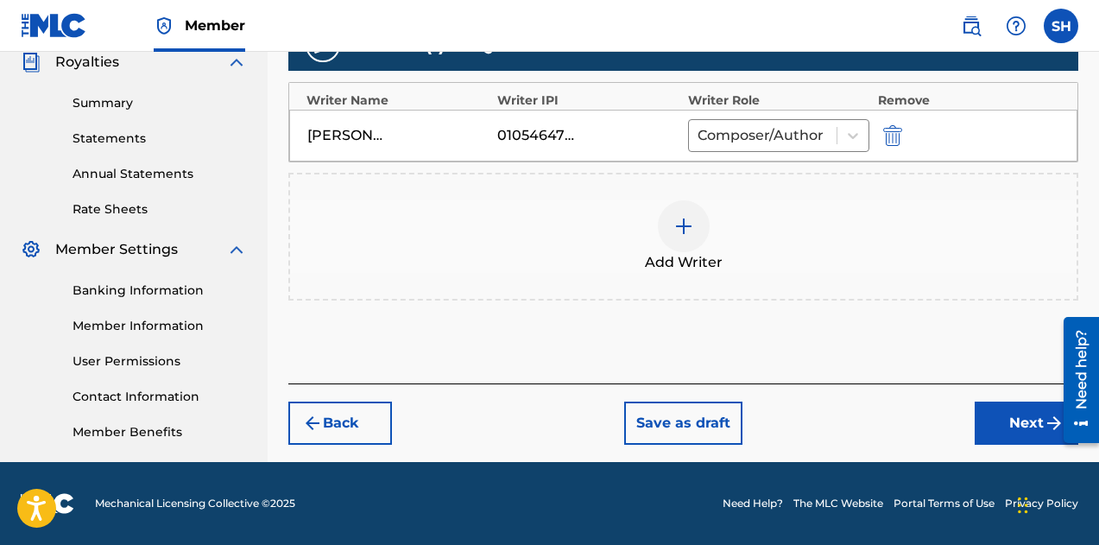
click at [1010, 408] on button "Next" at bounding box center [1027, 422] width 104 height 43
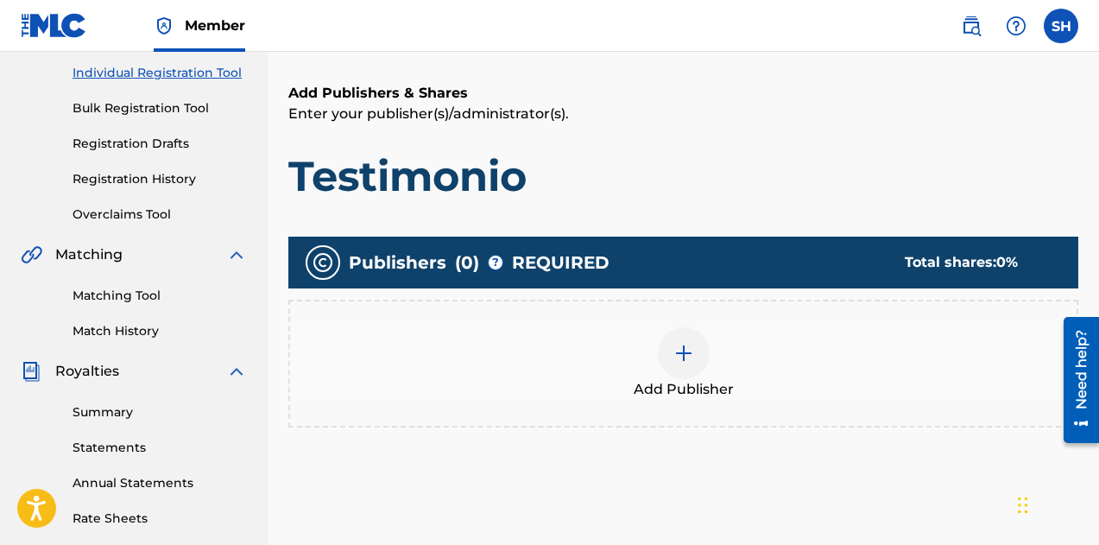
scroll to position [250, 0]
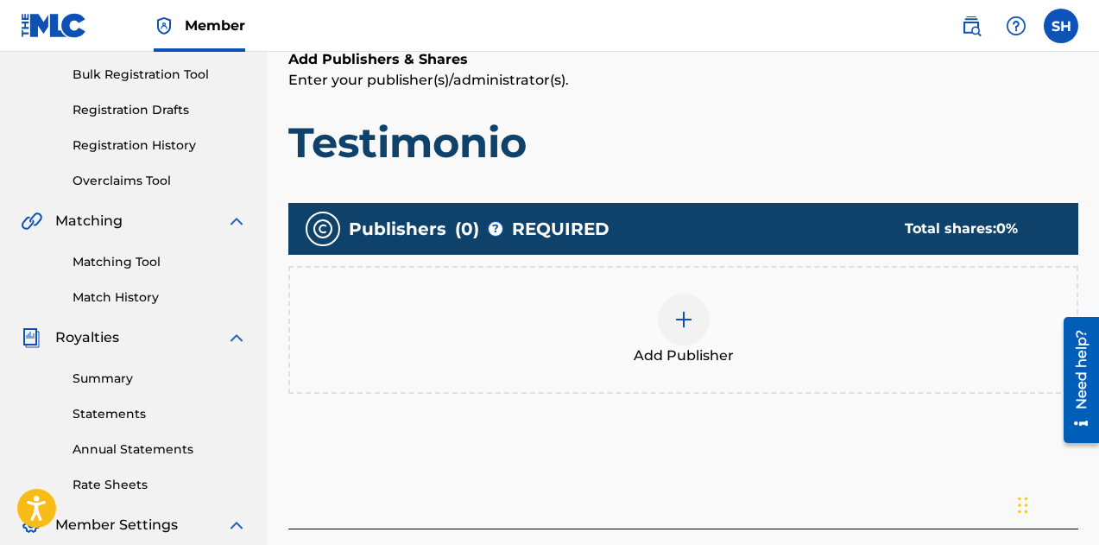
click at [686, 323] on img at bounding box center [683, 319] width 21 height 21
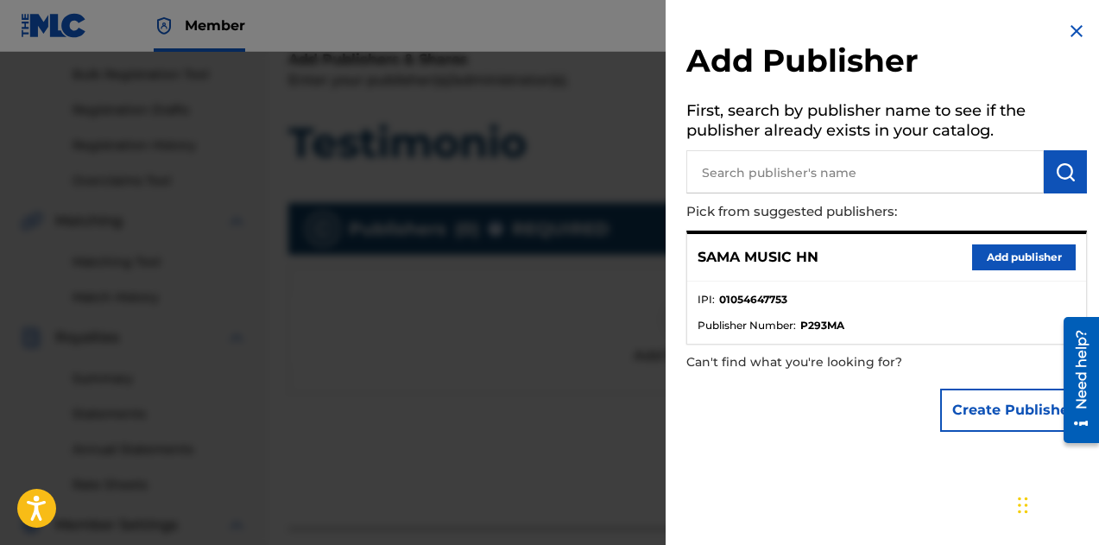
click at [1008, 256] on button "Add publisher" at bounding box center [1024, 257] width 104 height 26
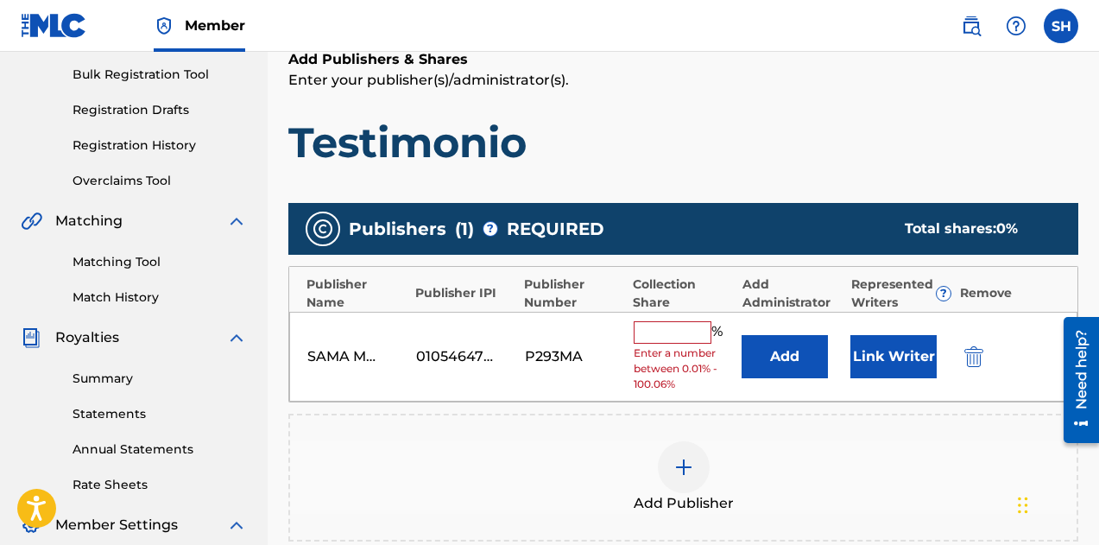
click at [696, 319] on div "SAMA MUSIC HN 01054647753 P293MA % Enter a number between 0.01% - 100.06% Add L…" at bounding box center [683, 357] width 788 height 91
click at [689, 331] on input "text" at bounding box center [673, 332] width 78 height 22
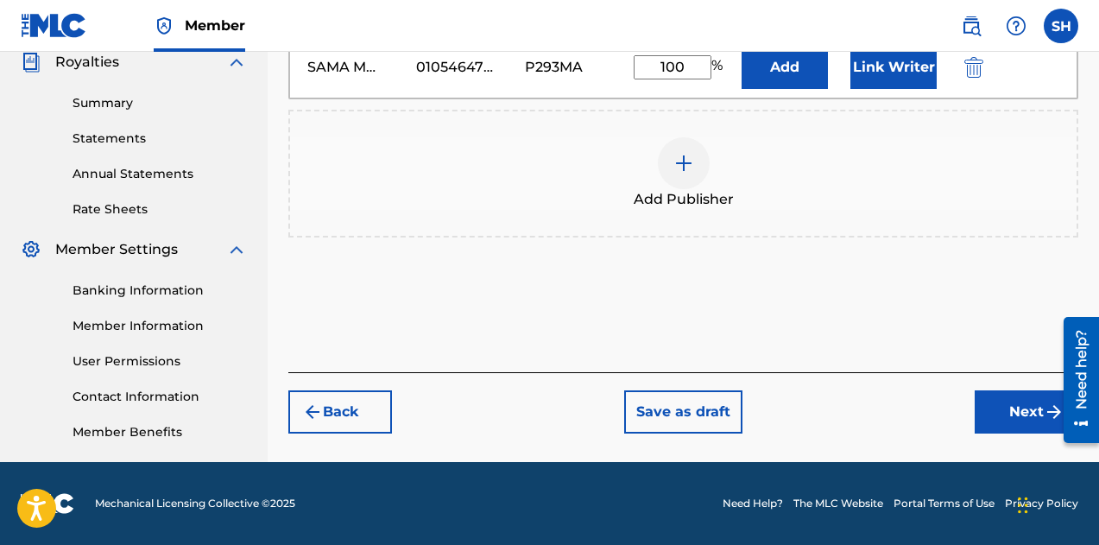
type input "100"
click at [1001, 413] on button "Next" at bounding box center [1027, 411] width 104 height 43
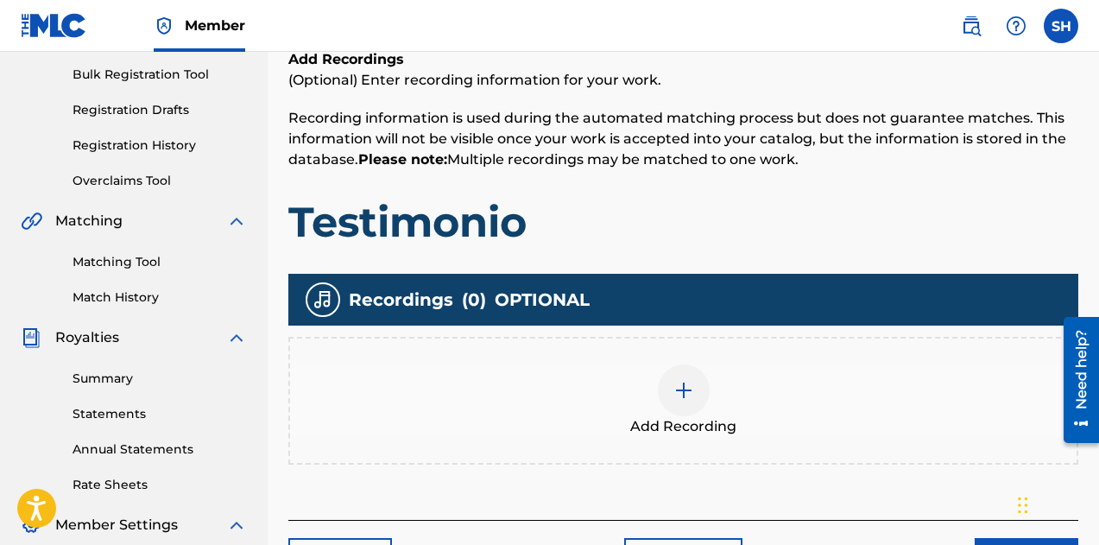
click at [683, 396] on img at bounding box center [683, 390] width 21 height 21
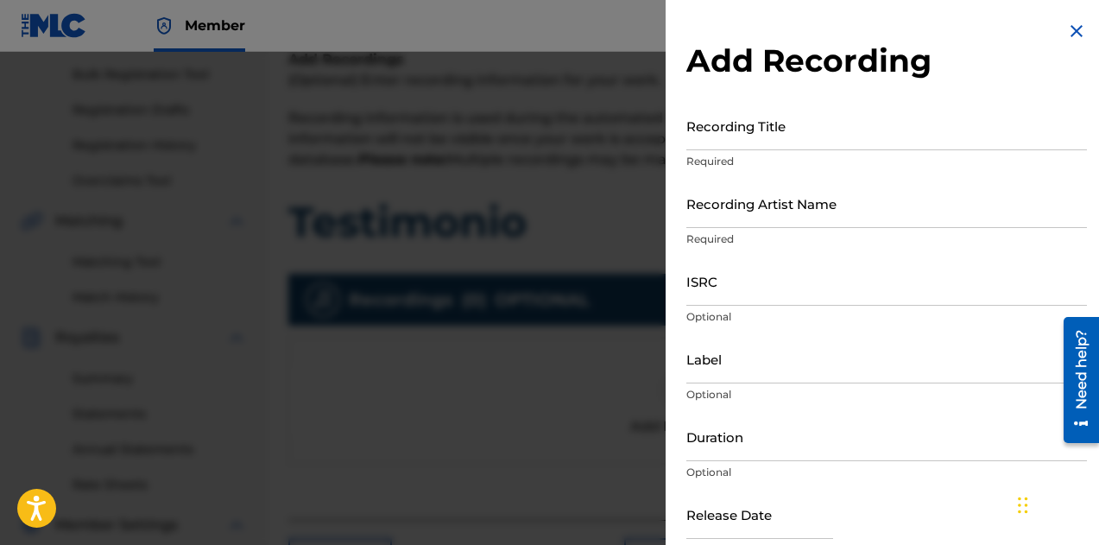
click at [737, 136] on input "Recording Title" at bounding box center [886, 125] width 401 height 49
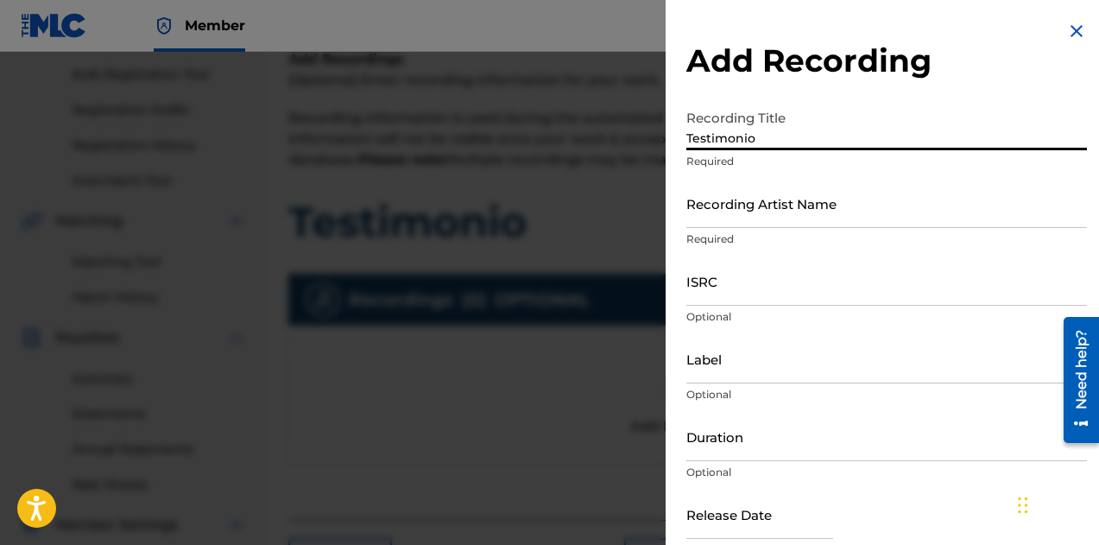
type input "Testimonio"
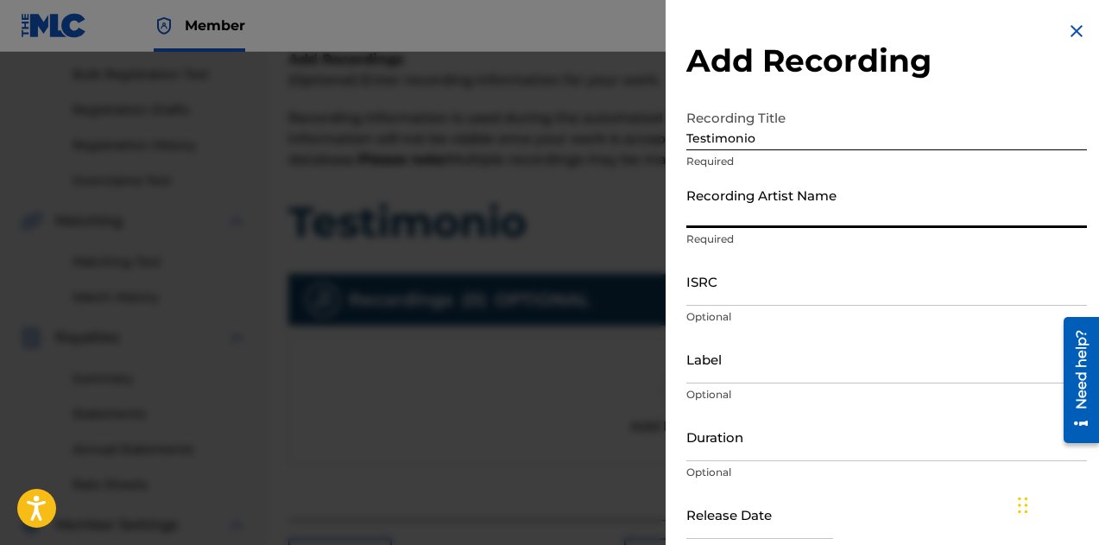
click at [773, 205] on input "Recording Artist Name" at bounding box center [886, 203] width 401 height 49
type input "Light Hn"
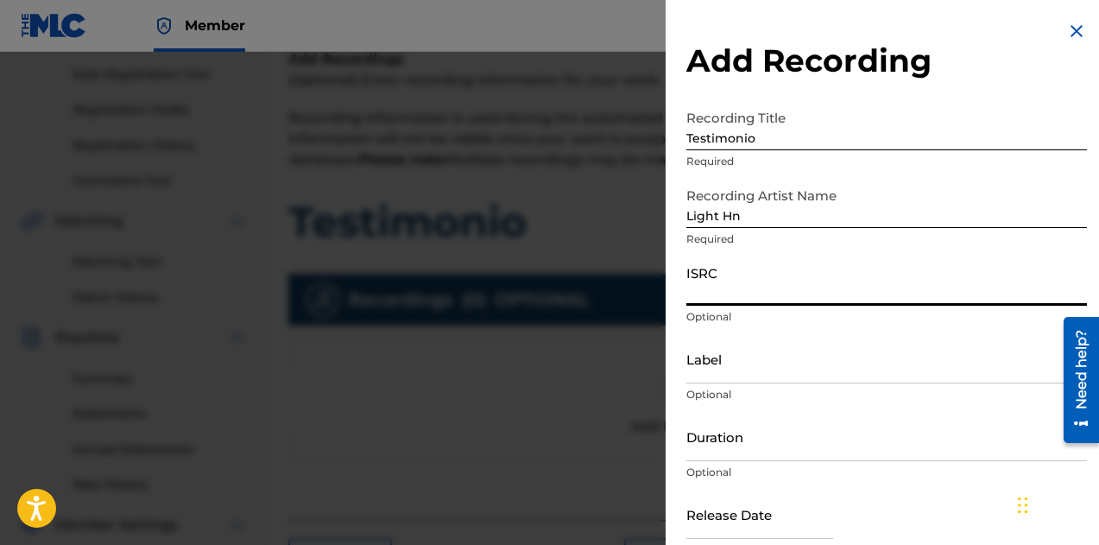
click at [755, 280] on input "ISRC" at bounding box center [886, 280] width 401 height 49
click at [735, 296] on input "ISRC" at bounding box center [886, 280] width 401 height 49
paste input "ushm22513832"
type input "ushm22513832"
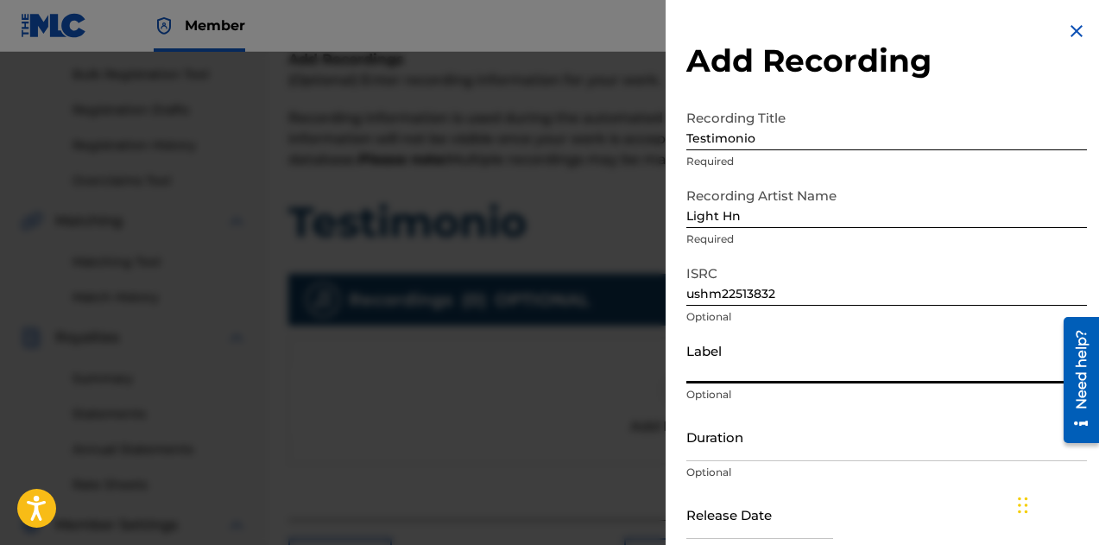
click at [748, 364] on input "Label" at bounding box center [886, 358] width 401 height 49
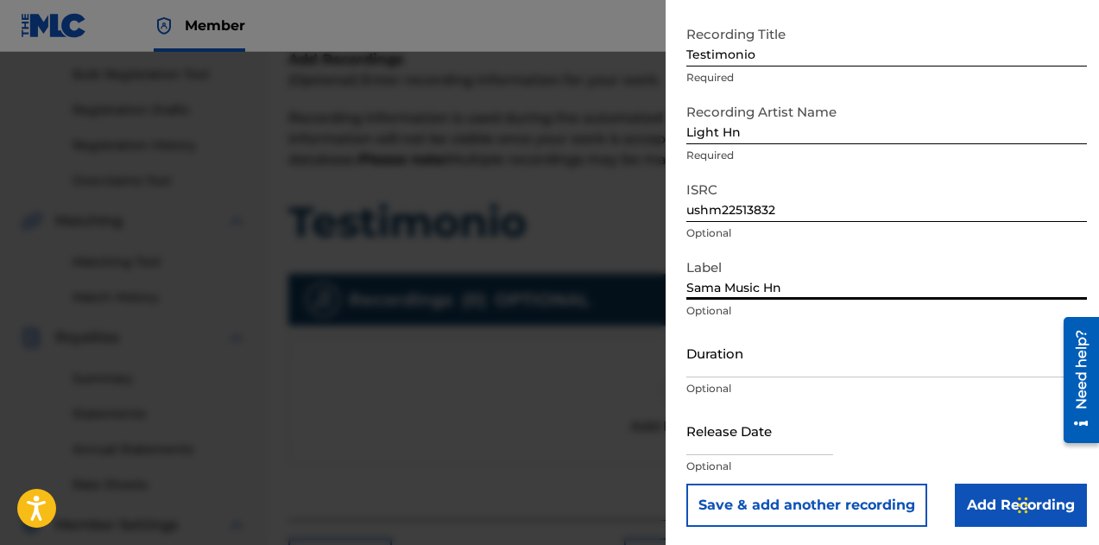
scroll to position [86, 0]
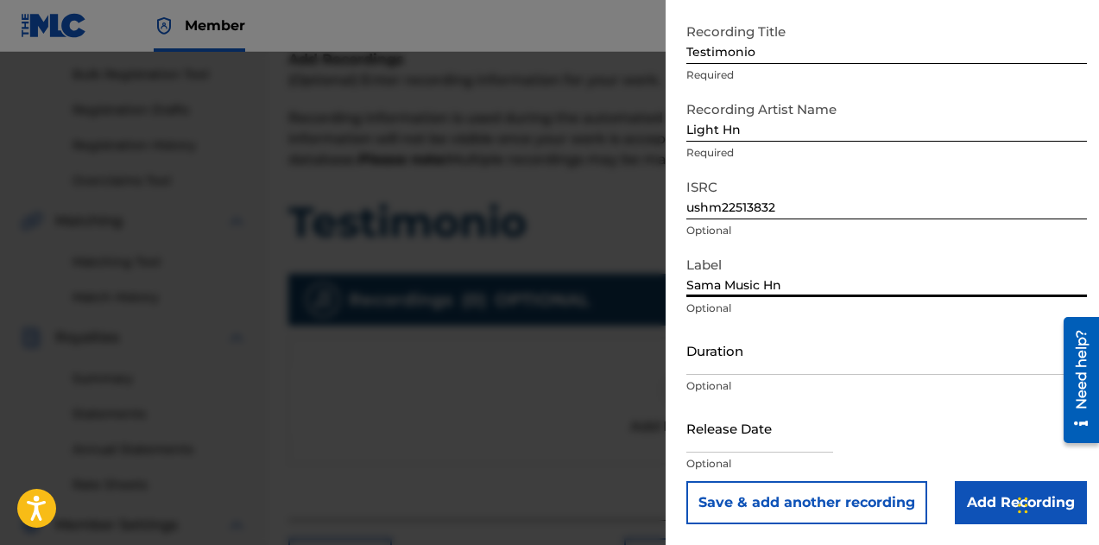
type input "Sama Music Hn"
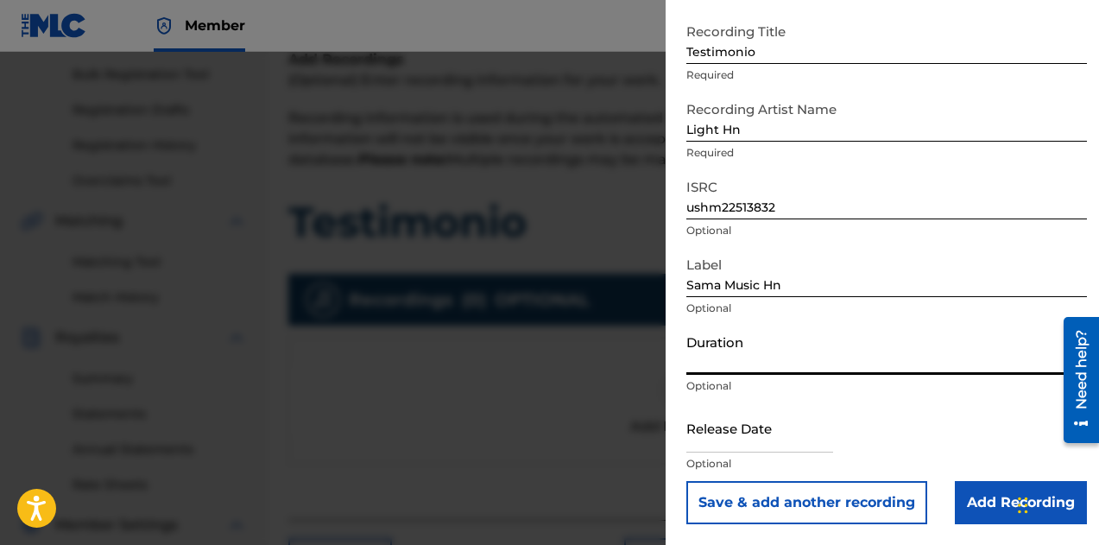
click at [786, 369] on input "Duration" at bounding box center [886, 349] width 401 height 49
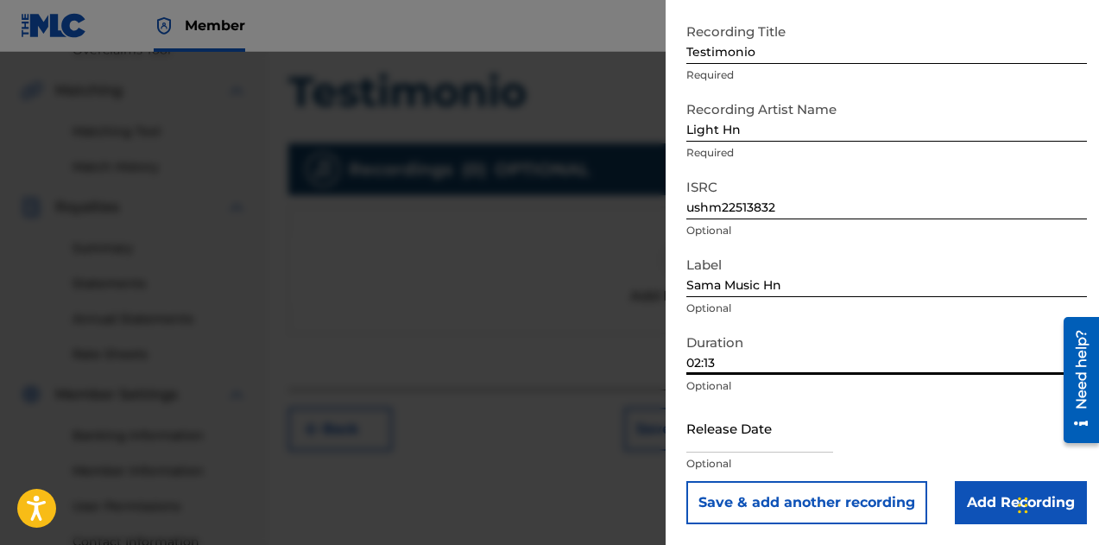
scroll to position [423, 0]
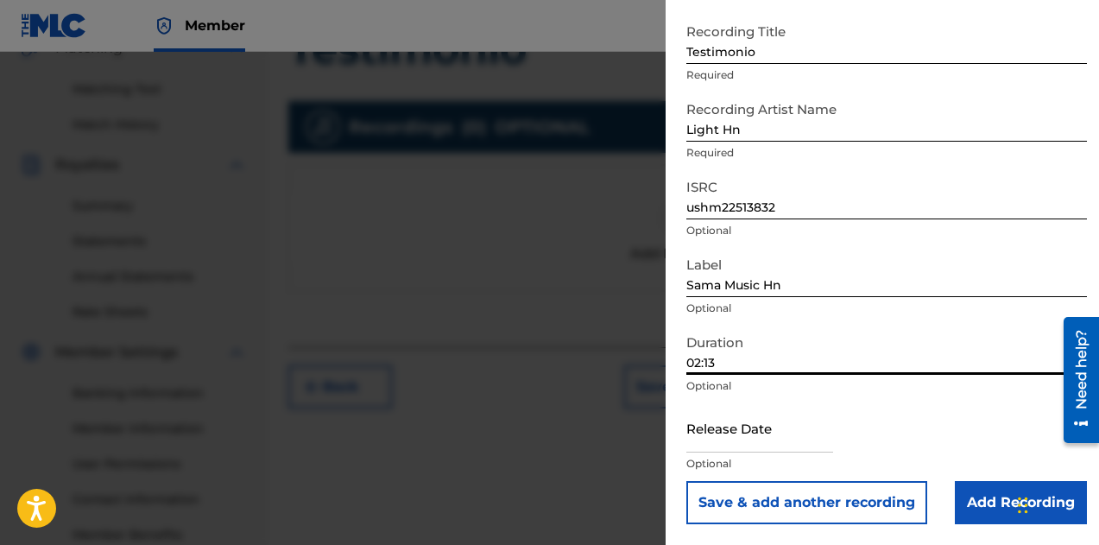
type input "02:13"
select select "7"
select select "2025"
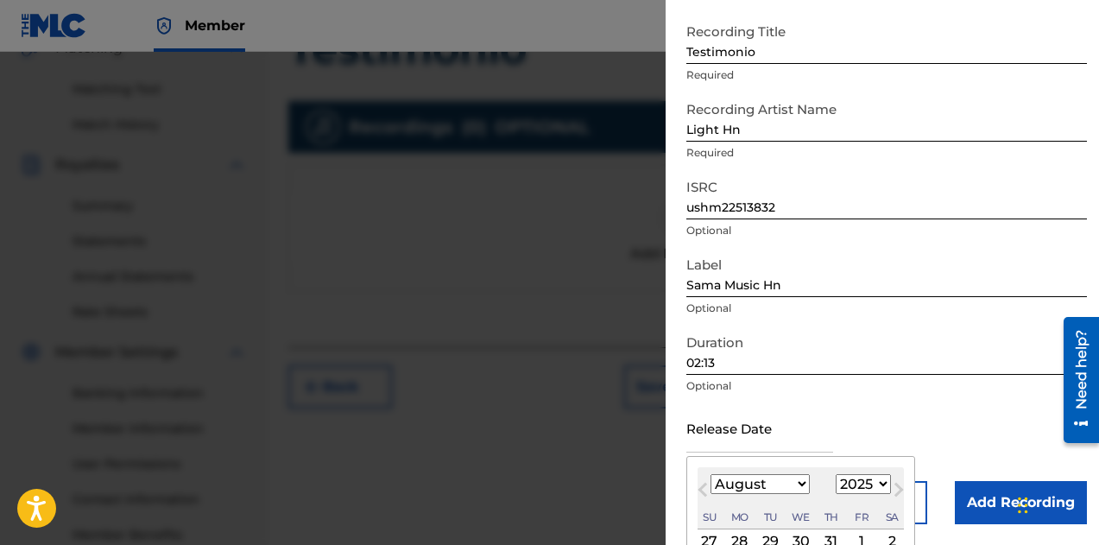
click at [773, 436] on input "text" at bounding box center [759, 427] width 147 height 49
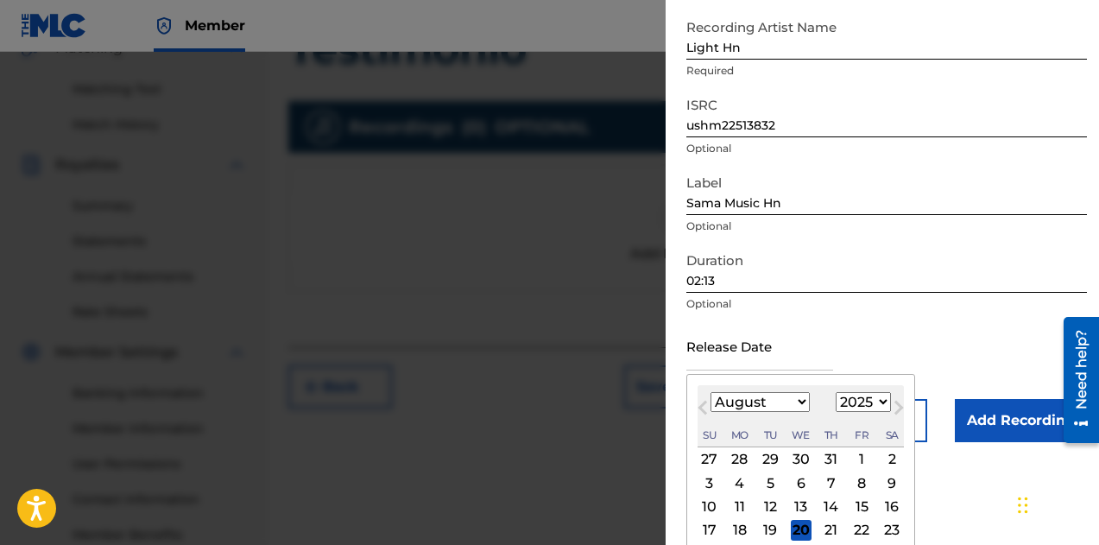
scroll to position [173, 0]
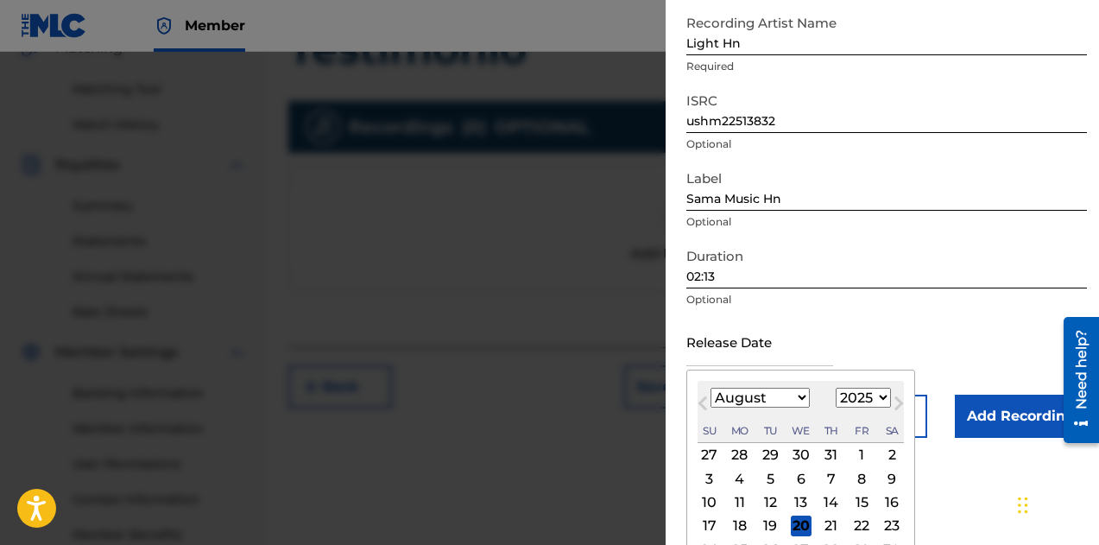
click at [786, 391] on select "January February March April May June July August September October November De…" at bounding box center [759, 398] width 99 height 20
select select "4"
click at [710, 388] on select "January February March April May June July August September October November De…" at bounding box center [759, 398] width 99 height 20
click at [887, 458] on div "3" at bounding box center [891, 455] width 21 height 21
type input "[DATE]"
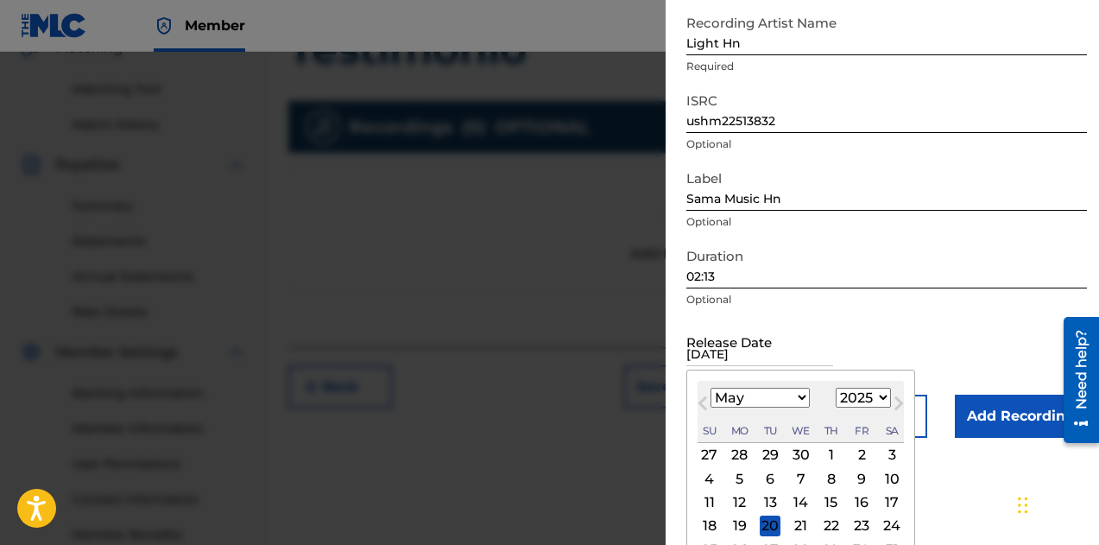
scroll to position [86, 0]
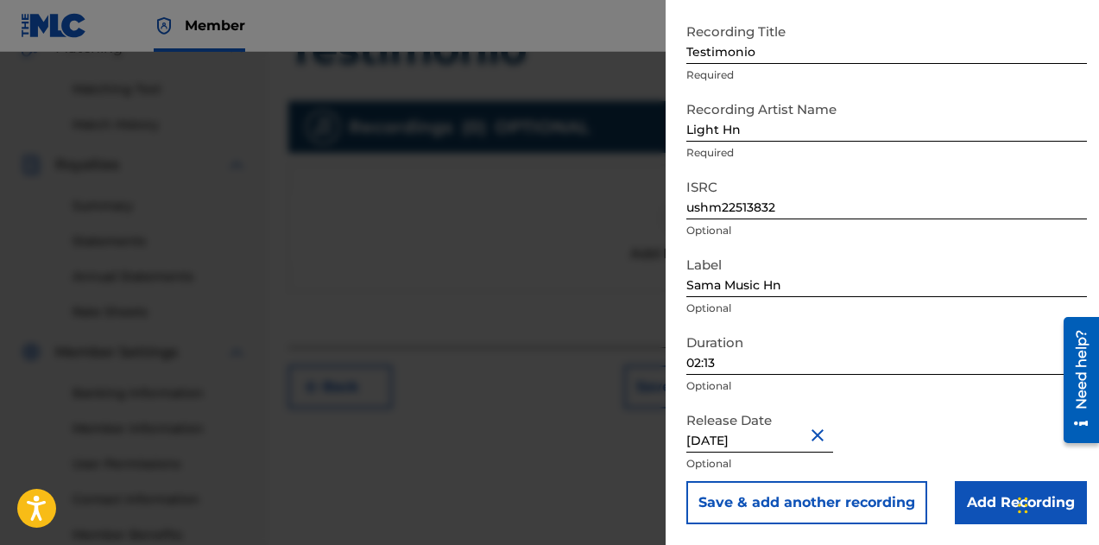
click at [997, 508] on input "Add Recording" at bounding box center [1021, 502] width 132 height 43
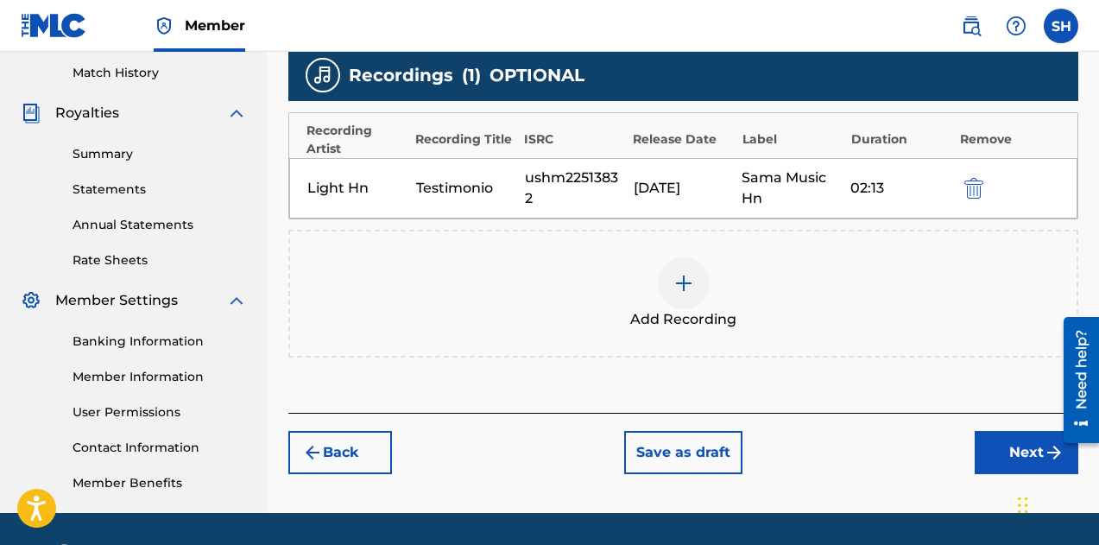
scroll to position [526, 0]
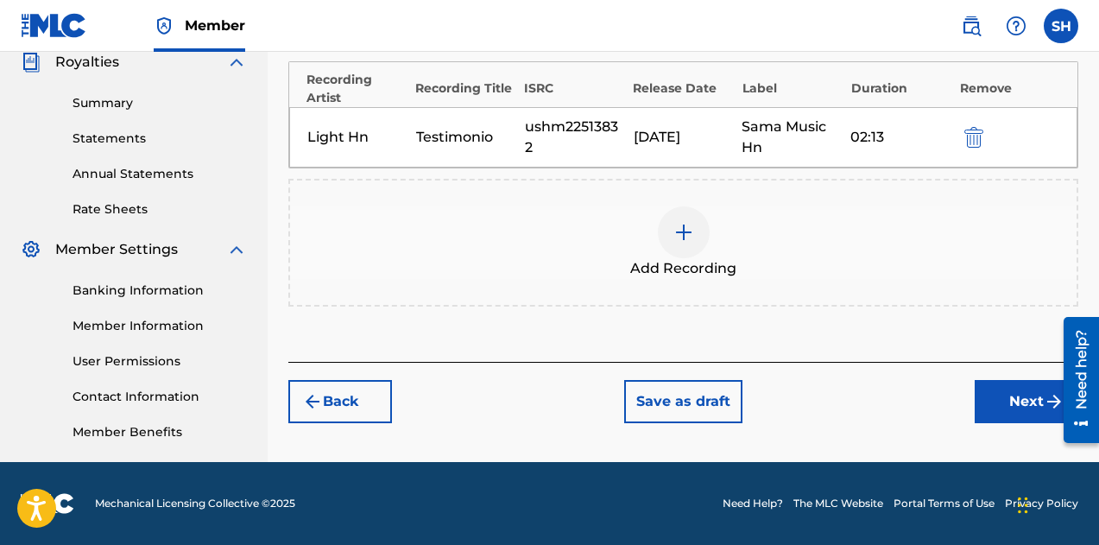
click at [998, 391] on button "Next" at bounding box center [1027, 401] width 104 height 43
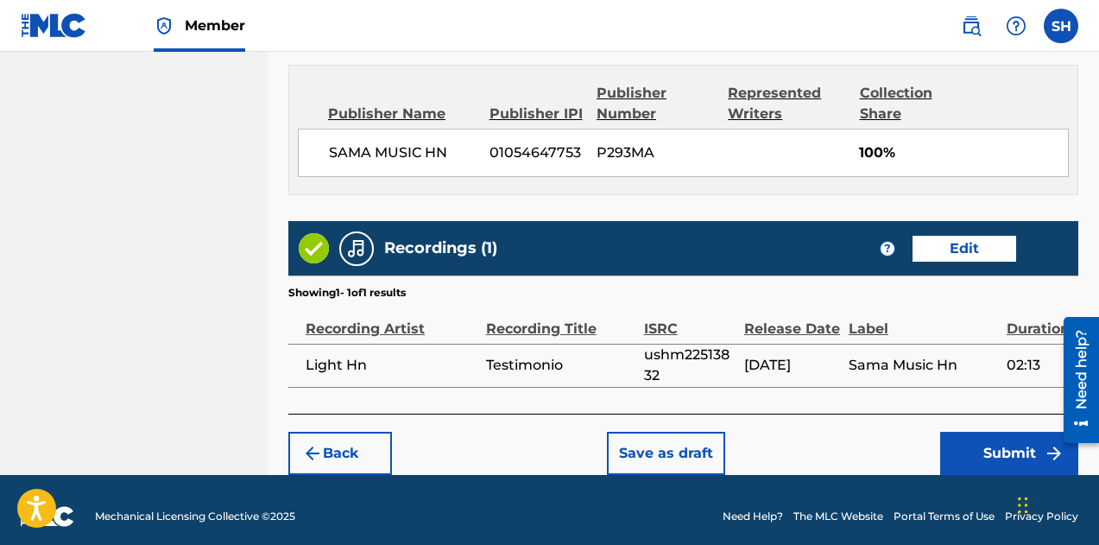
scroll to position [934, 0]
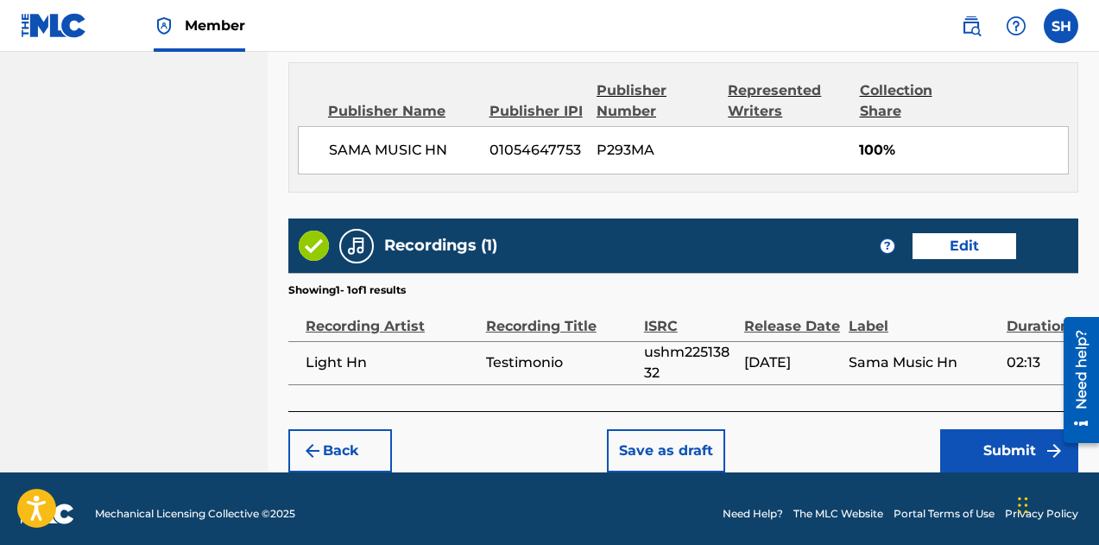
click at [977, 433] on button "Submit" at bounding box center [1009, 450] width 138 height 43
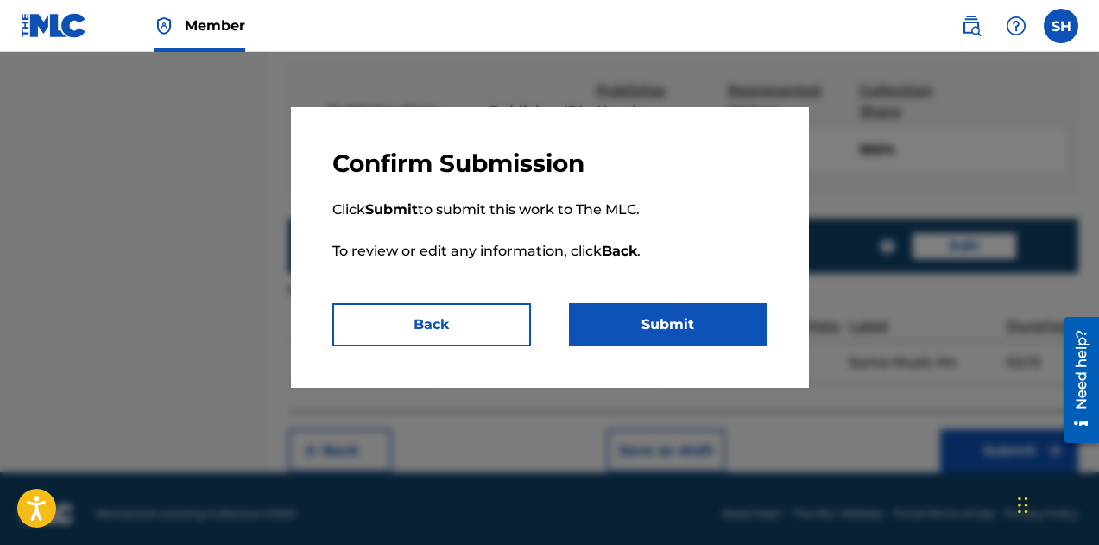
click at [713, 324] on button "Submit" at bounding box center [668, 324] width 199 height 43
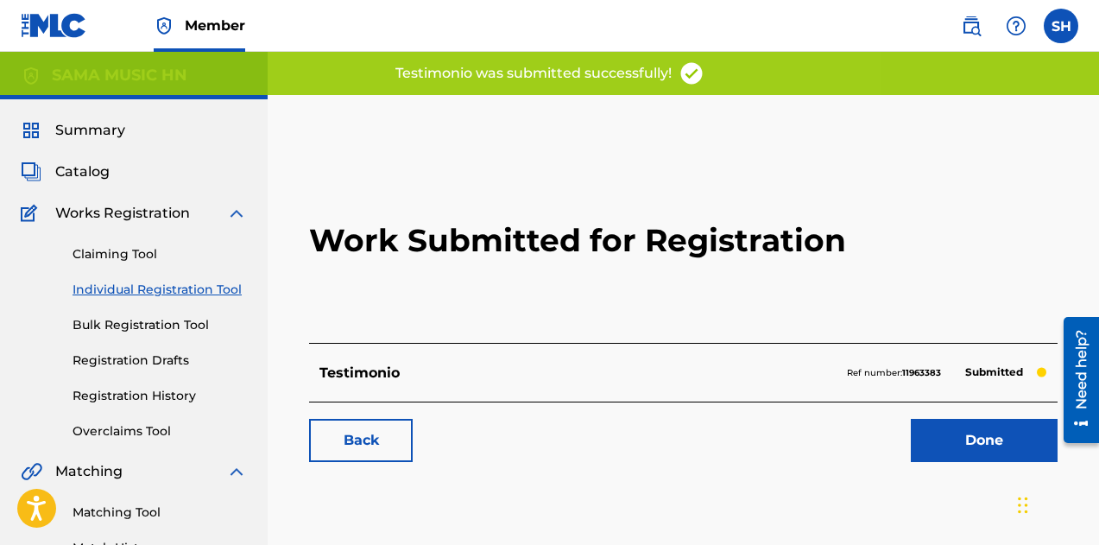
click at [351, 445] on link "Back" at bounding box center [361, 440] width 104 height 43
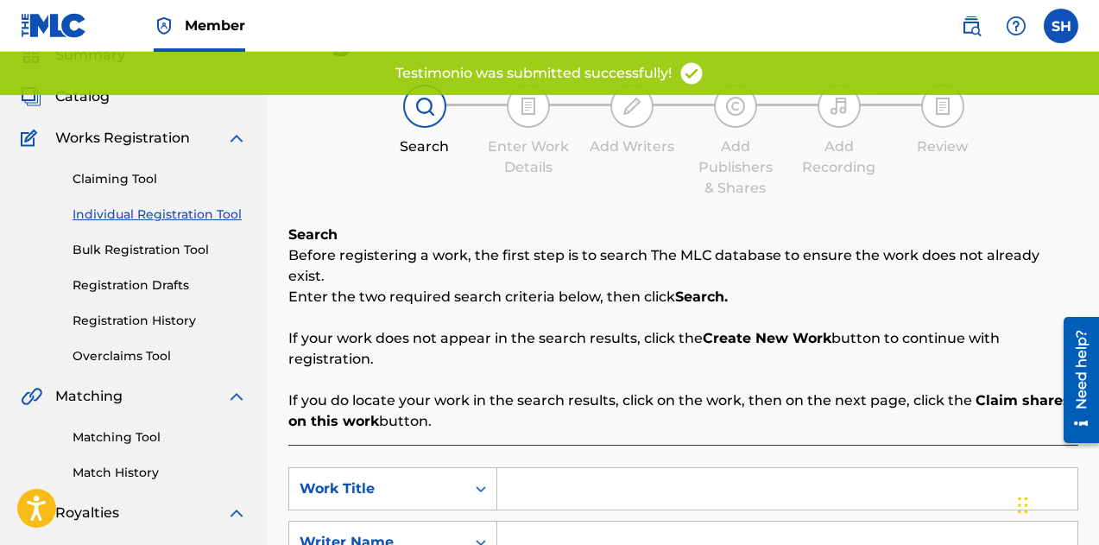
scroll to position [173, 0]
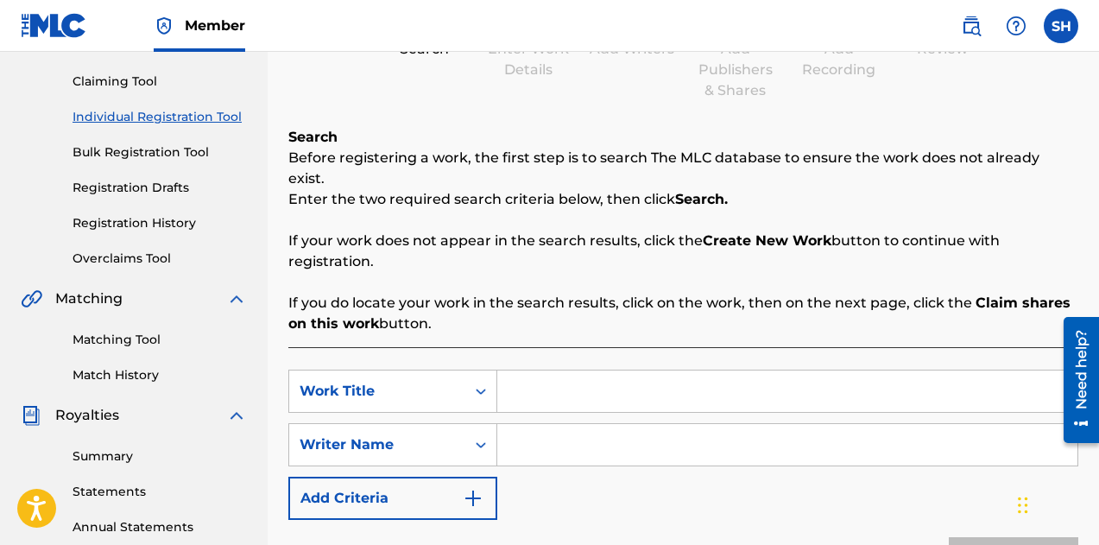
click at [558, 370] on input "Search Form" at bounding box center [787, 390] width 580 height 41
type input "c"
click at [553, 424] on input "Search Form" at bounding box center [787, 444] width 580 height 41
type input "c"
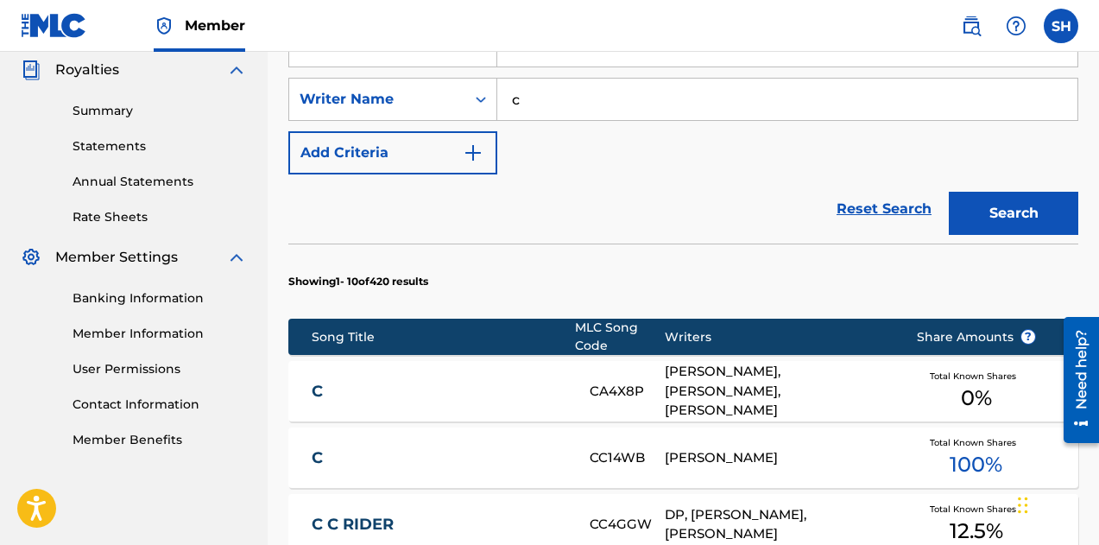
scroll to position [518, 0]
click at [881, 190] on link "Reset Search" at bounding box center [884, 209] width 112 height 38
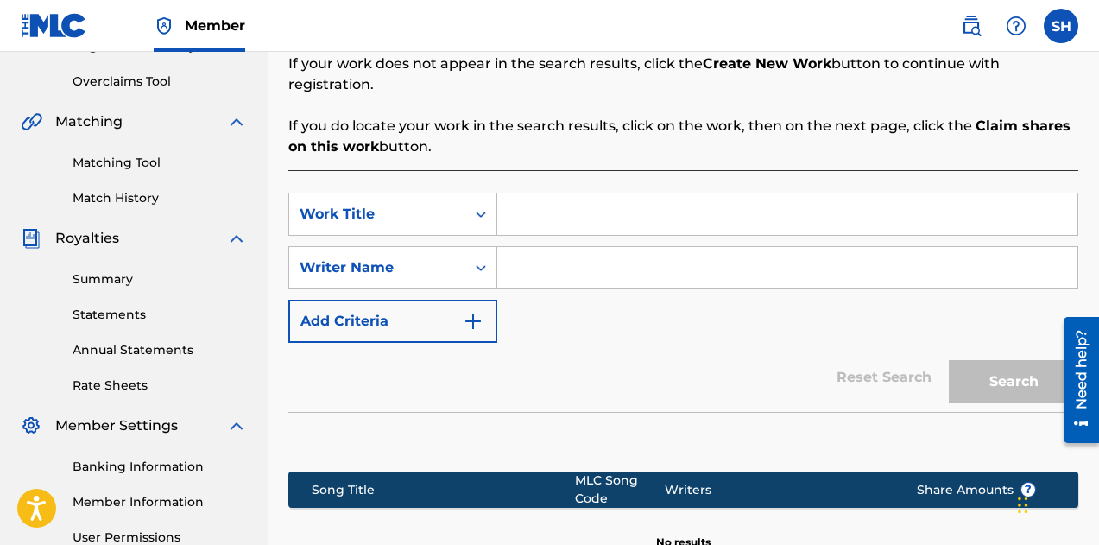
scroll to position [345, 0]
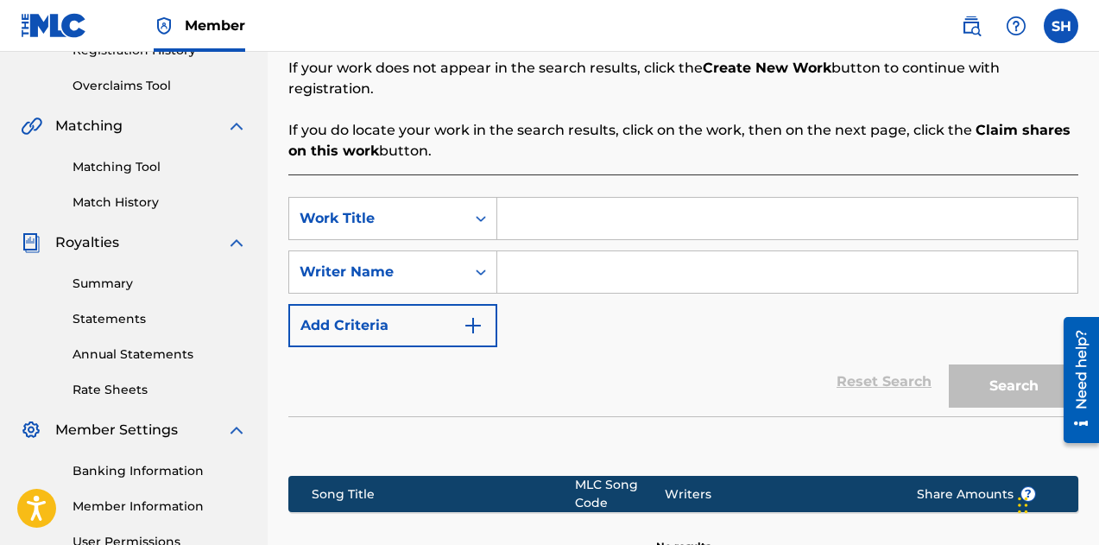
click at [544, 198] on input "Search Form" at bounding box center [787, 218] width 580 height 41
click at [530, 251] on input "Search Form" at bounding box center [787, 271] width 580 height 41
click at [524, 209] on input "Search Form" at bounding box center [787, 218] width 580 height 41
type input "light hn"
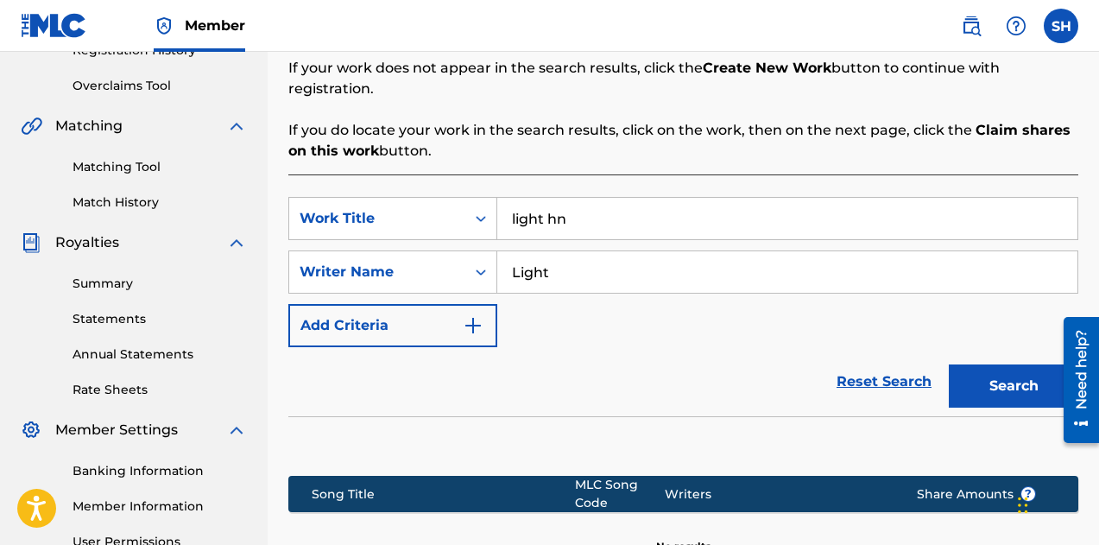
type input "Light"
click at [994, 364] on button "Search" at bounding box center [1013, 385] width 129 height 43
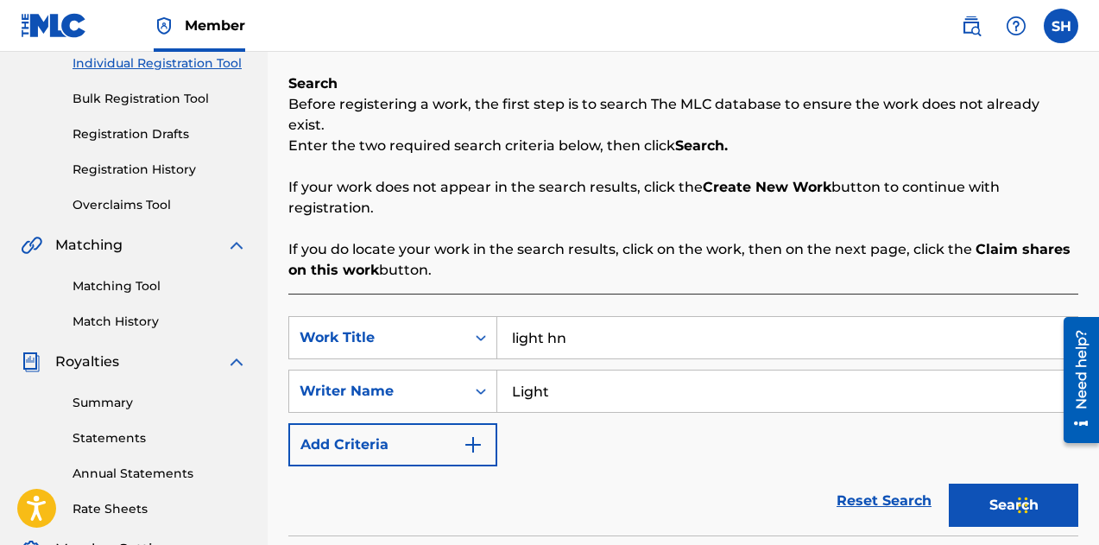
scroll to position [259, 0]
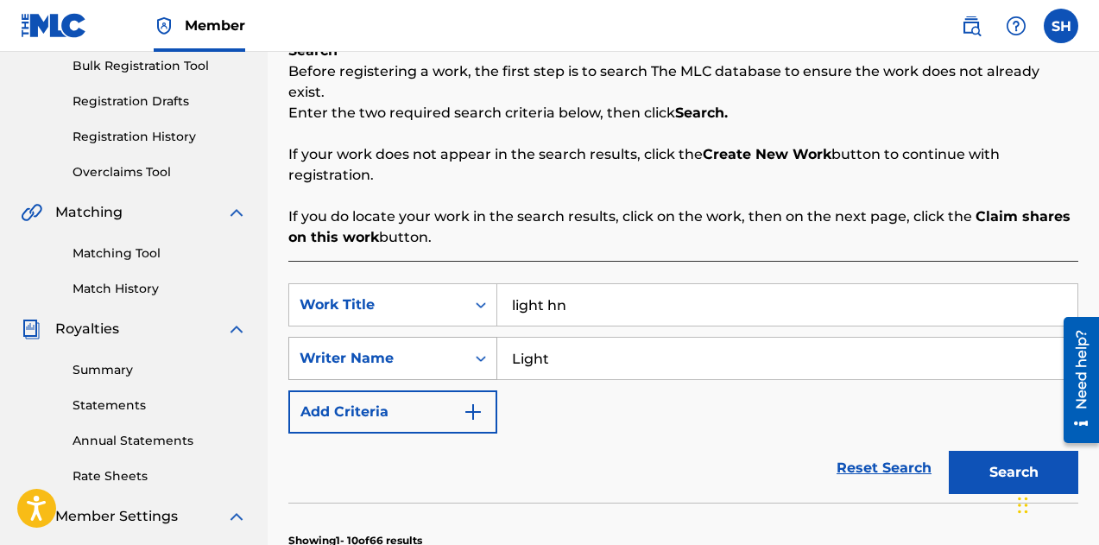
drag, startPoint x: 606, startPoint y: 346, endPoint x: 475, endPoint y: 344, distance: 131.2
click at [475, 344] on div "SearchWithCriteriaa8da373c-1c52-45dd-8686-ae326c57b152 Writer Name Light" at bounding box center [683, 358] width 790 height 43
type input "Light Hn"
click at [949, 451] on button "Search" at bounding box center [1013, 472] width 129 height 43
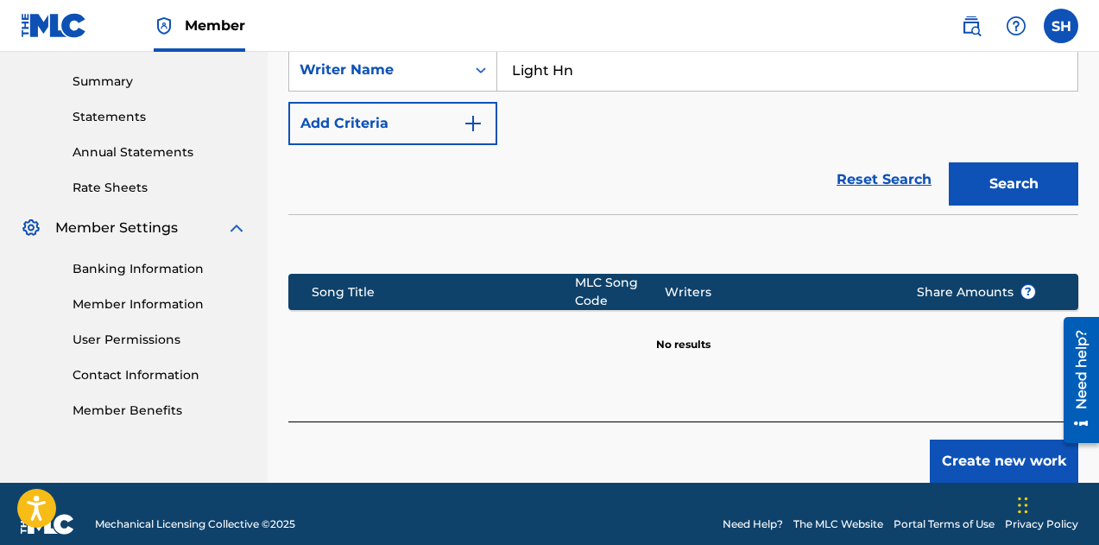
click at [955, 444] on button "Create new work" at bounding box center [1004, 460] width 148 height 43
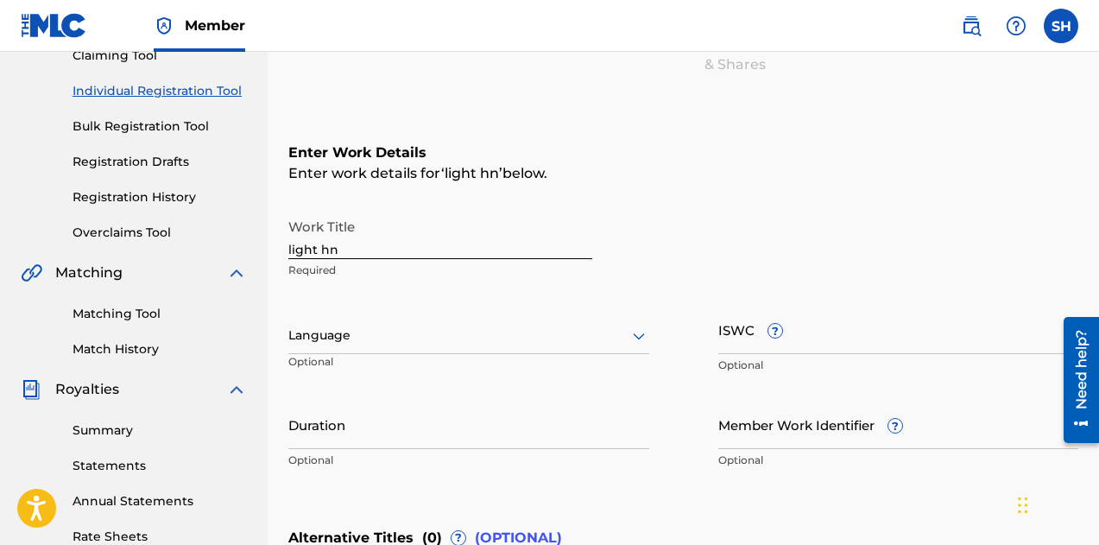
scroll to position [191, 0]
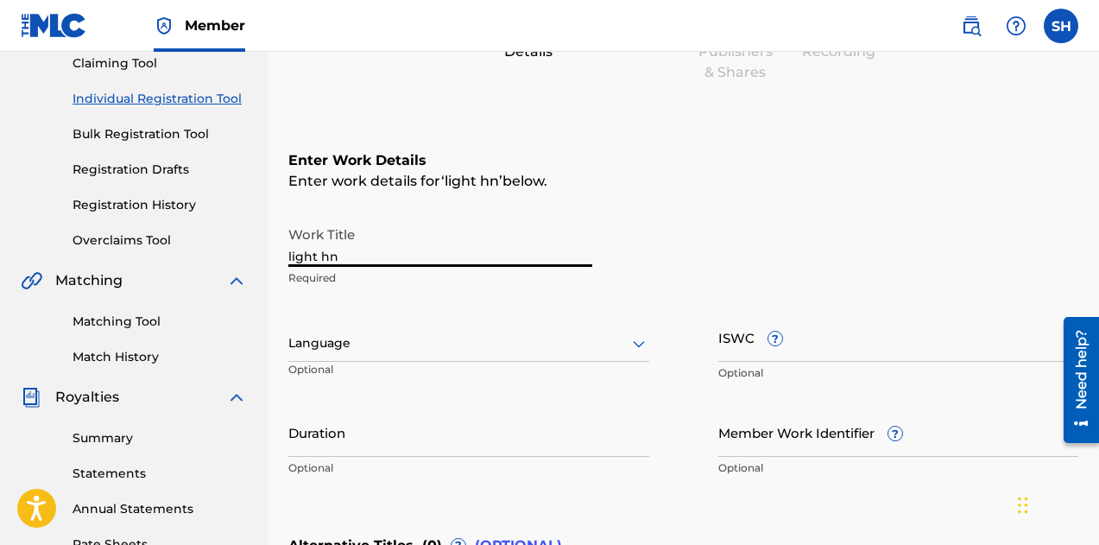
drag, startPoint x: 351, startPoint y: 262, endPoint x: 255, endPoint y: 236, distance: 100.1
click at [255, 236] on main "SAMA MUSIC HN Summary Catalog Works Registration Claiming Tool Individual Regis…" at bounding box center [549, 334] width 1099 height 947
click at [470, 249] on input "light hn" at bounding box center [440, 242] width 304 height 49
paste input "Mi Dios Puede"
type input "Mi Dios Puede"
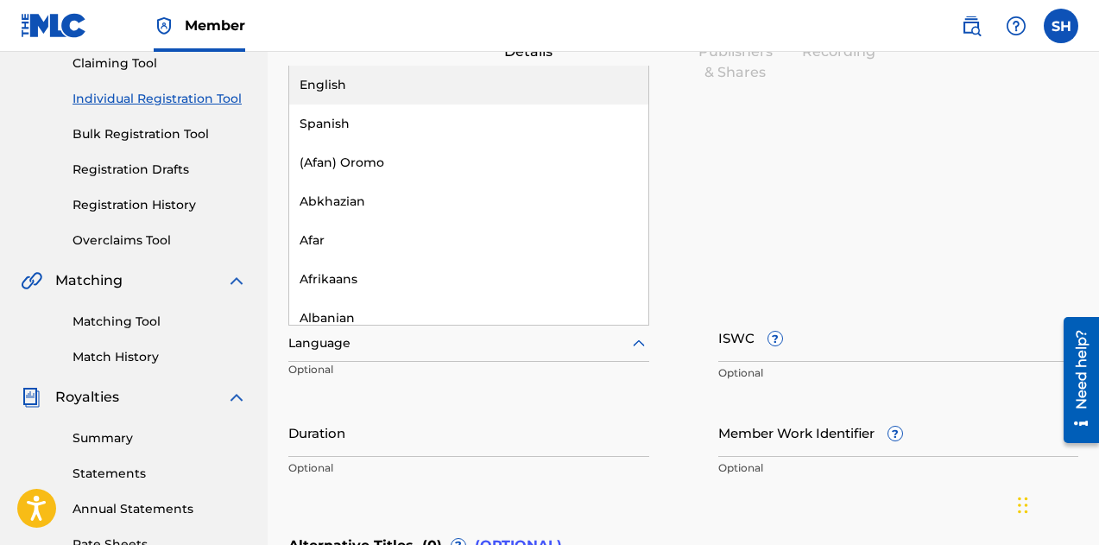
click at [393, 338] on div at bounding box center [468, 343] width 361 height 22
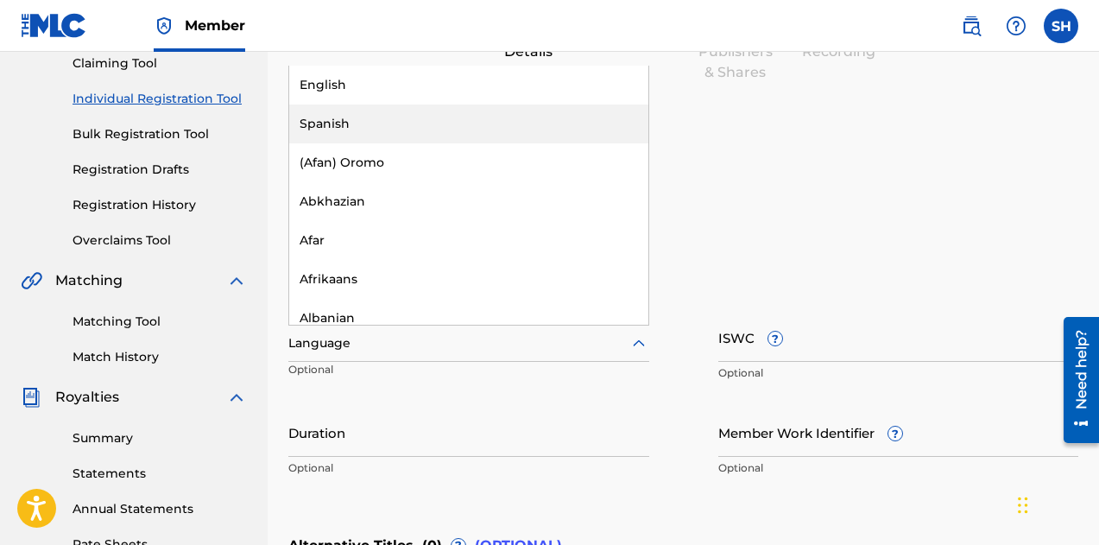
click at [334, 131] on div "Spanish" at bounding box center [468, 123] width 359 height 39
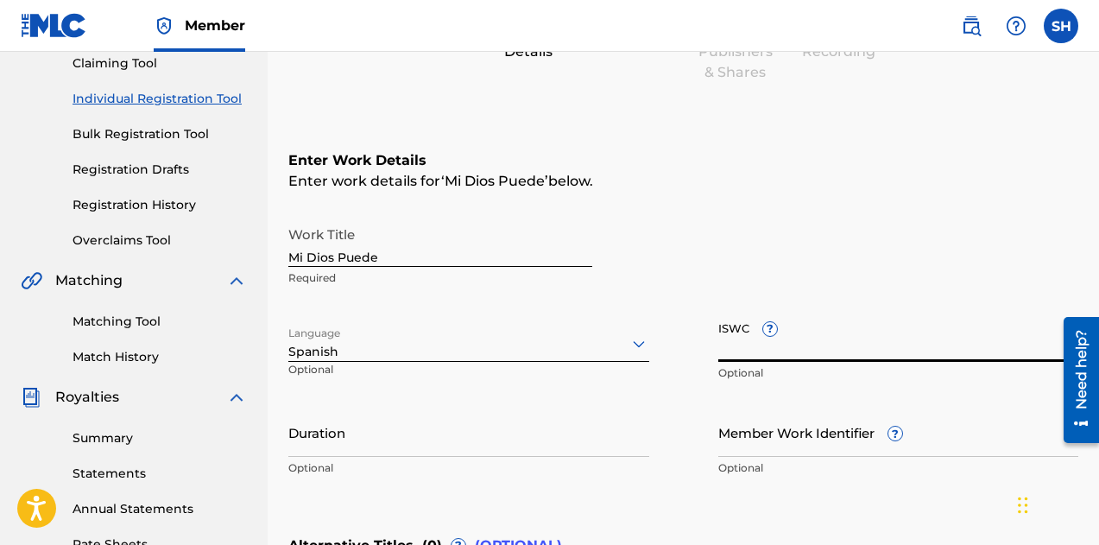
click at [759, 351] on input "ISWC ?" at bounding box center [898, 336] width 361 height 49
click at [825, 356] on input "ISWC ?" at bounding box center [898, 336] width 361 height 49
paste input "T-332.996.532-0"
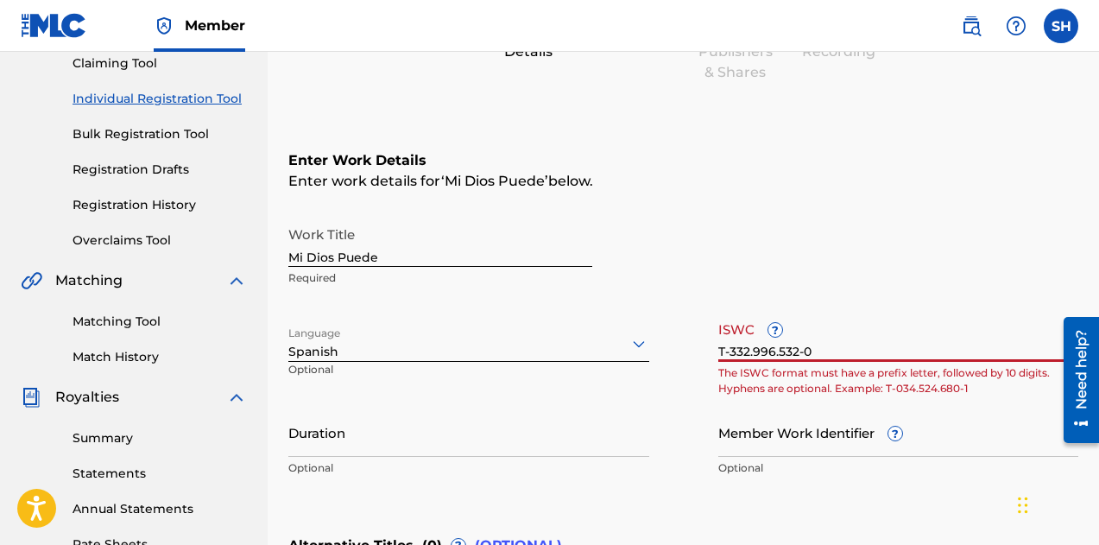
drag, startPoint x: 867, startPoint y: 357, endPoint x: 571, endPoint y: 404, distance: 299.7
click at [571, 405] on div "Work Title Mi Dios Puede Required Language Spanish Optional ISWC ? T-332.996.53…" at bounding box center [683, 352] width 790 height 268
click at [892, 347] on input "T-332.996.532-0" at bounding box center [898, 336] width 361 height 49
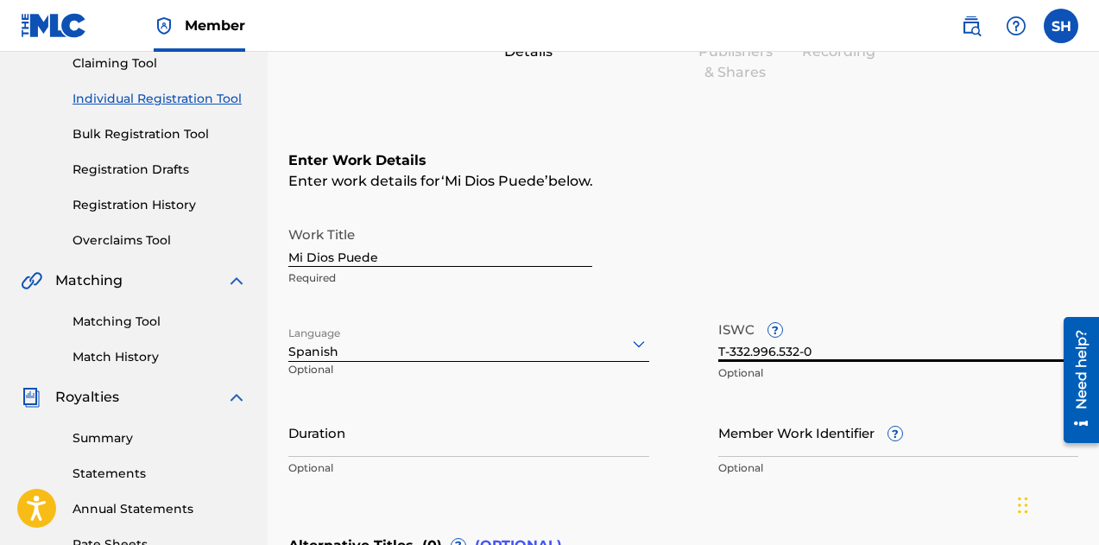
type input "T-332.996.532-0"
click at [450, 452] on input "Duration" at bounding box center [468, 431] width 361 height 49
click at [344, 445] on input "Duration" at bounding box center [468, 431] width 361 height 49
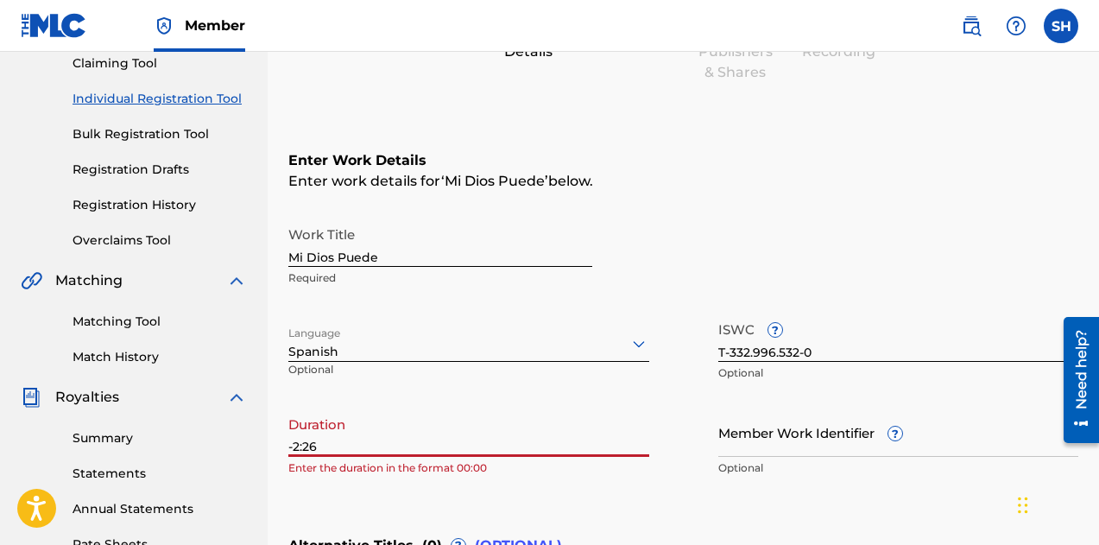
click at [295, 439] on input "-2:26" at bounding box center [468, 431] width 361 height 49
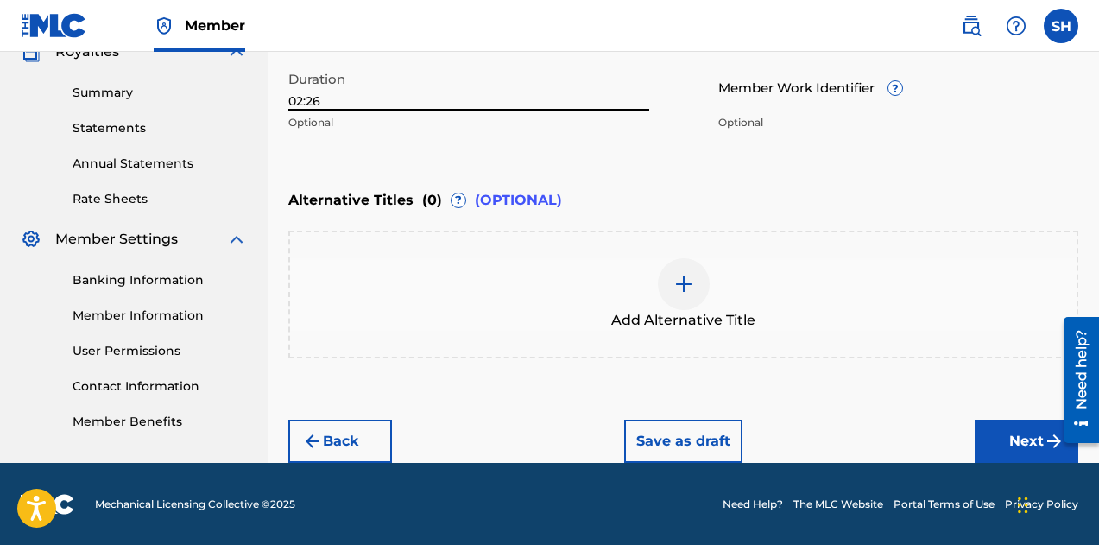
type input "02:26"
click at [997, 427] on button "Next" at bounding box center [1027, 441] width 104 height 43
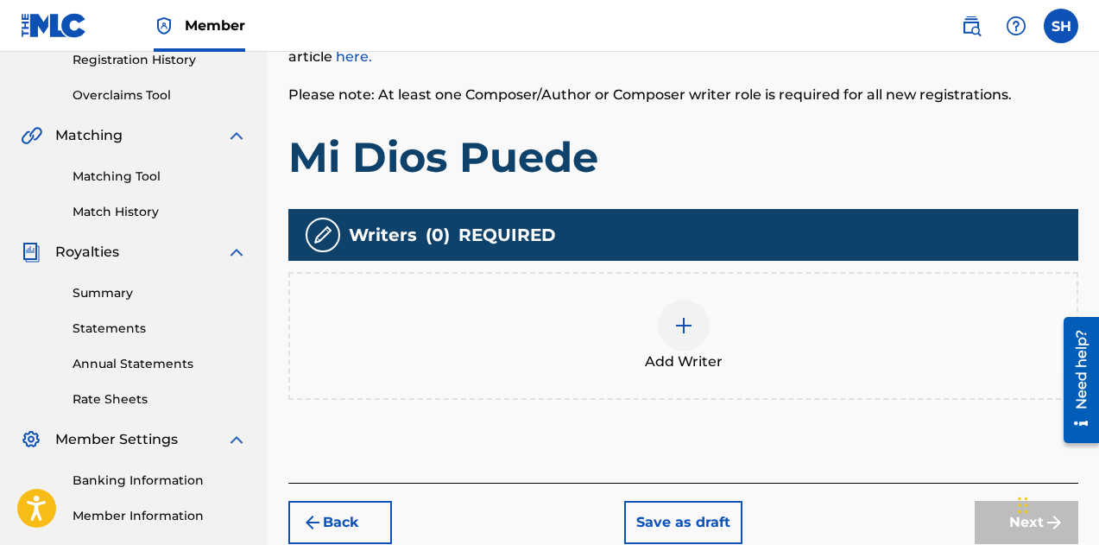
scroll to position [337, 0]
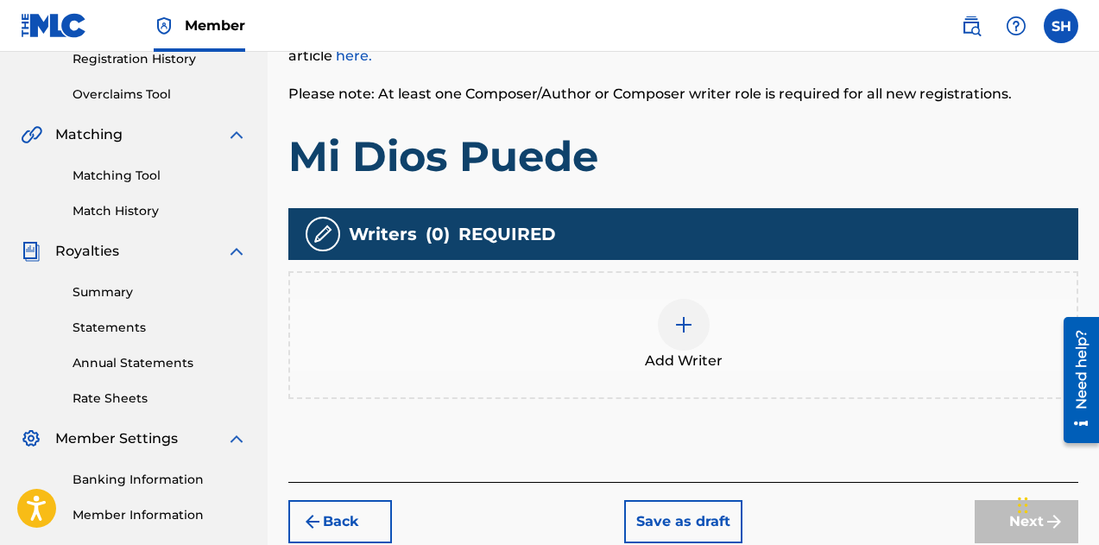
click at [679, 340] on div at bounding box center [684, 325] width 52 height 52
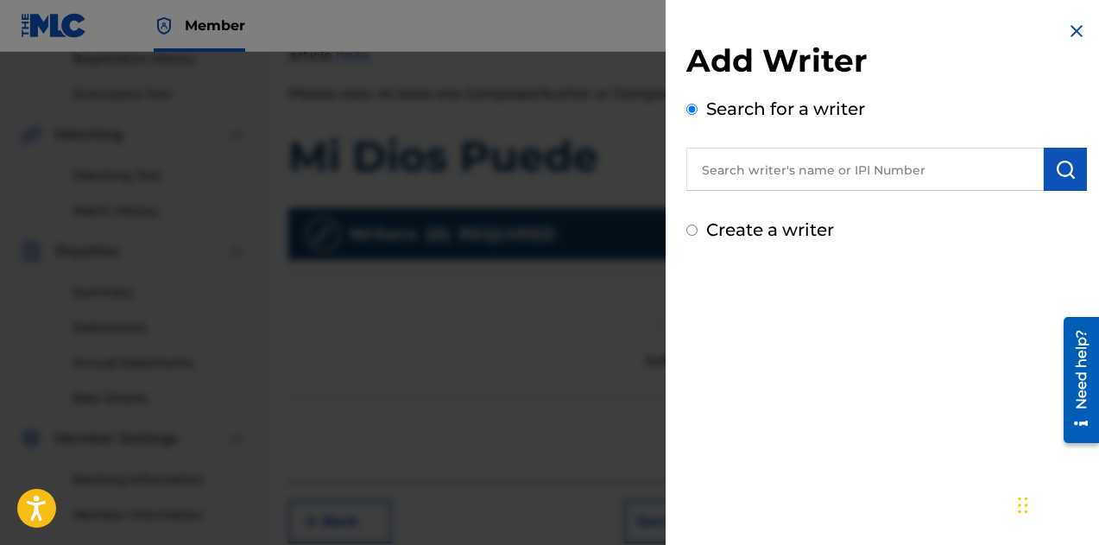
click at [736, 162] on input "text" at bounding box center [864, 169] width 357 height 43
paste input "01054647753"
click at [736, 171] on input "01054647753" at bounding box center [864, 169] width 357 height 43
click at [735, 169] on input "01054647753" at bounding box center [864, 169] width 357 height 43
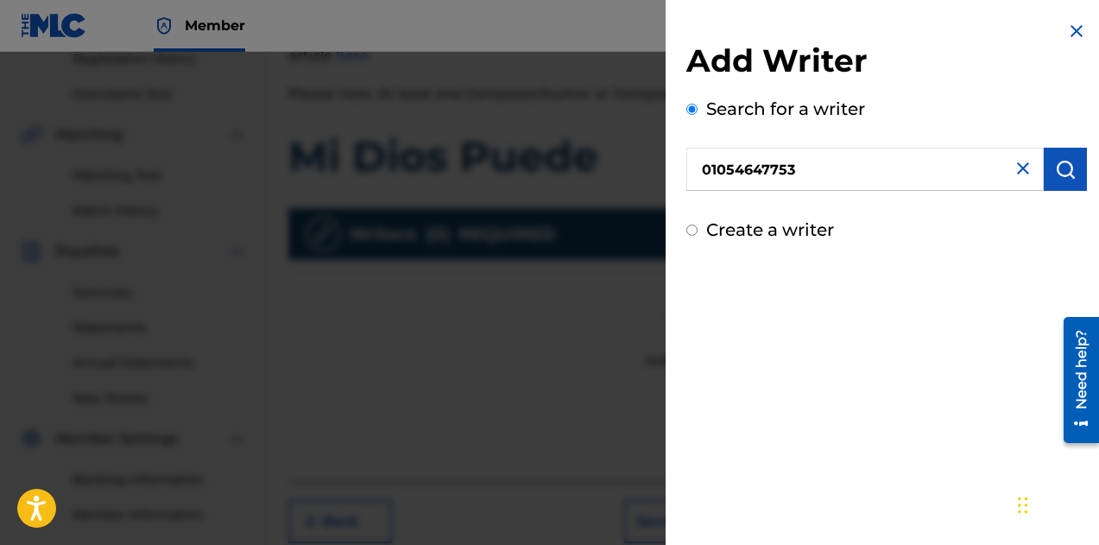
click at [735, 169] on input "01054647753" at bounding box center [864, 169] width 357 height 43
click at [735, 168] on input "01054647753" at bounding box center [864, 169] width 357 height 43
drag, startPoint x: 735, startPoint y: 168, endPoint x: 628, endPoint y: 165, distance: 107.1
click at [629, 165] on div "Add Writer Search for a writer 01054647753 Create a writer" at bounding box center [549, 298] width 1099 height 493
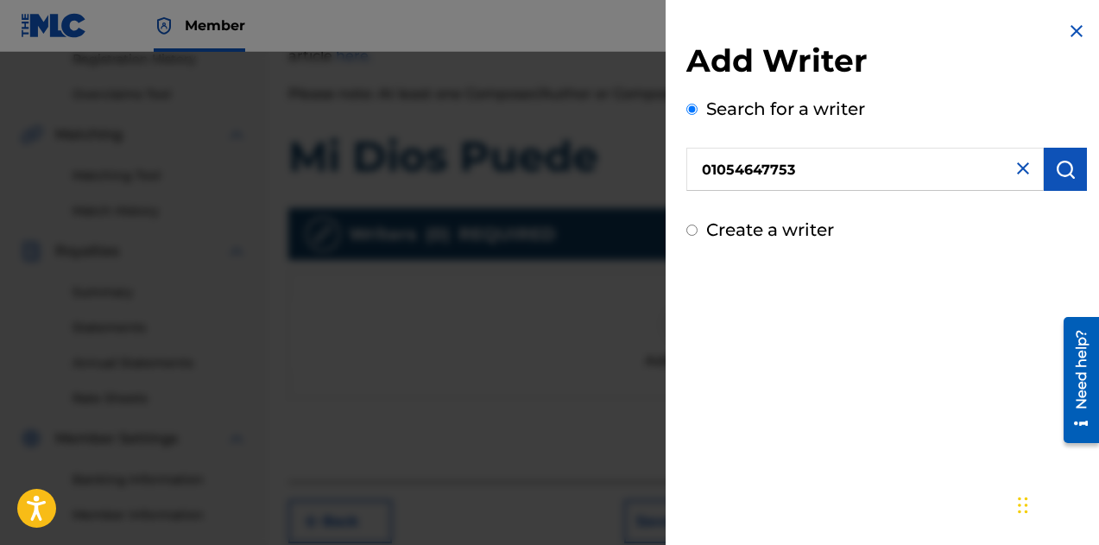
click at [748, 167] on input "01054647753" at bounding box center [864, 169] width 357 height 43
drag, startPoint x: 742, startPoint y: 167, endPoint x: 654, endPoint y: 159, distance: 87.5
click at [655, 160] on div "Add Writer Search for a writer 01054647753 Create a writer" at bounding box center [549, 298] width 1099 height 493
type input "01054647753"
click at [1070, 173] on button "submit" at bounding box center [1065, 169] width 43 height 43
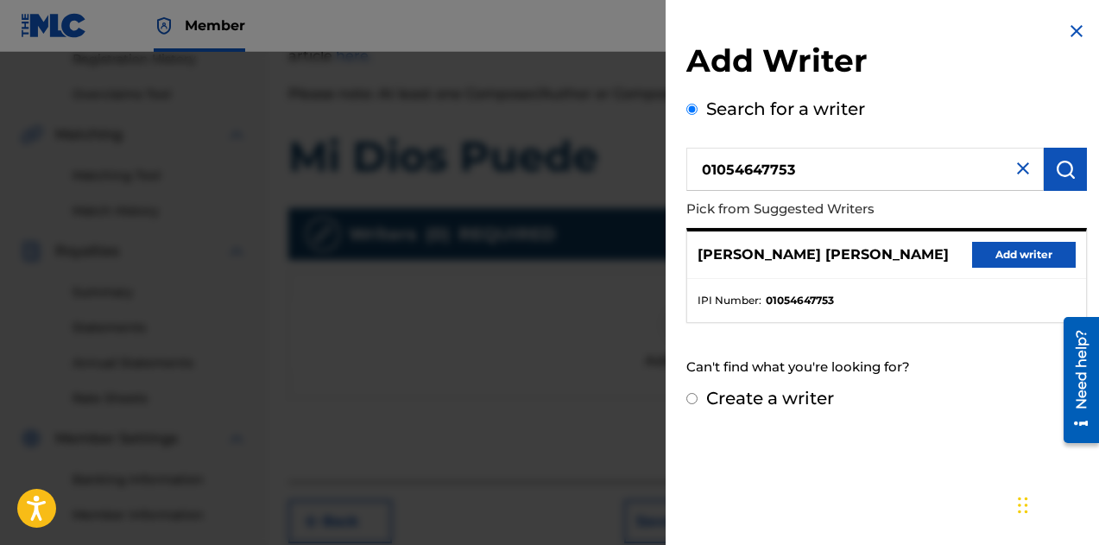
click at [1009, 240] on div "[PERSON_NAME] [PERSON_NAME] Add writer" at bounding box center [886, 254] width 399 height 47
click at [1007, 247] on button "Add writer" at bounding box center [1024, 255] width 104 height 26
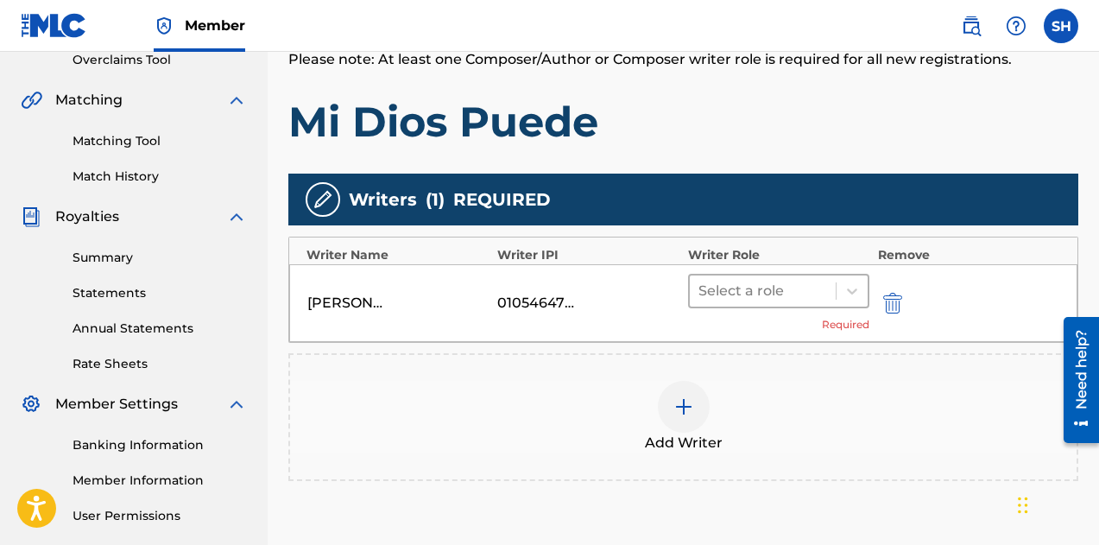
scroll to position [509, 0]
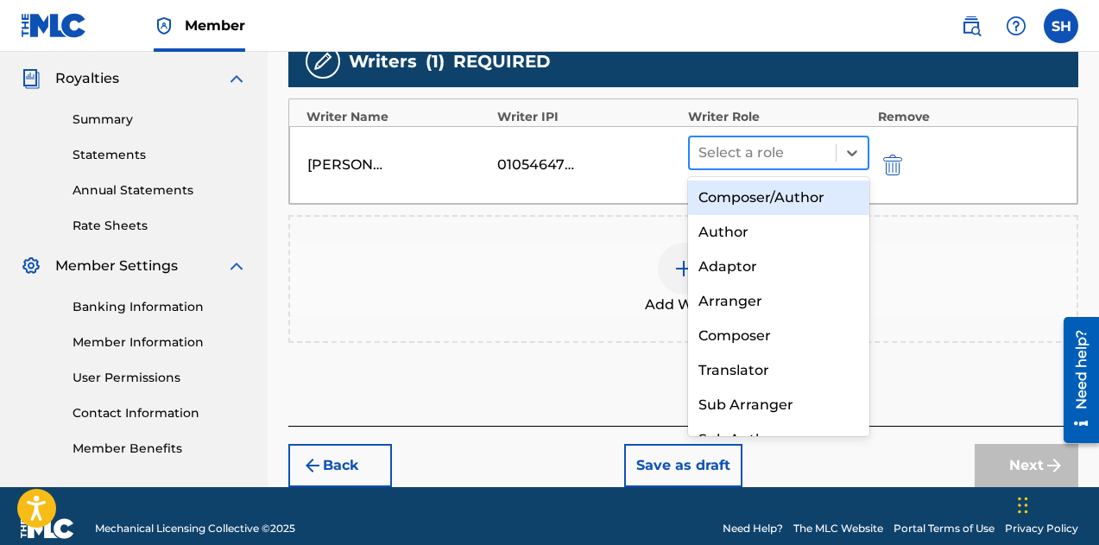
click at [782, 166] on div "Select a role" at bounding box center [763, 152] width 146 height 31
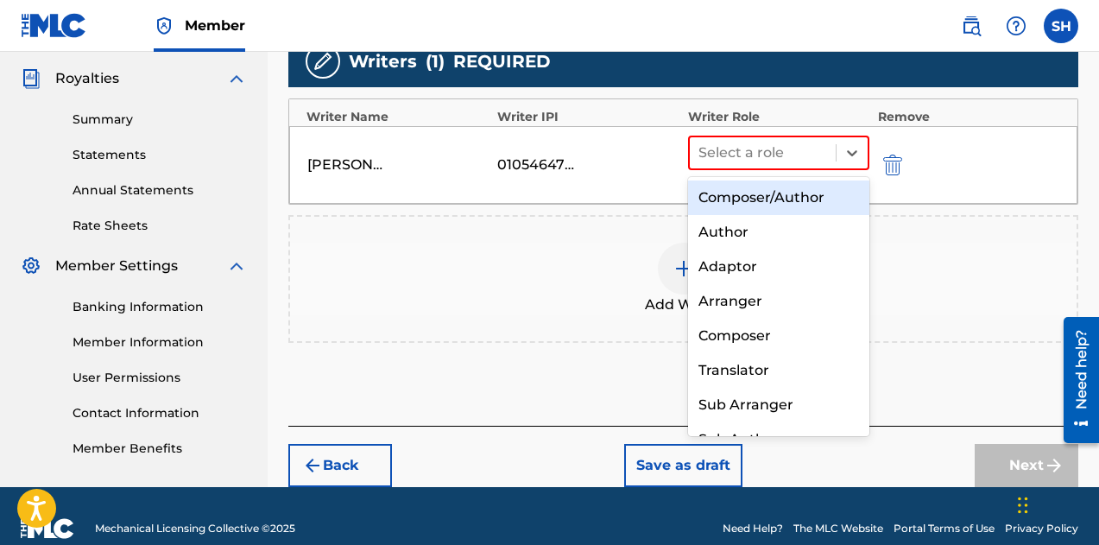
drag, startPoint x: 766, startPoint y: 199, endPoint x: 889, endPoint y: 375, distance: 215.1
click at [766, 199] on div "Composer/Author" at bounding box center [778, 197] width 181 height 35
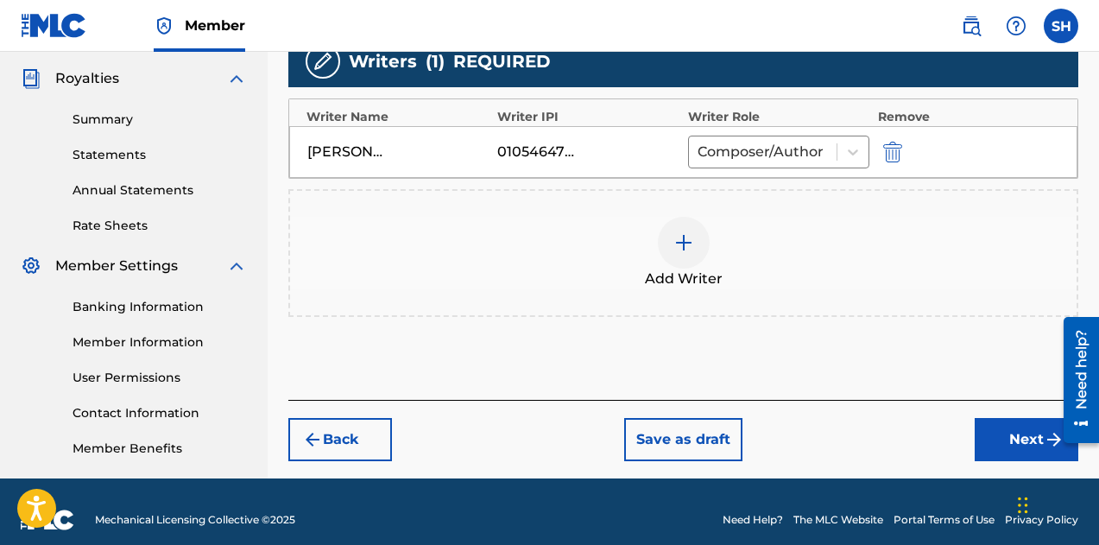
click at [1000, 448] on button "Next" at bounding box center [1027, 439] width 104 height 43
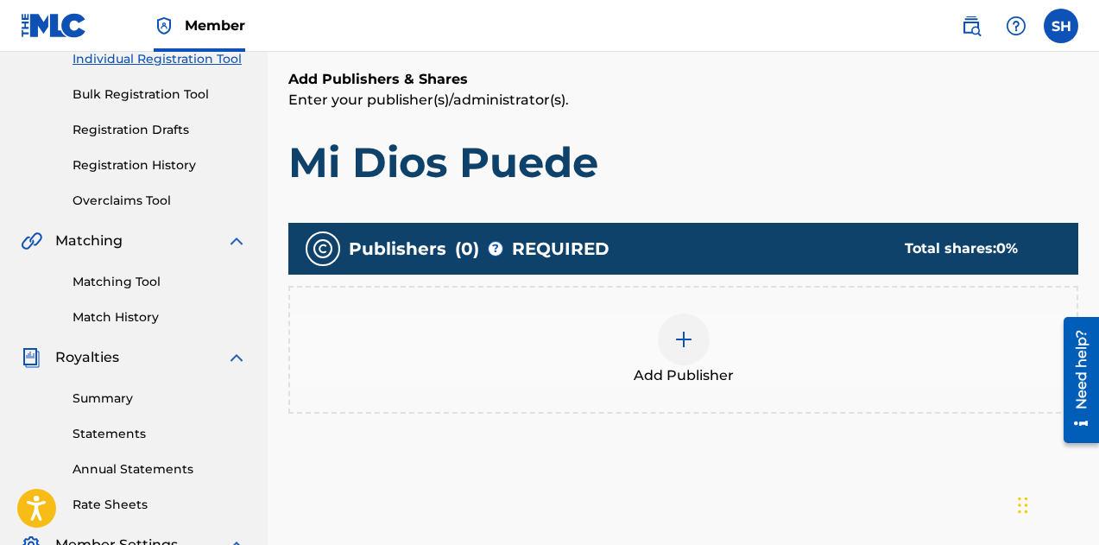
scroll to position [250, 0]
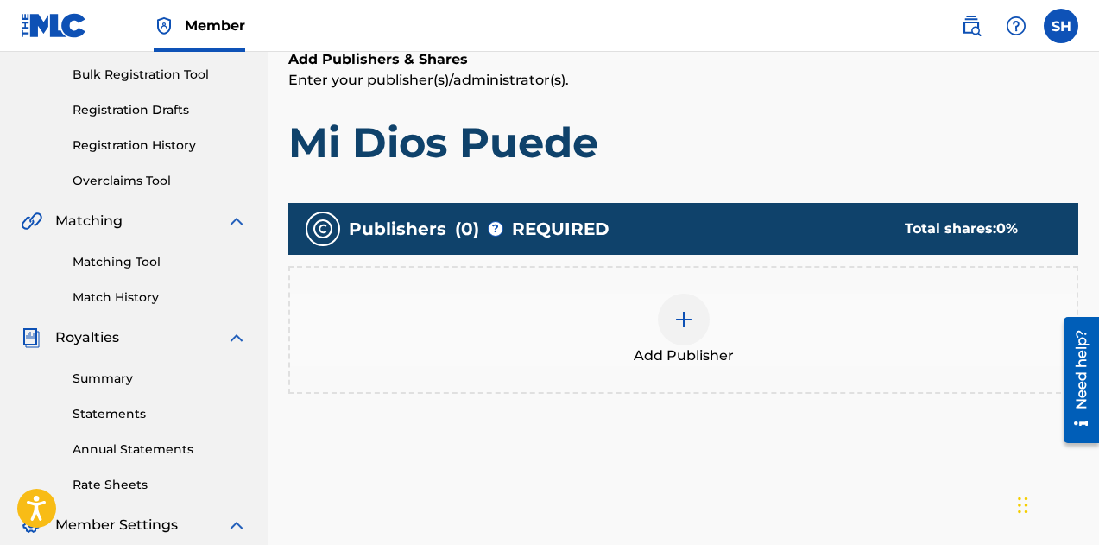
click at [691, 346] on span "Add Publisher" at bounding box center [684, 355] width 100 height 21
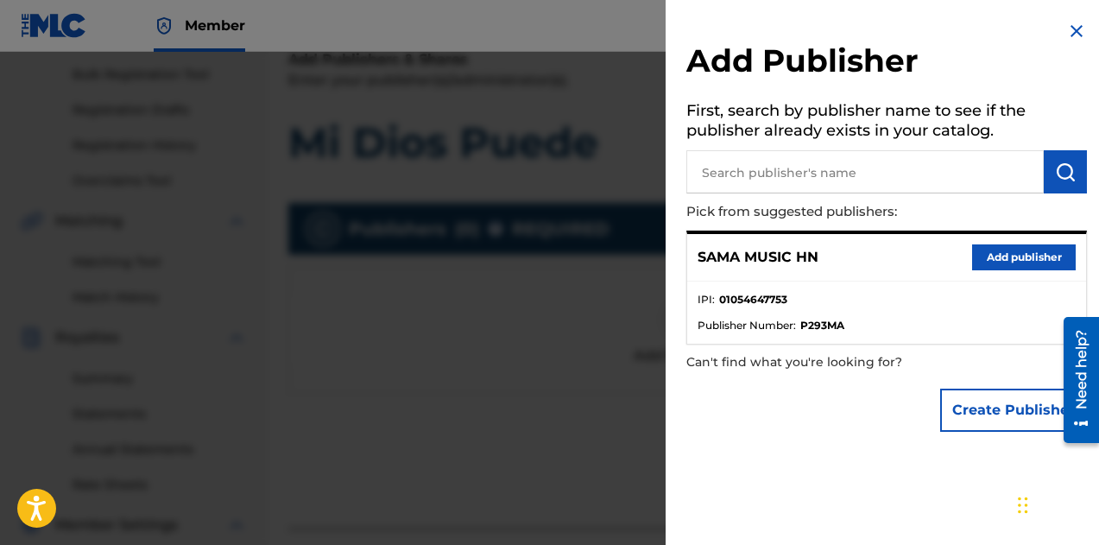
click at [981, 262] on button "Add publisher" at bounding box center [1024, 257] width 104 height 26
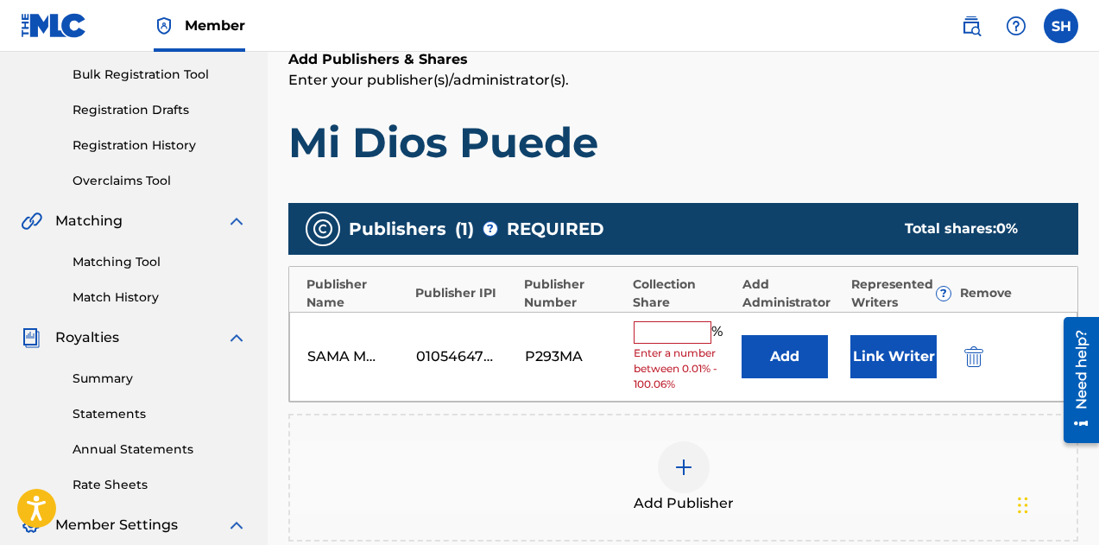
click at [679, 329] on input "text" at bounding box center [673, 332] width 78 height 22
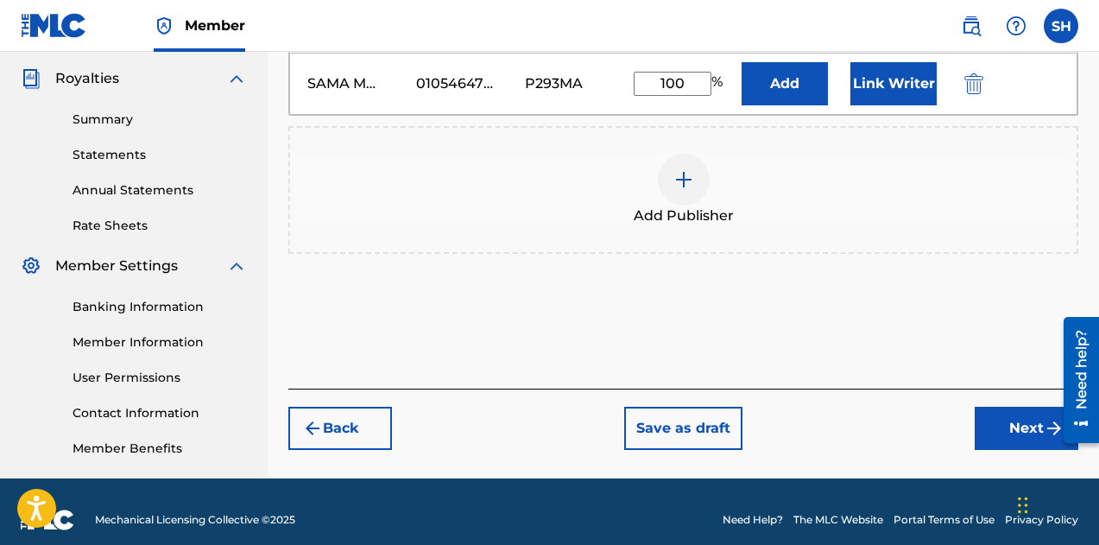
type input "100"
click at [1001, 409] on button "Next" at bounding box center [1027, 428] width 104 height 43
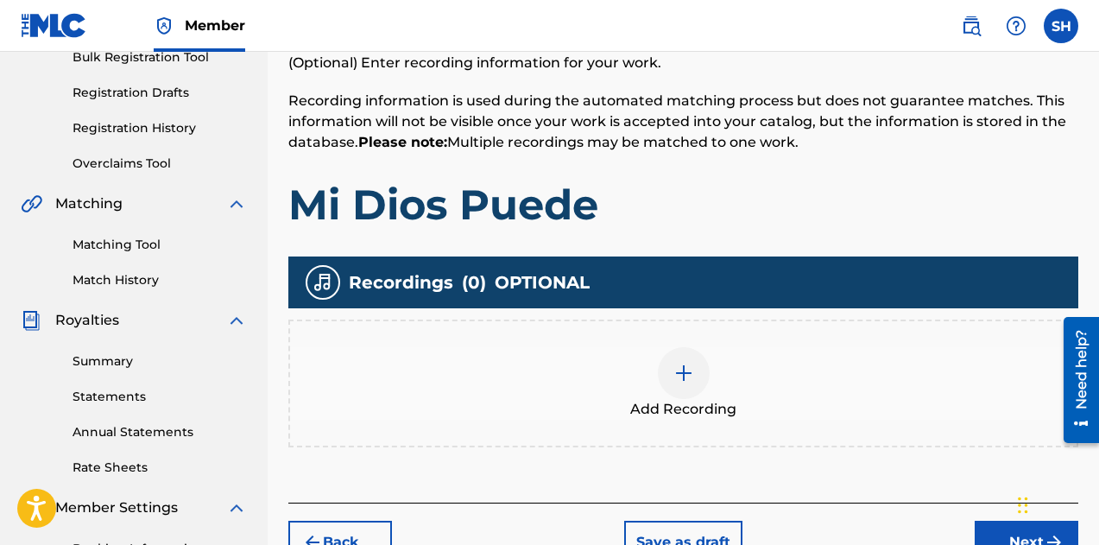
scroll to position [337, 0]
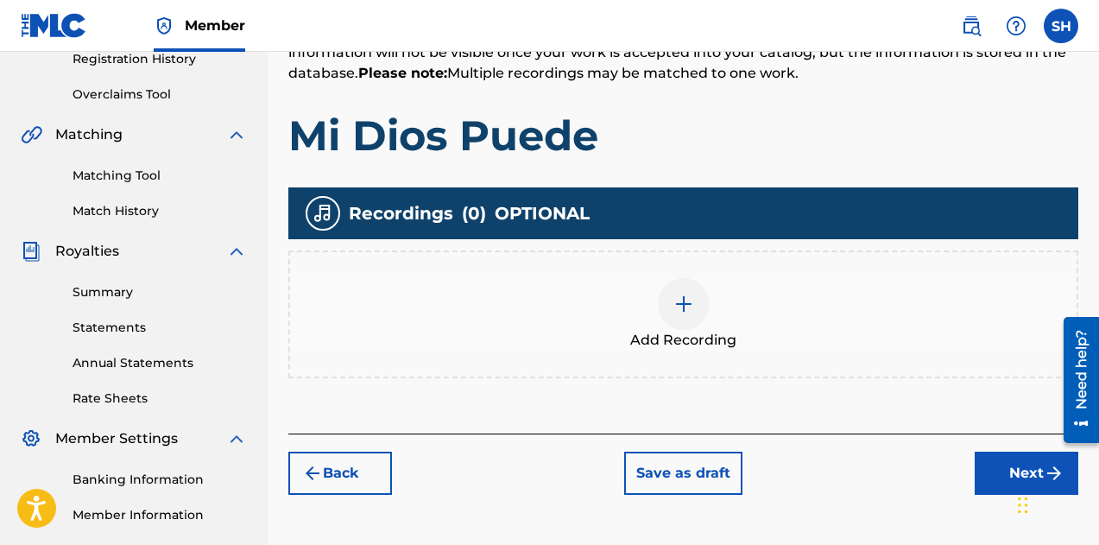
click at [657, 312] on div "Add Recording" at bounding box center [683, 314] width 786 height 73
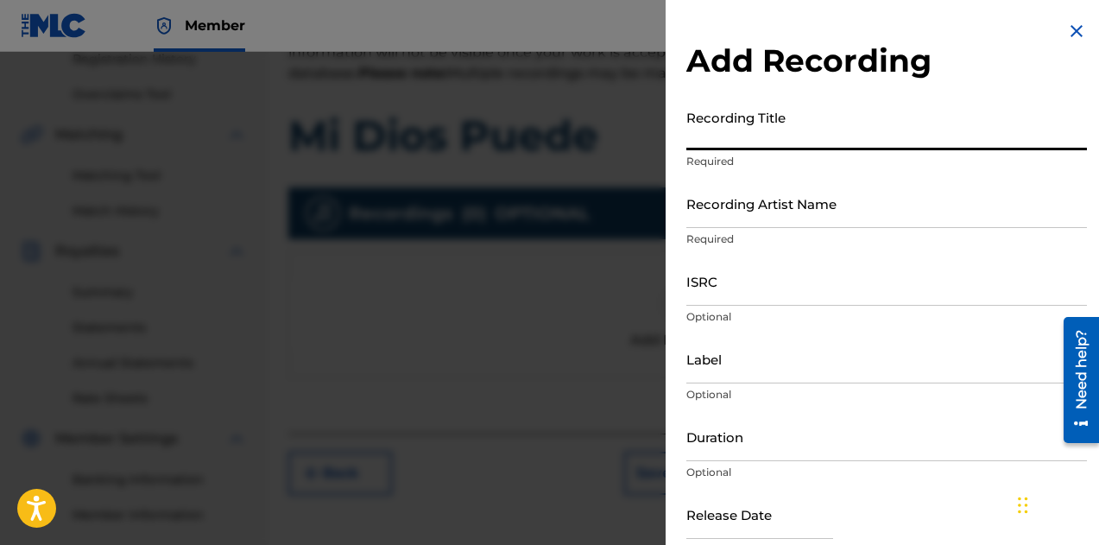
click at [744, 142] on input "Recording Title" at bounding box center [886, 125] width 401 height 49
type input "Mi Dios Puede"
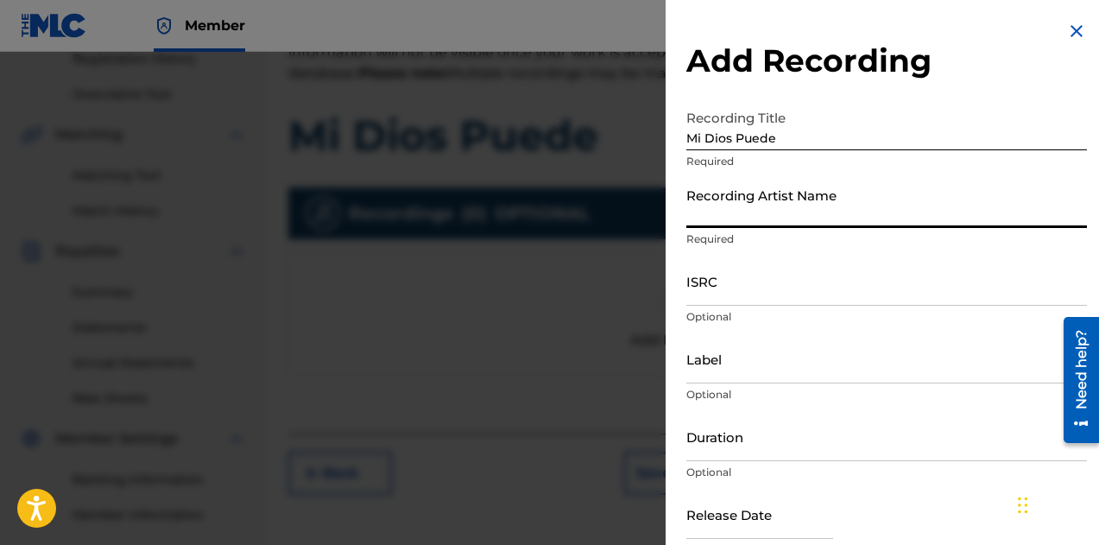
click at [716, 204] on input "Recording Artist Name" at bounding box center [886, 203] width 401 height 49
type input "Light Hn"
click at [781, 292] on input "ISRC" at bounding box center [886, 280] width 401 height 49
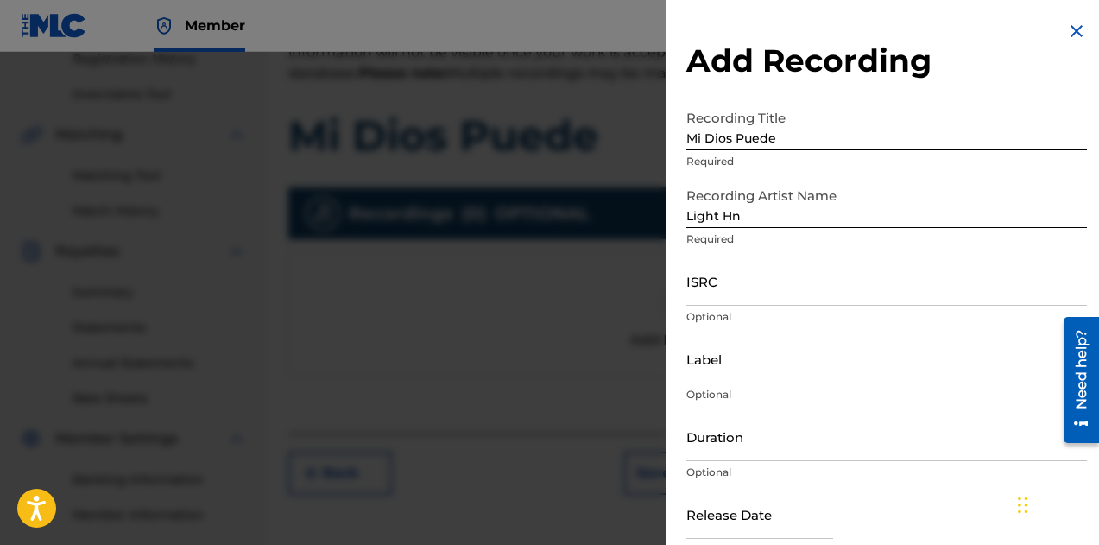
click at [767, 297] on input "ISRC" at bounding box center [886, 280] width 401 height 49
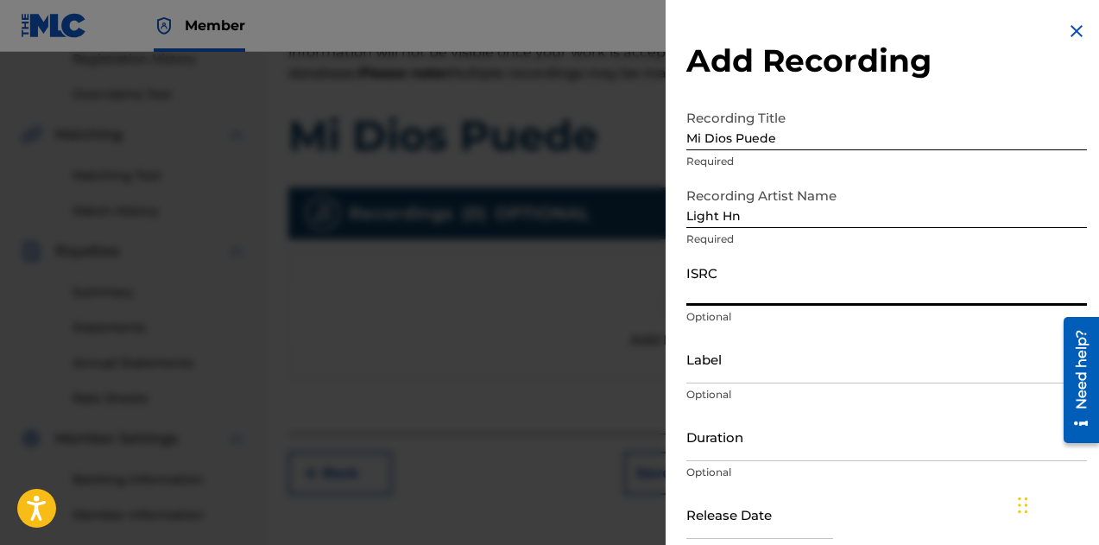
paste input "ushm22513832"
type input "ushm22513832"
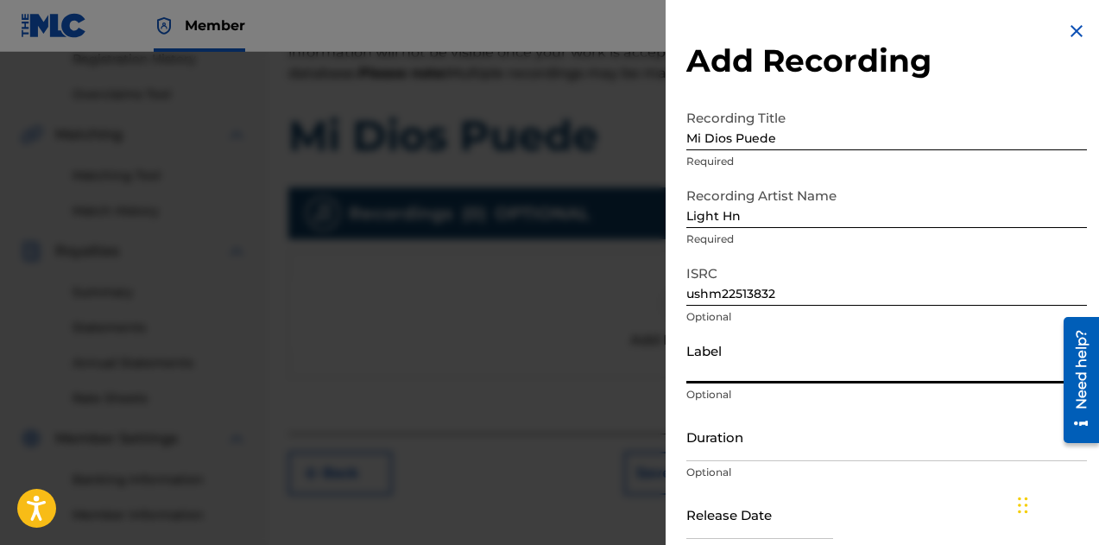
click at [720, 376] on input "Label" at bounding box center [886, 358] width 401 height 49
type input "Sama Music Hn"
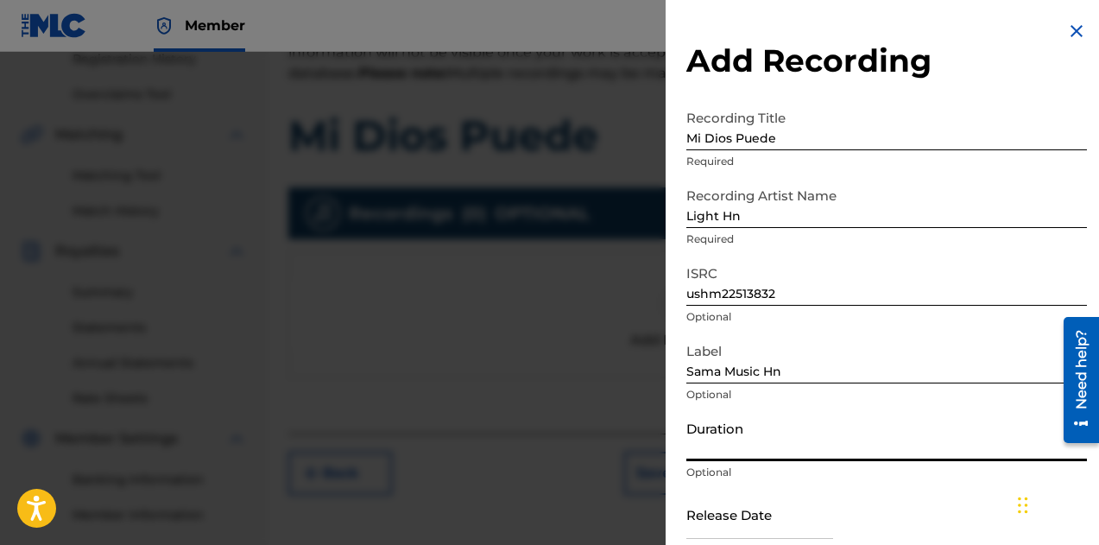
click at [713, 438] on input "Duration" at bounding box center [886, 436] width 401 height 49
type input "-"
type input "02:26"
click at [577, 137] on div at bounding box center [549, 324] width 1099 height 545
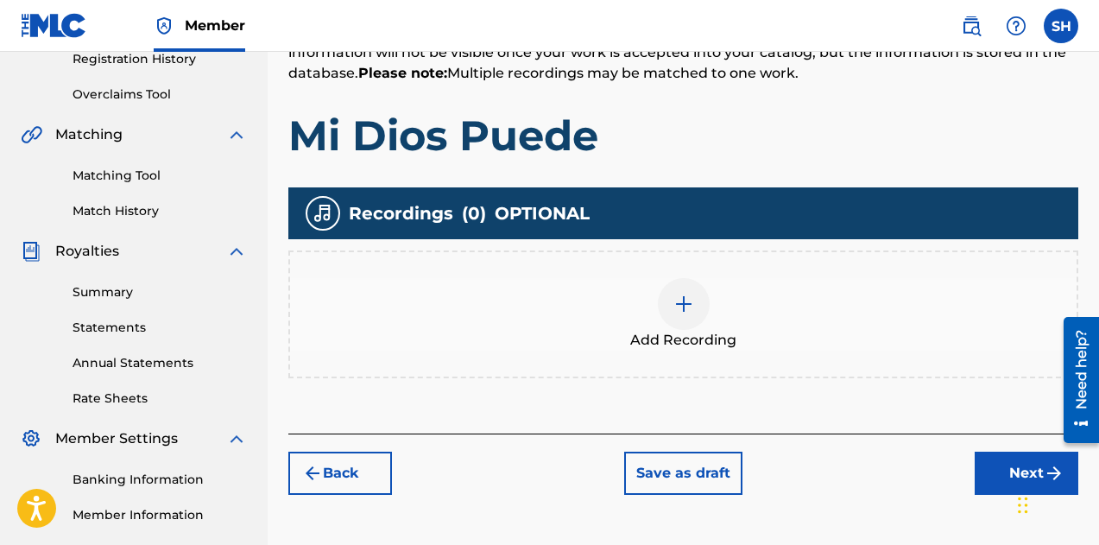
click at [670, 321] on div at bounding box center [684, 304] width 52 height 52
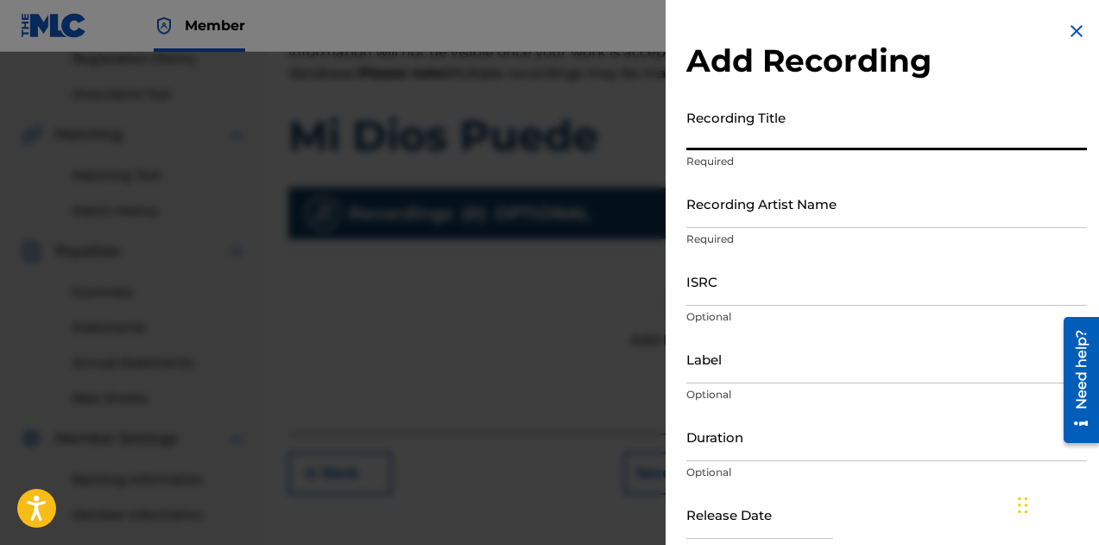
click at [726, 119] on input "Recording Title" at bounding box center [886, 125] width 401 height 49
